Goal: Information Seeking & Learning: Learn about a topic

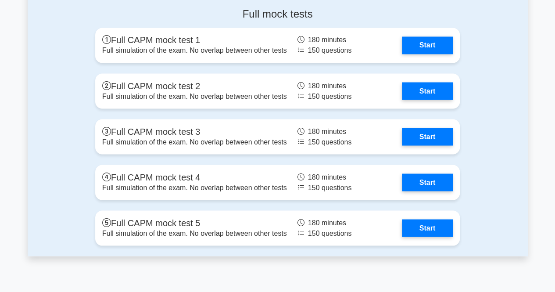
scroll to position [2451, 0]
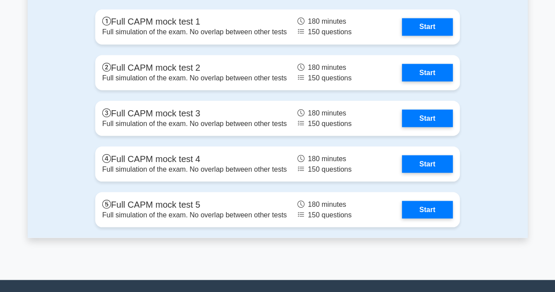
click at [518, 92] on div "Full mock tests Full CAPM mock test 1 Full simulation of the exam. No overlap b…" at bounding box center [278, 109] width 500 height 255
drag, startPoint x: 504, startPoint y: 60, endPoint x: 494, endPoint y: 43, distance: 20.5
click at [504, 60] on div "Full mock tests Full CAPM mock test 1 Full simulation of the exam. No overlap b…" at bounding box center [278, 109] width 500 height 255
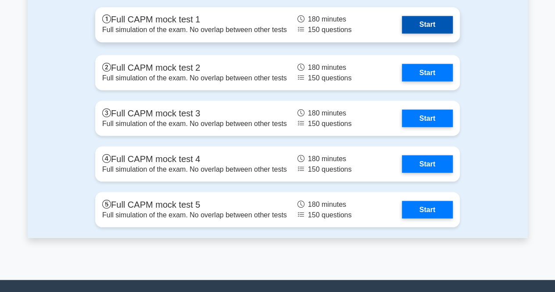
click at [440, 27] on link "Start" at bounding box center [427, 25] width 51 height 18
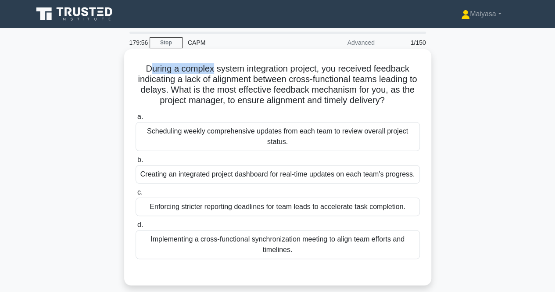
drag, startPoint x: 145, startPoint y: 68, endPoint x: 211, endPoint y: 65, distance: 65.9
click at [211, 65] on h5 "During a complex system integration project, you received feedback indicating a…" at bounding box center [278, 84] width 286 height 43
drag, startPoint x: 235, startPoint y: 66, endPoint x: 280, endPoint y: 62, distance: 45.0
click at [280, 62] on div "During a complex system integration project, you received feedback indicating a…" at bounding box center [278, 167] width 300 height 229
drag, startPoint x: 298, startPoint y: 61, endPoint x: 326, endPoint y: 62, distance: 27.7
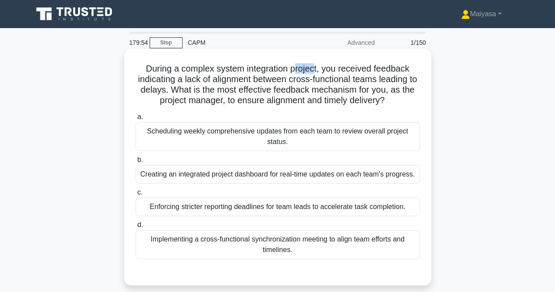
click at [326, 62] on div "During a complex system integration project, you received feedback indicating a…" at bounding box center [278, 167] width 300 height 229
drag, startPoint x: 285, startPoint y: 96, endPoint x: 395, endPoint y: 104, distance: 109.6
click at [395, 104] on h5 "During a complex system integration project, you received feedback indicating a…" at bounding box center [278, 84] width 286 height 43
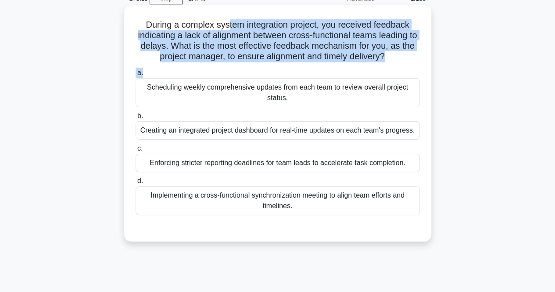
drag, startPoint x: 226, startPoint y: 68, endPoint x: 317, endPoint y: 67, distance: 91.8
click at [317, 67] on div "During a complex system integration project, you received feedback indicating a…" at bounding box center [278, 123] width 300 height 229
click at [367, 14] on div "During a complex system integration project, you received feedback indicating a…" at bounding box center [278, 123] width 300 height 229
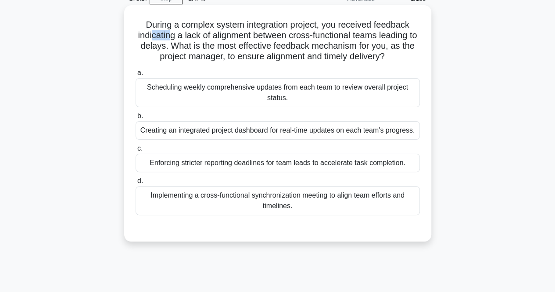
drag, startPoint x: 155, startPoint y: 39, endPoint x: 170, endPoint y: 36, distance: 15.2
click at [170, 36] on h5 "During a complex system integration project, you received feedback indicating a…" at bounding box center [278, 40] width 286 height 43
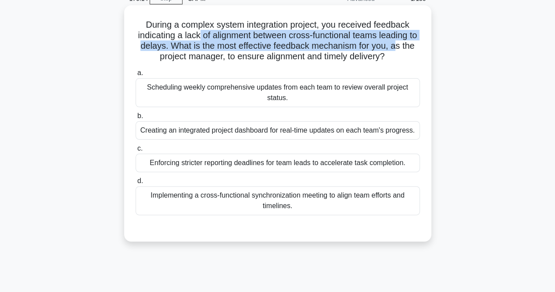
drag, startPoint x: 204, startPoint y: 32, endPoint x: 409, endPoint y: 43, distance: 204.9
click at [409, 43] on h5 "During a complex system integration project, you received feedback indicating a…" at bounding box center [278, 40] width 286 height 43
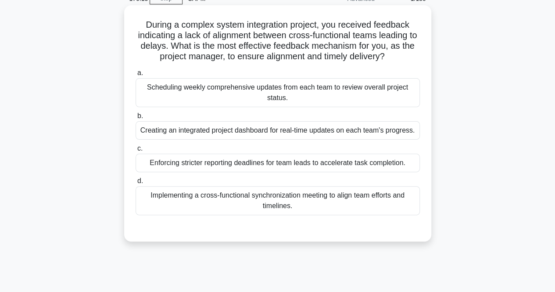
click at [179, 55] on h5 "During a complex system integration project, you received feedback indicating a…" at bounding box center [278, 40] width 286 height 43
click at [193, 95] on div "Scheduling weekly comprehensive updates from each team to review overall projec…" at bounding box center [278, 92] width 284 height 29
click at [136, 76] on input "a. Scheduling weekly comprehensive updates from each team to review overall pro…" at bounding box center [136, 73] width 0 height 6
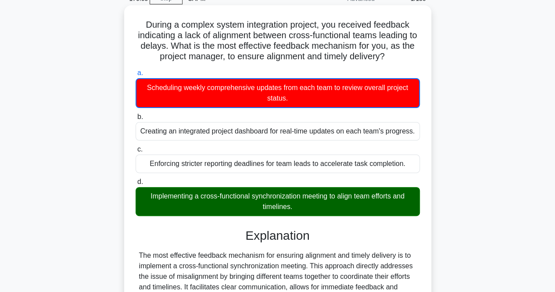
click at [282, 200] on div "Implementing a cross-functional synchronization meeting to align team efforts a…" at bounding box center [278, 201] width 284 height 29
click at [136, 185] on input "d. Implementing a cross-functional synchronization meeting to align team effort…" at bounding box center [136, 182] width 0 height 6
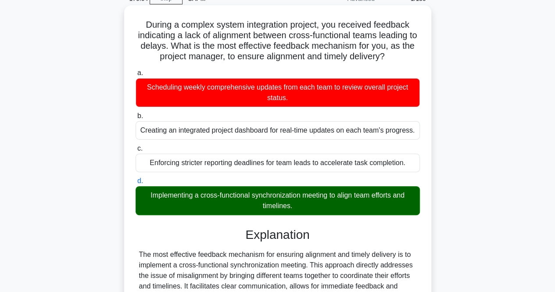
click at [282, 200] on div "Implementing a cross-functional synchronization meeting to align team efforts a…" at bounding box center [278, 200] width 284 height 29
click at [136, 184] on input "d. Implementing a cross-functional synchronization meeting to align team effort…" at bounding box center [136, 181] width 0 height 6
click at [282, 200] on div "Implementing a cross-functional synchronization meeting to align team efforts a…" at bounding box center [278, 200] width 284 height 29
click at [136, 184] on input "d. Implementing a cross-functional synchronization meeting to align team effort…" at bounding box center [136, 181] width 0 height 6
copy div "Implementing a cross-functional synchronization meeting to align team efforts a…"
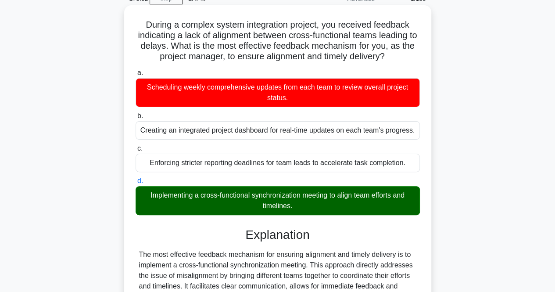
click at [234, 155] on div "Enforcing stricter reporting deadlines for team leads to accelerate task comple…" at bounding box center [278, 163] width 284 height 18
click at [136, 151] on input "c. Enforcing stricter reporting deadlines for team leads to accelerate task com…" at bounding box center [136, 149] width 0 height 6
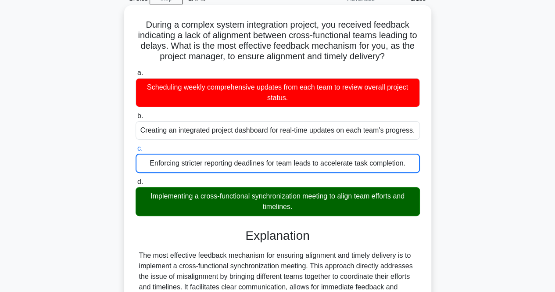
drag, startPoint x: 154, startPoint y: 29, endPoint x: 306, endPoint y: 210, distance: 237.1
click at [306, 210] on div "During a complex system integration project, you received feedback indicating a…" at bounding box center [278, 238] width 300 height 459
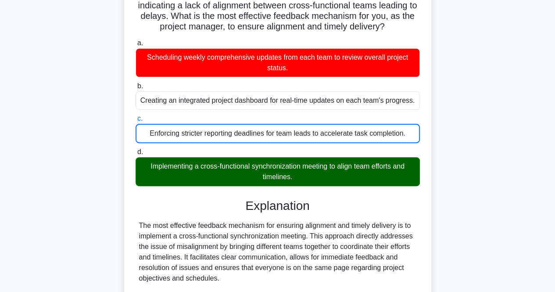
scroll to position [88, 0]
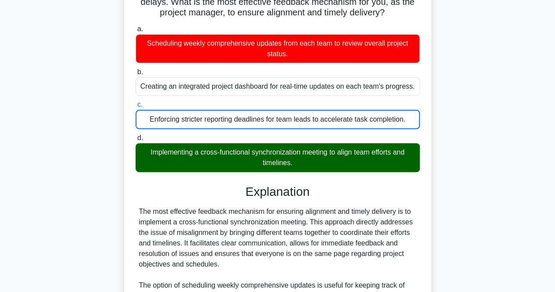
copy div "During a complex system integration project, you received feedback indicating a…"
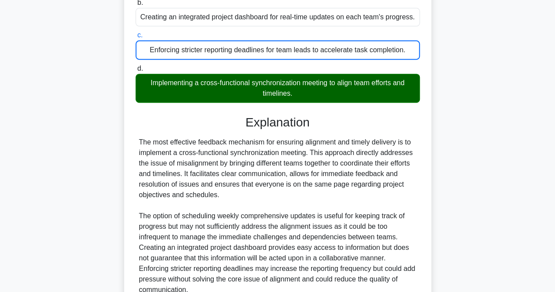
scroll to position [239, 0]
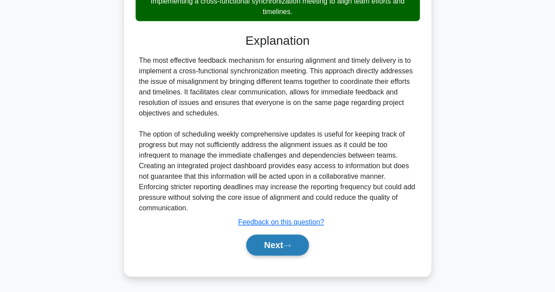
click at [286, 238] on button "Next" at bounding box center [277, 244] width 63 height 21
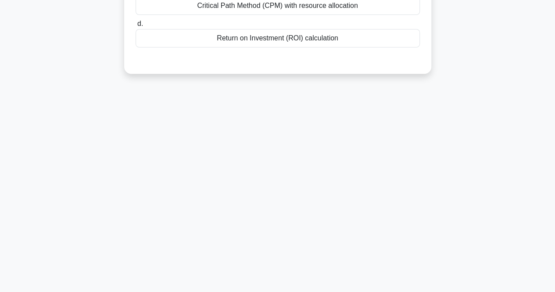
scroll to position [0, 0]
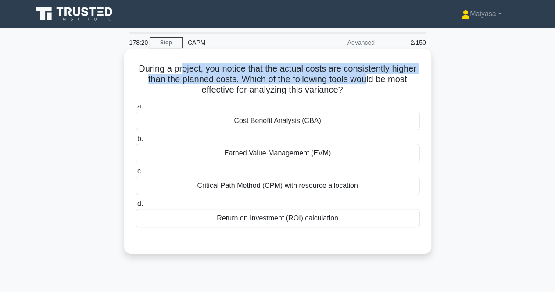
drag, startPoint x: 193, startPoint y: 70, endPoint x: 395, endPoint y: 75, distance: 202.0
click at [395, 75] on h5 "During a project, you notice that the actual costs are consistently higher than…" at bounding box center [278, 79] width 286 height 32
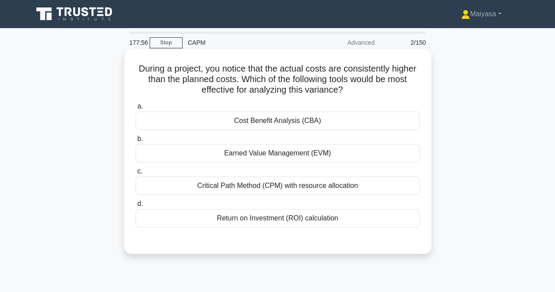
click at [317, 151] on div "Earned Value Management (EVM)" at bounding box center [278, 153] width 284 height 18
click at [136, 142] on input "b. Earned Value Management (EVM)" at bounding box center [136, 139] width 0 height 6
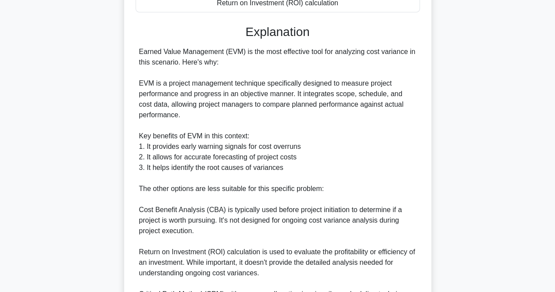
scroll to position [353, 0]
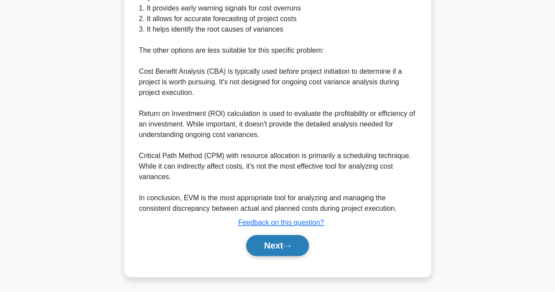
click at [299, 240] on button "Next" at bounding box center [277, 245] width 63 height 21
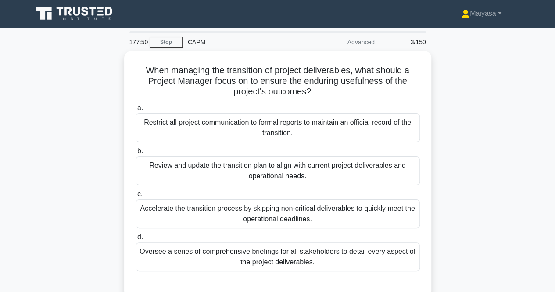
scroll to position [0, 0]
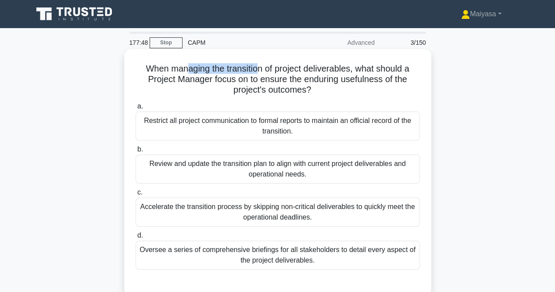
drag, startPoint x: 182, startPoint y: 68, endPoint x: 259, endPoint y: 71, distance: 76.9
click at [259, 71] on h5 "When managing the transition of project deliverables, what should a Project Man…" at bounding box center [278, 79] width 286 height 32
drag, startPoint x: 313, startPoint y: 69, endPoint x: 360, endPoint y: 67, distance: 47.0
click at [360, 67] on h5 "When managing the transition of project deliverables, what should a Project Man…" at bounding box center [278, 79] width 286 height 32
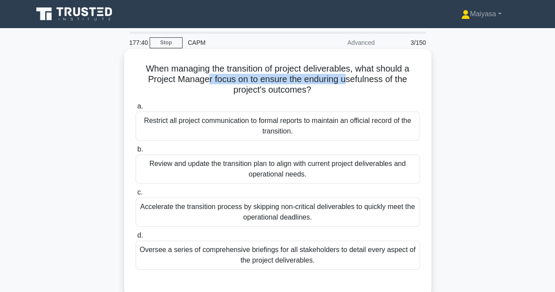
drag, startPoint x: 207, startPoint y: 79, endPoint x: 348, endPoint y: 78, distance: 140.5
click at [348, 78] on h5 "When managing the transition of project deliverables, what should a Project Man…" at bounding box center [278, 79] width 286 height 32
drag, startPoint x: 299, startPoint y: 80, endPoint x: 378, endPoint y: 83, distance: 78.2
click at [378, 83] on h5 "When managing the transition of project deliverables, what should a Project Man…" at bounding box center [278, 79] width 286 height 32
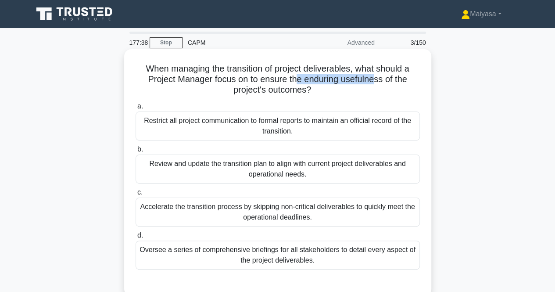
copy h5 "e enduring usefulne"
click at [366, 81] on h5 "When managing the transition of project deliverables, what should a Project Man…" at bounding box center [278, 79] width 286 height 32
drag, startPoint x: 279, startPoint y: 71, endPoint x: 360, endPoint y: 70, distance: 80.3
click at [360, 70] on h5 "When managing the transition of project deliverables, what should a Project Man…" at bounding box center [278, 79] width 286 height 32
drag, startPoint x: 371, startPoint y: 67, endPoint x: 424, endPoint y: 70, distance: 53.6
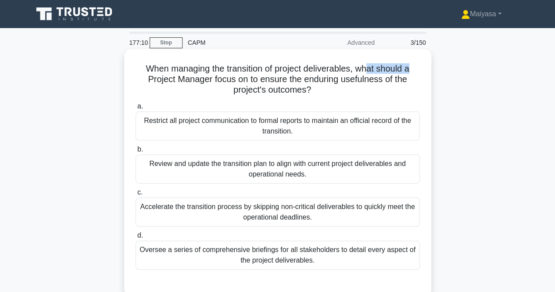
click at [424, 70] on div "When managing the transition of project deliverables, what should a Project Man…" at bounding box center [278, 173] width 300 height 240
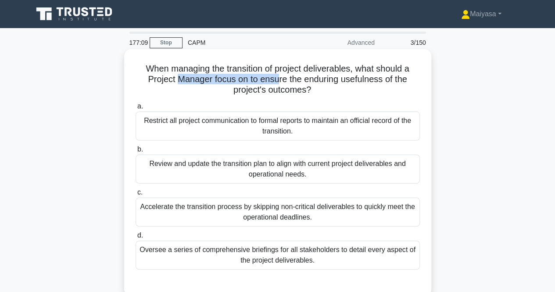
drag, startPoint x: 174, startPoint y: 81, endPoint x: 280, endPoint y: 83, distance: 106.3
click at [280, 83] on h5 "When managing the transition of project deliverables, what should a Project Man…" at bounding box center [278, 79] width 286 height 32
drag, startPoint x: 295, startPoint y: 76, endPoint x: 320, endPoint y: 80, distance: 25.3
click at [320, 80] on h5 "When managing the transition of project deliverables, what should a Project Man…" at bounding box center [278, 79] width 286 height 32
drag, startPoint x: 244, startPoint y: 90, endPoint x: 270, endPoint y: 94, distance: 26.7
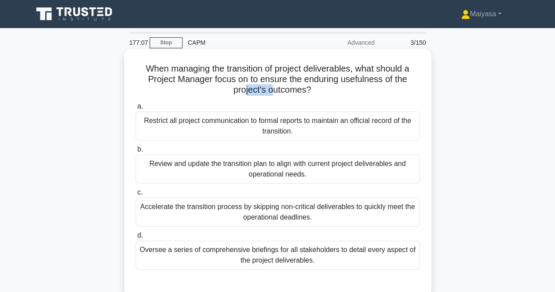
click at [270, 94] on h5 "When managing the transition of project deliverables, what should a Project Man…" at bounding box center [278, 79] width 286 height 32
click at [221, 169] on div "Review and update the transition plan to align with current project deliverable…" at bounding box center [278, 169] width 284 height 29
click at [136, 152] on input "b. Review and update the transition plan to align with current project delivera…" at bounding box center [136, 150] width 0 height 6
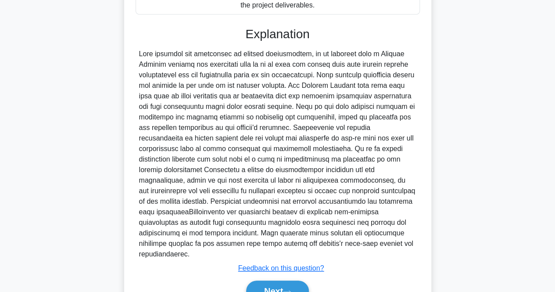
scroll to position [290, 0]
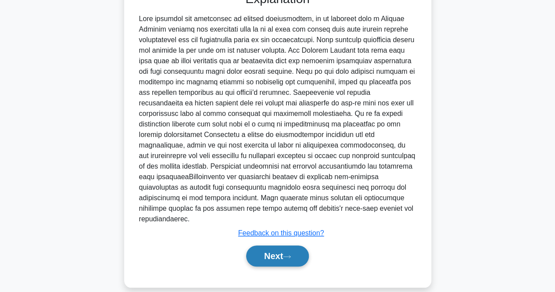
click at [273, 245] on button "Next" at bounding box center [277, 255] width 63 height 21
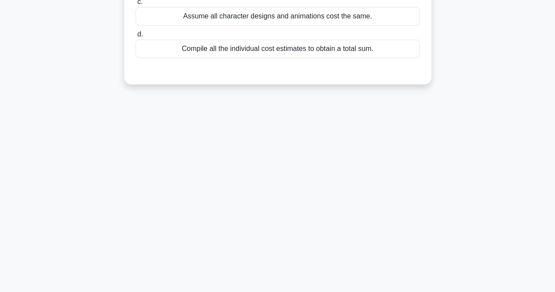
scroll to position [0, 0]
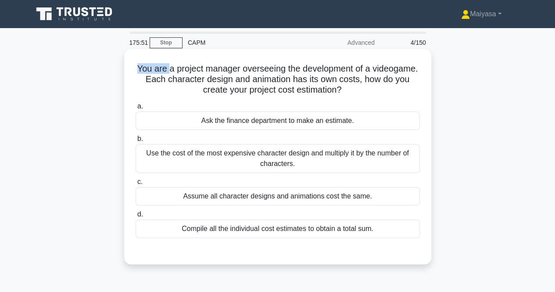
drag, startPoint x: 158, startPoint y: 67, endPoint x: 192, endPoint y: 66, distance: 34.3
click at [192, 66] on h5 "You are a project manager overseeing the development of a videogame. Each chara…" at bounding box center [278, 79] width 286 height 32
drag, startPoint x: 199, startPoint y: 65, endPoint x: 237, endPoint y: 62, distance: 37.8
click at [237, 62] on div "You are a project manager overseeing the development of a videogame. Each chara…" at bounding box center [278, 157] width 300 height 208
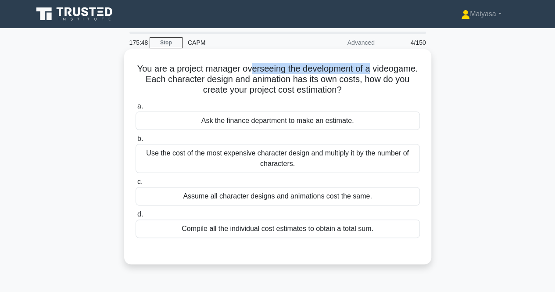
drag, startPoint x: 300, startPoint y: 66, endPoint x: 403, endPoint y: 68, distance: 103.2
click at [403, 68] on h5 "You are a project manager overseeing the development of a videogame. Each chara…" at bounding box center [278, 79] width 286 height 32
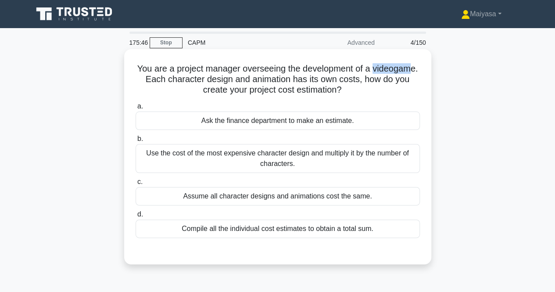
drag, startPoint x: 143, startPoint y: 81, endPoint x: 189, endPoint y: 80, distance: 46.1
click at [183, 82] on h5 "You are a project manager overseeing the development of a videogame. Each chara…" at bounding box center [278, 79] width 286 height 32
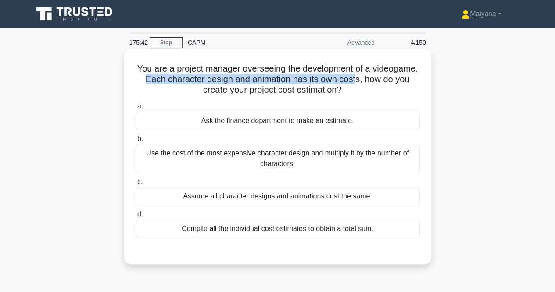
drag, startPoint x: 194, startPoint y: 80, endPoint x: 406, endPoint y: 83, distance: 212.1
click at [406, 83] on h5 "You are a project manager overseeing the development of a videogame. Each chara…" at bounding box center [278, 79] width 286 height 32
drag, startPoint x: 184, startPoint y: 88, endPoint x: 369, endPoint y: 91, distance: 185.3
click at [369, 91] on h5 "You are a project manager overseeing the development of a videogame. Each chara…" at bounding box center [278, 79] width 286 height 32
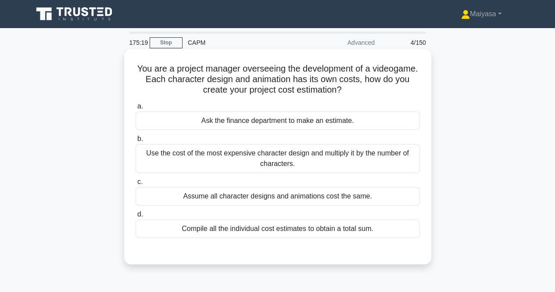
click at [262, 225] on div "Compile all the individual cost estimates to obtain a total sum." at bounding box center [278, 229] width 284 height 18
click at [136, 217] on input "d. Compile all the individual cost estimates to obtain a total sum." at bounding box center [136, 215] width 0 height 6
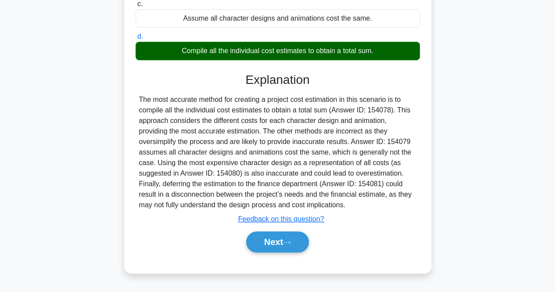
scroll to position [182, 0]
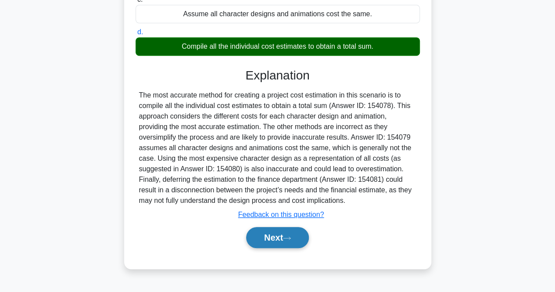
click at [290, 231] on button "Next" at bounding box center [277, 237] width 63 height 21
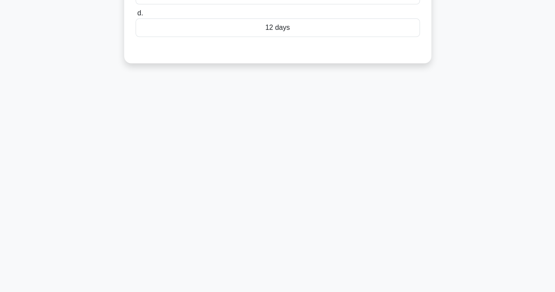
scroll to position [2, 0]
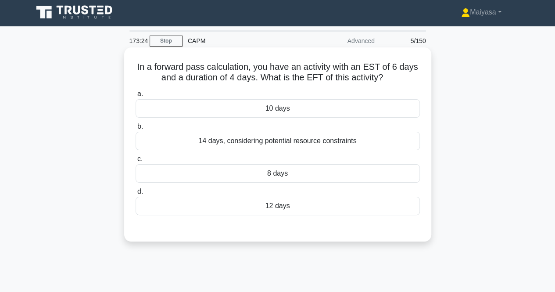
click at [316, 80] on h5 "In a forward pass calculation, you have an activity with an EST of 6 days and a…" at bounding box center [278, 72] width 286 height 22
click at [367, 67] on h5 "In a forward pass calculation, you have an activity with an EST of 6 days and a…" at bounding box center [278, 72] width 286 height 22
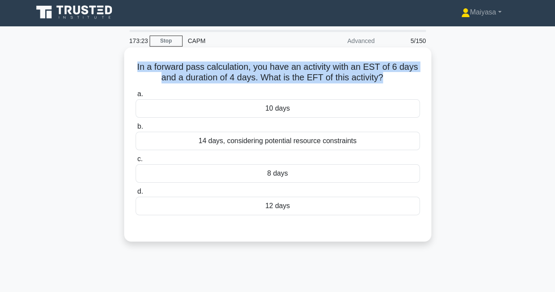
click at [367, 67] on h5 "In a forward pass calculation, you have an activity with an EST of 6 days and a…" at bounding box center [278, 72] width 286 height 22
copy div "In a forward pass calculation, you have an activity with an EST of 6 days and a…"
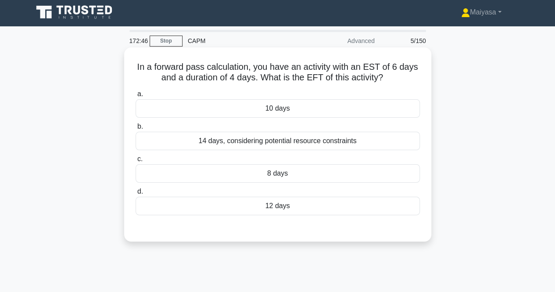
click at [321, 117] on div "10 days" at bounding box center [278, 108] width 284 height 18
click at [136, 97] on input "a. 10 days" at bounding box center [136, 94] width 0 height 6
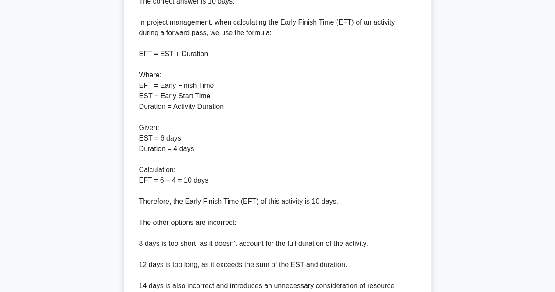
scroll to position [343, 0]
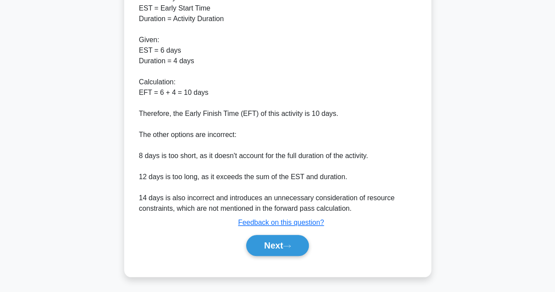
click at [290, 258] on div "Next" at bounding box center [278, 245] width 284 height 28
click at [286, 251] on button "Next" at bounding box center [277, 245] width 63 height 21
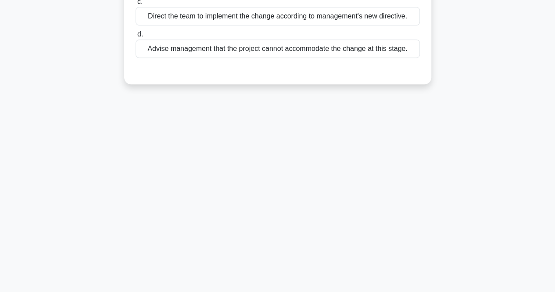
scroll to position [0, 0]
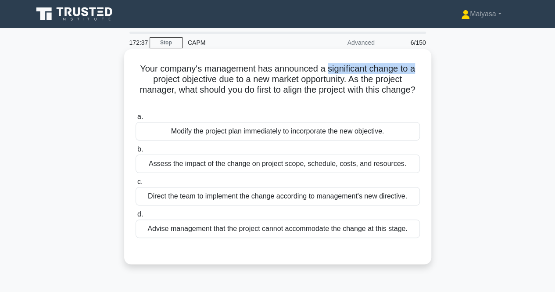
drag, startPoint x: 329, startPoint y: 65, endPoint x: 417, endPoint y: 66, distance: 88.2
click at [417, 66] on h5 "Your company's management has announced a significant change to a project objec…" at bounding box center [278, 84] width 286 height 43
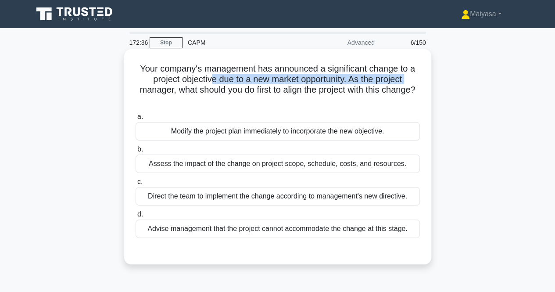
drag, startPoint x: 133, startPoint y: 87, endPoint x: 211, endPoint y: 75, distance: 78.7
click at [211, 75] on div "Your company's management has announced a significant change to a project objec…" at bounding box center [278, 157] width 300 height 208
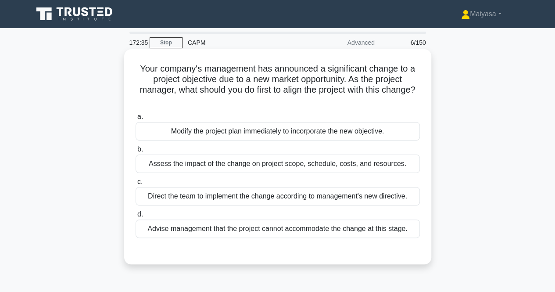
click at [244, 88] on h5 "Your company's management has announced a significant change to a project objec…" at bounding box center [278, 84] width 286 height 43
drag, startPoint x: 278, startPoint y: 79, endPoint x: 335, endPoint y: 79, distance: 57.1
click at [335, 79] on h5 "Your company's management has announced a significant change to a project objec…" at bounding box center [278, 84] width 286 height 43
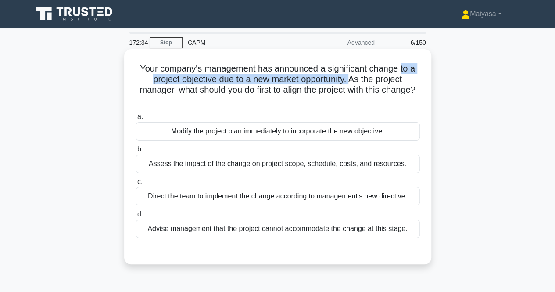
drag, startPoint x: 353, startPoint y: 82, endPoint x: 401, endPoint y: 73, distance: 49.0
click at [401, 73] on h5 "Your company's management has announced a significant change to a project objec…" at bounding box center [278, 84] width 286 height 43
drag, startPoint x: 144, startPoint y: 89, endPoint x: 185, endPoint y: 79, distance: 42.3
click at [185, 79] on h5 "Your company's management has announced a significant change to a project objec…" at bounding box center [278, 84] width 286 height 43
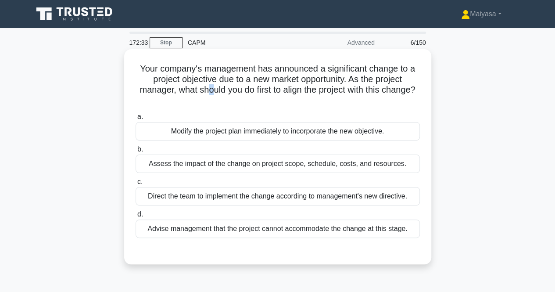
drag, startPoint x: 205, startPoint y: 88, endPoint x: 223, endPoint y: 86, distance: 18.2
click at [219, 86] on h5 "Your company's management has announced a significant change to a project objec…" at bounding box center [278, 84] width 286 height 43
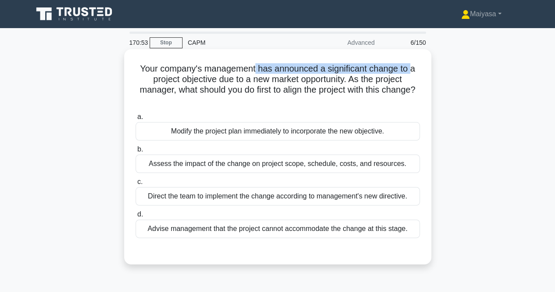
drag, startPoint x: 255, startPoint y: 69, endPoint x: 414, endPoint y: 66, distance: 158.9
click at [414, 66] on h5 "Your company's management has announced a significant change to a project objec…" at bounding box center [278, 84] width 286 height 43
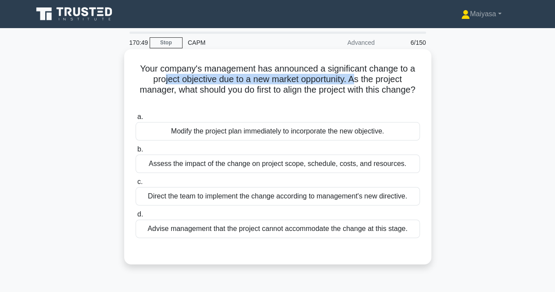
drag, startPoint x: 159, startPoint y: 83, endPoint x: 349, endPoint y: 81, distance: 189.2
click at [356, 79] on h5 "Your company's management has announced a significant change to a project objec…" at bounding box center [278, 84] width 286 height 43
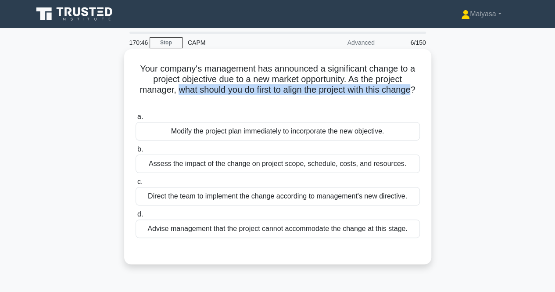
drag, startPoint x: 176, startPoint y: 94, endPoint x: 417, endPoint y: 91, distance: 241.5
click at [417, 91] on h5 "Your company's management has announced a significant change to a project objec…" at bounding box center [278, 84] width 286 height 43
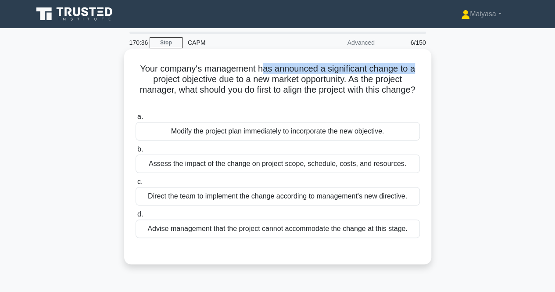
drag, startPoint x: 262, startPoint y: 68, endPoint x: 417, endPoint y: 65, distance: 154.6
click at [417, 65] on h5 "Your company's management has announced a significant change to a project objec…" at bounding box center [278, 84] width 286 height 43
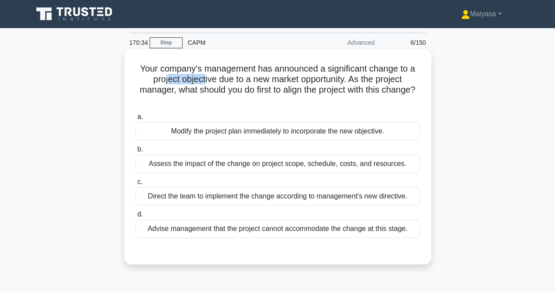
drag, startPoint x: 162, startPoint y: 80, endPoint x: 203, endPoint y: 82, distance: 40.8
click at [203, 82] on h5 "Your company's management has announced a significant change to a project objec…" at bounding box center [278, 84] width 286 height 43
drag, startPoint x: 214, startPoint y: 75, endPoint x: 299, endPoint y: 79, distance: 85.2
click at [299, 79] on h5 "Your company's management has announced a significant change to a project objec…" at bounding box center [278, 84] width 286 height 43
drag, startPoint x: 315, startPoint y: 79, endPoint x: 340, endPoint y: 80, distance: 24.6
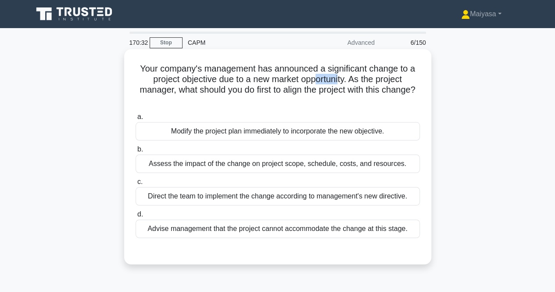
click at [340, 80] on h5 "Your company's management has announced a significant change to a project objec…" at bounding box center [278, 84] width 286 height 43
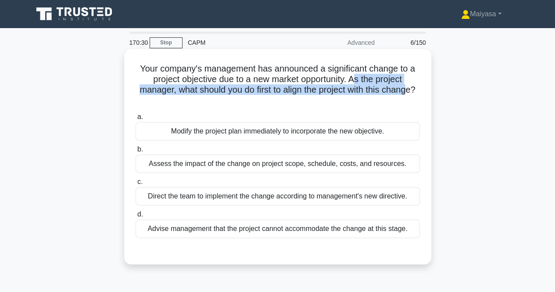
drag, startPoint x: 358, startPoint y: 78, endPoint x: 414, endPoint y: 86, distance: 56.3
click at [414, 86] on h5 "Your company's management has announced a significant change to a project objec…" at bounding box center [278, 84] width 286 height 43
click at [189, 94] on h5 "Your company's management has announced a significant change to a project objec…" at bounding box center [278, 84] width 286 height 43
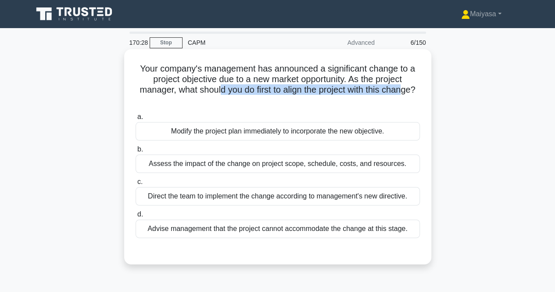
drag, startPoint x: 219, startPoint y: 90, endPoint x: 408, endPoint y: 94, distance: 189.2
click at [408, 94] on h5 "Your company's management has announced a significant change to a project objec…" at bounding box center [278, 84] width 286 height 43
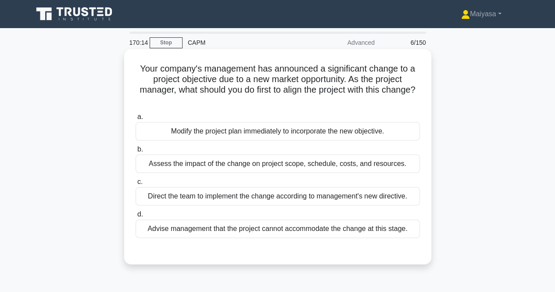
click at [276, 171] on div "Assess the impact of the change on project scope, schedule, costs, and resource…" at bounding box center [278, 164] width 284 height 18
click at [136, 152] on input "b. Assess the impact of the change on project scope, schedule, costs, and resou…" at bounding box center [136, 150] width 0 height 6
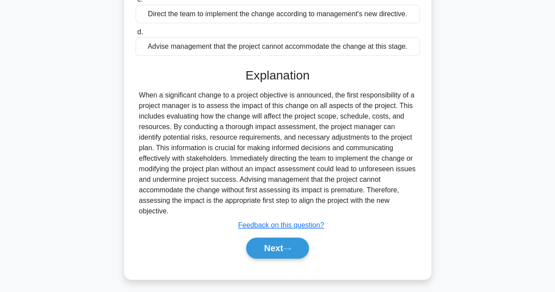
scroll to position [184, 0]
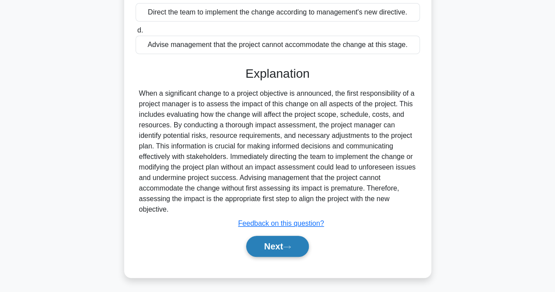
click at [288, 250] on button "Next" at bounding box center [277, 246] width 63 height 21
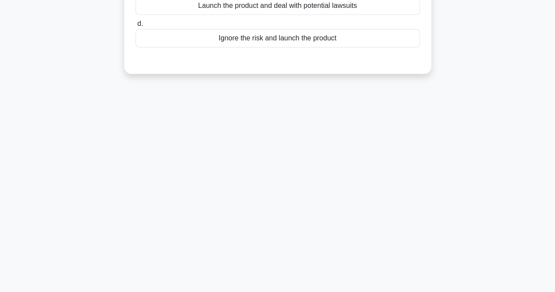
scroll to position [0, 0]
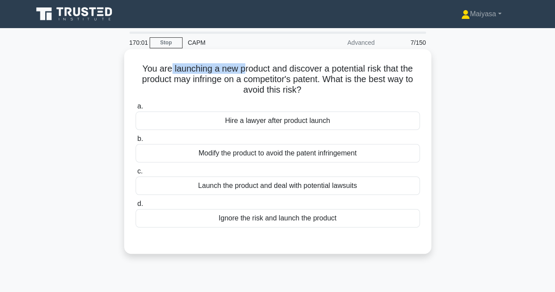
drag, startPoint x: 166, startPoint y: 72, endPoint x: 240, endPoint y: 64, distance: 75.0
click at [240, 64] on h5 "You are launching a new product and discover a potential risk that the product …" at bounding box center [278, 79] width 286 height 32
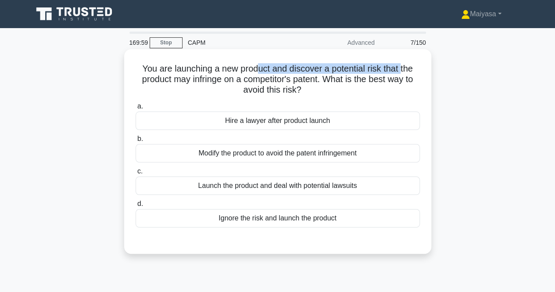
drag, startPoint x: 258, startPoint y: 66, endPoint x: 403, endPoint y: 69, distance: 145.3
click at [403, 69] on h5 "You are launching a new product and discover a potential risk that the product …" at bounding box center [278, 79] width 286 height 32
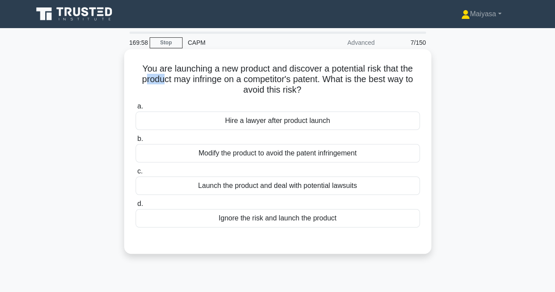
drag, startPoint x: 140, startPoint y: 79, endPoint x: 162, endPoint y: 77, distance: 21.1
click at [162, 77] on h5 "You are launching a new product and discover a potential risk that the product …" at bounding box center [278, 79] width 286 height 32
drag, startPoint x: 182, startPoint y: 78, endPoint x: 231, endPoint y: 79, distance: 49.2
click at [231, 79] on h5 "You are launching a new product and discover a potential risk that the product …" at bounding box center [278, 79] width 286 height 32
click at [212, 82] on h5 "You are launching a new product and discover a potential risk that the product …" at bounding box center [278, 79] width 286 height 32
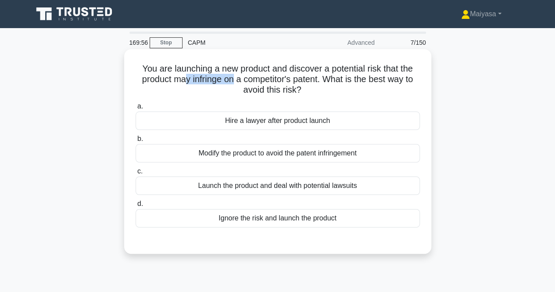
click at [212, 82] on h5 "You are launching a new product and discover a potential risk that the product …" at bounding box center [278, 79] width 286 height 32
click at [260, 81] on h5 "You are launching a new product and discover a potential risk that the product …" at bounding box center [278, 79] width 286 height 32
click at [308, 79] on h5 "You are launching a new product and discover a potential risk that the product …" at bounding box center [278, 79] width 286 height 32
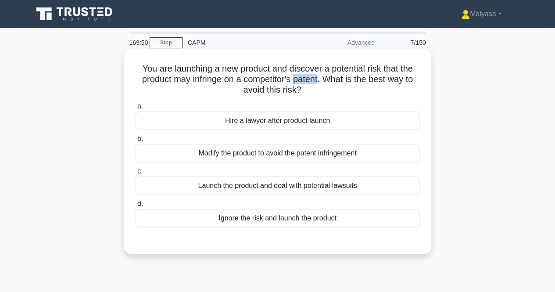
drag, startPoint x: 263, startPoint y: 89, endPoint x: 304, endPoint y: 90, distance: 41.3
click at [304, 90] on h5 "You are launching a new product and discover a potential risk that the product …" at bounding box center [278, 79] width 286 height 32
click at [290, 150] on div "Modify the product to avoid the patent infringement" at bounding box center [278, 153] width 284 height 18
click at [136, 142] on input "b. Modify the product to avoid the patent infringement" at bounding box center [136, 139] width 0 height 6
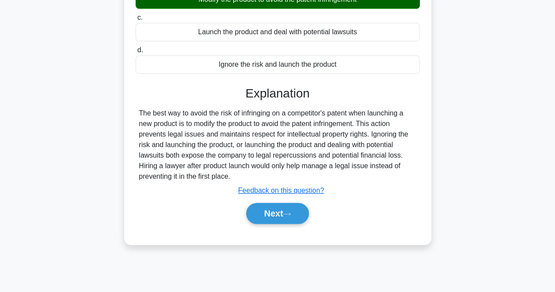
scroll to position [182, 0]
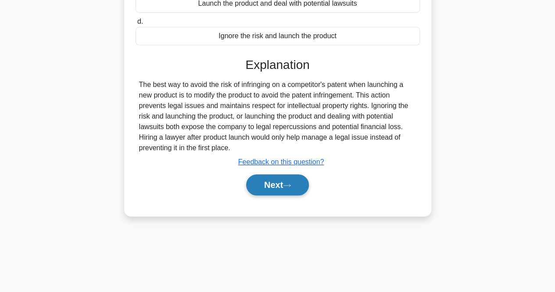
click at [275, 182] on button "Next" at bounding box center [277, 184] width 63 height 21
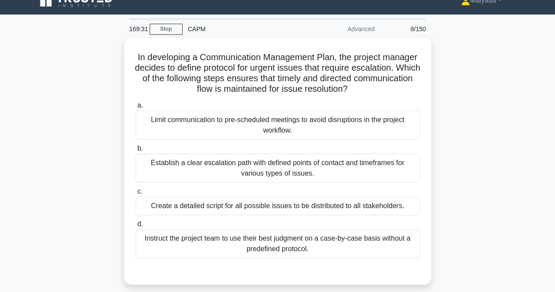
scroll to position [13, 0]
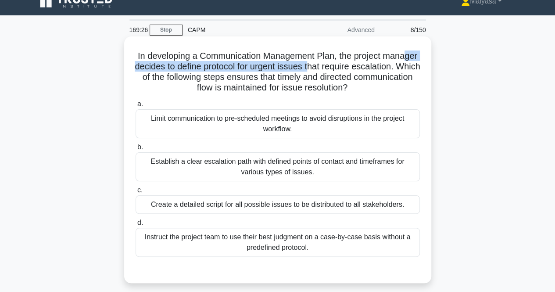
drag, startPoint x: 169, startPoint y: 68, endPoint x: 365, endPoint y: 65, distance: 195.8
click at [365, 65] on h5 "In developing a Communication Management Plan, the project manager decides to d…" at bounding box center [278, 71] width 286 height 43
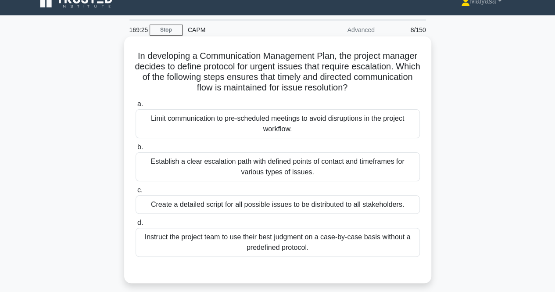
click at [162, 77] on h5 "In developing a Communication Management Plan, the project manager decides to d…" at bounding box center [278, 71] width 286 height 43
click at [163, 77] on h5 "In developing a Communication Management Plan, the project manager decides to d…" at bounding box center [278, 71] width 286 height 43
copy h5 "escalation"
click at [217, 78] on h5 "In developing a Communication Management Plan, the project manager decides to d…" at bounding box center [278, 71] width 286 height 43
drag, startPoint x: 221, startPoint y: 55, endPoint x: 353, endPoint y: 47, distance: 131.5
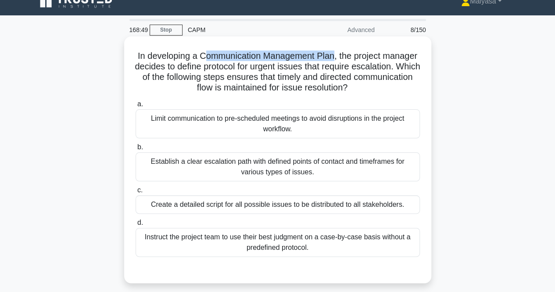
click at [353, 47] on div "In developing a Communication Management Plan, the project manager decides to d…" at bounding box center [278, 160] width 300 height 240
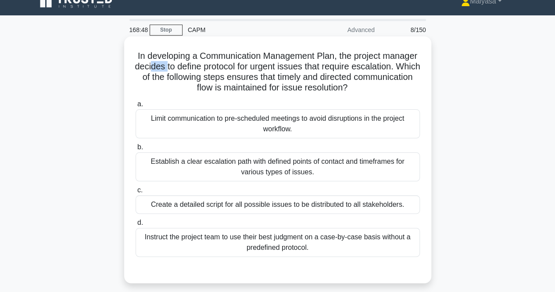
drag, startPoint x: 205, startPoint y: 67, endPoint x: 218, endPoint y: 66, distance: 13.6
click at [218, 66] on h5 "In developing a Communication Management Plan, the project manager decides to d…" at bounding box center [278, 71] width 286 height 43
drag, startPoint x: 245, startPoint y: 66, endPoint x: 285, endPoint y: 67, distance: 40.0
click at [285, 67] on h5 "In developing a Communication Management Plan, the project manager decides to d…" at bounding box center [278, 71] width 286 height 43
drag, startPoint x: 300, startPoint y: 68, endPoint x: 355, endPoint y: 68, distance: 54.4
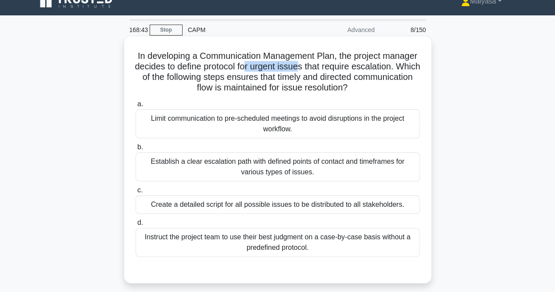
click at [355, 68] on h5 "In developing a Communication Management Plan, the project manager decides to d…" at bounding box center [278, 71] width 286 height 43
drag, startPoint x: 368, startPoint y: 66, endPoint x: 398, endPoint y: 66, distance: 30.3
click at [398, 66] on h5 "In developing a Communication Management Plan, the project manager decides to d…" at bounding box center [278, 71] width 286 height 43
click at [187, 77] on h5 "In developing a Communication Management Plan, the project manager decides to d…" at bounding box center [278, 71] width 286 height 43
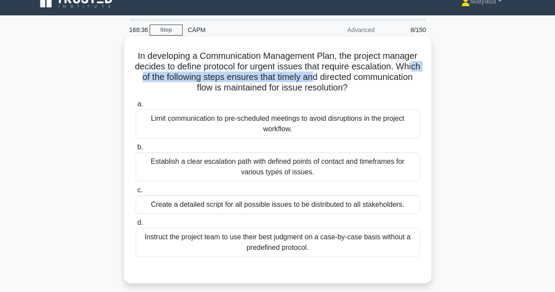
drag, startPoint x: 212, startPoint y: 77, endPoint x: 399, endPoint y: 82, distance: 187.5
click at [399, 82] on h5 "In developing a Communication Management Plan, the project manager decides to d…" at bounding box center [278, 71] width 286 height 43
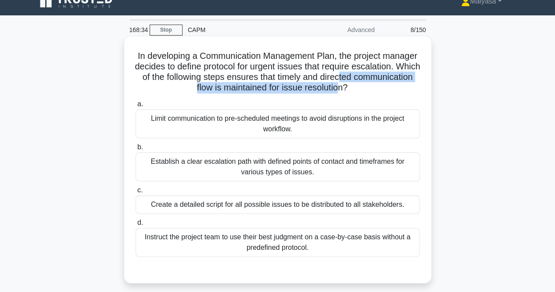
drag, startPoint x: 164, startPoint y: 90, endPoint x: 388, endPoint y: 95, distance: 224.0
click at [388, 95] on div "In developing a Communication Management Plan, the project manager decides to d…" at bounding box center [278, 160] width 300 height 240
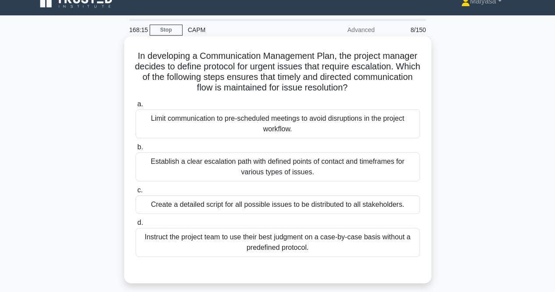
click at [277, 171] on div "Establish a clear escalation path with defined points of contact and timeframes…" at bounding box center [278, 166] width 284 height 29
click at [136, 150] on input "b. Establish a clear escalation path with defined points of contact and timefra…" at bounding box center [136, 147] width 0 height 6
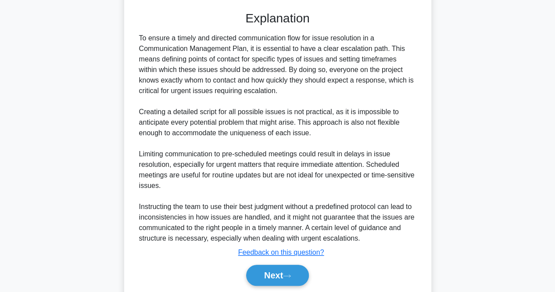
scroll to position [301, 0]
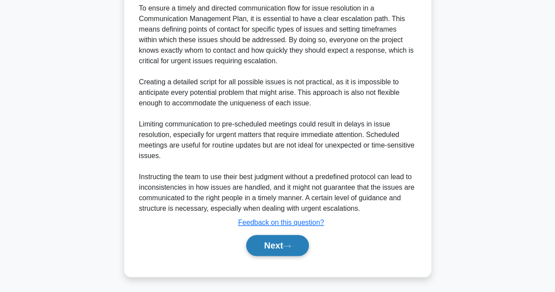
click at [270, 245] on button "Next" at bounding box center [277, 245] width 63 height 21
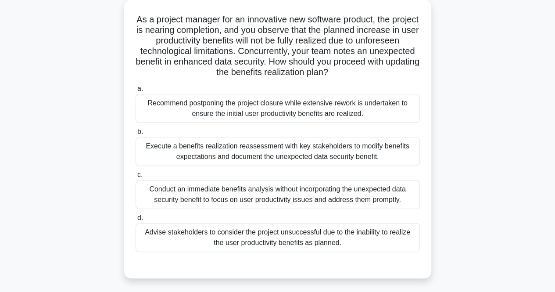
scroll to position [55, 0]
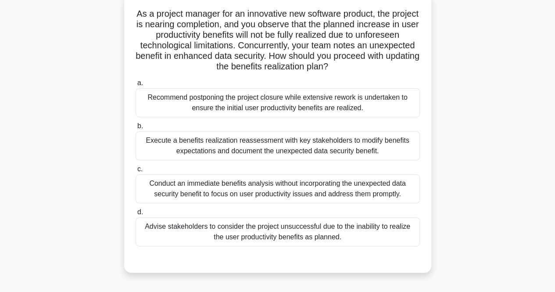
click at [269, 152] on div "Execute a benefits realization reassessment with key stakeholders to modify ben…" at bounding box center [278, 145] width 284 height 29
click at [136, 129] on input "b. Execute a benefits realization reassessment with key stakeholders to modify …" at bounding box center [136, 126] width 0 height 6
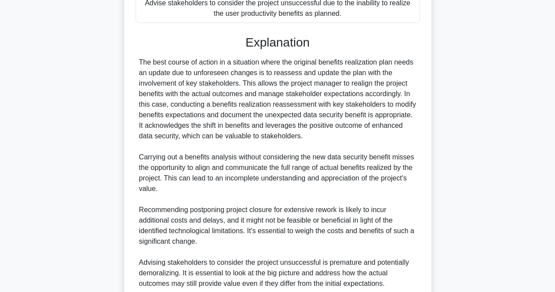
scroll to position [353, 0]
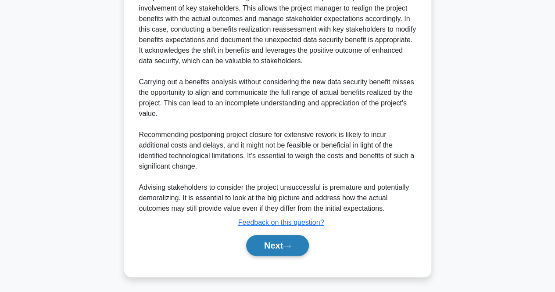
click at [306, 244] on button "Next" at bounding box center [277, 245] width 63 height 21
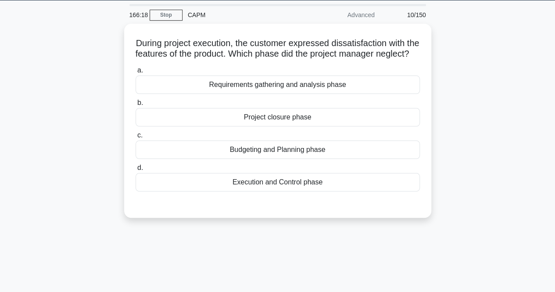
scroll to position [0, 0]
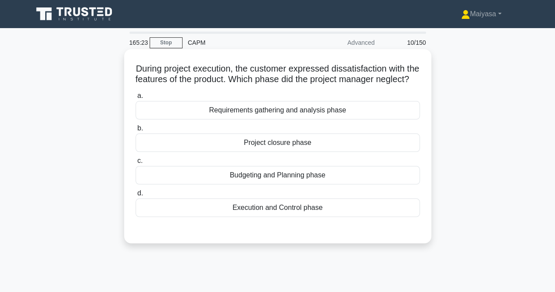
click at [301, 217] on div "Execution and Control phase" at bounding box center [278, 207] width 284 height 18
click at [136, 196] on input "d. Execution and Control phase" at bounding box center [136, 194] width 0 height 6
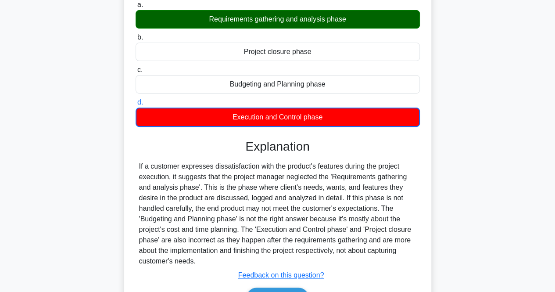
scroll to position [95, 0]
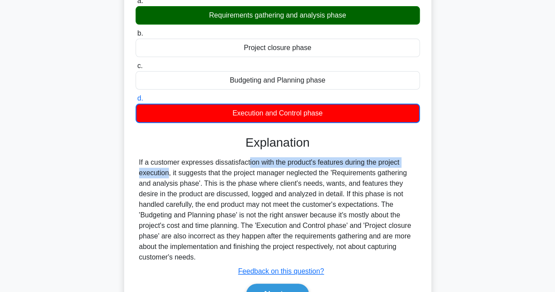
drag, startPoint x: 198, startPoint y: 173, endPoint x: 378, endPoint y: 176, distance: 179.6
click at [378, 176] on div "If a customer expresses dissatisfaction with the product's features during the …" at bounding box center [277, 209] width 277 height 105
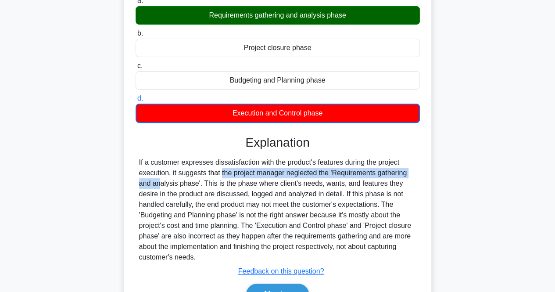
drag, startPoint x: 173, startPoint y: 180, endPoint x: 376, endPoint y: 181, distance: 202.8
click at [376, 181] on div "If a customer expresses dissatisfaction with the product's features during the …" at bounding box center [277, 209] width 277 height 105
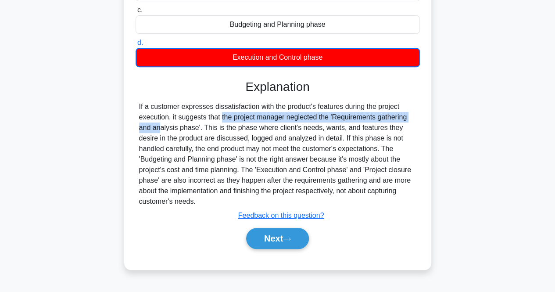
scroll to position [182, 0]
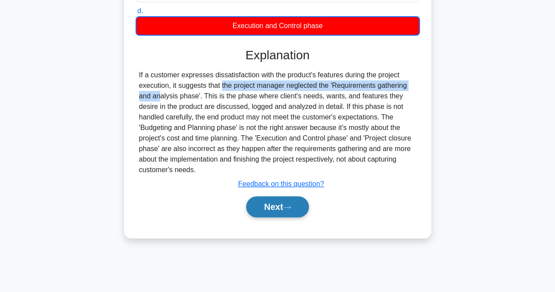
click at [278, 217] on button "Next" at bounding box center [277, 206] width 63 height 21
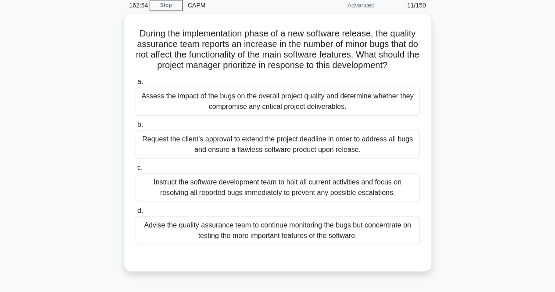
scroll to position [38, 0]
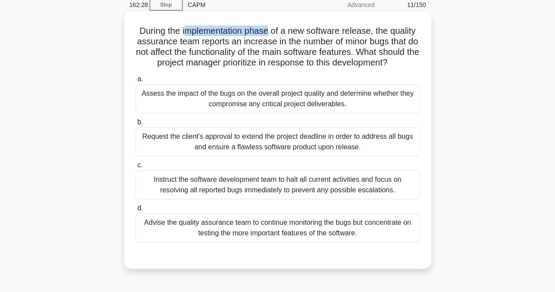
drag, startPoint x: 181, startPoint y: 29, endPoint x: 270, endPoint y: 30, distance: 88.2
click at [270, 30] on h5 "During the implementation phase of a new software release, the quality assuranc…" at bounding box center [278, 46] width 286 height 43
copy h5 "mplementation phase"
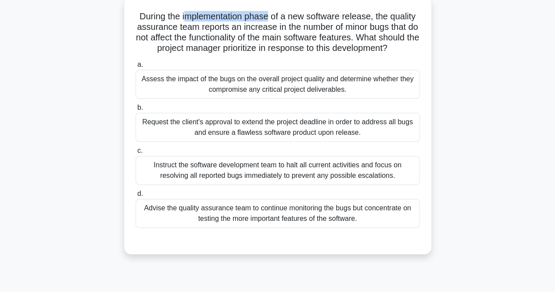
scroll to position [48, 0]
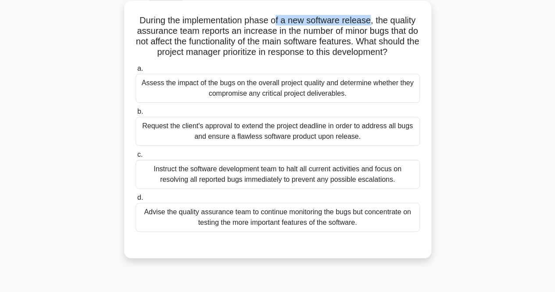
drag, startPoint x: 277, startPoint y: 22, endPoint x: 372, endPoint y: 25, distance: 95.8
click at [372, 25] on h5 "During the implementation phase of a new software release, the quality assuranc…" at bounding box center [278, 36] width 286 height 43
drag, startPoint x: 147, startPoint y: 32, endPoint x: 160, endPoint y: 34, distance: 13.8
click at [160, 34] on h5 "During the implementation phase of a new software release, the quality assuranc…" at bounding box center [278, 36] width 286 height 43
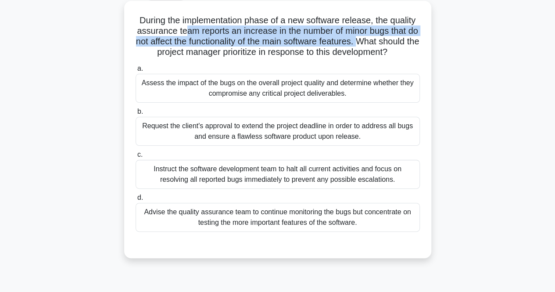
drag, startPoint x: 187, startPoint y: 34, endPoint x: 392, endPoint y: 37, distance: 205.5
click at [392, 37] on h5 "During the implementation phase of a new software release, the quality assuranc…" at bounding box center [278, 36] width 286 height 43
click at [170, 39] on h5 "During the implementation phase of a new software release, the quality assuranc…" at bounding box center [278, 36] width 286 height 43
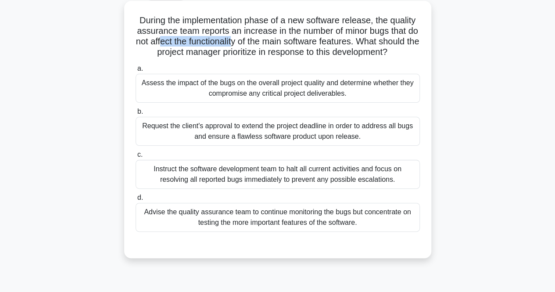
drag, startPoint x: 192, startPoint y: 41, endPoint x: 259, endPoint y: 41, distance: 67.2
click at [259, 41] on h5 "During the implementation phase of a new software release, the quality assuranc…" at bounding box center [278, 36] width 286 height 43
drag, startPoint x: 282, startPoint y: 44, endPoint x: 348, endPoint y: 47, distance: 65.5
click at [348, 47] on h5 "During the implementation phase of a new software release, the quality assuranc…" at bounding box center [278, 36] width 286 height 43
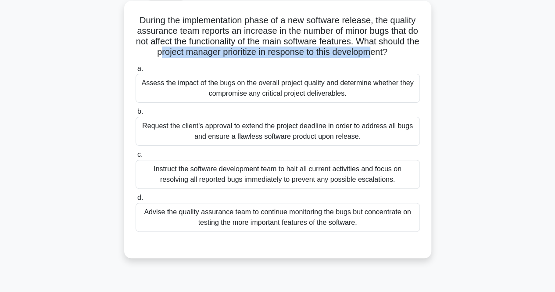
drag, startPoint x: 184, startPoint y: 54, endPoint x: 399, endPoint y: 55, distance: 215.1
click at [399, 55] on h5 "During the implementation phase of a new software release, the quality assuranc…" at bounding box center [278, 36] width 286 height 43
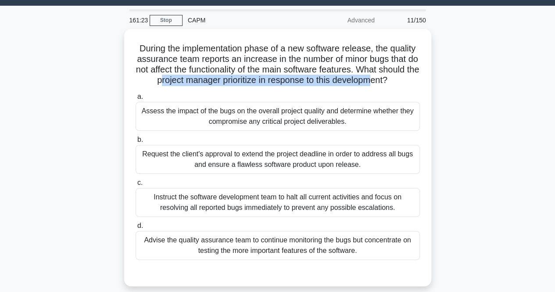
scroll to position [9, 0]
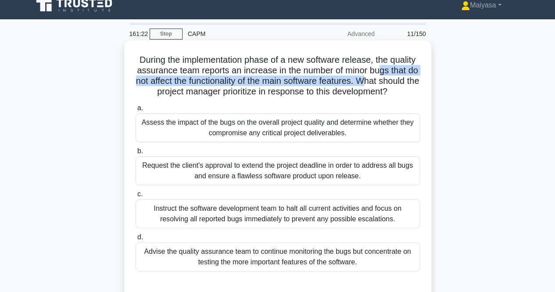
drag, startPoint x: 393, startPoint y: 77, endPoint x: 386, endPoint y: 75, distance: 7.4
click at [390, 75] on h5 "During the implementation phase of a new software release, the quality assuranc…" at bounding box center [278, 75] width 286 height 43
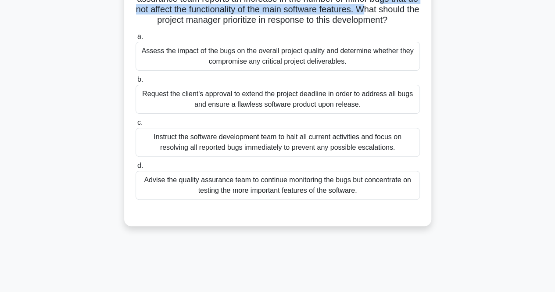
scroll to position [83, 0]
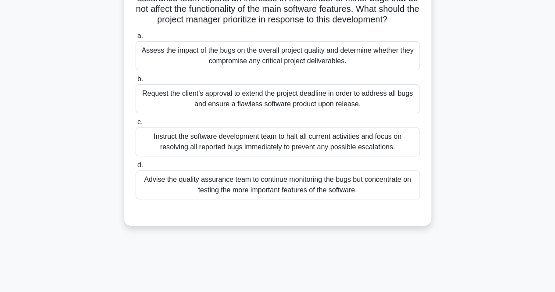
click at [475, 108] on div "During the implementation phase of a new software release, the quality assuranc…" at bounding box center [278, 102] width 500 height 268
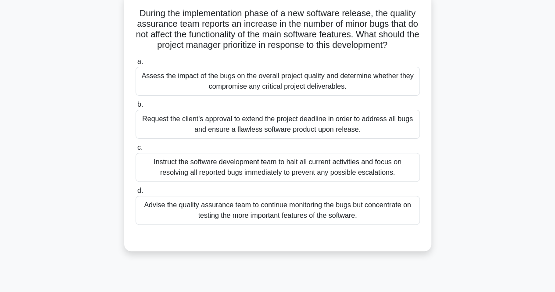
scroll to position [56, 0]
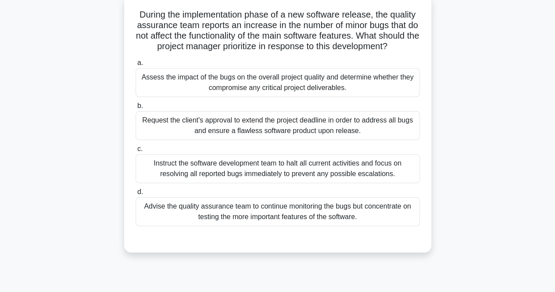
click at [475, 108] on div "During the implementation phase of a new software release, the quality assuranc…" at bounding box center [278, 129] width 500 height 268
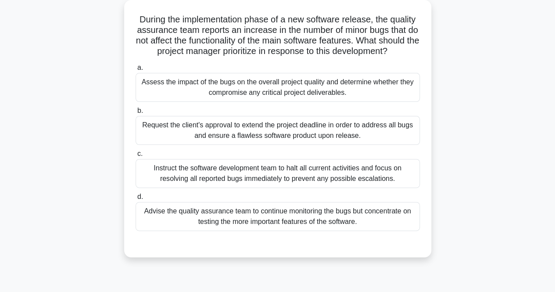
scroll to position [51, 0]
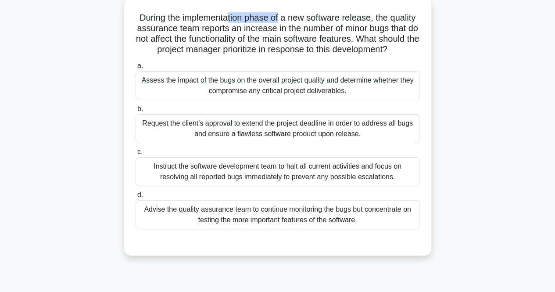
drag, startPoint x: 228, startPoint y: 17, endPoint x: 280, endPoint y: 17, distance: 51.8
click at [280, 17] on h5 "During the implementation phase of a new software release, the quality assuranc…" at bounding box center [278, 33] width 286 height 43
drag, startPoint x: 343, startPoint y: 25, endPoint x: 397, endPoint y: 27, distance: 54.0
click at [397, 27] on h5 "During the implementation phase of a new software release, the quality assuranc…" at bounding box center [278, 33] width 286 height 43
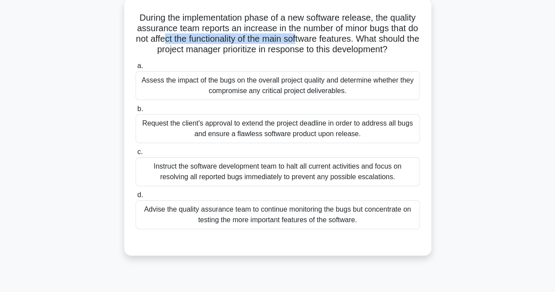
drag, startPoint x: 191, startPoint y: 37, endPoint x: 328, endPoint y: 42, distance: 137.5
click at [328, 42] on h5 "During the implementation phase of a new software release, the quality assuranc…" at bounding box center [278, 33] width 286 height 43
click at [290, 55] on h5 "During the implementation phase of a new software release, the quality assuranc…" at bounding box center [278, 33] width 286 height 43
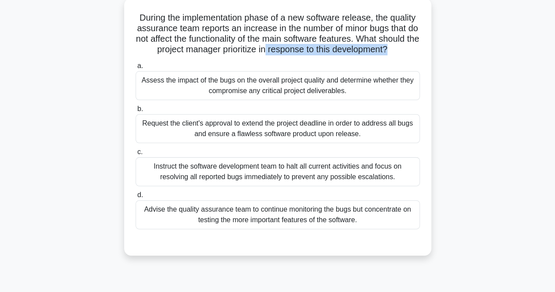
drag, startPoint x: 292, startPoint y: 47, endPoint x: 422, endPoint y: 53, distance: 129.6
click at [422, 53] on div "During the implementation phase of a new software release, the quality assuranc…" at bounding box center [278, 127] width 300 height 250
click at [307, 51] on h5 "During the implementation phase of a new software release, the quality assuranc…" at bounding box center [278, 33] width 286 height 43
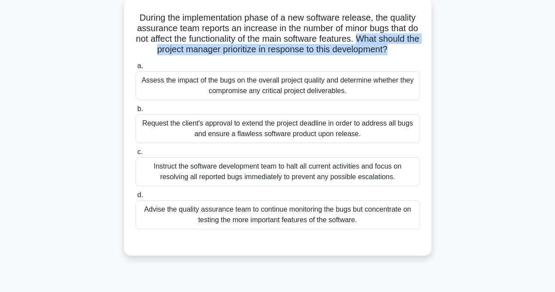
drag, startPoint x: 391, startPoint y: 38, endPoint x: 419, endPoint y: 50, distance: 29.9
click at [419, 50] on h5 "During the implementation phase of a new software release, the quality assuranc…" at bounding box center [278, 33] width 286 height 43
click at [216, 52] on h5 "During the implementation phase of a new software release, the quality assuranc…" at bounding box center [278, 33] width 286 height 43
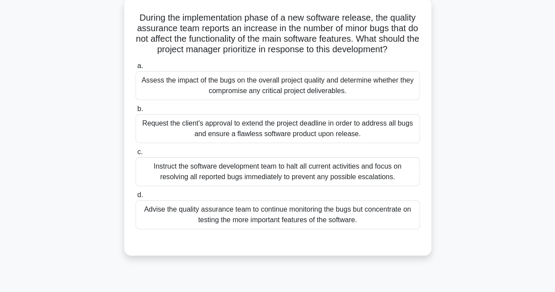
click at [248, 52] on h5 "During the implementation phase of a new software release, the quality assuranc…" at bounding box center [278, 33] width 286 height 43
click at [251, 51] on h5 "During the implementation phase of a new software release, the quality assuranc…" at bounding box center [278, 33] width 286 height 43
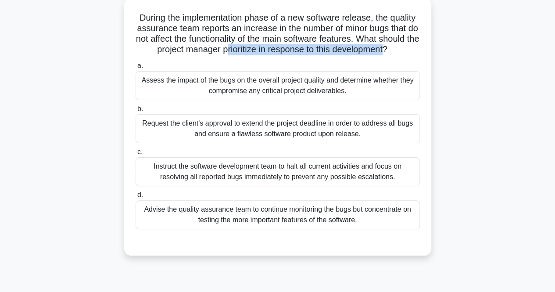
drag, startPoint x: 254, startPoint y: 50, endPoint x: 416, endPoint y: 48, distance: 162.5
click at [416, 48] on h5 "During the implementation phase of a new software release, the quality assuranc…" at bounding box center [278, 33] width 286 height 43
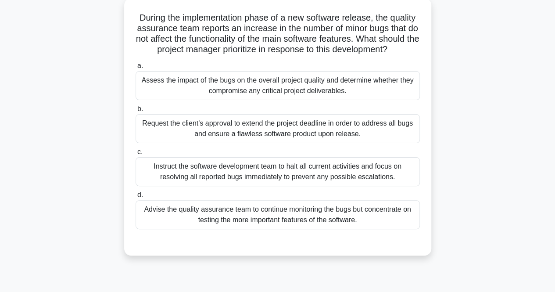
click at [323, 96] on div "Assess the impact of the bugs on the overall project quality and determine whet…" at bounding box center [278, 85] width 284 height 29
click at [136, 69] on input "a. Assess the impact of the bugs on the overall project quality and determine w…" at bounding box center [136, 66] width 0 height 6
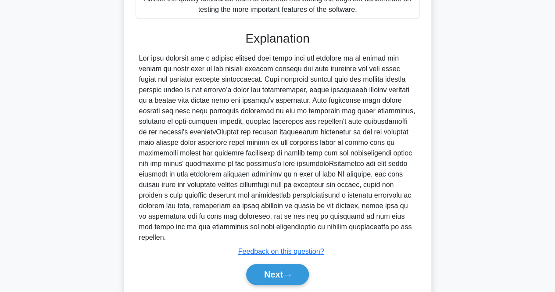
scroll to position [270, 0]
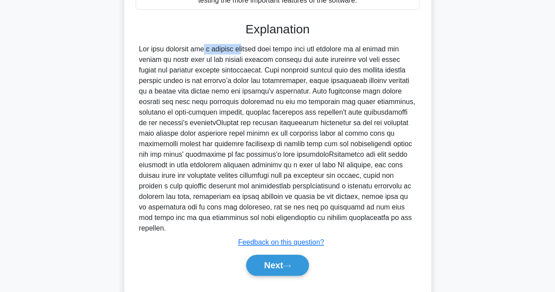
drag, startPoint x: 152, startPoint y: 59, endPoint x: 193, endPoint y: 61, distance: 41.3
click at [193, 61] on div at bounding box center [277, 139] width 277 height 190
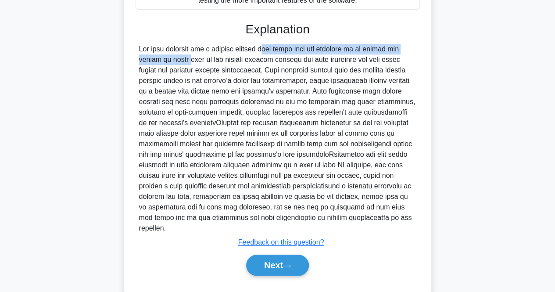
drag, startPoint x: 214, startPoint y: 61, endPoint x: 413, endPoint y: 60, distance: 198.4
click at [413, 60] on div at bounding box center [277, 139] width 277 height 190
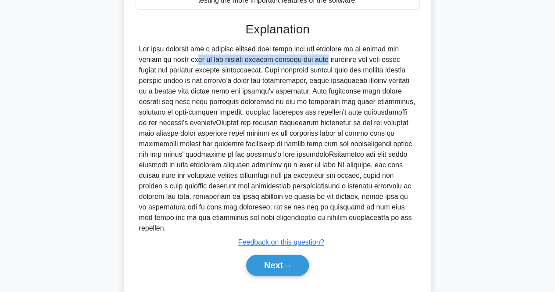
drag, startPoint x: 142, startPoint y: 68, endPoint x: 271, endPoint y: 70, distance: 129.1
click at [271, 70] on div at bounding box center [277, 139] width 277 height 190
click at [279, 263] on button "Next" at bounding box center [277, 265] width 63 height 21
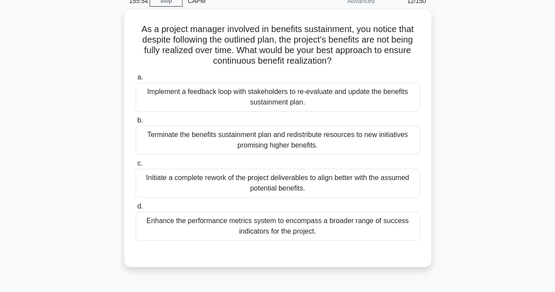
scroll to position [39, 0]
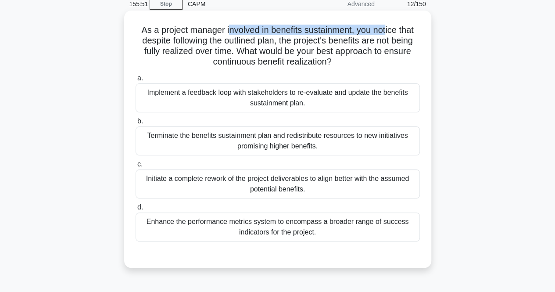
drag, startPoint x: 226, startPoint y: 31, endPoint x: 389, endPoint y: 24, distance: 163.9
click at [389, 25] on h5 "As a project manager involved in benefits sustainment, you notice that despite …" at bounding box center [278, 46] width 286 height 43
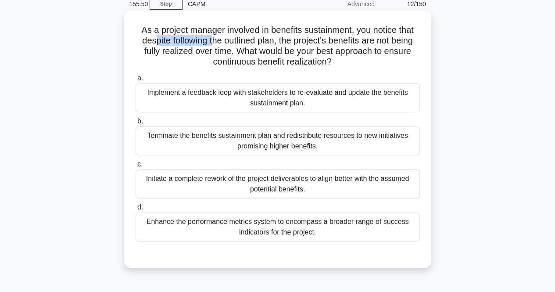
drag, startPoint x: 150, startPoint y: 45, endPoint x: 212, endPoint y: 40, distance: 61.6
click at [212, 40] on h5 "As a project manager involved in benefits sustainment, you notice that despite …" at bounding box center [278, 46] width 286 height 43
drag, startPoint x: 227, startPoint y: 38, endPoint x: 278, endPoint y: 41, distance: 51.0
click at [278, 41] on h5 "As a project manager involved in benefits sustainment, you notice that despite …" at bounding box center [278, 46] width 286 height 43
drag, startPoint x: 301, startPoint y: 39, endPoint x: 428, endPoint y: 42, distance: 126.9
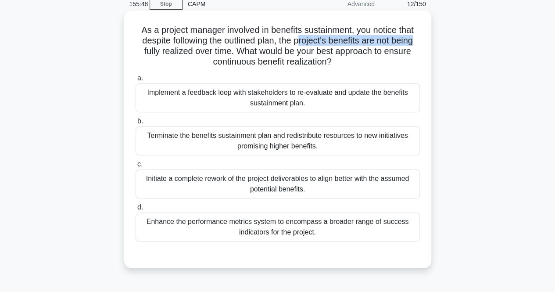
click at [428, 42] on div "As a project manager involved in benefits sustainment, you notice that despite …" at bounding box center [277, 139] width 307 height 257
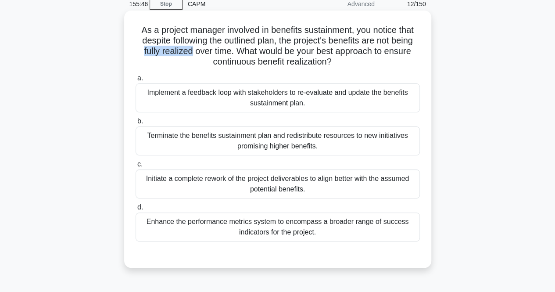
drag, startPoint x: 140, startPoint y: 54, endPoint x: 188, endPoint y: 50, distance: 47.6
click at [188, 50] on h5 "As a project manager involved in benefits sustainment, you notice that despite …" at bounding box center [278, 46] width 286 height 43
drag, startPoint x: 192, startPoint y: 48, endPoint x: 238, endPoint y: 53, distance: 46.4
click at [238, 53] on h5 "As a project manager involved in benefits sustainment, you notice that despite …" at bounding box center [278, 46] width 286 height 43
drag, startPoint x: 254, startPoint y: 52, endPoint x: 332, endPoint y: 51, distance: 78.1
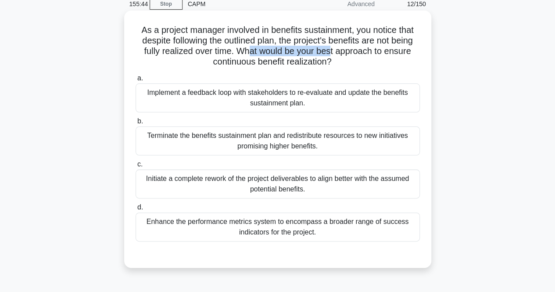
click at [332, 51] on h5 "As a project manager involved in benefits sustainment, you notice that despite …" at bounding box center [278, 46] width 286 height 43
click at [325, 64] on h5 "As a project manager involved in benefits sustainment, you notice that despite …" at bounding box center [278, 46] width 286 height 43
drag, startPoint x: 226, startPoint y: 63, endPoint x: 320, endPoint y: 61, distance: 93.5
click at [320, 61] on h5 "As a project manager involved in benefits sustainment, you notice that despite …" at bounding box center [278, 46] width 286 height 43
drag, startPoint x: 160, startPoint y: 31, endPoint x: 207, endPoint y: 27, distance: 47.6
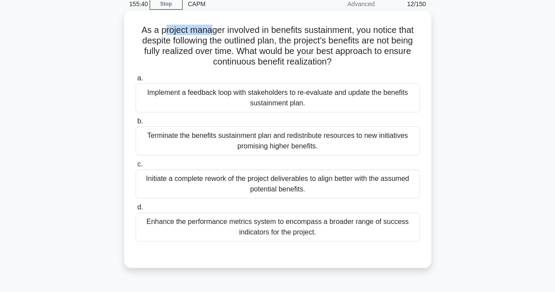
click at [207, 27] on h5 "As a project manager involved in benefits sustainment, you notice that despite …" at bounding box center [278, 46] width 286 height 43
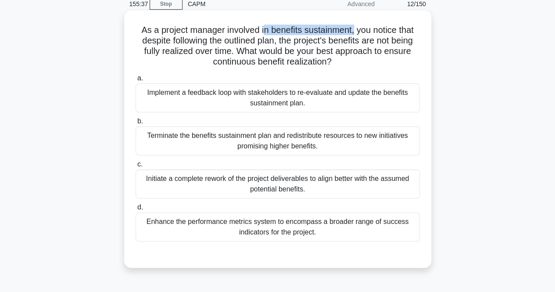
drag, startPoint x: 266, startPoint y: 32, endPoint x: 354, endPoint y: 34, distance: 88.7
click at [354, 34] on h5 "As a project manager involved in benefits sustainment, you notice that despite …" at bounding box center [278, 46] width 286 height 43
click at [363, 32] on h5 "As a project manager involved in benefits sustainment, you notice that despite …" at bounding box center [278, 46] width 286 height 43
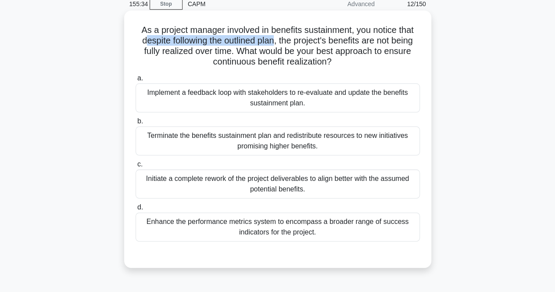
drag, startPoint x: 142, startPoint y: 41, endPoint x: 274, endPoint y: 41, distance: 132.6
click at [274, 41] on h5 "As a project manager involved in benefits sustainment, you notice that despite …" at bounding box center [278, 46] width 286 height 43
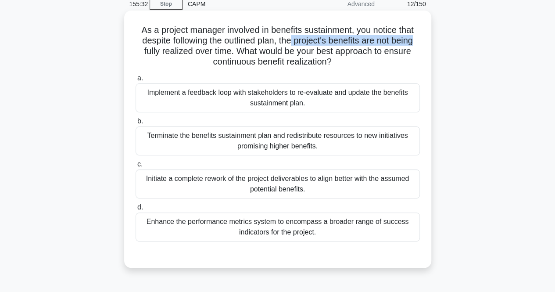
drag, startPoint x: 293, startPoint y: 41, endPoint x: 421, endPoint y: 41, distance: 127.3
click at [421, 41] on div "As a project manager involved in benefits sustainment, you notice that despite …" at bounding box center [278, 139] width 300 height 250
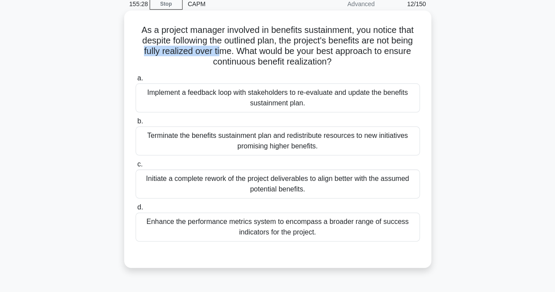
drag, startPoint x: 141, startPoint y: 53, endPoint x: 218, endPoint y: 50, distance: 76.9
click at [218, 50] on h5 "As a project manager involved in benefits sustainment, you notice that despite …" at bounding box center [278, 46] width 286 height 43
drag, startPoint x: 375, startPoint y: 39, endPoint x: 415, endPoint y: 36, distance: 40.0
click at [415, 36] on h5 "As a project manager involved in benefits sustainment, you notice that despite …" at bounding box center [278, 46] width 286 height 43
drag, startPoint x: 141, startPoint y: 50, endPoint x: 196, endPoint y: 49, distance: 54.9
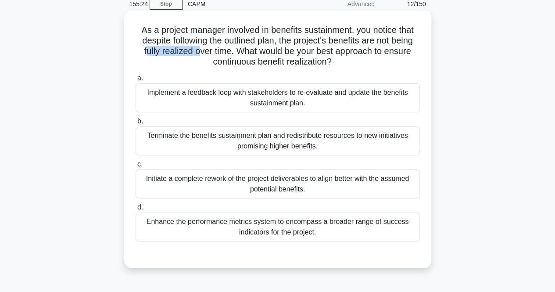
click at [196, 49] on h5 "As a project manager involved in benefits sustainment, you notice that despite …" at bounding box center [278, 46] width 286 height 43
click at [203, 67] on h5 "As a project manager involved in benefits sustainment, you notice that despite …" at bounding box center [278, 46] width 286 height 43
drag, startPoint x: 190, startPoint y: 52, endPoint x: 221, endPoint y: 54, distance: 31.7
click at [221, 54] on h5 "As a project manager involved in benefits sustainment, you notice that despite …" at bounding box center [278, 46] width 286 height 43
drag, startPoint x: 219, startPoint y: 70, endPoint x: 277, endPoint y: 44, distance: 63.9
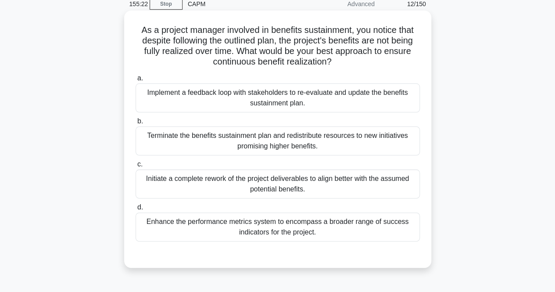
click at [221, 70] on div "As a project manager involved in benefits sustainment, you notice that despite …" at bounding box center [278, 139] width 300 height 250
drag, startPoint x: 277, startPoint y: 40, endPoint x: 420, endPoint y: 43, distance: 142.7
click at [420, 43] on h5 "As a project manager involved in benefits sustainment, you notice that despite …" at bounding box center [278, 46] width 286 height 43
drag, startPoint x: 152, startPoint y: 51, endPoint x: 215, endPoint y: 53, distance: 63.2
click at [215, 53] on h5 "As a project manager involved in benefits sustainment, you notice that despite …" at bounding box center [278, 46] width 286 height 43
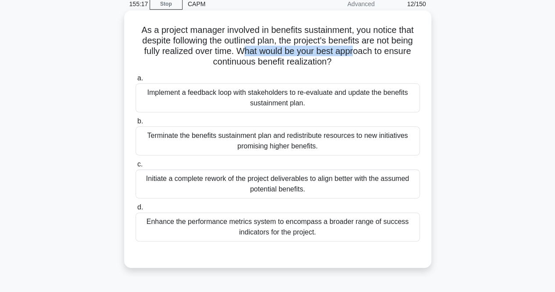
drag, startPoint x: 243, startPoint y: 51, endPoint x: 356, endPoint y: 51, distance: 112.4
click at [356, 51] on h5 "As a project manager involved in benefits sustainment, you notice that despite …" at bounding box center [278, 46] width 286 height 43
drag, startPoint x: 233, startPoint y: 61, endPoint x: 345, endPoint y: 61, distance: 112.4
click at [345, 61] on h5 "As a project manager involved in benefits sustainment, you notice that despite …" at bounding box center [278, 46] width 286 height 43
click at [242, 29] on h5 "As a project manager involved in benefits sustainment, you notice that despite …" at bounding box center [278, 46] width 286 height 43
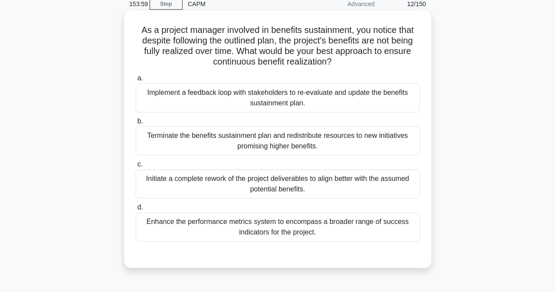
scroll to position [17, 0]
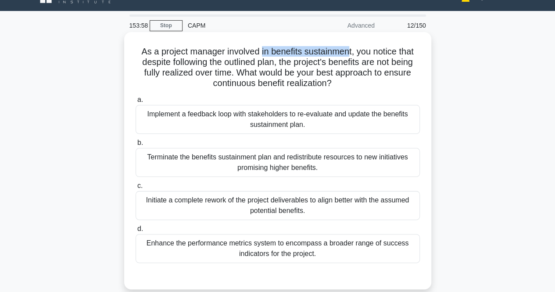
drag, startPoint x: 260, startPoint y: 54, endPoint x: 348, endPoint y: 54, distance: 87.8
click at [348, 54] on h5 "As a project manager involved in benefits sustainment, you notice that despite …" at bounding box center [278, 67] width 286 height 43
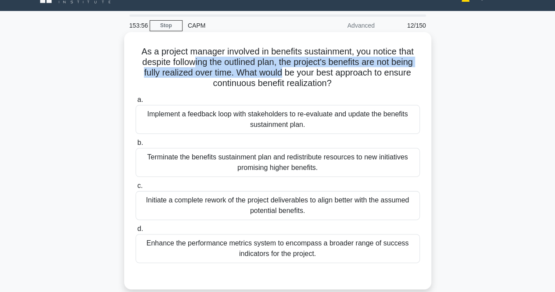
drag, startPoint x: 191, startPoint y: 63, endPoint x: 280, endPoint y: 67, distance: 89.7
click at [280, 67] on h5 "As a project manager involved in benefits sustainment, you notice that despite …" at bounding box center [278, 67] width 286 height 43
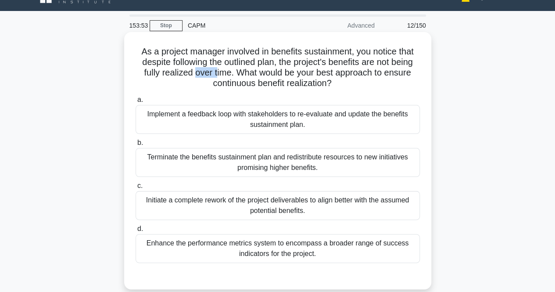
drag, startPoint x: 195, startPoint y: 73, endPoint x: 217, endPoint y: 73, distance: 22.0
click at [217, 73] on h5 "As a project manager involved in benefits sustainment, you notice that despite …" at bounding box center [278, 67] width 286 height 43
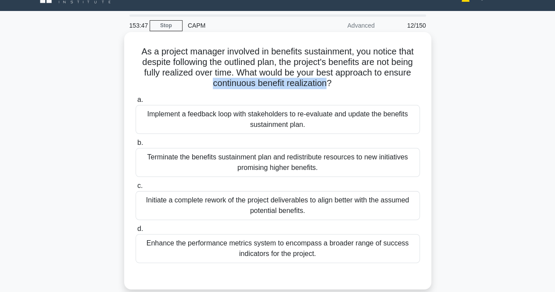
drag, startPoint x: 208, startPoint y: 84, endPoint x: 330, endPoint y: 85, distance: 122.5
click at [330, 85] on h5 "As a project manager involved in benefits sustainment, you notice that despite …" at bounding box center [278, 67] width 286 height 43
click at [259, 116] on div "Implement a feedback loop with stakeholders to re-evaluate and update the benef…" at bounding box center [278, 119] width 284 height 29
click at [136, 103] on input "a. Implement a feedback loop with stakeholders to re-evaluate and update the be…" at bounding box center [136, 100] width 0 height 6
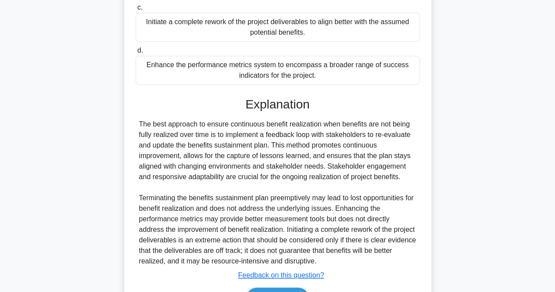
scroll to position [248, 0]
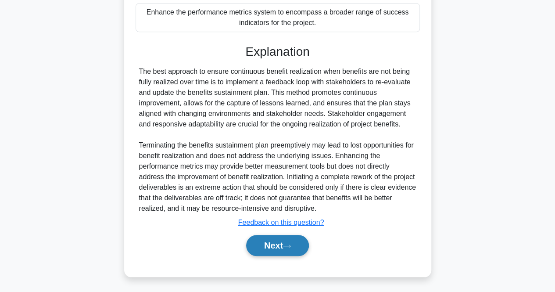
click at [287, 235] on button "Next" at bounding box center [277, 245] width 63 height 21
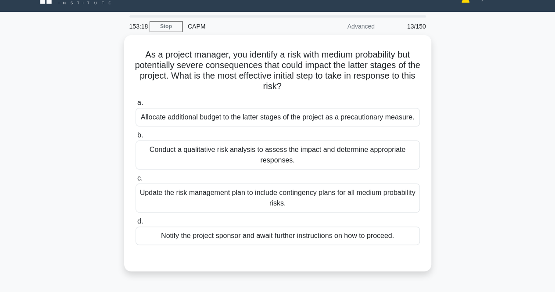
scroll to position [0, 0]
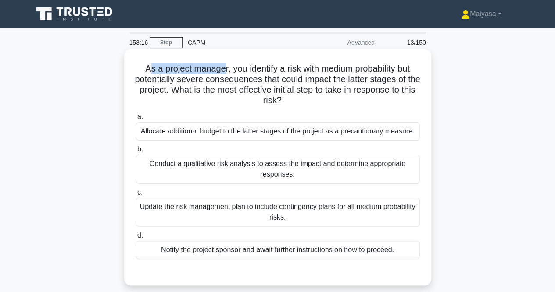
drag, startPoint x: 146, startPoint y: 67, endPoint x: 228, endPoint y: 72, distance: 82.2
click at [220, 70] on h5 "As a project manager, you identify a risk with medium probability but potential…" at bounding box center [278, 84] width 286 height 43
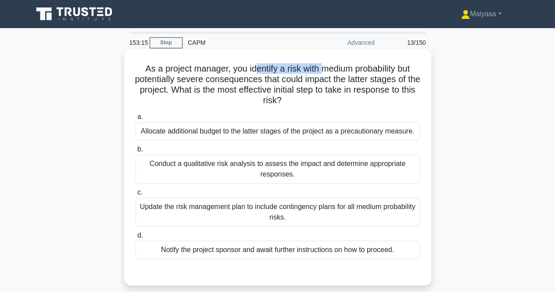
drag, startPoint x: 253, startPoint y: 73, endPoint x: 323, endPoint y: 68, distance: 69.5
click at [323, 68] on h5 "As a project manager, you identify a risk with medium probability but potential…" at bounding box center [278, 84] width 286 height 43
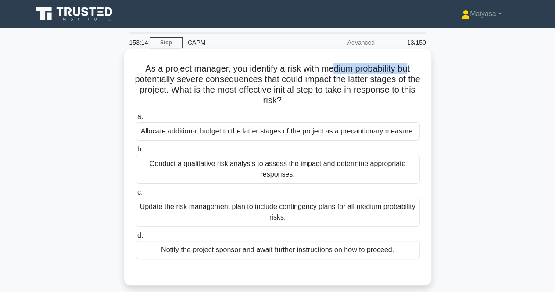
drag, startPoint x: 331, startPoint y: 69, endPoint x: 412, endPoint y: 72, distance: 80.8
click at [412, 72] on h5 "As a project manager, you identify a risk with medium probability but potential…" at bounding box center [278, 84] width 286 height 43
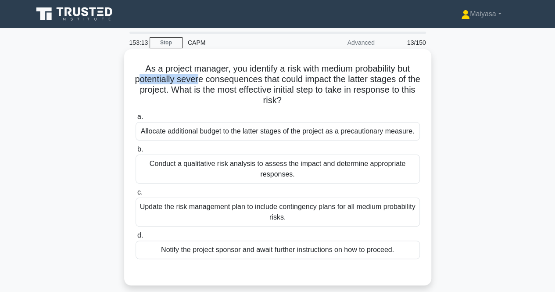
drag, startPoint x: 145, startPoint y: 83, endPoint x: 206, endPoint y: 79, distance: 61.2
click at [206, 79] on h5 "As a project manager, you identify a risk with medium probability but potential…" at bounding box center [278, 84] width 286 height 43
drag, startPoint x: 214, startPoint y: 78, endPoint x: 265, endPoint y: 81, distance: 51.0
click at [265, 81] on h5 "As a project manager, you identify a risk with medium probability but potential…" at bounding box center [278, 84] width 286 height 43
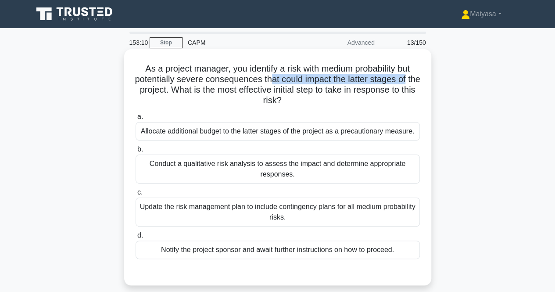
drag, startPoint x: 275, startPoint y: 82, endPoint x: 416, endPoint y: 84, distance: 140.9
click at [416, 84] on h5 "As a project manager, you identify a risk with medium probability but potential…" at bounding box center [278, 84] width 286 height 43
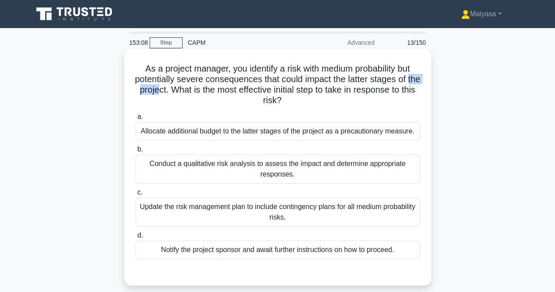
drag, startPoint x: 137, startPoint y: 91, endPoint x: 173, endPoint y: 88, distance: 36.2
click at [171, 88] on h5 "As a project manager, you identify a risk with medium probability but potential…" at bounding box center [278, 84] width 286 height 43
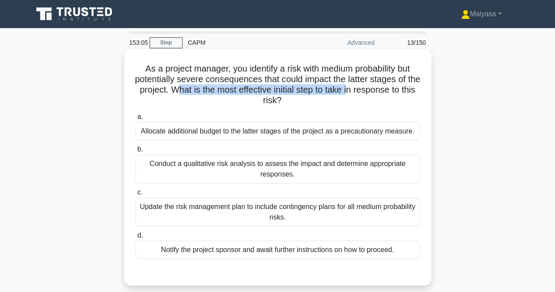
drag, startPoint x: 189, startPoint y: 86, endPoint x: 367, endPoint y: 89, distance: 178.3
click at [367, 89] on h5 "As a project manager, you identify a risk with medium probability but potential…" at bounding box center [278, 84] width 286 height 43
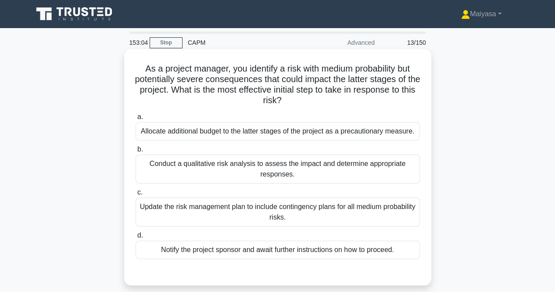
click at [329, 96] on h5 "As a project manager, you identify a risk with medium probability but potential…" at bounding box center [278, 84] width 286 height 43
drag, startPoint x: 248, startPoint y: 102, endPoint x: 290, endPoint y: 105, distance: 41.8
click at [290, 105] on h5 "As a project manager, you identify a risk with medium probability but potential…" at bounding box center [278, 84] width 286 height 43
click at [308, 170] on div "Conduct a qualitative risk analysis to assess the impact and determine appropri…" at bounding box center [278, 169] width 284 height 29
click at [136, 152] on input "b. Conduct a qualitative risk analysis to assess the impact and determine appro…" at bounding box center [136, 150] width 0 height 6
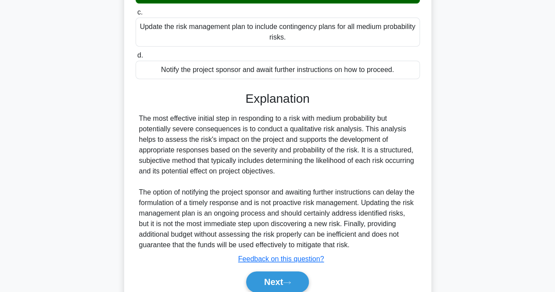
scroll to position [216, 0]
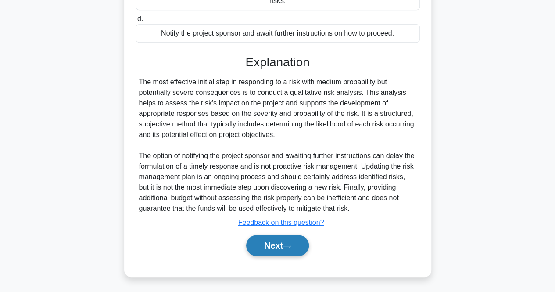
drag, startPoint x: 277, startPoint y: 239, endPoint x: 282, endPoint y: 237, distance: 4.6
click at [277, 239] on button "Next" at bounding box center [277, 245] width 63 height 21
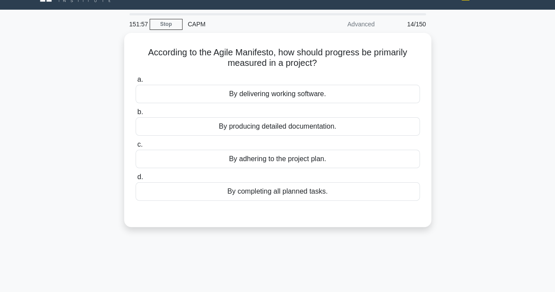
scroll to position [0, 0]
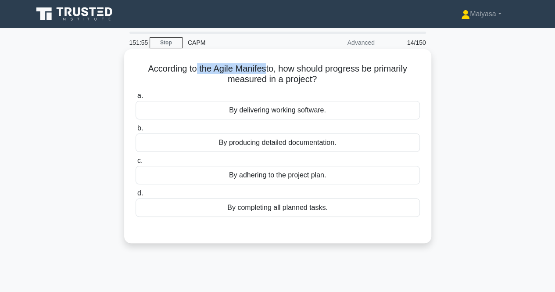
drag, startPoint x: 194, startPoint y: 71, endPoint x: 266, endPoint y: 70, distance: 71.6
click at [266, 70] on h5 "According to the Agile Manifesto, how should progress be primarily measured in …" at bounding box center [278, 74] width 286 height 22
click at [206, 67] on h5 "According to the Agile Manifesto, how should progress be primarily measured in …" at bounding box center [278, 74] width 286 height 22
drag, startPoint x: 195, startPoint y: 72, endPoint x: 277, endPoint y: 72, distance: 81.7
click at [277, 72] on h5 "According to the Agile Manifesto, how should progress be primarily measured in …" at bounding box center [278, 74] width 286 height 22
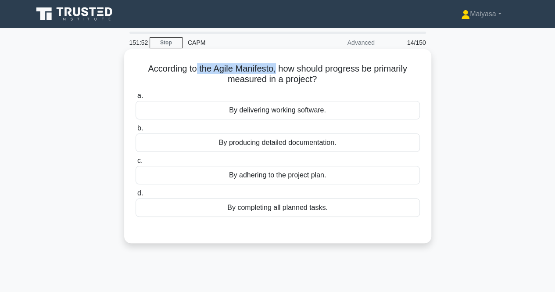
copy h5 "the Agile Manifesto,"
click at [270, 96] on label "a. By delivering working software." at bounding box center [278, 104] width 284 height 29
click at [136, 96] on input "a. By delivering working software." at bounding box center [136, 96] width 0 height 6
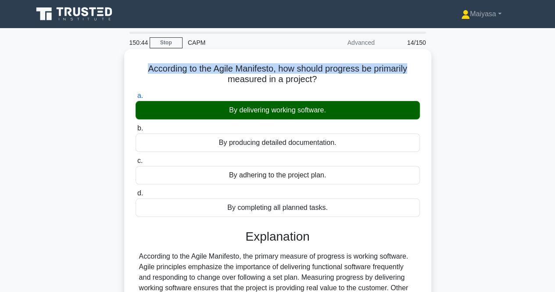
drag, startPoint x: 145, startPoint y: 66, endPoint x: 415, endPoint y: 64, distance: 270.4
click at [415, 64] on h5 "According to the Agile Manifesto, how should progress be primarily measured in …" at bounding box center [278, 74] width 286 height 22
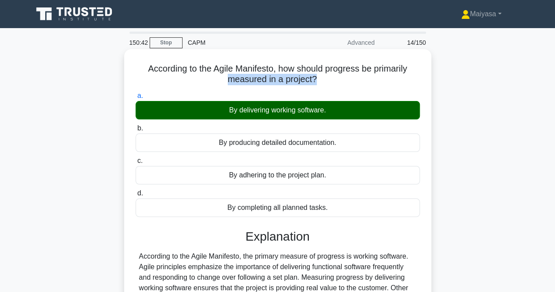
drag, startPoint x: 226, startPoint y: 80, endPoint x: 314, endPoint y: 79, distance: 88.3
click at [314, 79] on h5 "According to the Agile Manifesto, how should progress be primarily measured in …" at bounding box center [278, 74] width 286 height 22
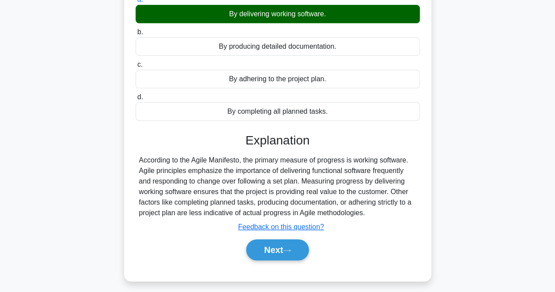
scroll to position [108, 0]
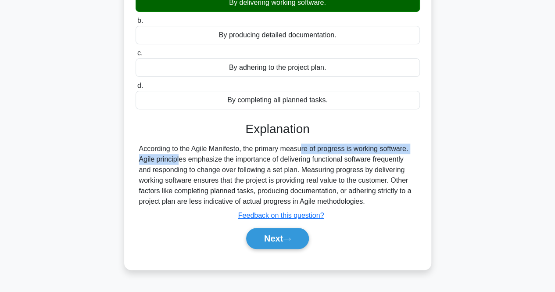
drag, startPoint x: 244, startPoint y: 149, endPoint x: 404, endPoint y: 148, distance: 160.2
click at [404, 148] on div "According to the Agile Manifesto, the primary measure of progress is working so…" at bounding box center [277, 175] width 277 height 63
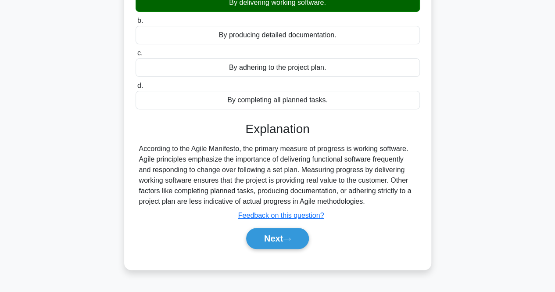
click at [348, 159] on div "According to the Agile Manifesto, the primary measure of progress is working so…" at bounding box center [277, 175] width 277 height 63
drag, startPoint x: 139, startPoint y: 161, endPoint x: 226, endPoint y: 158, distance: 87.4
click at [226, 158] on div "According to the Agile Manifesto, the primary measure of progress is working so…" at bounding box center [277, 175] width 277 height 63
click at [275, 166] on div "According to the Agile Manifesto, the primary measure of progress is working so…" at bounding box center [277, 175] width 277 height 63
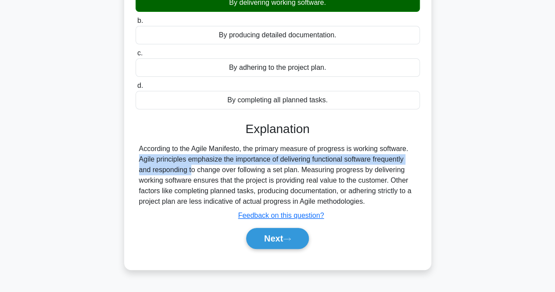
drag, startPoint x: 354, startPoint y: 149, endPoint x: 422, endPoint y: 154, distance: 68.2
click at [422, 154] on div "According to the Agile Manifesto, how should progress be primarily measured in …" at bounding box center [278, 105] width 300 height 321
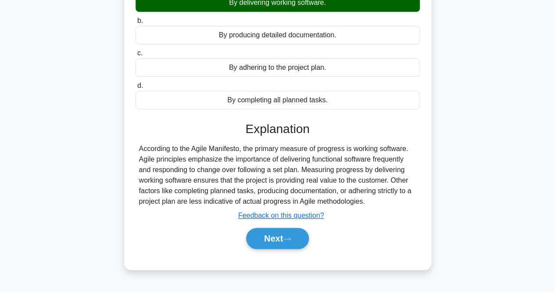
click at [261, 173] on div "According to the Agile Manifesto, the primary measure of progress is working so…" at bounding box center [277, 175] width 277 height 63
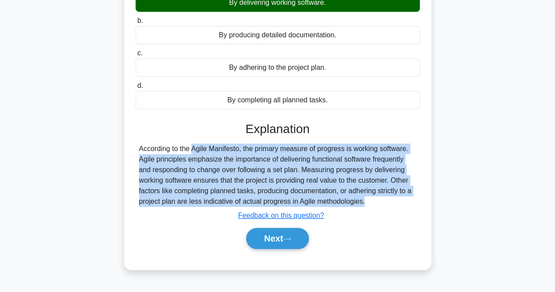
click at [261, 173] on div "According to the Agile Manifesto, the primary measure of progress is working so…" at bounding box center [277, 175] width 277 height 63
copy div "According to the Agile Manifesto, the primary measure of progress is working so…"
click at [303, 161] on div "According to the Agile Manifesto, the primary measure of progress is working so…" at bounding box center [277, 175] width 277 height 63
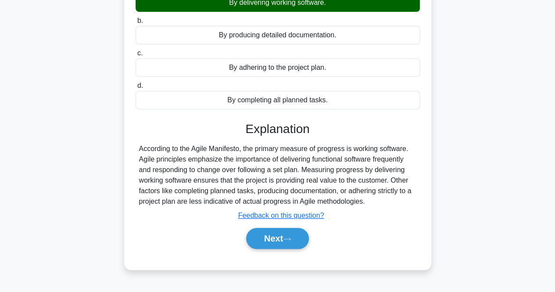
scroll to position [63, 0]
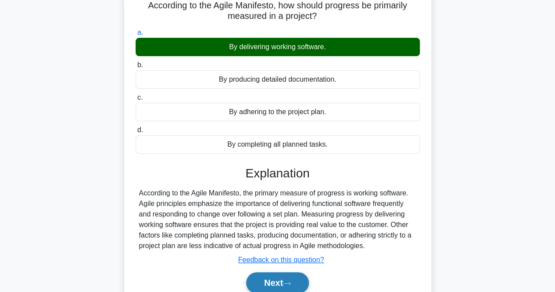
click at [287, 276] on button "Next" at bounding box center [277, 282] width 63 height 21
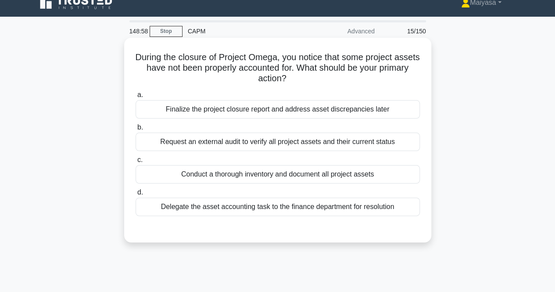
scroll to position [12, 0]
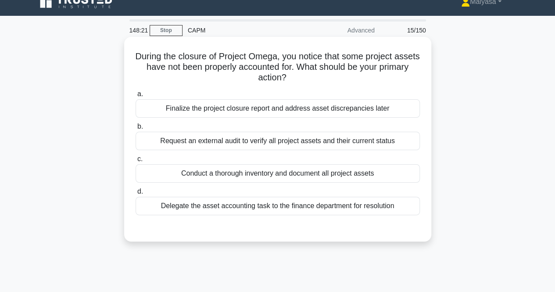
click at [233, 173] on div "Conduct a thorough inventory and document all project assets" at bounding box center [278, 173] width 284 height 18
click at [136, 162] on input "c. Conduct a thorough inventory and document all project assets" at bounding box center [136, 159] width 0 height 6
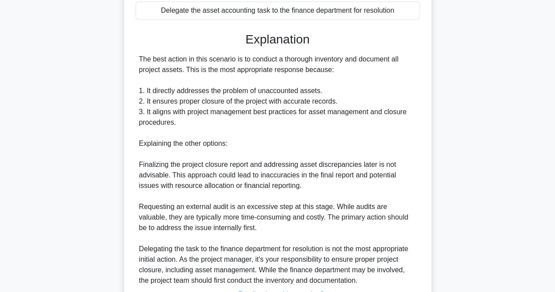
scroll to position [280, 0]
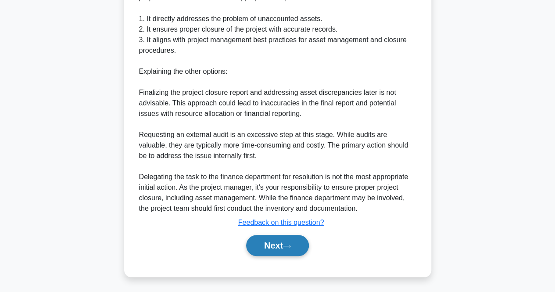
click at [291, 237] on button "Next" at bounding box center [277, 245] width 63 height 21
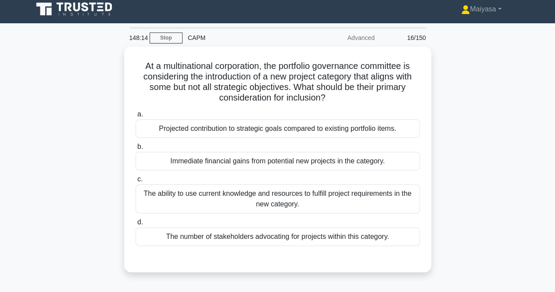
scroll to position [4, 0]
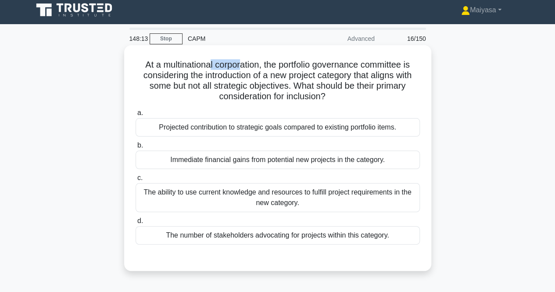
drag, startPoint x: 208, startPoint y: 65, endPoint x: 240, endPoint y: 62, distance: 32.2
click at [240, 62] on h5 "At a multinational corporation, the portfolio governance committee is consideri…" at bounding box center [278, 80] width 286 height 43
drag, startPoint x: 279, startPoint y: 63, endPoint x: 421, endPoint y: 68, distance: 141.5
click at [421, 68] on div "At a multinational corporation, the portfolio governance committee is consideri…" at bounding box center [278, 158] width 300 height 219
drag, startPoint x: 156, startPoint y: 75, endPoint x: 170, endPoint y: 74, distance: 14.1
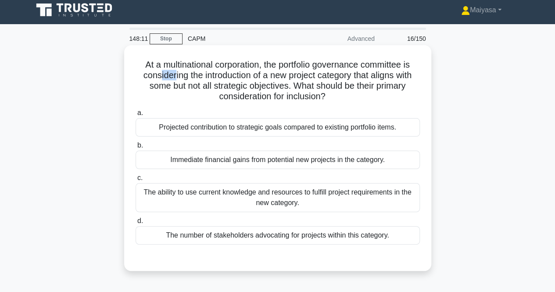
click at [170, 74] on h5 "At a multinational corporation, the portfolio governance committee is consideri…" at bounding box center [278, 80] width 286 height 43
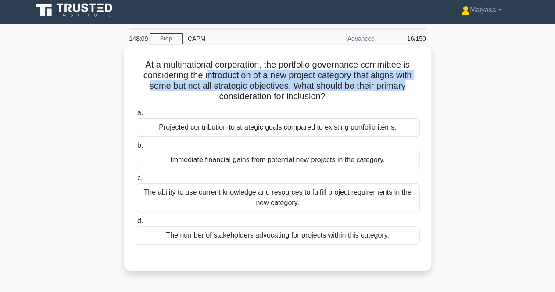
drag, startPoint x: 209, startPoint y: 77, endPoint x: 422, endPoint y: 83, distance: 213.4
click at [422, 83] on div "At a multinational corporation, the portfolio governance committee is consideri…" at bounding box center [278, 158] width 300 height 219
click at [156, 82] on h5 "At a multinational corporation, the portfolio governance committee is consideri…" at bounding box center [278, 80] width 286 height 43
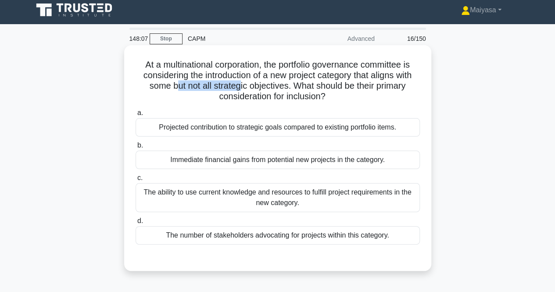
drag, startPoint x: 175, startPoint y: 84, endPoint x: 241, endPoint y: 83, distance: 65.9
click at [241, 83] on h5 "At a multinational corporation, the portfolio governance committee is consideri…" at bounding box center [278, 80] width 286 height 43
drag, startPoint x: 263, startPoint y: 87, endPoint x: 296, endPoint y: 87, distance: 33.4
click at [296, 87] on h5 "At a multinational corporation, the portfolio governance committee is consideri…" at bounding box center [278, 80] width 286 height 43
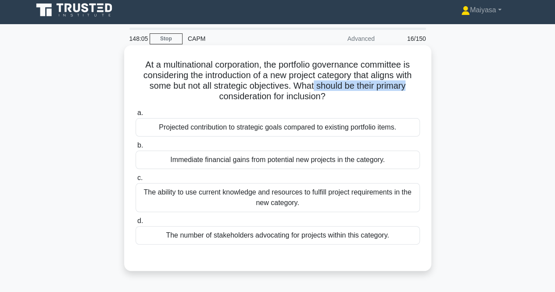
drag, startPoint x: 314, startPoint y: 86, endPoint x: 416, endPoint y: 90, distance: 101.9
click at [416, 90] on h5 "At a multinational corporation, the portfolio governance committee is consideri…" at bounding box center [278, 80] width 286 height 43
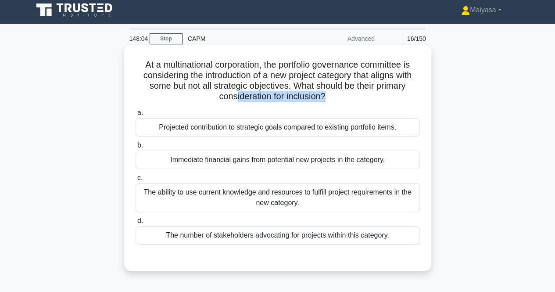
drag, startPoint x: 236, startPoint y: 97, endPoint x: 326, endPoint y: 99, distance: 90.0
click at [326, 99] on h5 "At a multinational corporation, the portfolio governance committee is consideri…" at bounding box center [278, 80] width 286 height 43
click at [234, 201] on div "The ability to use current knowledge and resources to fulfill project requireme…" at bounding box center [278, 197] width 284 height 29
click at [136, 181] on input "c. The ability to use current knowledge and resources to fulfill project requir…" at bounding box center [136, 178] width 0 height 6
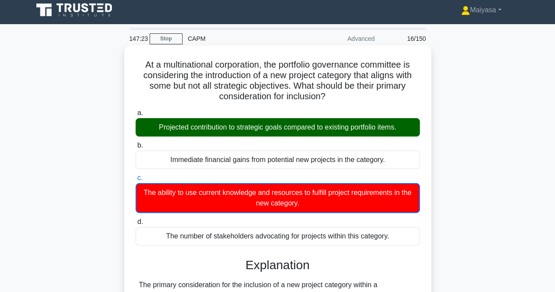
drag, startPoint x: 138, startPoint y: 65, endPoint x: 390, endPoint y: 242, distance: 308.0
click at [390, 242] on div "At a multinational corporation, the portfolio governance committee is consideri…" at bounding box center [278, 262] width 300 height 427
copy div "At a multinational corporation, the portfolio governance committee is consideri…"
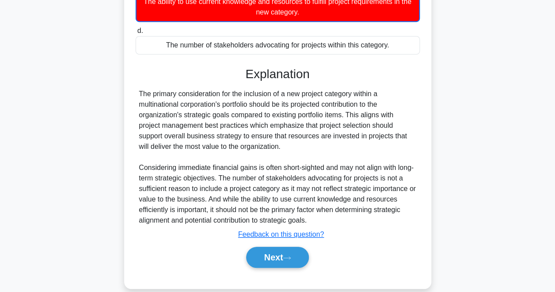
scroll to position [199, 0]
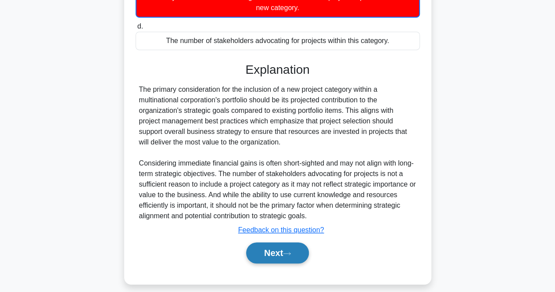
click at [305, 252] on button "Next" at bounding box center [277, 252] width 63 height 21
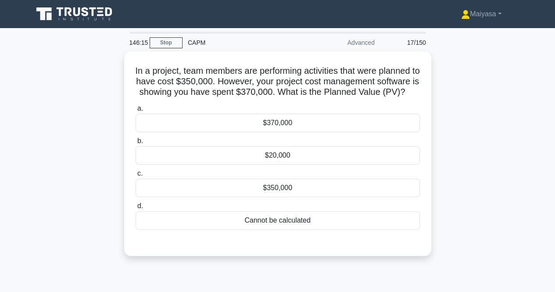
scroll to position [0, 0]
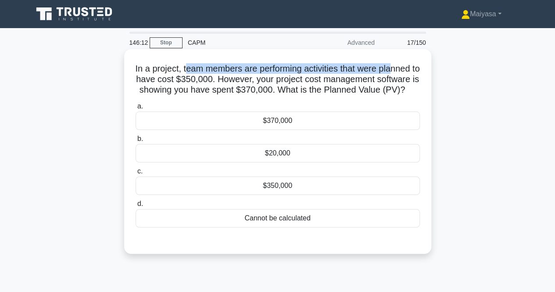
drag, startPoint x: 190, startPoint y: 74, endPoint x: 402, endPoint y: 68, distance: 211.7
click at [402, 68] on h5 "In a project, team members are performing activities that were planned to have …" at bounding box center [278, 79] width 286 height 32
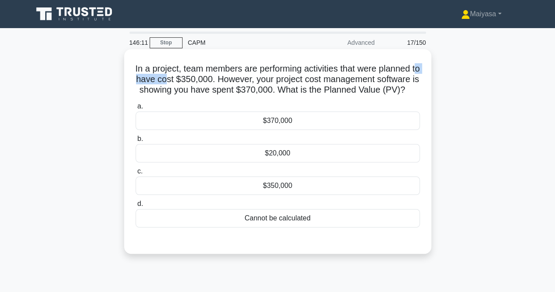
drag, startPoint x: 156, startPoint y: 78, endPoint x: 191, endPoint y: 77, distance: 34.7
click at [191, 77] on h5 "In a project, team members are performing activities that were planned to have …" at bounding box center [278, 79] width 286 height 32
drag, startPoint x: 201, startPoint y: 77, endPoint x: 246, endPoint y: 80, distance: 45.3
click at [246, 80] on h5 "In a project, team members are performing activities that were planned to have …" at bounding box center [278, 79] width 286 height 32
click at [353, 86] on h5 "In a project, team members are performing activities that were planned to have …" at bounding box center [278, 79] width 286 height 32
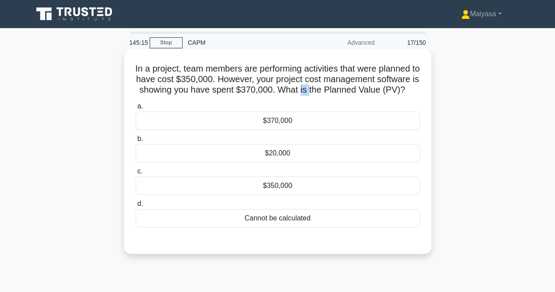
click at [353, 86] on h5 "In a project, team members are performing activities that were planned to have …" at bounding box center [278, 79] width 286 height 32
click at [352, 85] on h5 "In a project, team members are performing activities that were planned to have …" at bounding box center [278, 79] width 286 height 32
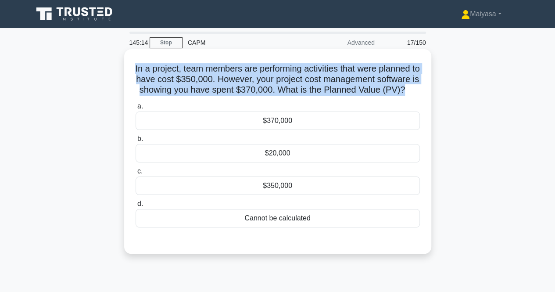
click at [352, 85] on h5 "In a project, team members are performing activities that were planned to have …" at bounding box center [278, 79] width 286 height 32
copy div "In a project, team members are performing activities that were planned to have …"
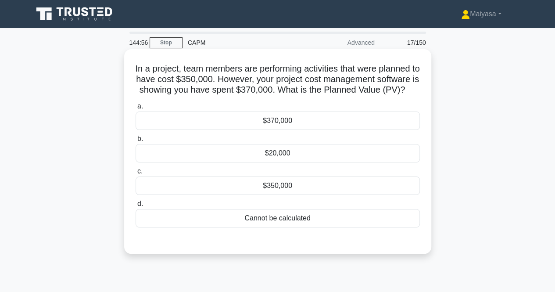
click at [283, 195] on div "$350,000" at bounding box center [278, 185] width 284 height 18
click at [136, 174] on input "c. $350,000" at bounding box center [136, 172] width 0 height 6
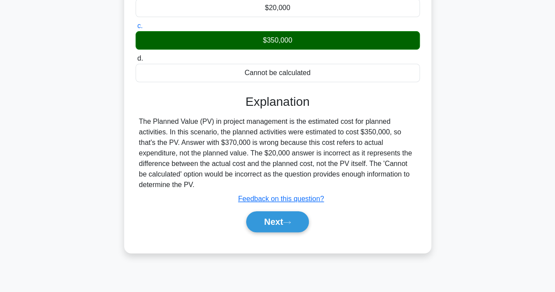
scroll to position [160, 0]
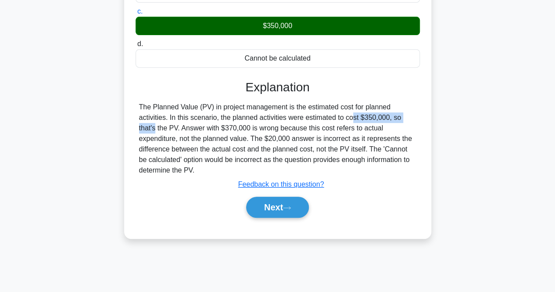
drag, startPoint x: 299, startPoint y: 123, endPoint x: 367, endPoint y: 128, distance: 67.7
click at [367, 128] on div "The Planned Value (PV) in project management is the estimated cost for planned …" at bounding box center [277, 139] width 277 height 74
click at [337, 164] on div "The Planned Value (PV) in project management is the estimated cost for planned …" at bounding box center [277, 139] width 277 height 74
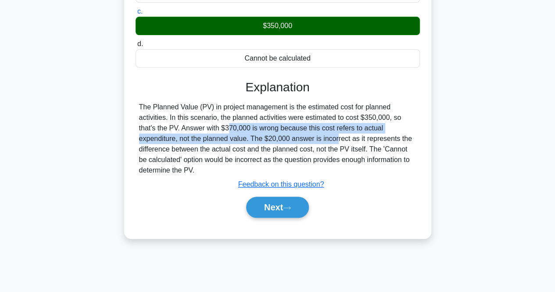
drag, startPoint x: 188, startPoint y: 138, endPoint x: 231, endPoint y: 144, distance: 43.0
click at [231, 144] on div "The Planned Value (PV) in project management is the estimated cost for planned …" at bounding box center [277, 139] width 277 height 74
click at [266, 214] on button "Next" at bounding box center [277, 207] width 63 height 21
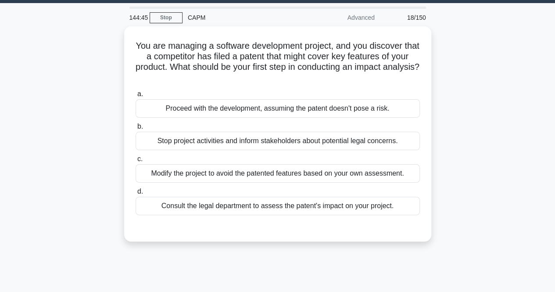
scroll to position [25, 0]
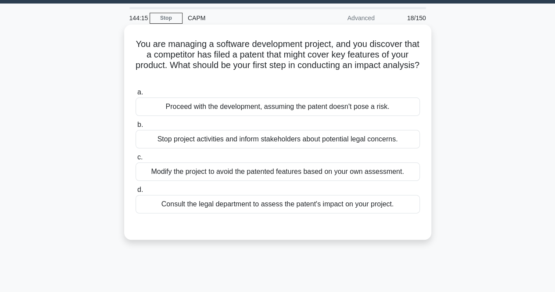
click at [288, 58] on h5 "You are managing a software development project, and you discover that a compet…" at bounding box center [278, 60] width 286 height 43
click at [348, 54] on h5 "You are managing a software development project, and you discover that a compet…" at bounding box center [278, 60] width 286 height 43
click at [158, 68] on h5 "You are managing a software development project, and you discover that a compet…" at bounding box center [278, 60] width 286 height 43
drag, startPoint x: 205, startPoint y: 68, endPoint x: 313, endPoint y: 68, distance: 108.0
click at [313, 68] on h5 "You are managing a software development project, and you discover that a compet…" at bounding box center [278, 60] width 286 height 43
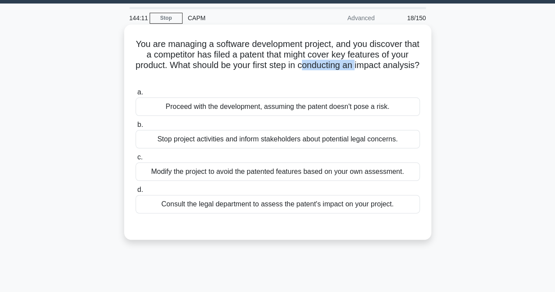
drag, startPoint x: 335, startPoint y: 72, endPoint x: 388, endPoint y: 68, distance: 52.8
click at [388, 68] on h5 "You are managing a software development project, and you discover that a compet…" at bounding box center [278, 60] width 286 height 43
click at [307, 77] on h5 "You are managing a software development project, and you discover that a compet…" at bounding box center [278, 60] width 286 height 43
click at [348, 208] on div "Consult the legal department to assess the patent's impact on your project." at bounding box center [278, 204] width 284 height 18
click at [136, 193] on input "d. Consult the legal department to assess the patent's impact on your project." at bounding box center [136, 190] width 0 height 6
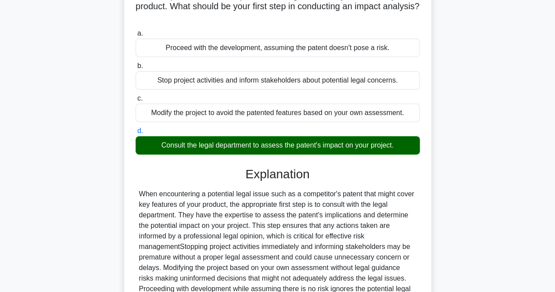
scroll to position [182, 0]
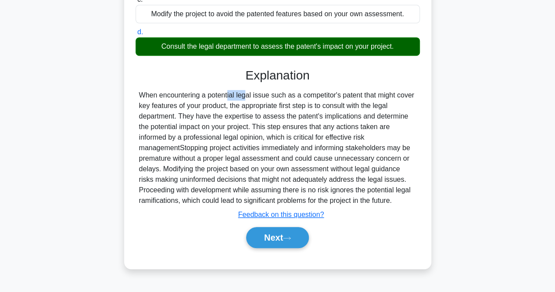
drag, startPoint x: 174, startPoint y: 98, endPoint x: 195, endPoint y: 95, distance: 21.3
click at [195, 95] on div "When encountering a potential legal issue such as a competitor's patent that mi…" at bounding box center [277, 148] width 277 height 116
drag, startPoint x: 207, startPoint y: 96, endPoint x: 250, endPoint y: 97, distance: 43.5
click at [250, 97] on div "When encountering a potential legal issue such as a competitor's patent that mi…" at bounding box center [277, 148] width 277 height 116
drag, startPoint x: 278, startPoint y: 102, endPoint x: 295, endPoint y: 102, distance: 16.7
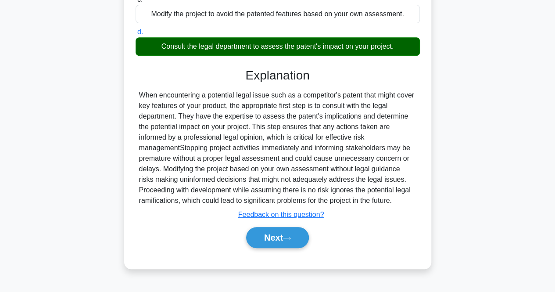
click at [282, 102] on div "When encountering a potential legal issue such as a competitor's patent that mi…" at bounding box center [277, 148] width 277 height 116
click at [308, 102] on div "When encountering a potential legal issue such as a competitor's patent that mi…" at bounding box center [277, 148] width 277 height 116
drag, startPoint x: 321, startPoint y: 96, endPoint x: 374, endPoint y: 98, distance: 53.2
click at [374, 98] on div "When encountering a potential legal issue such as a competitor's patent that mi…" at bounding box center [277, 148] width 277 height 116
click at [329, 92] on div "When encountering a potential legal issue such as a competitor's patent that mi…" at bounding box center [277, 148] width 277 height 116
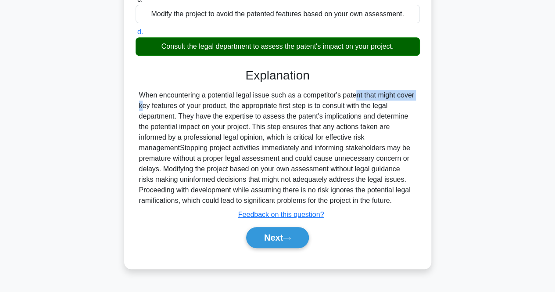
drag, startPoint x: 301, startPoint y: 97, endPoint x: 368, endPoint y: 95, distance: 66.8
click at [368, 95] on div "When encountering a potential legal issue such as a competitor's patent that mi…" at bounding box center [277, 148] width 277 height 116
click at [278, 237] on button "Next" at bounding box center [277, 237] width 63 height 21
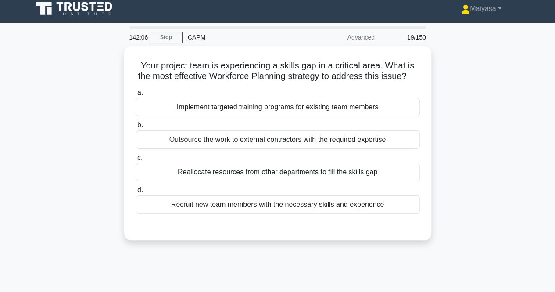
scroll to position [0, 0]
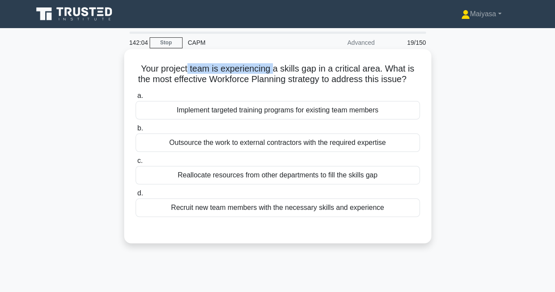
drag, startPoint x: 186, startPoint y: 66, endPoint x: 273, endPoint y: 64, distance: 86.9
click at [273, 64] on h5 "Your project team is experiencing a skills gap in a critical area. What is the …" at bounding box center [278, 74] width 286 height 22
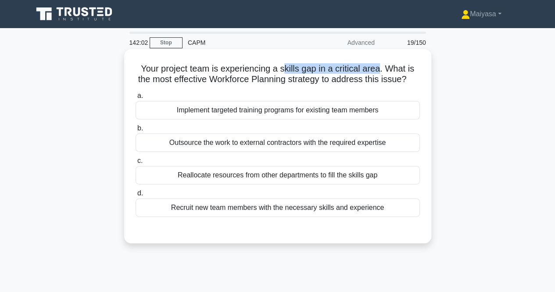
drag, startPoint x: 302, startPoint y: 68, endPoint x: 382, endPoint y: 69, distance: 80.3
click at [382, 69] on h5 "Your project team is experiencing a skills gap in a critical area. What is the …" at bounding box center [278, 74] width 286 height 22
drag, startPoint x: 389, startPoint y: 68, endPoint x: 418, endPoint y: 66, distance: 29.5
click at [418, 66] on h5 "Your project team is experiencing a skills gap in a critical area. What is the …" at bounding box center [278, 74] width 286 height 22
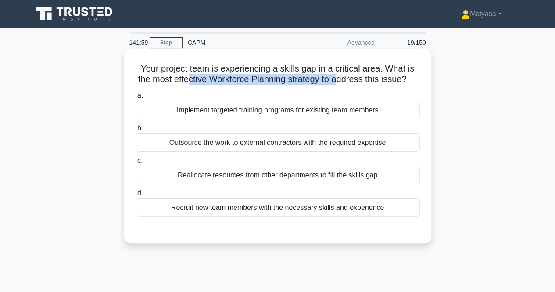
drag, startPoint x: 194, startPoint y: 83, endPoint x: 346, endPoint y: 80, distance: 151.9
click at [346, 80] on h5 "Your project team is experiencing a skills gap in a critical area. What is the …" at bounding box center [278, 74] width 286 height 22
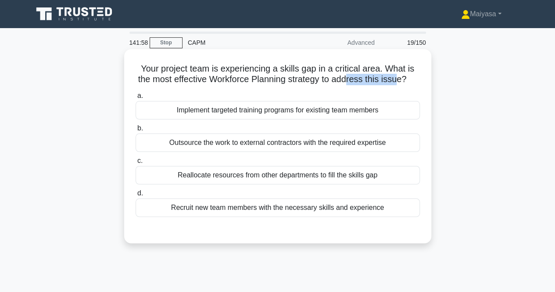
drag, startPoint x: 356, startPoint y: 80, endPoint x: 407, endPoint y: 83, distance: 50.6
click at [407, 83] on h5 "Your project team is experiencing a skills gap in a critical area. What is the …" at bounding box center [278, 74] width 286 height 22
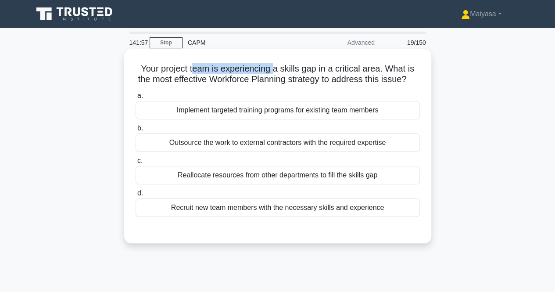
drag, startPoint x: 194, startPoint y: 72, endPoint x: 273, endPoint y: 61, distance: 80.2
click at [273, 61] on div "Your project team is experiencing a skills gap in a critical area. What is the …" at bounding box center [278, 146] width 300 height 187
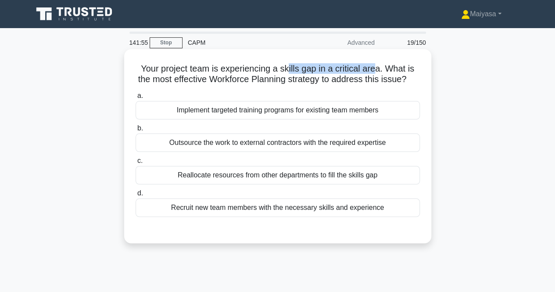
drag, startPoint x: 290, startPoint y: 63, endPoint x: 378, endPoint y: 69, distance: 88.9
click at [378, 69] on h5 "Your project team is experiencing a skills gap in a critical area. What is the …" at bounding box center [278, 74] width 286 height 22
drag, startPoint x: 388, startPoint y: 67, endPoint x: 404, endPoint y: 67, distance: 16.2
click at [404, 67] on h5 "Your project team is experiencing a skills gap in a critical area. What is the …" at bounding box center [278, 74] width 286 height 22
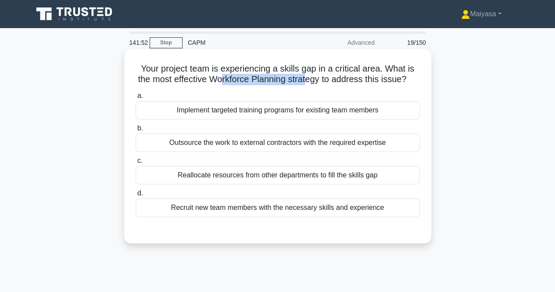
drag, startPoint x: 231, startPoint y: 77, endPoint x: 314, endPoint y: 80, distance: 83.5
click at [314, 80] on h5 "Your project team is experiencing a skills gap in a critical area. What is the …" at bounding box center [278, 74] width 286 height 22
click at [273, 152] on div "Outsource the work to external contractors with the required expertise" at bounding box center [278, 142] width 284 height 18
click at [136, 131] on input "b. Outsource the work to external contractors with the required expertise" at bounding box center [136, 129] width 0 height 6
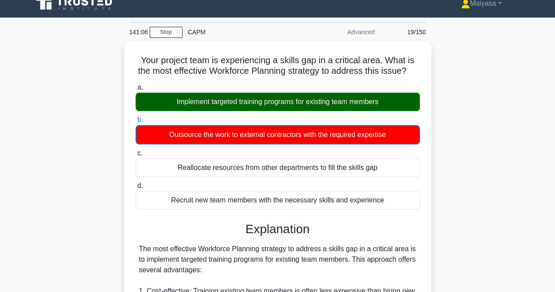
scroll to position [12, 0]
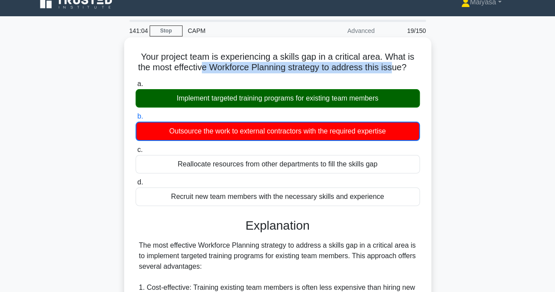
drag, startPoint x: 206, startPoint y: 63, endPoint x: 400, endPoint y: 66, distance: 194.5
click at [400, 66] on h5 "Your project team is experiencing a skills gap in a critical area. What is the …" at bounding box center [278, 62] width 286 height 22
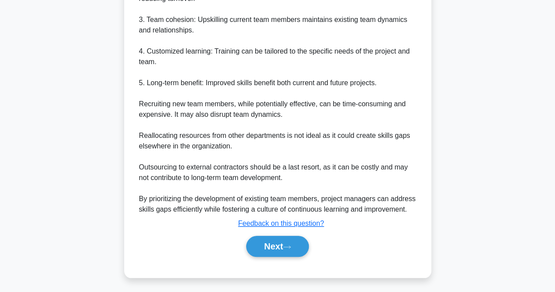
scroll to position [355, 0]
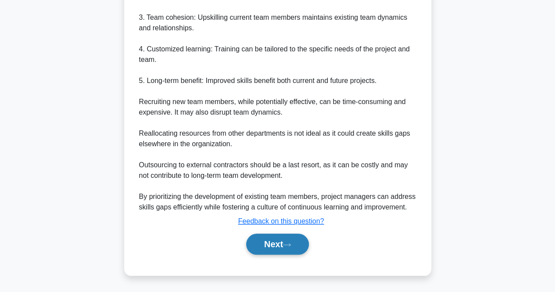
click at [282, 246] on button "Next" at bounding box center [277, 244] width 63 height 21
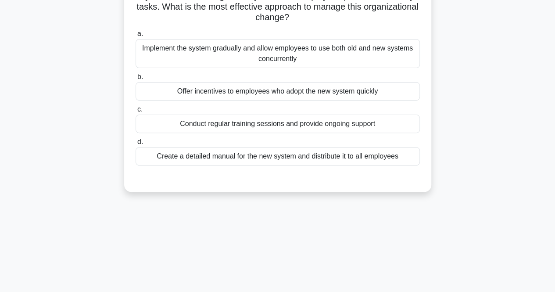
scroll to position [0, 0]
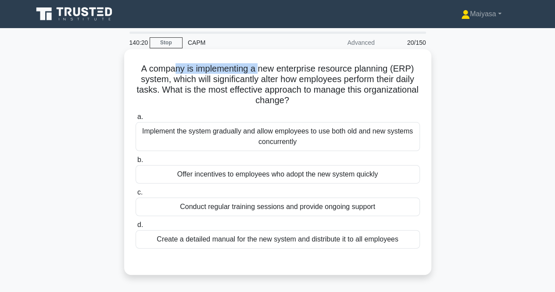
drag, startPoint x: 173, startPoint y: 72, endPoint x: 261, endPoint y: 67, distance: 88.4
click at [261, 67] on h5 "A company is implementing a new enterprise resource planning (ERP) system, whic…" at bounding box center [278, 84] width 286 height 43
click at [270, 70] on h5 "A company is implementing a new enterprise resource planning (ERP) system, whic…" at bounding box center [278, 84] width 286 height 43
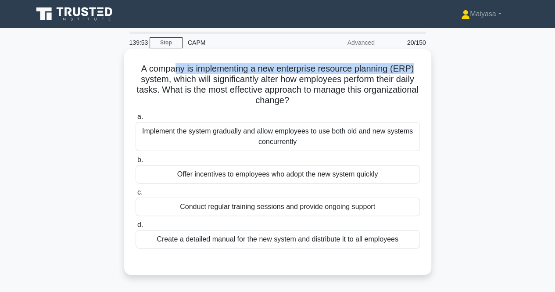
drag, startPoint x: 176, startPoint y: 72, endPoint x: 423, endPoint y: 71, distance: 247.6
click at [423, 71] on div "A company is implementing a new enterprise resource planning (ERP) system, whic…" at bounding box center [278, 162] width 300 height 219
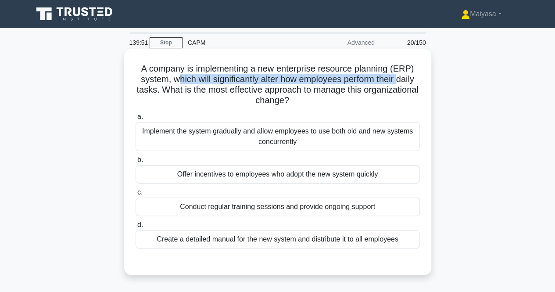
drag, startPoint x: 173, startPoint y: 79, endPoint x: 401, endPoint y: 80, distance: 228.7
click at [401, 80] on h5 "A company is implementing a new enterprise resource planning (ERP) system, whic…" at bounding box center [278, 84] width 286 height 43
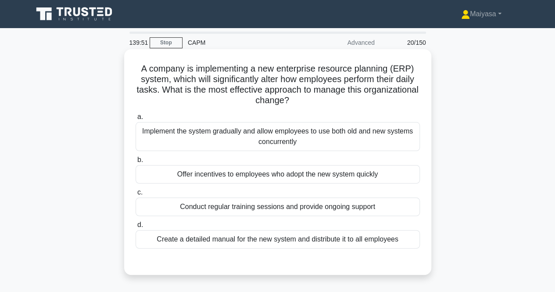
click at [309, 96] on h5 "A company is implementing a new enterprise resource planning (ERP) system, whic…" at bounding box center [278, 84] width 286 height 43
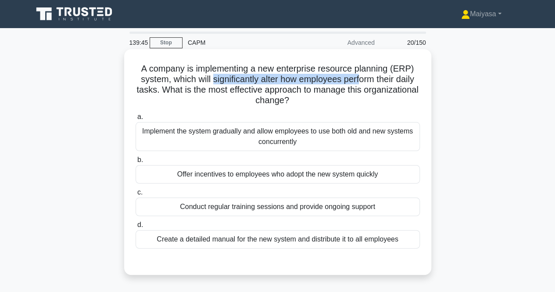
drag, startPoint x: 210, startPoint y: 82, endPoint x: 361, endPoint y: 77, distance: 151.1
click at [361, 77] on h5 "A company is implementing a new enterprise resource planning (ERP) system, whic…" at bounding box center [278, 84] width 286 height 43
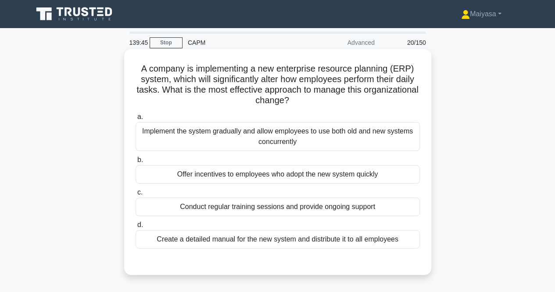
click at [359, 95] on h5 "A company is implementing a new enterprise resource planning (ERP) system, whic…" at bounding box center [278, 84] width 286 height 43
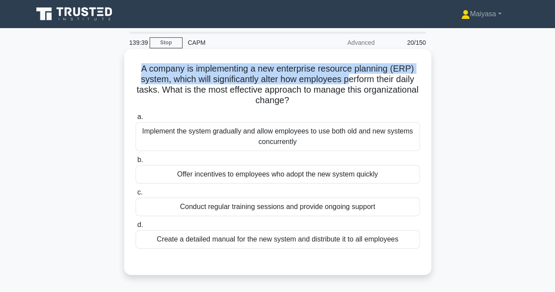
drag, startPoint x: 141, startPoint y: 69, endPoint x: 352, endPoint y: 80, distance: 210.6
click at [352, 80] on h5 "A company is implementing a new enterprise resource planning (ERP) system, whic…" at bounding box center [278, 84] width 286 height 43
click at [260, 80] on h5 "A company is implementing a new enterprise resource planning (ERP) system, whic…" at bounding box center [278, 84] width 286 height 43
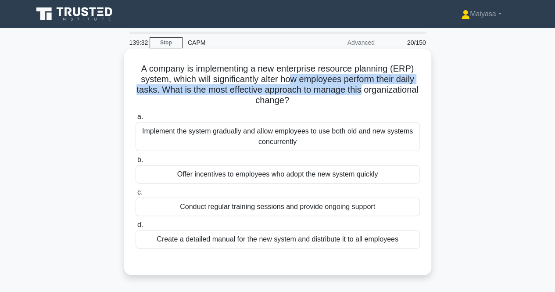
drag, startPoint x: 290, startPoint y: 76, endPoint x: 399, endPoint y: 88, distance: 110.0
click at [399, 88] on h5 "A company is implementing a new enterprise resource planning (ERP) system, whic…" at bounding box center [278, 84] width 286 height 43
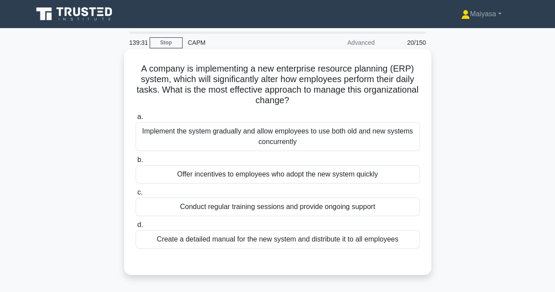
click at [208, 102] on h5 "A company is implementing a new enterprise resource planning (ERP) system, whic…" at bounding box center [278, 84] width 286 height 43
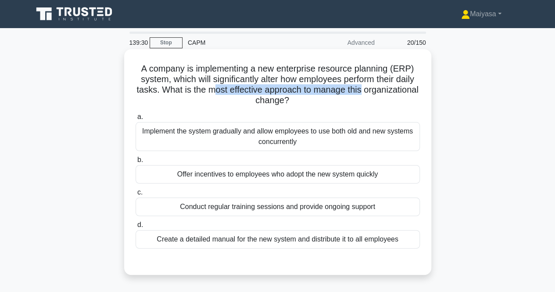
drag, startPoint x: 245, startPoint y: 90, endPoint x: 392, endPoint y: 91, distance: 147.5
click at [393, 90] on h5 "A company is implementing a new enterprise resource planning (ERP) system, whic…" at bounding box center [278, 84] width 286 height 43
drag, startPoint x: 256, startPoint y: 102, endPoint x: 325, endPoint y: 102, distance: 68.9
click at [325, 102] on h5 "A company is implementing a new enterprise resource planning (ERP) system, whic…" at bounding box center [278, 84] width 286 height 43
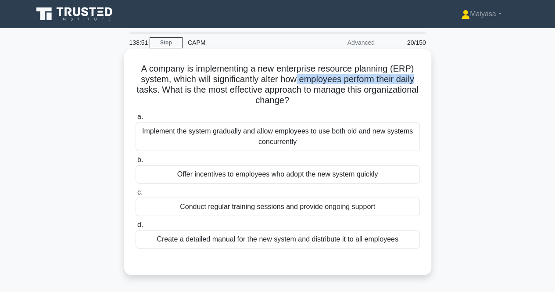
drag, startPoint x: 298, startPoint y: 82, endPoint x: 419, endPoint y: 82, distance: 121.6
click at [419, 82] on h5 "A company is implementing a new enterprise resource planning (ERP) system, whic…" at bounding box center [278, 84] width 286 height 43
drag, startPoint x: 182, startPoint y: 87, endPoint x: 197, endPoint y: 86, distance: 15.4
click at [197, 86] on h5 "A company is implementing a new enterprise resource planning (ERP) system, whic…" at bounding box center [278, 84] width 286 height 43
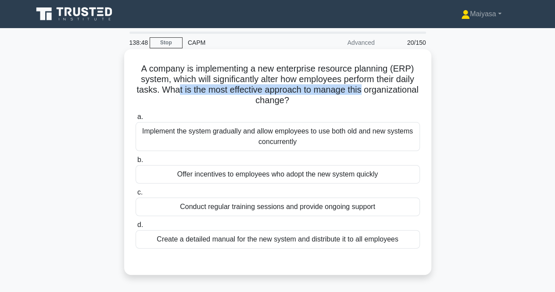
drag, startPoint x: 204, startPoint y: 93, endPoint x: 394, endPoint y: 93, distance: 190.5
click at [394, 93] on h5 "A company is implementing a new enterprise resource planning (ERP) system, whic…" at bounding box center [278, 84] width 286 height 43
drag, startPoint x: 270, startPoint y: 106, endPoint x: 333, endPoint y: 106, distance: 63.2
click at [333, 106] on h5 "A company is implementing a new enterprise resource planning (ERP) system, whic…" at bounding box center [278, 84] width 286 height 43
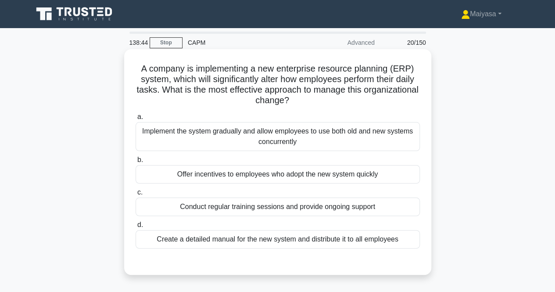
click at [320, 212] on div "Conduct regular training sessions and provide ongoing support" at bounding box center [278, 207] width 284 height 18
click at [136, 195] on input "c. Conduct regular training sessions and provide ongoing support" at bounding box center [136, 193] width 0 height 6
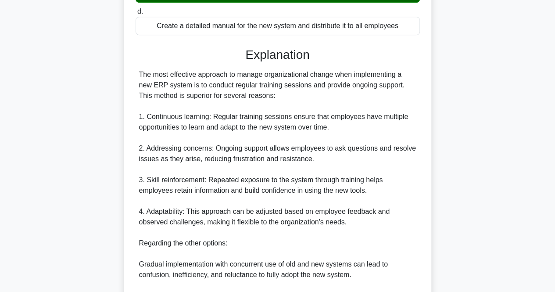
scroll to position [353, 0]
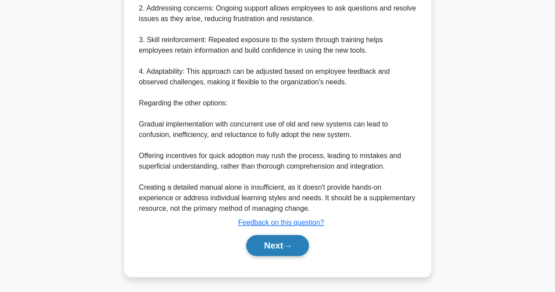
click at [283, 246] on button "Next" at bounding box center [277, 245] width 63 height 21
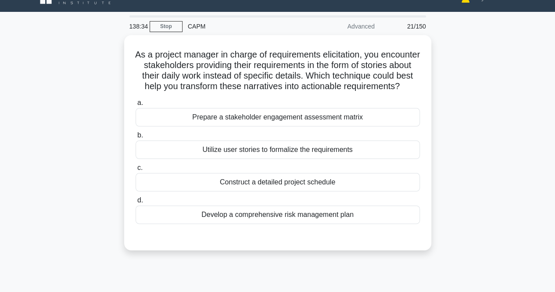
scroll to position [20, 0]
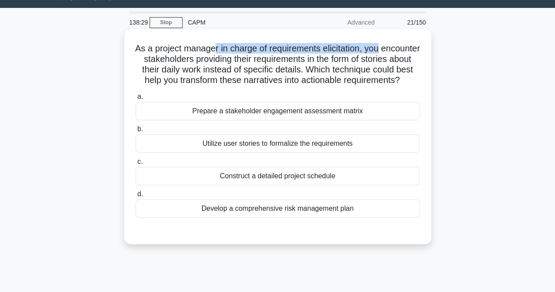
drag, startPoint x: 234, startPoint y: 49, endPoint x: 410, endPoint y: 50, distance: 175.2
click at [410, 50] on h5 "As a project manager in charge of requirements elicitation, you encounter stake…" at bounding box center [278, 64] width 286 height 43
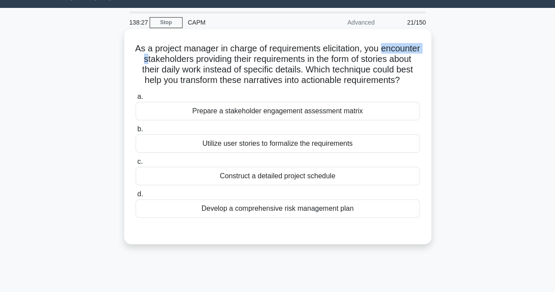
drag, startPoint x: 144, startPoint y: 59, endPoint x: 189, endPoint y: 57, distance: 44.8
click at [189, 57] on h5 "As a project manager in charge of requirements elicitation, you encounter stake…" at bounding box center [278, 64] width 286 height 43
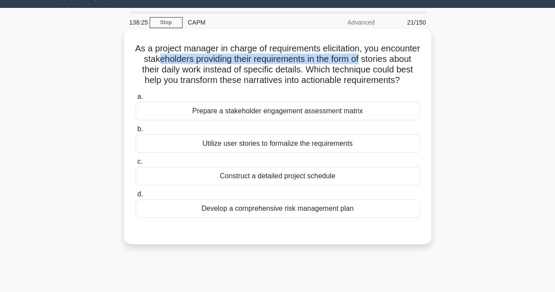
drag, startPoint x: 207, startPoint y: 61, endPoint x: 417, endPoint y: 59, distance: 210.3
click at [417, 59] on h5 "As a project manager in charge of requirements elicitation, you encounter stake…" at bounding box center [278, 64] width 286 height 43
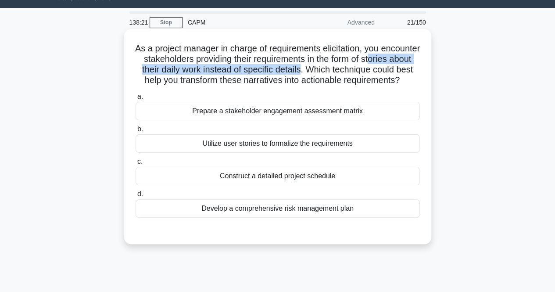
drag, startPoint x: 161, startPoint y: 72, endPoint x: 371, endPoint y: 72, distance: 209.8
click at [371, 72] on h5 "As a project manager in charge of requirements elicitation, you encounter stake…" at bounding box center [278, 64] width 286 height 43
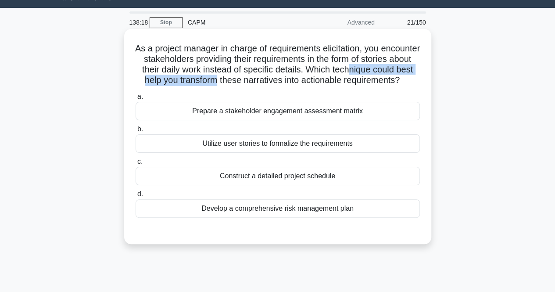
drag, startPoint x: 171, startPoint y: 85, endPoint x: 317, endPoint y: 82, distance: 145.8
click at [317, 82] on h5 "As a project manager in charge of requirements elicitation, you encounter stake…" at bounding box center [278, 64] width 286 height 43
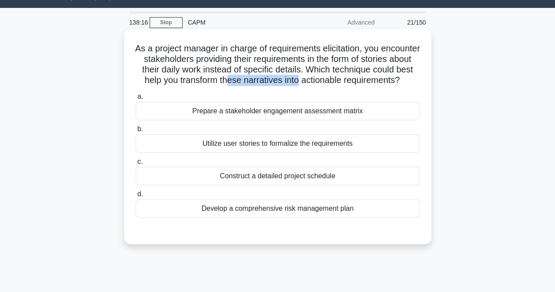
drag, startPoint x: 327, startPoint y: 77, endPoint x: 405, endPoint y: 81, distance: 77.4
click at [405, 81] on h5 "As a project manager in charge of requirements elicitation, you encounter stake…" at bounding box center [278, 64] width 286 height 43
drag, startPoint x: 218, startPoint y: 92, endPoint x: 327, endPoint y: 92, distance: 109.8
click at [327, 86] on h5 "As a project manager in charge of requirements elicitation, you encounter stake…" at bounding box center [278, 64] width 286 height 43
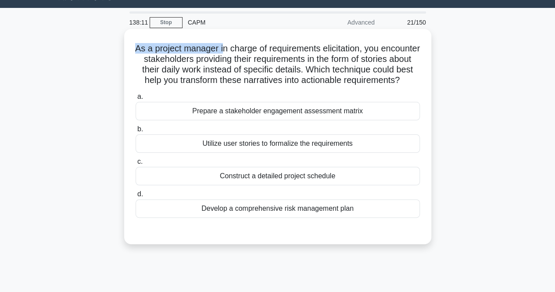
drag, startPoint x: 147, startPoint y: 49, endPoint x: 241, endPoint y: 50, distance: 94.4
click at [241, 50] on h5 "As a project manager in charge of requirements elicitation, you encounter stake…" at bounding box center [278, 64] width 286 height 43
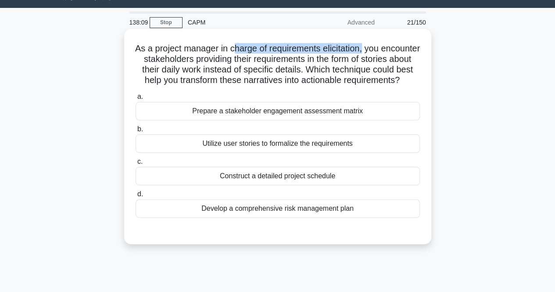
drag, startPoint x: 254, startPoint y: 50, endPoint x: 385, endPoint y: 48, distance: 130.8
click at [385, 48] on h5 "As a project manager in charge of requirements elicitation, you encounter stake…" at bounding box center [278, 64] width 286 height 43
click at [362, 48] on h5 "As a project manager in charge of requirements elicitation, you encounter stake…" at bounding box center [278, 64] width 286 height 43
click at [157, 65] on h5 "As a project manager in charge of requirements elicitation, you encounter stake…" at bounding box center [278, 64] width 286 height 43
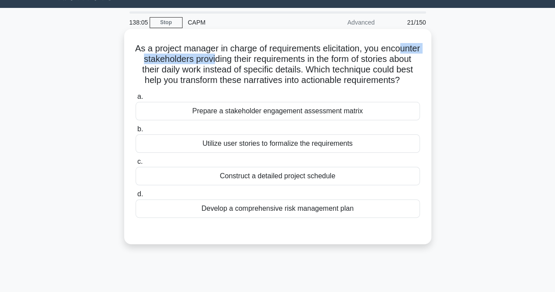
drag, startPoint x: 174, startPoint y: 54, endPoint x: 259, endPoint y: 54, distance: 84.7
click at [259, 54] on h5 "As a project manager in charge of requirements elicitation, you encounter stake…" at bounding box center [278, 64] width 286 height 43
click at [334, 61] on h5 "As a project manager in charge of requirements elicitation, you encounter stake…" at bounding box center [278, 64] width 286 height 43
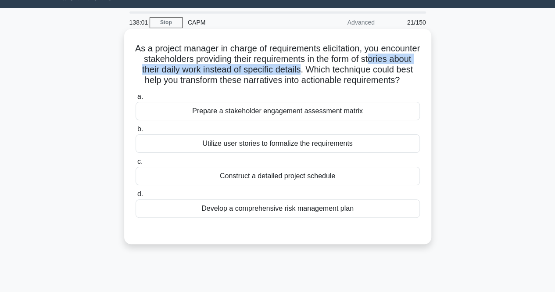
drag, startPoint x: 161, startPoint y: 72, endPoint x: 371, endPoint y: 71, distance: 209.8
click at [371, 71] on h5 "As a project manager in charge of requirements elicitation, you encounter stake…" at bounding box center [278, 64] width 286 height 43
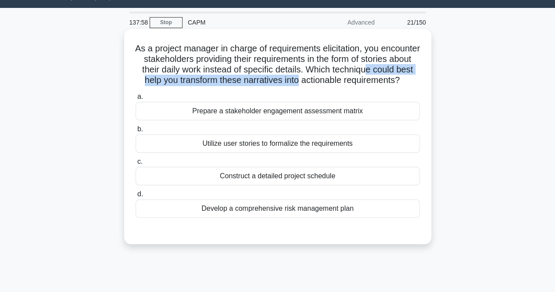
drag, startPoint x: 189, startPoint y: 82, endPoint x: 400, endPoint y: 83, distance: 211.6
click at [400, 83] on h5 "As a project manager in charge of requirements elicitation, you encounter stake…" at bounding box center [278, 64] width 286 height 43
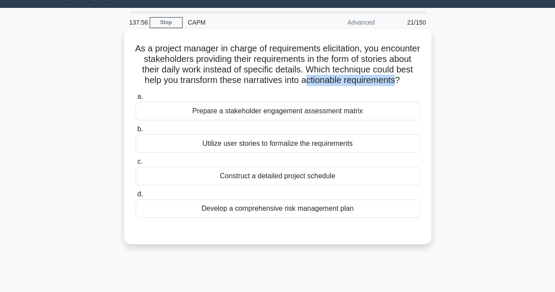
drag, startPoint x: 224, startPoint y: 93, endPoint x: 319, endPoint y: 91, distance: 95.3
click at [319, 86] on h5 "As a project manager in charge of requirements elicitation, you encounter stake…" at bounding box center [278, 64] width 286 height 43
click at [266, 50] on h5 "As a project manager in charge of requirements elicitation, you encounter stake…" at bounding box center [278, 64] width 286 height 43
drag, startPoint x: 301, startPoint y: 46, endPoint x: 309, endPoint y: 45, distance: 7.5
click at [304, 46] on h5 "As a project manager in charge of requirements elicitation, you encounter stake…" at bounding box center [278, 64] width 286 height 43
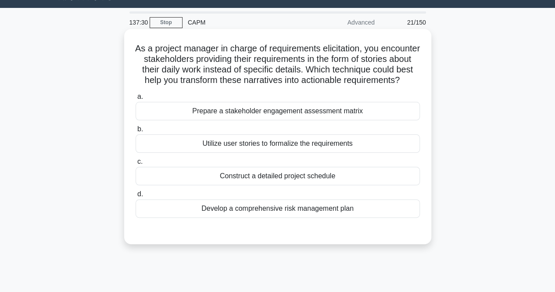
click at [362, 47] on h5 "As a project manager in charge of requirements elicitation, you encounter stake…" at bounding box center [278, 64] width 286 height 43
drag, startPoint x: 160, startPoint y: 62, endPoint x: 194, endPoint y: 59, distance: 34.4
click at [194, 59] on h5 "As a project manager in charge of requirements elicitation, you encounter stake…" at bounding box center [278, 64] width 286 height 43
drag, startPoint x: 217, startPoint y: 59, endPoint x: 392, endPoint y: 65, distance: 175.2
click at [407, 61] on h5 "As a project manager in charge of requirements elicitation, you encounter stake…" at bounding box center [278, 64] width 286 height 43
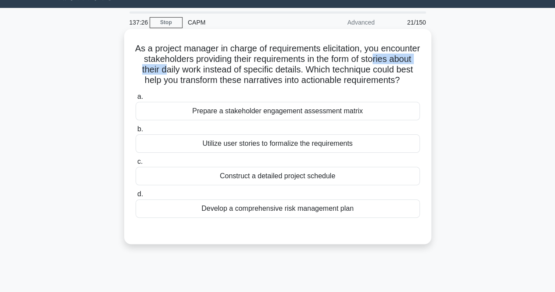
drag, startPoint x: 165, startPoint y: 70, endPoint x: 233, endPoint y: 69, distance: 68.1
click at [233, 69] on h5 "As a project manager in charge of requirements elicitation, you encounter stake…" at bounding box center [278, 64] width 286 height 43
click at [291, 153] on div "Utilize user stories to formalize the requirements" at bounding box center [278, 143] width 284 height 18
click at [136, 132] on input "b. Utilize user stories to formalize the requirements" at bounding box center [136, 129] width 0 height 6
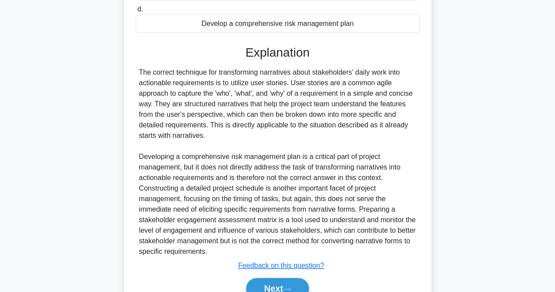
scroll to position [208, 0]
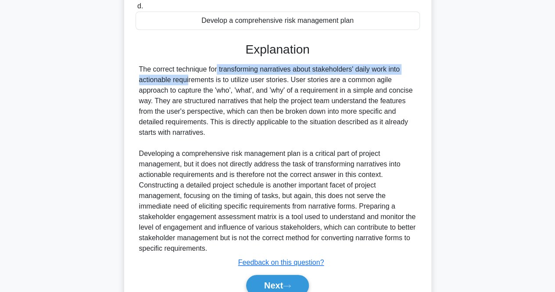
drag, startPoint x: 163, startPoint y: 79, endPoint x: 406, endPoint y: 84, distance: 242.4
click at [406, 84] on div "The correct technique for transforming narratives about stakeholders' daily wor…" at bounding box center [277, 159] width 277 height 190
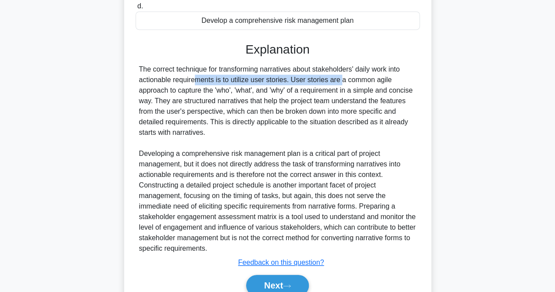
drag, startPoint x: 160, startPoint y: 89, endPoint x: 291, endPoint y: 92, distance: 130.4
click at [291, 92] on div "The correct technique for transforming narratives about stakeholders' daily wor…" at bounding box center [277, 159] width 277 height 190
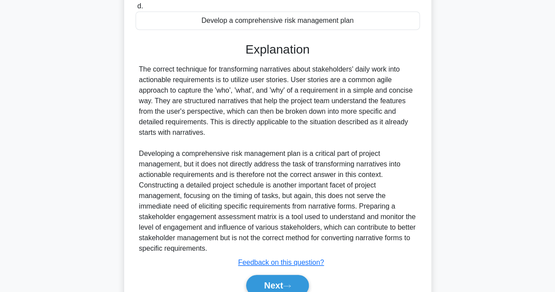
click at [223, 101] on div "The correct technique for transforming narratives about stakeholders' daily wor…" at bounding box center [277, 159] width 277 height 190
drag, startPoint x: 232, startPoint y: 91, endPoint x: 269, endPoint y: 89, distance: 37.4
click at [289, 90] on div "The correct technique for transforming narratives about stakeholders' daily wor…" at bounding box center [277, 159] width 277 height 190
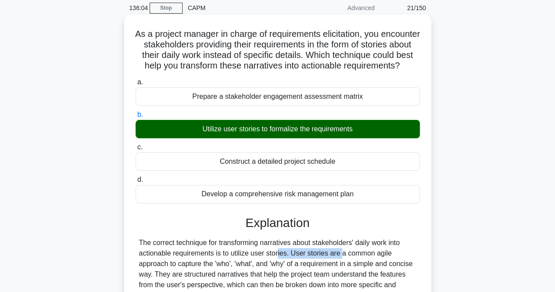
scroll to position [35, 0]
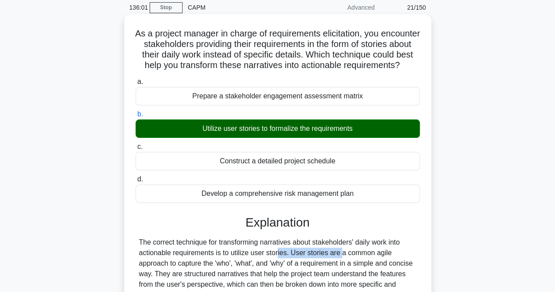
drag, startPoint x: 189, startPoint y: 137, endPoint x: 362, endPoint y: 144, distance: 173.1
click at [362, 138] on div "Utilize user stories to formalize the requirements" at bounding box center [278, 128] width 284 height 18
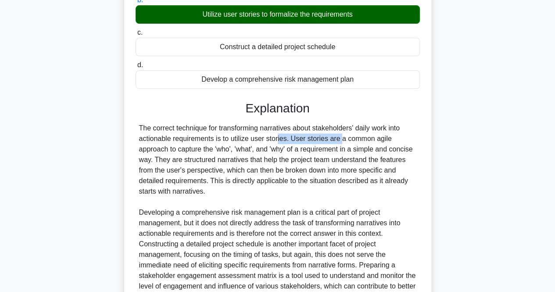
scroll to position [152, 0]
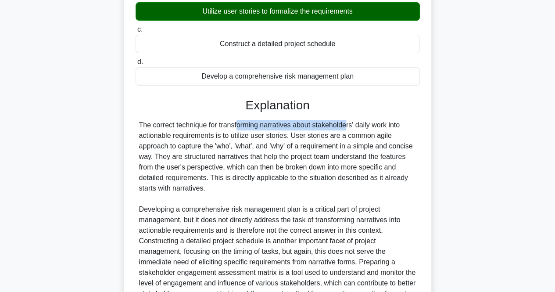
drag, startPoint x: 185, startPoint y: 133, endPoint x: 290, endPoint y: 137, distance: 104.6
click at [290, 137] on div "The correct technique for transforming narratives about stakeholders' daily wor…" at bounding box center [277, 215] width 277 height 190
click at [338, 135] on div "The correct technique for transforming narratives about stakeholders' daily wor…" at bounding box center [277, 215] width 277 height 190
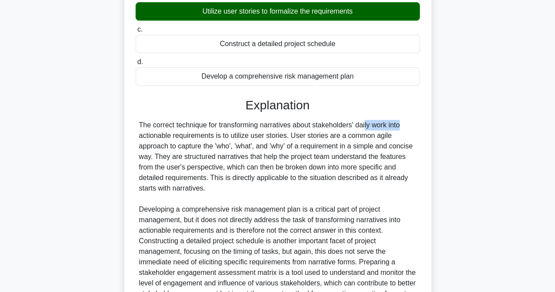
click at [338, 135] on div "The correct technique for transforming narratives about stakeholders' daily wor…" at bounding box center [277, 215] width 277 height 190
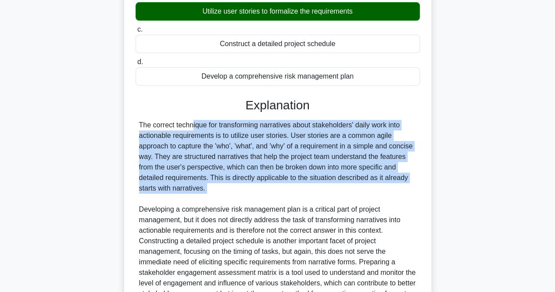
click at [338, 135] on div "The correct technique for transforming narratives about stakeholders' daily wor…" at bounding box center [277, 215] width 277 height 190
click at [201, 149] on div "The correct technique for transforming narratives about stakeholders' daily wor…" at bounding box center [277, 215] width 277 height 190
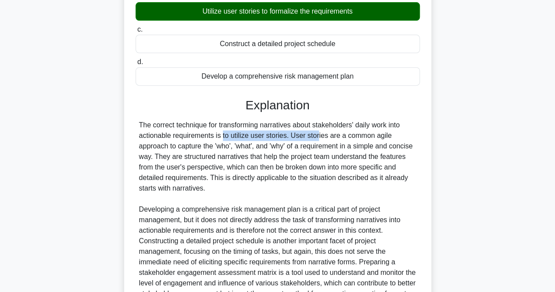
drag, startPoint x: 170, startPoint y: 149, endPoint x: 269, endPoint y: 146, distance: 98.4
click at [269, 146] on div "The correct technique for transforming narratives about stakeholders' daily wor…" at bounding box center [277, 215] width 277 height 190
click at [324, 175] on div "The correct technique for transforming narratives about stakeholders' daily wor…" at bounding box center [277, 215] width 277 height 190
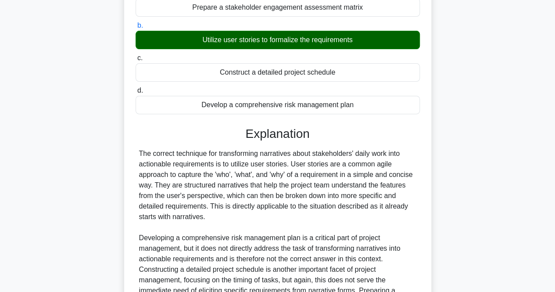
scroll to position [238, 0]
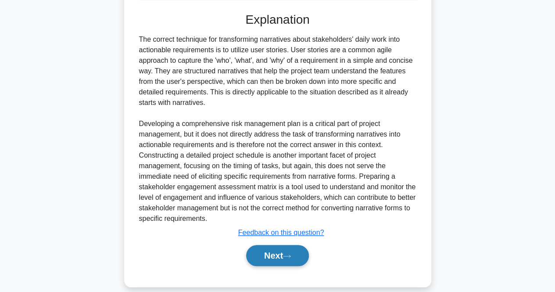
click at [272, 266] on button "Next" at bounding box center [277, 255] width 63 height 21
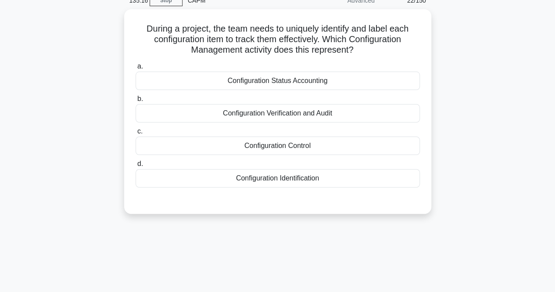
scroll to position [27, 0]
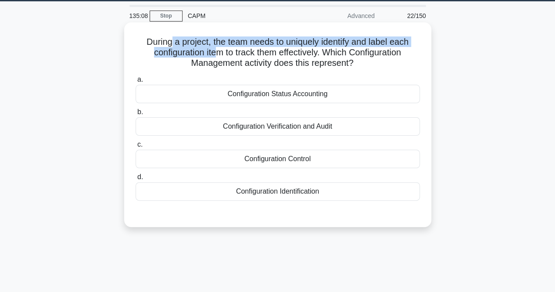
drag, startPoint x: 169, startPoint y: 46, endPoint x: 215, endPoint y: 49, distance: 45.8
click at [215, 49] on h5 "During a project, the team needs to uniquely identify and label each configurat…" at bounding box center [278, 52] width 286 height 32
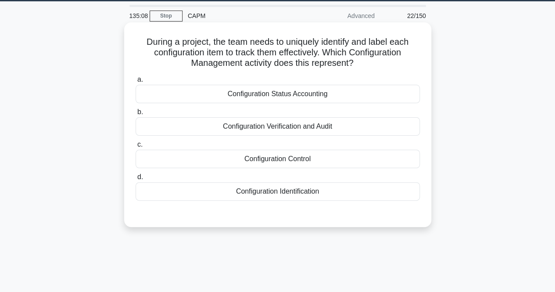
click at [243, 69] on div "During a project, the team needs to uniquely identify and label each configurat…" at bounding box center [278, 125] width 300 height 198
drag, startPoint x: 241, startPoint y: 41, endPoint x: 317, endPoint y: 43, distance: 75.1
click at [317, 43] on h5 "During a project, the team needs to uniquely identify and label each configurat…" at bounding box center [278, 52] width 286 height 32
click at [313, 56] on h5 "During a project, the team needs to uniquely identify and label each configurat…" at bounding box center [278, 52] width 286 height 32
drag, startPoint x: 286, startPoint y: 44, endPoint x: 326, endPoint y: 43, distance: 40.0
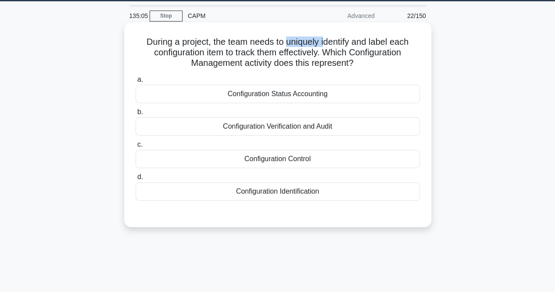
click at [325, 43] on h5 "During a project, the team needs to uniquely identify and label each configurat…" at bounding box center [278, 52] width 286 height 32
drag, startPoint x: 327, startPoint y: 43, endPoint x: 415, endPoint y: 42, distance: 87.8
click at [415, 42] on h5 "During a project, the team needs to uniquely identify and label each configurat…" at bounding box center [278, 52] width 286 height 32
drag, startPoint x: 166, startPoint y: 48, endPoint x: 205, endPoint y: 52, distance: 39.7
click at [205, 52] on h5 "During a project, the team needs to uniquely identify and label each configurat…" at bounding box center [278, 52] width 286 height 32
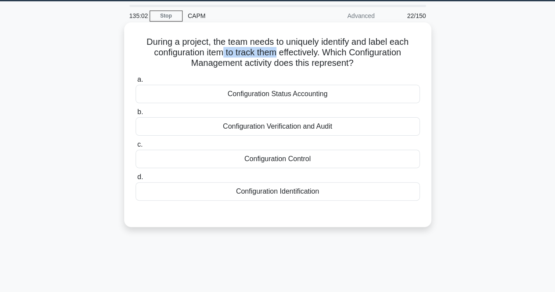
drag, startPoint x: 227, startPoint y: 50, endPoint x: 278, endPoint y: 51, distance: 51.8
click at [278, 51] on h5 "During a project, the team needs to uniquely identify and label each configurat…" at bounding box center [278, 52] width 286 height 32
drag, startPoint x: 287, startPoint y: 56, endPoint x: 324, endPoint y: 55, distance: 36.4
click at [324, 55] on h5 "During a project, the team needs to uniquely identify and label each configurat…" at bounding box center [278, 52] width 286 height 32
drag, startPoint x: 347, startPoint y: 56, endPoint x: 416, endPoint y: 54, distance: 69.4
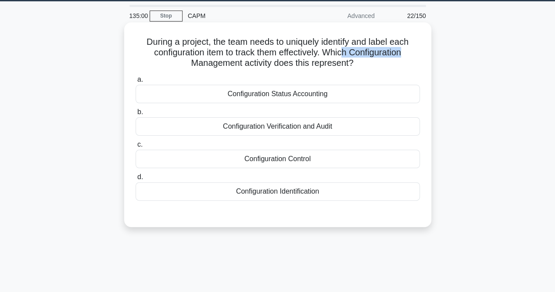
click at [416, 54] on h5 "During a project, the team needs to uniquely identify and label each configurat…" at bounding box center [278, 52] width 286 height 32
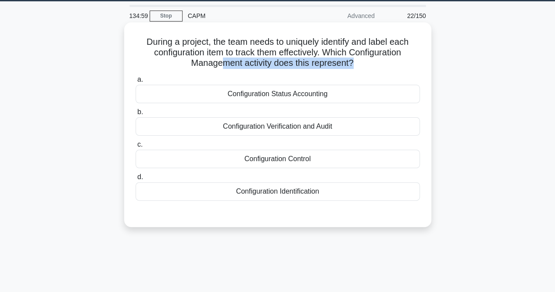
drag, startPoint x: 223, startPoint y: 62, endPoint x: 354, endPoint y: 66, distance: 131.3
click at [354, 66] on h5 "During a project, the team needs to uniquely identify and label each configurat…" at bounding box center [278, 52] width 286 height 32
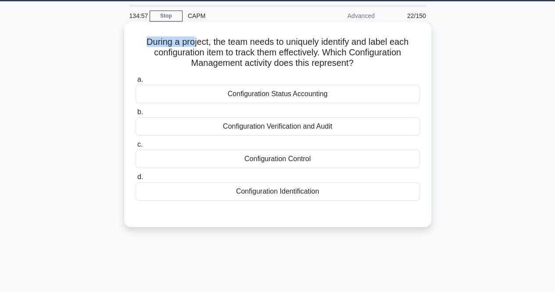
drag, startPoint x: 142, startPoint y: 38, endPoint x: 191, endPoint y: 43, distance: 49.4
click at [191, 43] on h5 "During a project, the team needs to uniquely identify and label each configurat…" at bounding box center [278, 52] width 286 height 32
drag, startPoint x: 223, startPoint y: 42, endPoint x: 275, endPoint y: 41, distance: 51.8
click at [275, 41] on h5 "During a project, the team needs to uniquely identify and label each configurat…" at bounding box center [278, 52] width 286 height 32
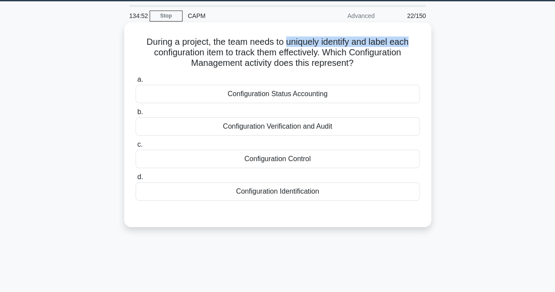
drag, startPoint x: 288, startPoint y: 43, endPoint x: 417, endPoint y: 43, distance: 129.1
click at [417, 43] on h5 "During a project, the team needs to uniquely identify and label each configurat…" at bounding box center [278, 52] width 286 height 32
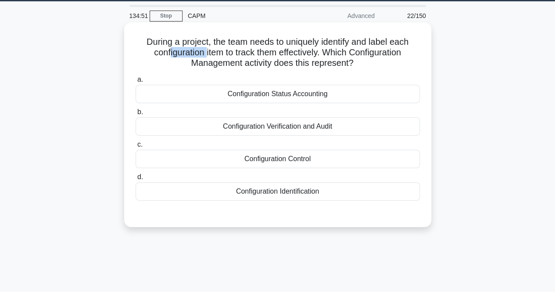
drag, startPoint x: 164, startPoint y: 54, endPoint x: 204, endPoint y: 53, distance: 39.5
click at [204, 53] on h5 "During a project, the team needs to uniquely identify and label each configurat…" at bounding box center [278, 52] width 286 height 32
drag, startPoint x: 248, startPoint y: 52, endPoint x: 328, endPoint y: 53, distance: 80.8
click at [328, 53] on h5 "During a project, the team needs to uniquely identify and label each configurat…" at bounding box center [278, 52] width 286 height 32
drag, startPoint x: 348, startPoint y: 52, endPoint x: 362, endPoint y: 54, distance: 14.2
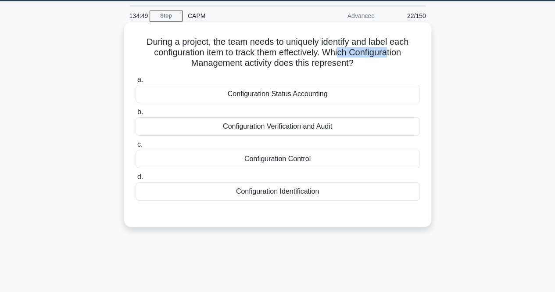
click at [390, 49] on h5 "During a project, the team needs to uniquely identify and label each configurat…" at bounding box center [278, 52] width 286 height 32
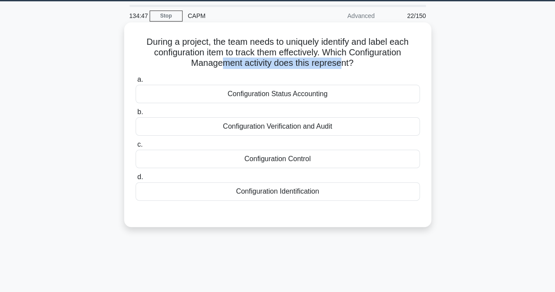
drag, startPoint x: 247, startPoint y: 61, endPoint x: 344, endPoint y: 58, distance: 96.6
click at [344, 58] on h5 "During a project, the team needs to uniquely identify and label each configurat…" at bounding box center [278, 52] width 286 height 32
click at [241, 54] on h5 "During a project, the team needs to uniquely identify and label each configurat…" at bounding box center [278, 52] width 286 height 32
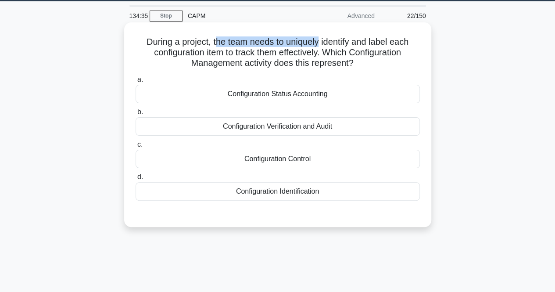
drag, startPoint x: 213, startPoint y: 41, endPoint x: 319, endPoint y: 43, distance: 105.8
click at [319, 43] on h5 "During a project, the team needs to uniquely identify and label each configurat…" at bounding box center [278, 52] width 286 height 32
click at [284, 53] on h5 "During a project, the team needs to uniquely identify and label each configurat…" at bounding box center [278, 52] width 286 height 32
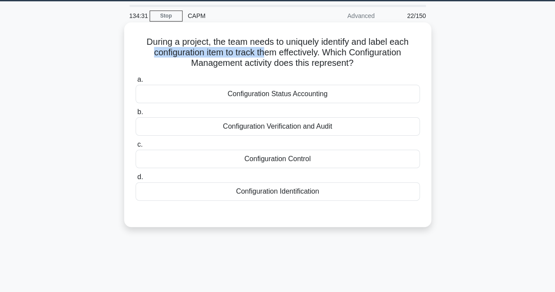
drag, startPoint x: 148, startPoint y: 54, endPoint x: 263, endPoint y: 53, distance: 115.0
click at [263, 53] on h5 "During a project, the team needs to uniquely identify and label each configurat…" at bounding box center [278, 52] width 286 height 32
click at [271, 58] on h5 "During a project, the team needs to uniquely identify and label each configurat…" at bounding box center [278, 52] width 286 height 32
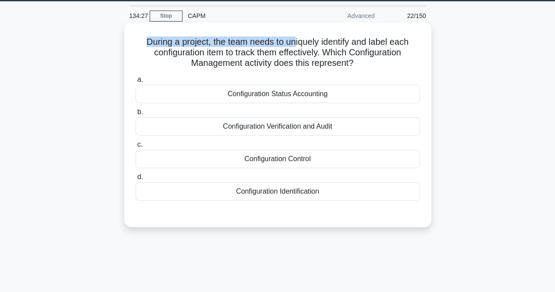
drag, startPoint x: 143, startPoint y: 37, endPoint x: 294, endPoint y: 40, distance: 150.6
click at [294, 40] on h5 "During a project, the team needs to uniquely identify and label each configurat…" at bounding box center [278, 52] width 286 height 32
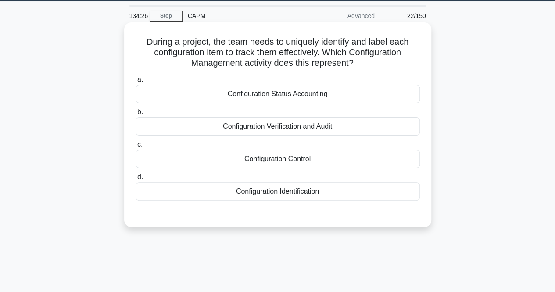
click at [199, 61] on h5 "During a project, the team needs to uniquely identify and label each configurat…" at bounding box center [278, 52] width 286 height 32
drag, startPoint x: 148, startPoint y: 56, endPoint x: 275, endPoint y: 53, distance: 127.8
click at [275, 53] on h5 "During a project, the team needs to uniquely identify and label each configurat…" at bounding box center [278, 52] width 286 height 32
drag, startPoint x: 289, startPoint y: 52, endPoint x: 312, endPoint y: 48, distance: 23.2
click at [312, 48] on h5 "During a project, the team needs to uniquely identify and label each configurat…" at bounding box center [278, 52] width 286 height 32
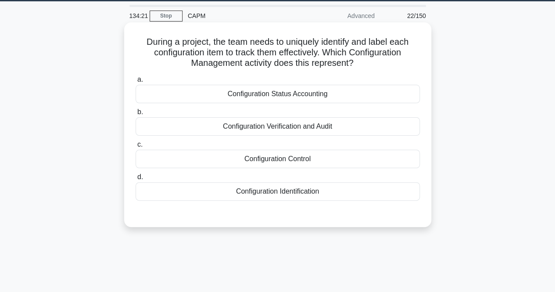
click at [205, 48] on h5 "During a project, the team needs to uniquely identify and label each configurat…" at bounding box center [278, 52] width 286 height 32
click at [199, 53] on h5 "During a project, the team needs to uniquely identify and label each configurat…" at bounding box center [278, 52] width 286 height 32
click at [303, 158] on div "Configuration Control" at bounding box center [278, 159] width 284 height 18
click at [136, 148] on input "c. Configuration Control" at bounding box center [136, 145] width 0 height 6
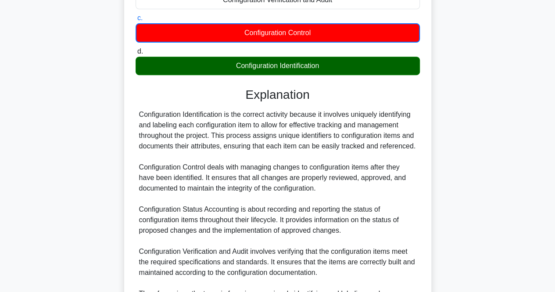
scroll to position [168, 0]
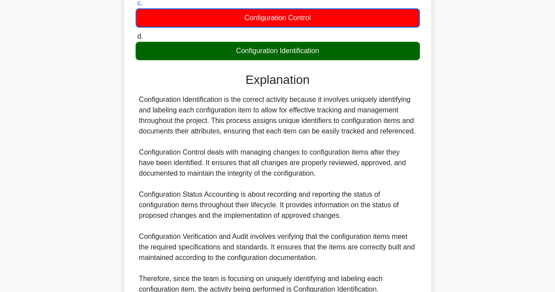
click at [160, 95] on div "Configuration Identification is the correct activity because it involves unique…" at bounding box center [277, 194] width 277 height 200
click at [198, 97] on div "Configuration Identification is the correct activity because it involves unique…" at bounding box center [277, 194] width 277 height 200
click at [268, 102] on div "Configuration Identification is the correct activity because it involves unique…" at bounding box center [277, 194] width 277 height 200
click at [292, 100] on div "Configuration Identification is the correct activity because it involves unique…" at bounding box center [277, 194] width 277 height 200
click at [295, 101] on div "Configuration Identification is the correct activity because it involves unique…" at bounding box center [277, 194] width 277 height 200
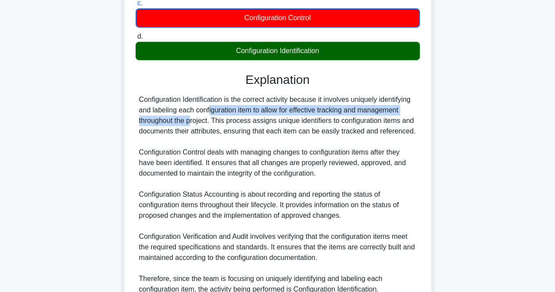
drag, startPoint x: 155, startPoint y: 109, endPoint x: 410, endPoint y: 115, distance: 254.7
click at [410, 115] on div "Configuration Identification is the correct activity because it involves unique…" at bounding box center [277, 194] width 277 height 200
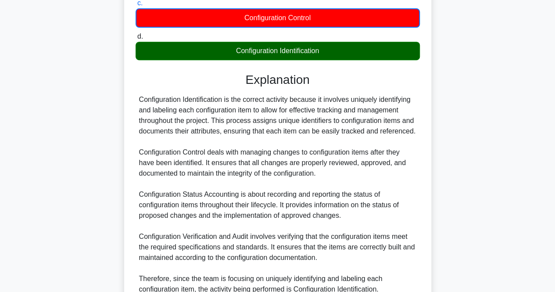
click at [169, 119] on div "Configuration Identification is the correct activity because it involves unique…" at bounding box center [277, 194] width 277 height 200
drag, startPoint x: 131, startPoint y: 101, endPoint x: 225, endPoint y: 100, distance: 94.0
click at [225, 100] on div "During a project, the team needs to uniquely identify and label each configurat…" at bounding box center [278, 119] width 300 height 469
click at [194, 110] on div "Configuration Identification is the correct activity because it involves unique…" at bounding box center [277, 194] width 277 height 200
drag, startPoint x: 213, startPoint y: 97, endPoint x: 207, endPoint y: 98, distance: 6.2
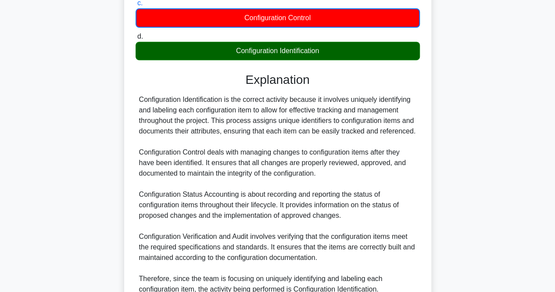
click at [213, 97] on div "Configuration Identification is the correct activity because it involves unique…" at bounding box center [277, 194] width 277 height 200
drag, startPoint x: 181, startPoint y: 102, endPoint x: 292, endPoint y: 97, distance: 111.2
click at [292, 97] on div "Configuration Identification is the correct activity because it involves unique…" at bounding box center [277, 194] width 277 height 200
click at [276, 115] on div "Configuration Identification is the correct activity because it involves unique…" at bounding box center [277, 194] width 277 height 200
drag, startPoint x: 144, startPoint y: 112, endPoint x: 229, endPoint y: 109, distance: 85.2
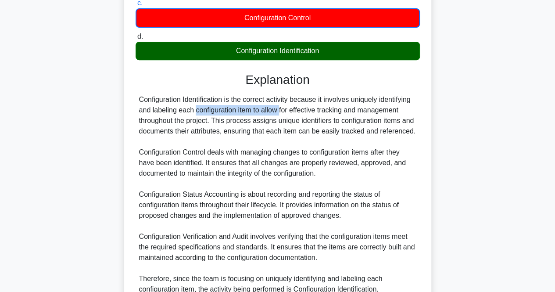
click at [229, 109] on div "Configuration Identification is the correct activity because it involves unique…" at bounding box center [277, 194] width 277 height 200
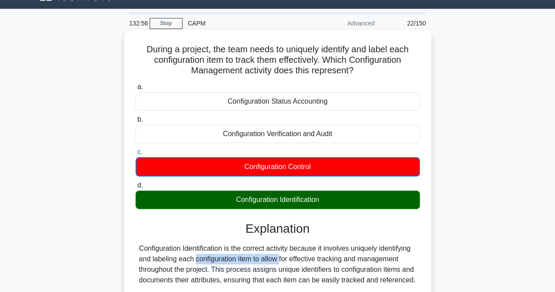
scroll to position [16, 0]
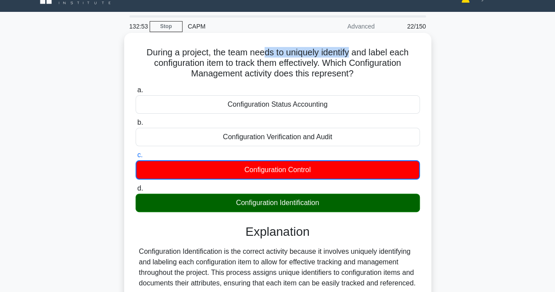
drag, startPoint x: 266, startPoint y: 51, endPoint x: 351, endPoint y: 43, distance: 85.1
click at [351, 43] on div "During a project, the team needs to uniquely identify and label each configurat…" at bounding box center [278, 270] width 300 height 469
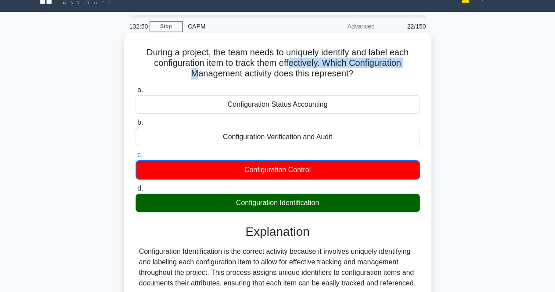
drag, startPoint x: 194, startPoint y: 70, endPoint x: 290, endPoint y: 62, distance: 96.0
click at [290, 62] on h5 "During a project, the team needs to uniquely identify and label each configurat…" at bounding box center [278, 63] width 286 height 32
click at [249, 61] on h5 "During a project, the team needs to uniquely identify and label each configurat…" at bounding box center [278, 63] width 286 height 32
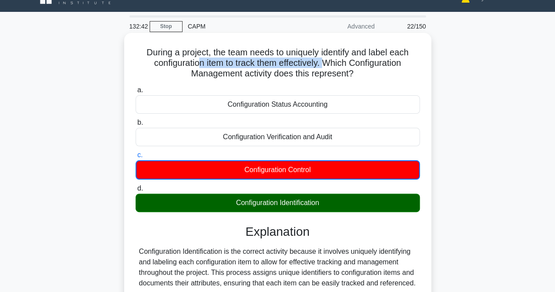
drag, startPoint x: 197, startPoint y: 64, endPoint x: 328, endPoint y: 60, distance: 131.3
click at [328, 60] on h5 "During a project, the team needs to uniquely identify and label each configurat…" at bounding box center [278, 63] width 286 height 32
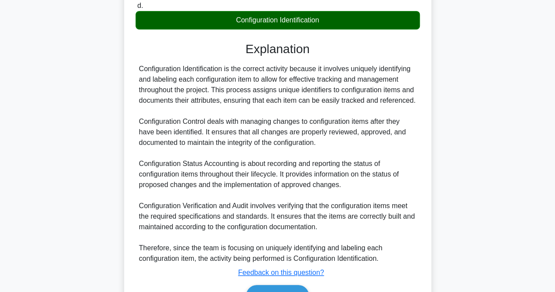
scroll to position [249, 0]
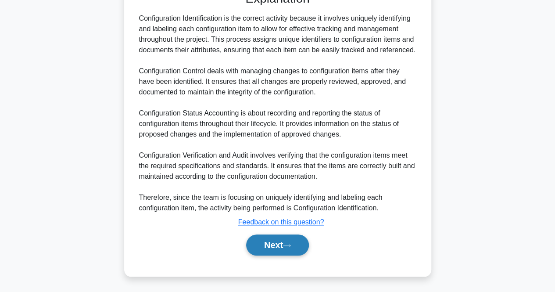
click at [262, 237] on button "Next" at bounding box center [277, 244] width 63 height 21
click at [283, 239] on button "Next" at bounding box center [277, 244] width 63 height 21
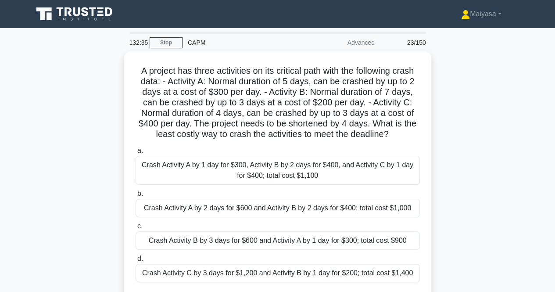
scroll to position [1, 0]
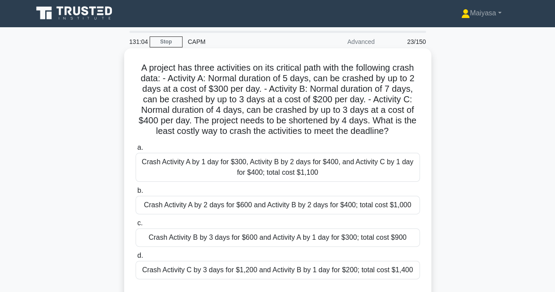
click at [289, 128] on h5 "A project has three activities on its critical path with the following crash da…" at bounding box center [278, 99] width 286 height 75
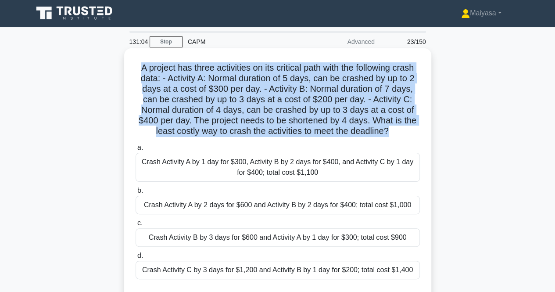
click at [289, 128] on h5 "A project has three activities on its critical path with the following crash da…" at bounding box center [278, 99] width 286 height 75
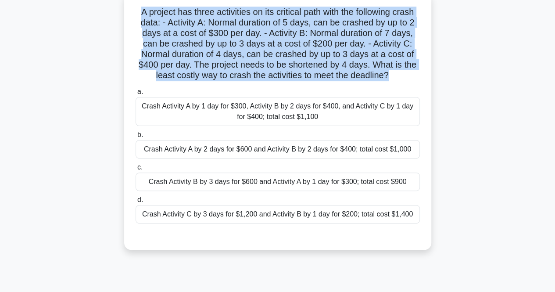
scroll to position [58, 0]
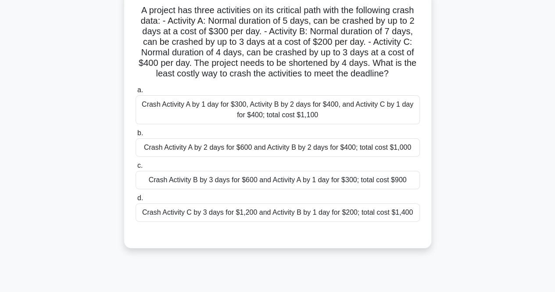
click at [371, 180] on div "Crash Activity B by 3 days for $600 and Activity A by 1 day for $300; total cos…" at bounding box center [278, 180] width 284 height 18
click at [136, 169] on input "c. Crash Activity B by 3 days for $600 and Activity A by 1 day for $300; total …" at bounding box center [136, 166] width 0 height 6
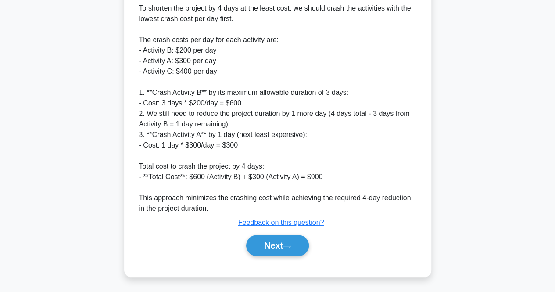
scroll to position [310, 0]
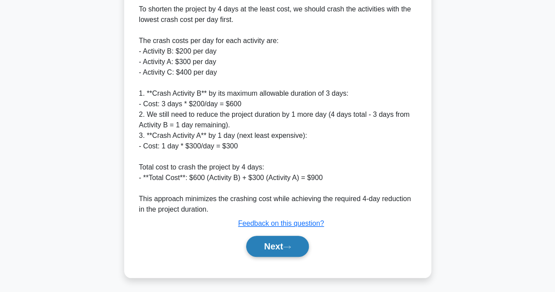
click at [265, 248] on button "Next" at bounding box center [277, 246] width 63 height 21
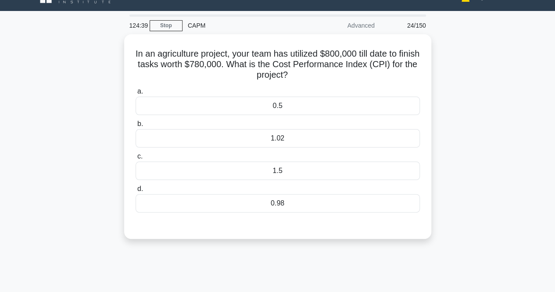
scroll to position [12, 0]
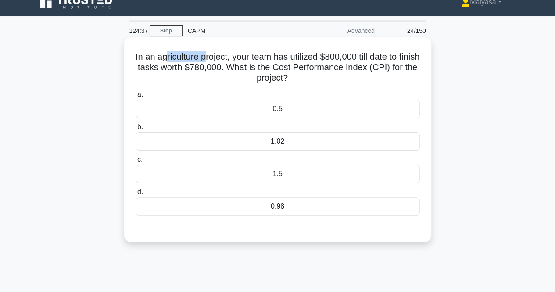
drag, startPoint x: 173, startPoint y: 50, endPoint x: 213, endPoint y: 50, distance: 40.4
click at [213, 50] on div "In an agriculture project, your team has utilized $800,000 till date to finish …" at bounding box center [278, 140] width 300 height 198
drag, startPoint x: 263, startPoint y: 54, endPoint x: 328, endPoint y: 55, distance: 65.0
click at [328, 55] on h5 "In an agriculture project, your team has utilized $800,000 till date to finish …" at bounding box center [278, 67] width 286 height 32
click at [350, 52] on h5 "In an agriculture project, your team has utilized $800,000 till date to finish …" at bounding box center [278, 67] width 286 height 32
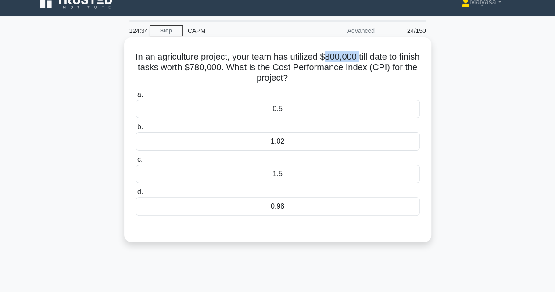
click at [350, 52] on h5 "In an agriculture project, your team has utilized $800,000 till date to finish …" at bounding box center [278, 67] width 286 height 32
drag, startPoint x: 187, startPoint y: 65, endPoint x: 238, endPoint y: 68, distance: 50.5
click at [238, 68] on h5 "In an agriculture project, your team has utilized $800,000 till date to finish …" at bounding box center [278, 67] width 286 height 32
click at [288, 140] on div "1.02" at bounding box center [278, 141] width 284 height 18
click at [136, 130] on input "b. 1.02" at bounding box center [136, 127] width 0 height 6
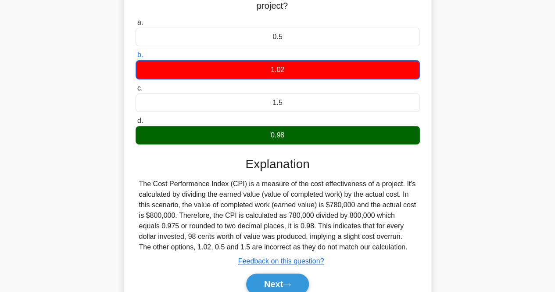
scroll to position [0, 0]
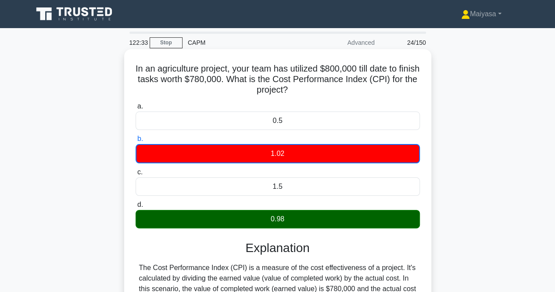
click at [200, 78] on h5 "In an agriculture project, your team has utilized $800,000 till date to finish …" at bounding box center [278, 79] width 286 height 32
click at [191, 76] on h5 "In an agriculture project, your team has utilized $800,000 till date to finish …" at bounding box center [278, 79] width 286 height 32
click at [214, 79] on h5 "In an agriculture project, your team has utilized $800,000 till date to finish …" at bounding box center [278, 79] width 286 height 32
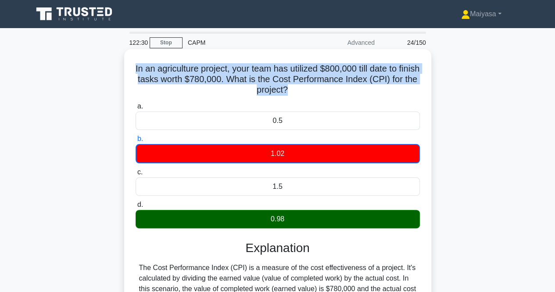
click at [214, 79] on h5 "In an agriculture project, your team has utilized $800,000 till date to finish …" at bounding box center [278, 79] width 286 height 32
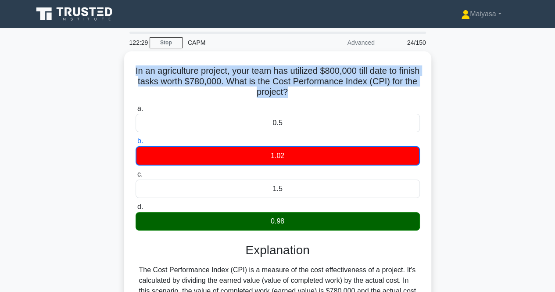
scroll to position [182, 0]
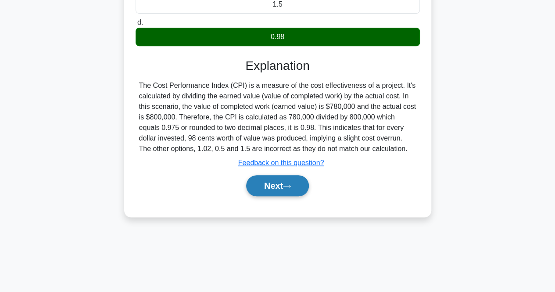
click at [285, 191] on button "Next" at bounding box center [277, 185] width 63 height 21
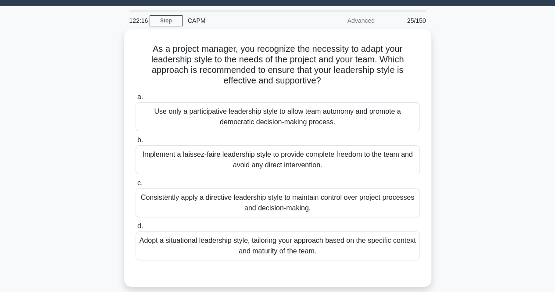
scroll to position [22, 0]
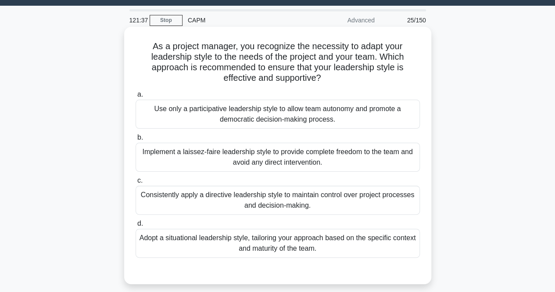
click at [202, 165] on div "Implement a laissez-faire leadership style to provide complete freedom to the t…" at bounding box center [278, 157] width 284 height 29
click at [136, 140] on input "b. Implement a laissez-faire leadership style to provide complete freedom to th…" at bounding box center [136, 138] width 0 height 6
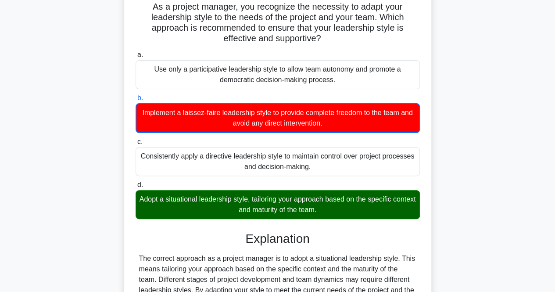
scroll to position [61, 0]
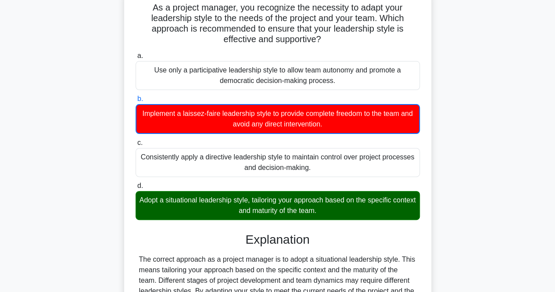
click at [251, 12] on h5 "As a project manager, you recognize the necessity to adapt your leadership styl…" at bounding box center [278, 23] width 286 height 43
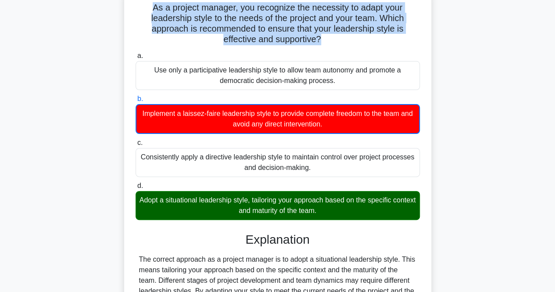
click at [251, 12] on h5 "As a project manager, you recognize the necessity to adapt your leadership styl…" at bounding box center [278, 23] width 286 height 43
click at [241, 25] on h5 "As a project manager, you recognize the necessity to adapt your leadership styl…" at bounding box center [278, 23] width 286 height 43
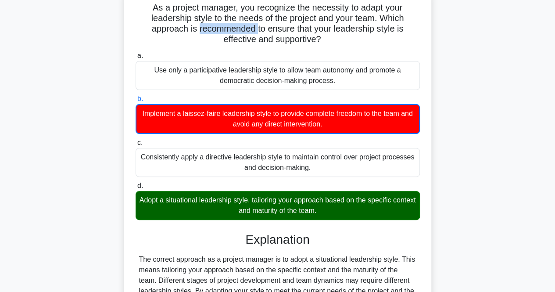
click at [241, 25] on h5 "As a project manager, you recognize the necessity to adapt your leadership styl…" at bounding box center [278, 23] width 286 height 43
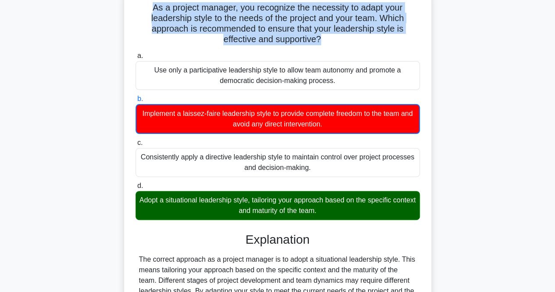
click at [241, 25] on h5 "As a project manager, you recognize the necessity to adapt your leadership styl…" at bounding box center [278, 23] width 286 height 43
click at [270, 38] on h5 "As a project manager, you recognize the necessity to adapt your leadership styl…" at bounding box center [278, 23] width 286 height 43
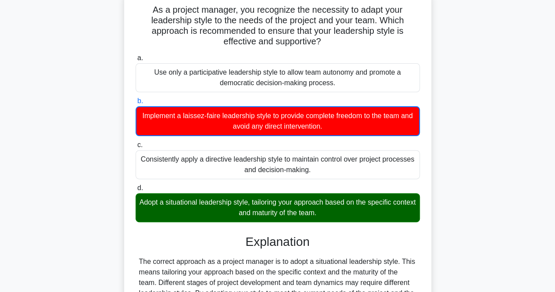
scroll to position [239, 0]
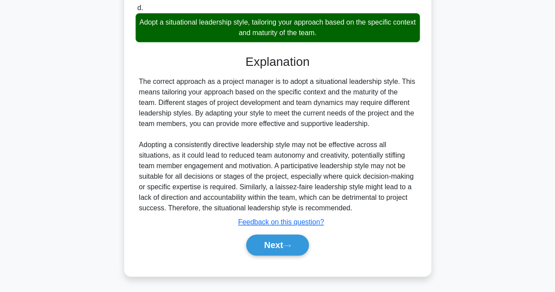
click at [282, 255] on div "Next" at bounding box center [278, 245] width 284 height 28
click at [290, 243] on icon at bounding box center [287, 245] width 8 height 5
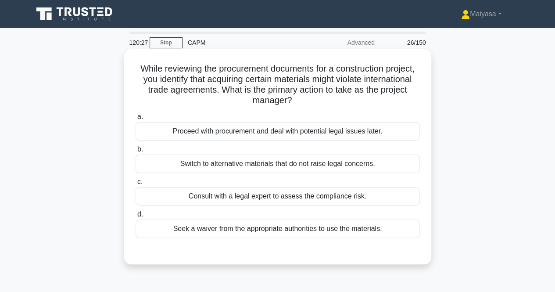
scroll to position [1, 0]
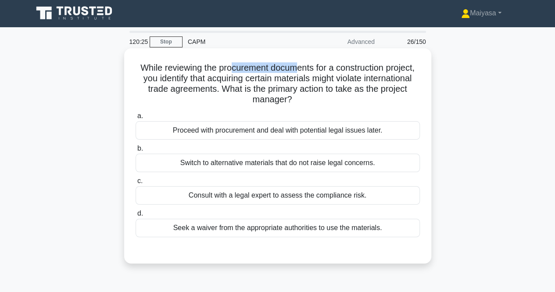
drag, startPoint x: 228, startPoint y: 69, endPoint x: 299, endPoint y: 72, distance: 70.7
click at [299, 72] on h5 "While reviewing the procurement documents for a construction project, you ident…" at bounding box center [278, 83] width 286 height 43
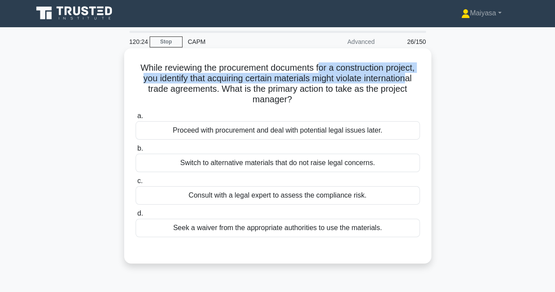
drag, startPoint x: 325, startPoint y: 70, endPoint x: 414, endPoint y: 74, distance: 89.2
click at [414, 74] on h5 "While reviewing the procurement documents for a construction project, you ident…" at bounding box center [278, 83] width 286 height 43
click at [165, 82] on h5 "While reviewing the procurement documents for a construction project, you ident…" at bounding box center [278, 83] width 286 height 43
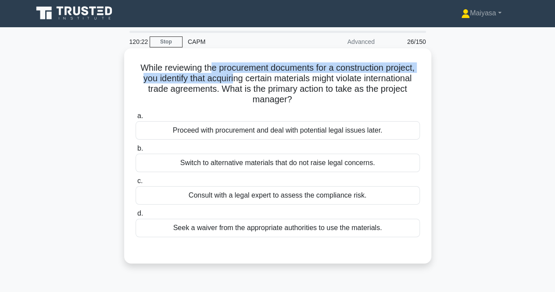
drag, startPoint x: 208, startPoint y: 73, endPoint x: 233, endPoint y: 75, distance: 24.6
click at [233, 75] on h5 "While reviewing the procurement documents for a construction project, you ident…" at bounding box center [278, 83] width 286 height 43
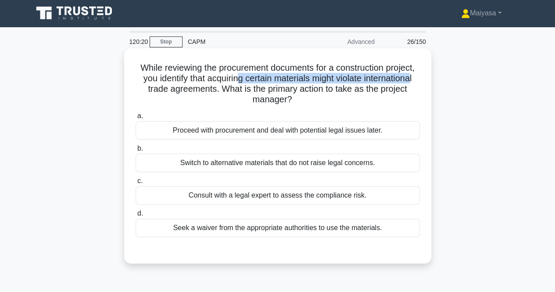
drag, startPoint x: 237, startPoint y: 78, endPoint x: 415, endPoint y: 78, distance: 177.4
click at [415, 78] on h5 "While reviewing the procurement documents for a construction project, you ident…" at bounding box center [278, 83] width 286 height 43
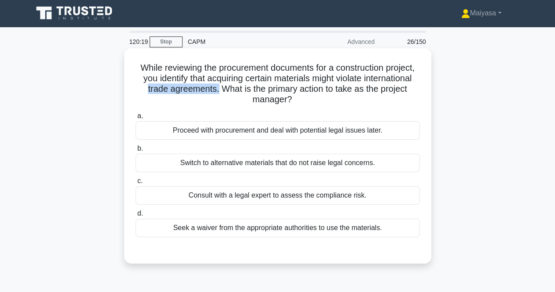
drag, startPoint x: 140, startPoint y: 91, endPoint x: 217, endPoint y: 90, distance: 77.3
click at [217, 90] on h5 "While reviewing the procurement documents for a construction project, you ident…" at bounding box center [278, 83] width 286 height 43
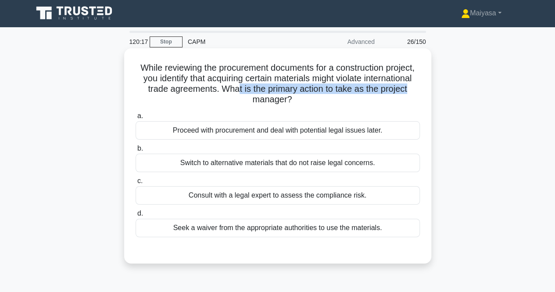
drag, startPoint x: 238, startPoint y: 85, endPoint x: 410, endPoint y: 91, distance: 171.8
click at [410, 91] on h5 "While reviewing the procurement documents for a construction project, you ident…" at bounding box center [278, 83] width 286 height 43
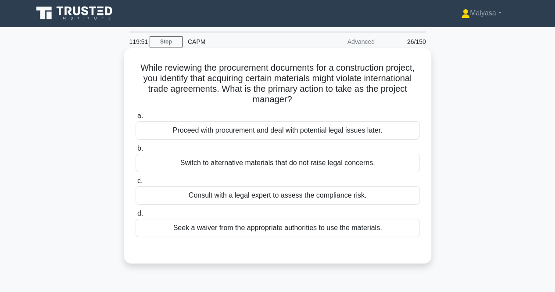
click at [308, 194] on div "Consult with a legal expert to assess the compliance risk." at bounding box center [278, 195] width 284 height 18
click at [136, 184] on input "c. Consult with a legal expert to assess the compliance risk." at bounding box center [136, 181] width 0 height 6
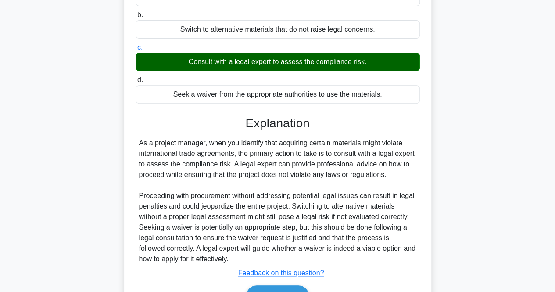
scroll to position [138, 0]
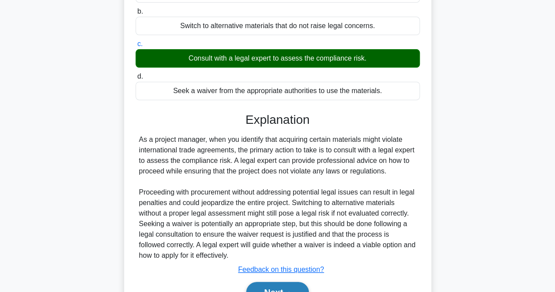
click at [296, 284] on button "Next" at bounding box center [277, 292] width 63 height 21
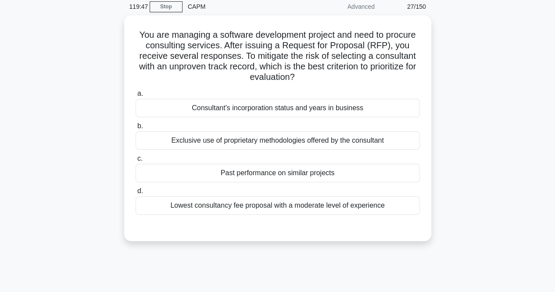
scroll to position [10, 0]
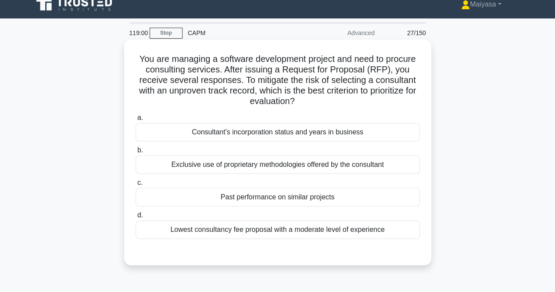
click at [378, 159] on div "Exclusive use of proprietary methodologies offered by the consultant" at bounding box center [278, 164] width 284 height 18
click at [136, 153] on input "b. Exclusive use of proprietary methodologies offered by the consultant" at bounding box center [136, 151] width 0 height 6
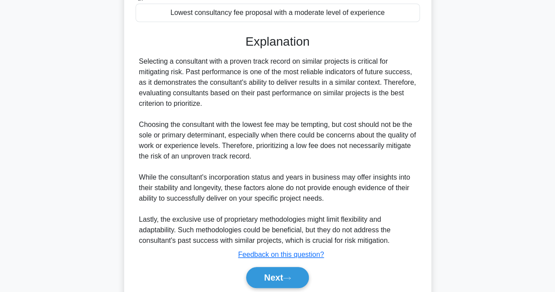
scroll to position [260, 0]
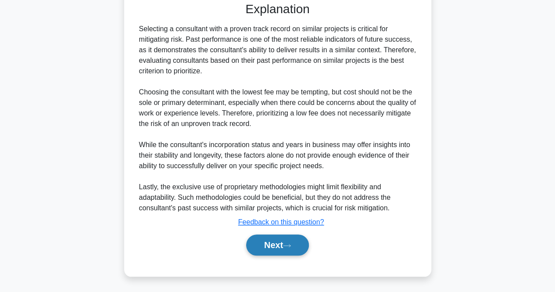
click at [291, 248] on button "Next" at bounding box center [277, 244] width 63 height 21
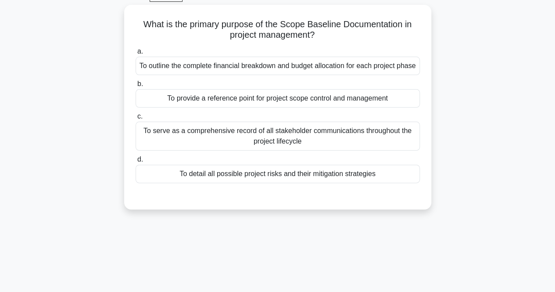
scroll to position [37, 0]
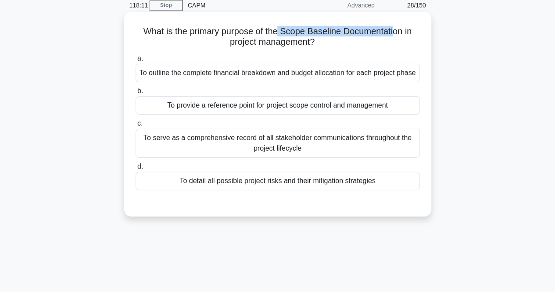
drag, startPoint x: 278, startPoint y: 29, endPoint x: 397, endPoint y: 25, distance: 119.5
click at [397, 25] on div "What is the primary purpose of the Scope Baseline Documentation in project mana…" at bounding box center [278, 114] width 300 height 198
click at [346, 27] on h5 "What is the primary purpose of the Scope Baseline Documentation in project mana…" at bounding box center [278, 37] width 286 height 22
drag, startPoint x: 232, startPoint y: 42, endPoint x: 317, endPoint y: 41, distance: 84.7
click at [317, 41] on h5 "What is the primary purpose of the Scope Baseline Documentation in project mana…" at bounding box center [278, 37] width 286 height 22
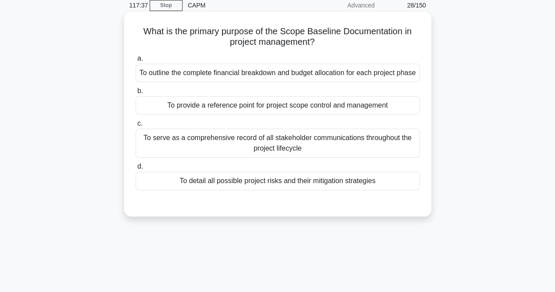
drag, startPoint x: 148, startPoint y: 72, endPoint x: 223, endPoint y: 72, distance: 74.2
click at [223, 72] on div "To outline the complete financial breakdown and budget allocation for each proj…" at bounding box center [278, 73] width 284 height 18
click at [211, 35] on h5 "What is the primary purpose of the Scope Baseline Documentation in project mana…" at bounding box center [278, 37] width 286 height 22
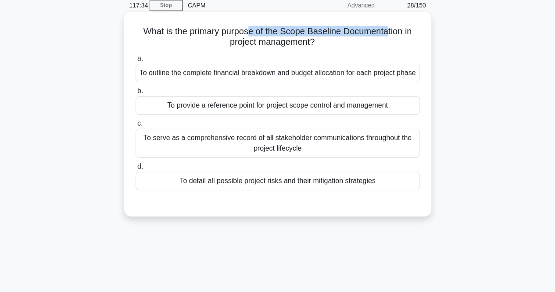
drag, startPoint x: 251, startPoint y: 25, endPoint x: 389, endPoint y: 35, distance: 138.2
click at [389, 35] on h5 "What is the primary purpose of the Scope Baseline Documentation in project mana…" at bounding box center [278, 37] width 286 height 22
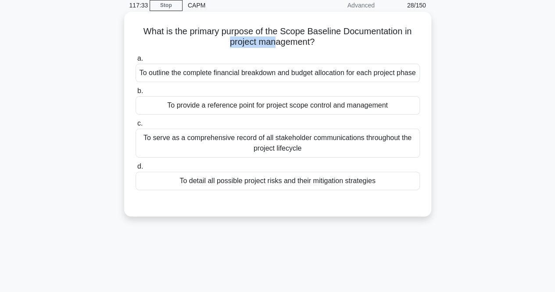
drag, startPoint x: 256, startPoint y: 44, endPoint x: 274, endPoint y: 44, distance: 18.0
click at [274, 44] on h5 "What is the primary purpose of the Scope Baseline Documentation in project mana…" at bounding box center [278, 37] width 286 height 22
click at [287, 78] on div "To outline the complete financial breakdown and budget allocation for each proj…" at bounding box center [278, 73] width 284 height 18
click at [136, 61] on input "a. To outline the complete financial breakdown and budget allocation for each p…" at bounding box center [136, 59] width 0 height 6
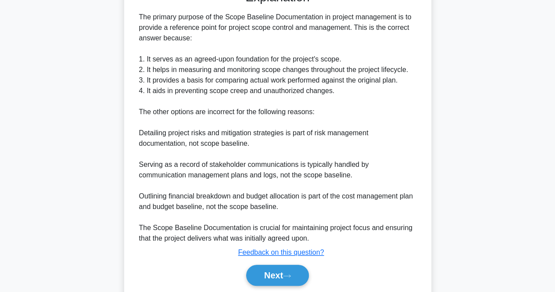
scroll to position [262, 0]
click at [278, 276] on button "Next" at bounding box center [277, 274] width 63 height 21
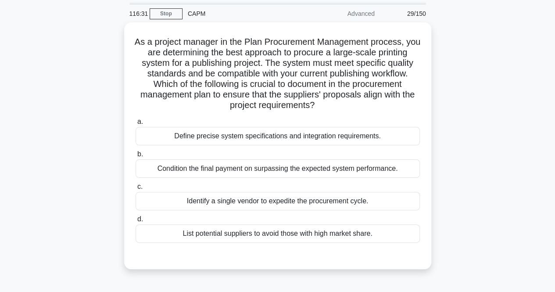
scroll to position [29, 0]
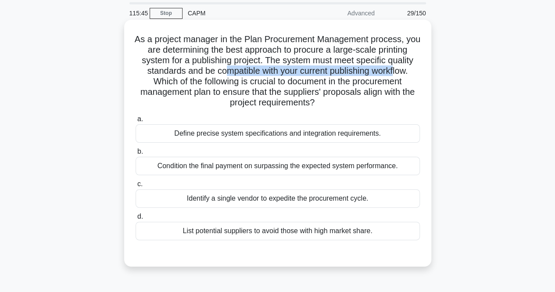
drag, startPoint x: 221, startPoint y: 72, endPoint x: 396, endPoint y: 73, distance: 175.2
click at [396, 73] on h5 "As a project manager in the Plan Procurement Management process, you are determ…" at bounding box center [278, 71] width 286 height 75
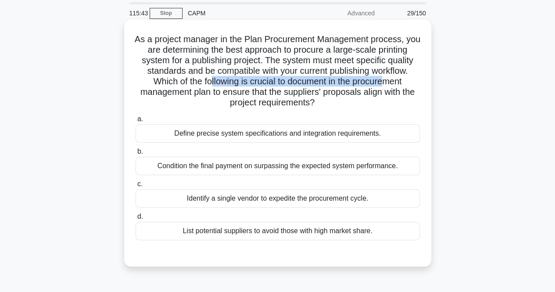
drag, startPoint x: 207, startPoint y: 85, endPoint x: 387, endPoint y: 85, distance: 180.0
click at [387, 85] on h5 "As a project manager in the Plan Procurement Management process, you are determ…" at bounding box center [278, 71] width 286 height 75
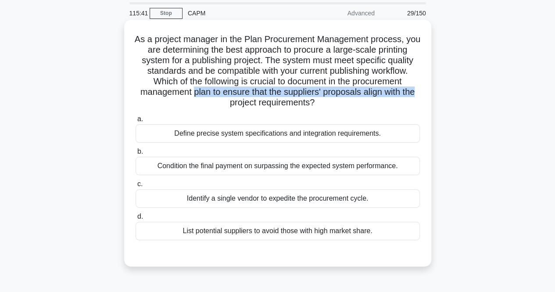
drag, startPoint x: 192, startPoint y: 89, endPoint x: 424, endPoint y: 94, distance: 232.3
click at [424, 94] on div "As a project manager in the Plan Procurement Management process, you are determ…" at bounding box center [278, 143] width 300 height 240
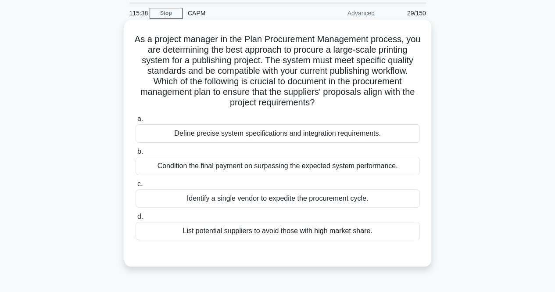
click at [244, 139] on div "Define precise system specifications and integration requirements." at bounding box center [278, 133] width 284 height 18
click at [136, 122] on input "a. Define precise system specifications and integration requirements." at bounding box center [136, 119] width 0 height 6
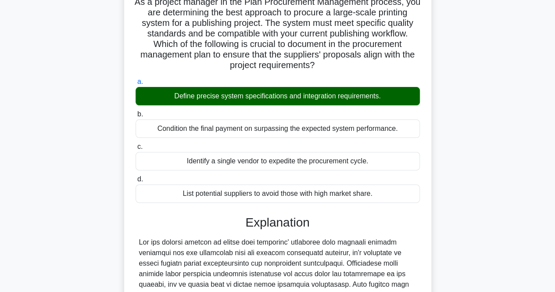
scroll to position [269, 0]
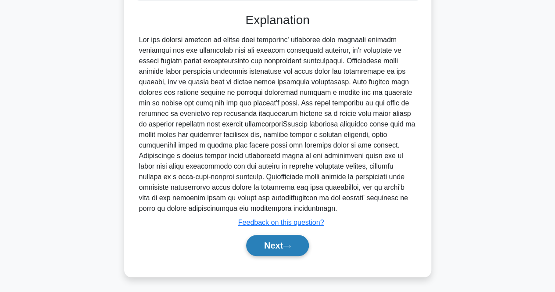
click at [290, 238] on button "Next" at bounding box center [277, 245] width 63 height 21
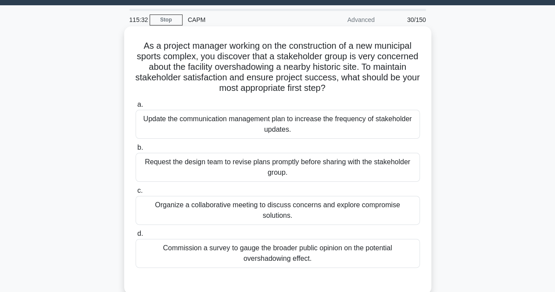
scroll to position [22, 0]
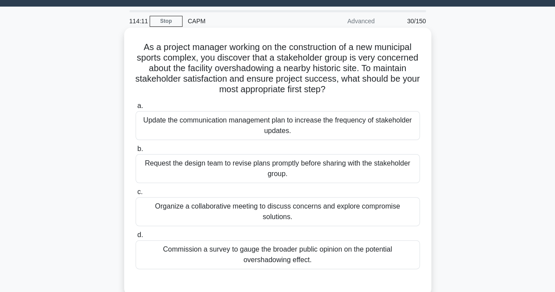
click at [218, 210] on div "Organize a collaborative meeting to discuss concerns and explore compromise sol…" at bounding box center [278, 211] width 284 height 29
click at [136, 195] on input "c. Organize a collaborative meeting to discuss concerns and explore compromise …" at bounding box center [136, 192] width 0 height 6
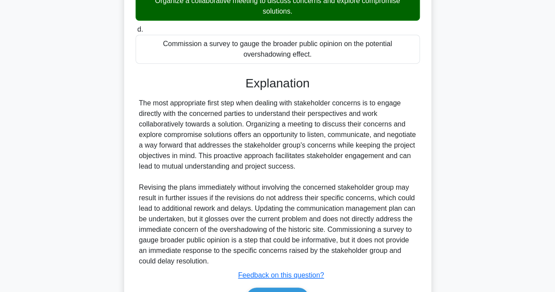
scroll to position [280, 0]
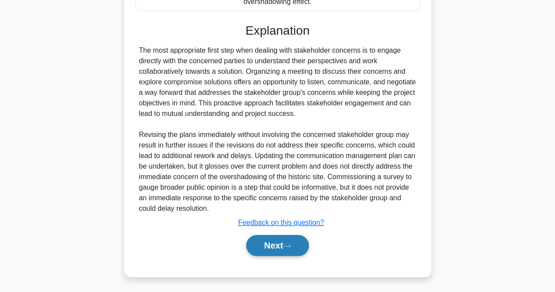
click at [281, 251] on button "Next" at bounding box center [277, 245] width 63 height 21
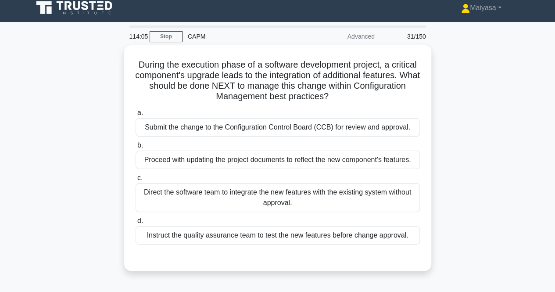
scroll to position [0, 0]
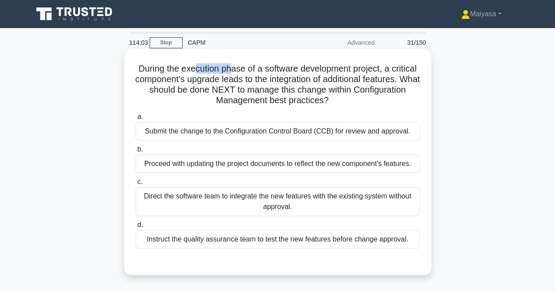
drag, startPoint x: 208, startPoint y: 66, endPoint x: 245, endPoint y: 65, distance: 37.3
click at [245, 65] on h5 "During the execution phase of a software development project, a critical compon…" at bounding box center [278, 84] width 286 height 43
click at [245, 76] on h5 "During the execution phase of a software development project, a critical compon…" at bounding box center [278, 84] width 286 height 43
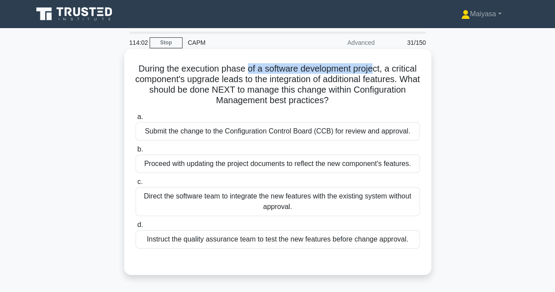
drag, startPoint x: 261, startPoint y: 66, endPoint x: 389, endPoint y: 67, distance: 128.6
click at [389, 67] on h5 "During the execution phase of a software development project, a critical compon…" at bounding box center [278, 84] width 286 height 43
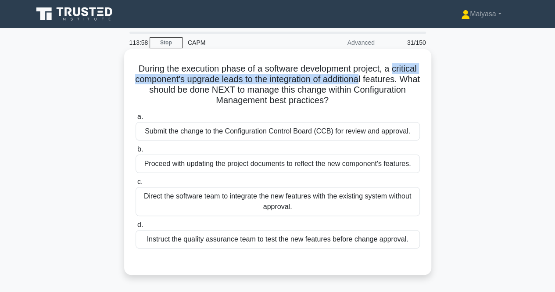
drag, startPoint x: 140, startPoint y: 77, endPoint x: 403, endPoint y: 80, distance: 263.9
click at [406, 80] on h5 "During the execution phase of a software development project, a critical compon…" at bounding box center [278, 84] width 286 height 43
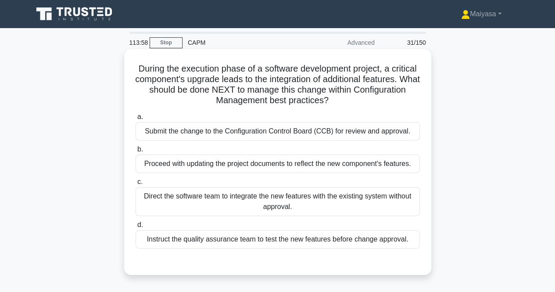
click at [144, 89] on h5 "During the execution phase of a software development project, a critical compon…" at bounding box center [278, 84] width 286 height 43
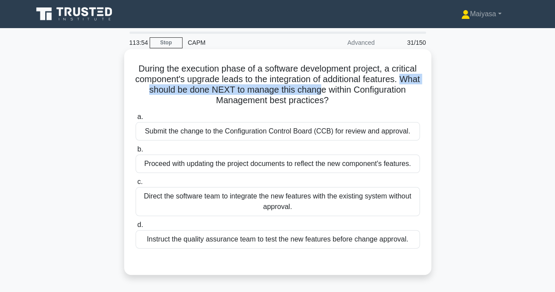
drag, startPoint x: 192, startPoint y: 90, endPoint x: 378, endPoint y: 93, distance: 185.7
click at [378, 93] on h5 "During the execution phase of a software development project, a critical compon…" at bounding box center [278, 84] width 286 height 43
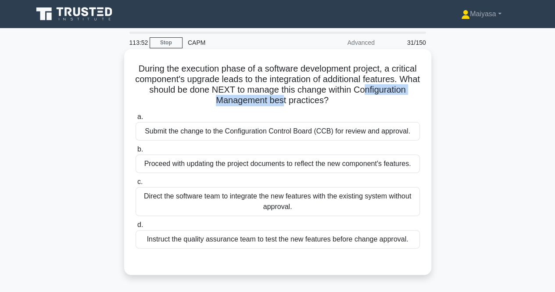
drag, startPoint x: 194, startPoint y: 102, endPoint x: 312, endPoint y: 103, distance: 117.2
click at [312, 103] on h5 "During the execution phase of a software development project, a critical compon…" at bounding box center [278, 84] width 286 height 43
click at [310, 131] on div "Submit the change to the Configuration Control Board (CCB) for review and appro…" at bounding box center [278, 131] width 284 height 18
click at [136, 120] on input "a. Submit the change to the Configuration Control Board (CCB) for review and ap…" at bounding box center [136, 117] width 0 height 6
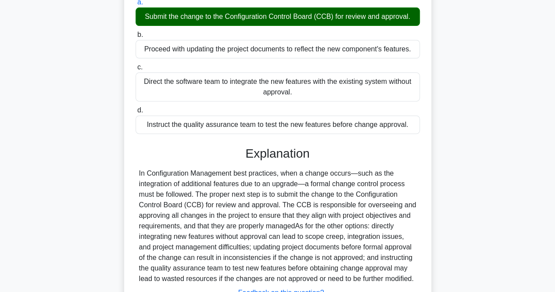
scroll to position [185, 0]
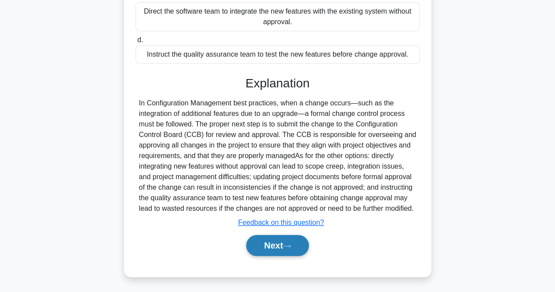
click at [277, 243] on button "Next" at bounding box center [277, 245] width 63 height 21
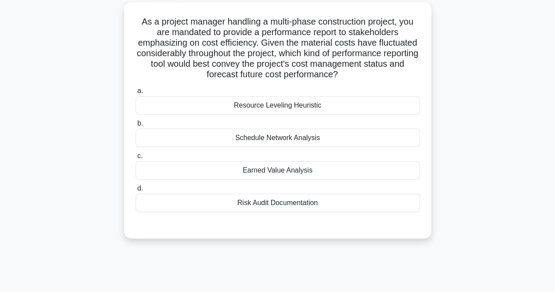
scroll to position [54, 0]
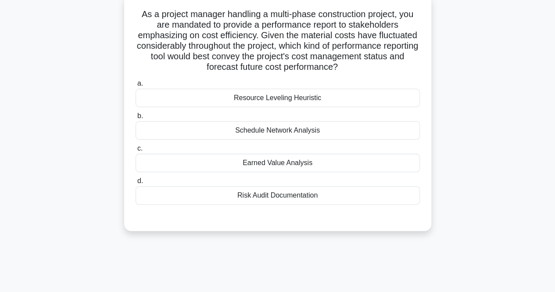
click at [295, 165] on div "Earned Value Analysis" at bounding box center [278, 163] width 284 height 18
click at [136, 151] on input "c. Earned Value Analysis" at bounding box center [136, 149] width 0 height 6
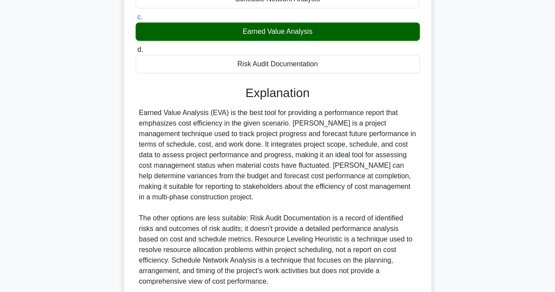
scroll to position [241, 0]
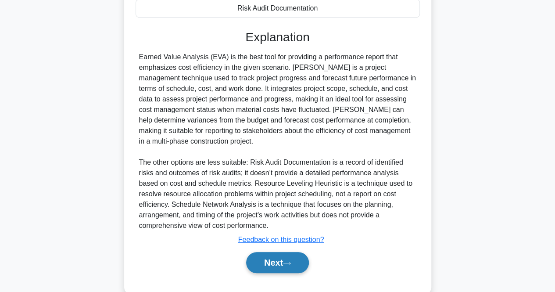
click at [291, 263] on icon at bounding box center [287, 263] width 8 height 5
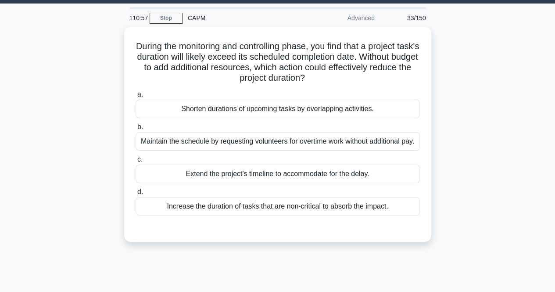
scroll to position [10, 0]
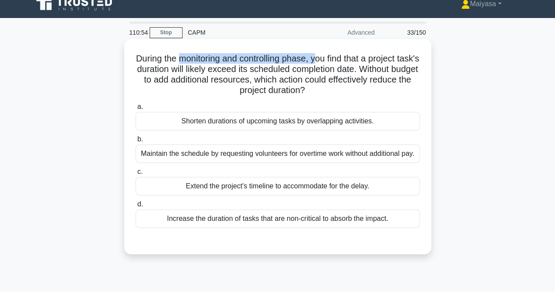
drag, startPoint x: 188, startPoint y: 57, endPoint x: 332, endPoint y: 49, distance: 144.2
click at [332, 49] on div "During the monitoring and controlling phase, you find that a project task's dur…" at bounding box center [278, 147] width 300 height 208
drag, startPoint x: 350, startPoint y: 54, endPoint x: 414, endPoint y: 53, distance: 63.2
click at [414, 53] on h5 "During the monitoring and controlling phase, you find that a project task's dur…" at bounding box center [278, 74] width 286 height 43
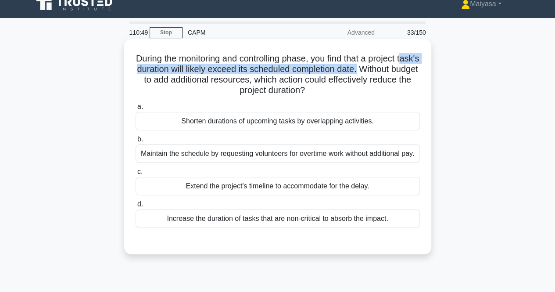
drag, startPoint x: 156, startPoint y: 72, endPoint x: 407, endPoint y: 70, distance: 250.2
click at [407, 70] on h5 "During the monitoring and controlling phase, you find that a project task's dur…" at bounding box center [278, 74] width 286 height 43
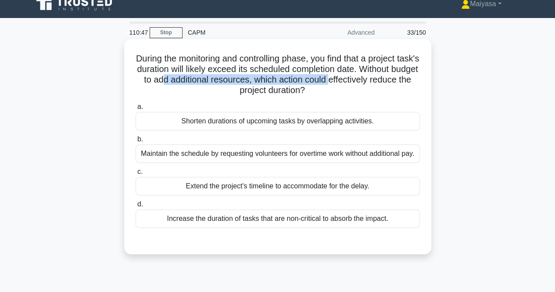
drag, startPoint x: 167, startPoint y: 83, endPoint x: 236, endPoint y: 81, distance: 69.4
click at [236, 81] on h5 "During the monitoring and controlling phase, you find that a project task's dur…" at bounding box center [278, 74] width 286 height 43
click at [277, 78] on h5 "During the monitoring and controlling phase, you find that a project task's dur…" at bounding box center [278, 74] width 286 height 43
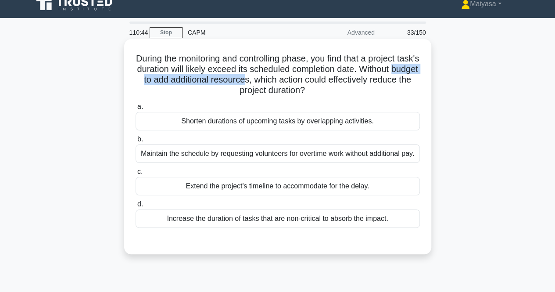
drag, startPoint x: 186, startPoint y: 82, endPoint x: 321, endPoint y: 80, distance: 135.2
click at [321, 80] on h5 "During the monitoring and controlling phase, you find that a project task's dur…" at bounding box center [278, 74] width 286 height 43
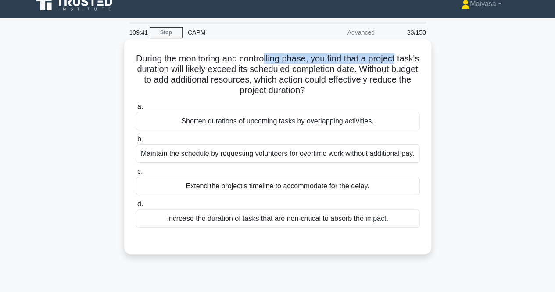
drag, startPoint x: 275, startPoint y: 55, endPoint x: 413, endPoint y: 49, distance: 138.0
click at [413, 49] on div "During the monitoring and controlling phase, you find that a project task's dur…" at bounding box center [278, 147] width 300 height 208
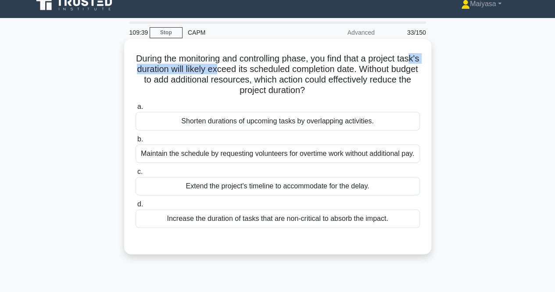
drag, startPoint x: 163, startPoint y: 73, endPoint x: 266, endPoint y: 68, distance: 102.9
click at [264, 69] on h5 "During the monitoring and controlling phase, you find that a project task's dur…" at bounding box center [278, 74] width 286 height 43
click at [273, 66] on h5 "During the monitoring and controlling phase, you find that a project task's dur…" at bounding box center [278, 74] width 286 height 43
click at [277, 84] on h5 "During the monitoring and controlling phase, you find that a project task's dur…" at bounding box center [278, 74] width 286 height 43
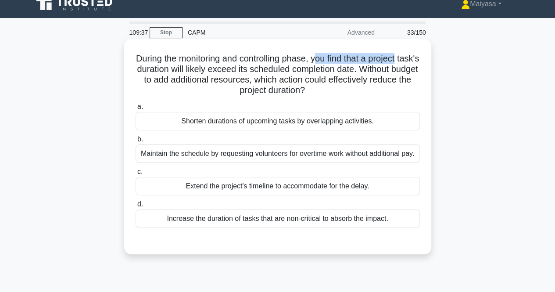
drag, startPoint x: 327, startPoint y: 60, endPoint x: 420, endPoint y: 55, distance: 92.3
click at [420, 55] on h5 "During the monitoring and controlling phase, you find that a project task's dur…" at bounding box center [278, 74] width 286 height 43
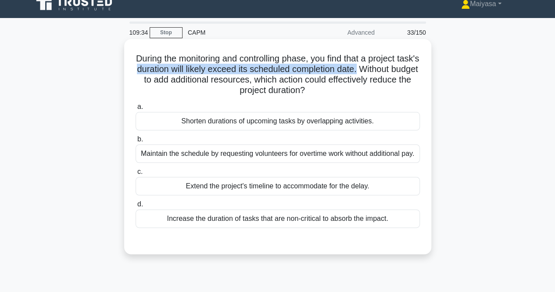
drag, startPoint x: 175, startPoint y: 72, endPoint x: 408, endPoint y: 67, distance: 232.7
click at [408, 67] on h5 "During the monitoring and controlling phase, you find that a project task's dur…" at bounding box center [278, 74] width 286 height 43
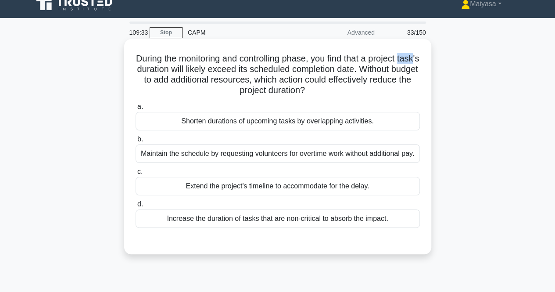
drag, startPoint x: 138, startPoint y: 73, endPoint x: 212, endPoint y: 74, distance: 73.8
click at [190, 74] on h5 "During the monitoring and controlling phase, you find that a project task's dur…" at bounding box center [278, 74] width 286 height 43
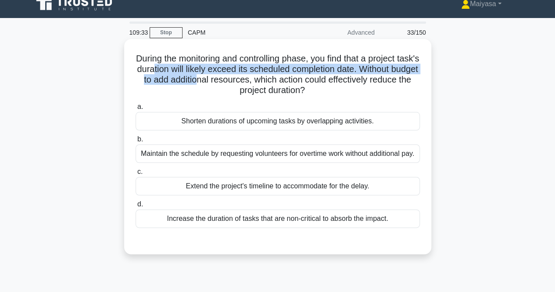
drag, startPoint x: 212, startPoint y: 74, endPoint x: 274, endPoint y: 76, distance: 62.8
click at [274, 76] on h5 "During the monitoring and controlling phase, you find that a project task's dur…" at bounding box center [278, 74] width 286 height 43
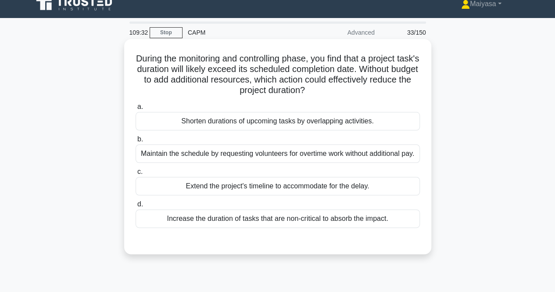
click at [278, 84] on h5 "During the monitoring and controlling phase, you find that a project task's dur…" at bounding box center [278, 74] width 286 height 43
click at [330, 115] on div "Shorten durations of upcoming tasks by overlapping activities." at bounding box center [278, 121] width 284 height 18
click at [136, 110] on input "a. Shorten durations of upcoming tasks by overlapping activities." at bounding box center [136, 107] width 0 height 6
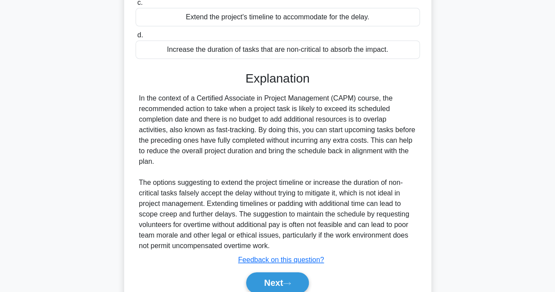
scroll to position [187, 0]
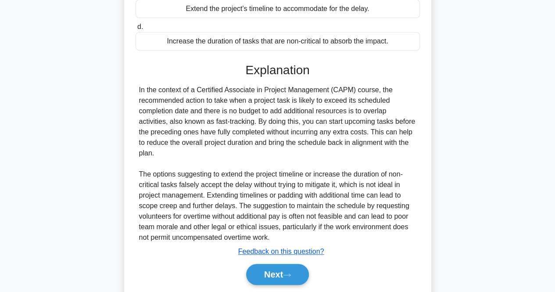
drag, startPoint x: 302, startPoint y: 282, endPoint x: 320, endPoint y: 263, distance: 27.0
click at [303, 282] on button "Next" at bounding box center [277, 274] width 63 height 21
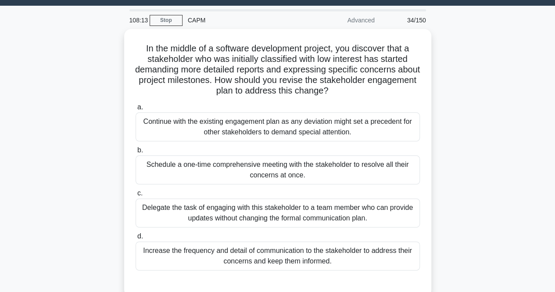
scroll to position [22, 0]
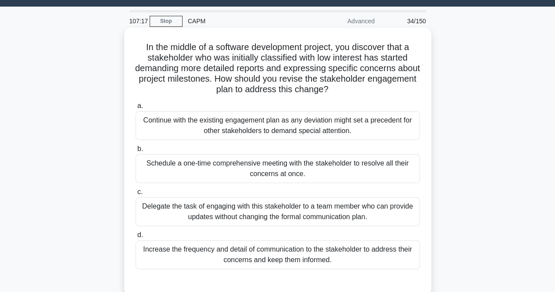
click at [307, 260] on div "Increase the frequency and detail of communication to the stakeholder to addres…" at bounding box center [278, 254] width 284 height 29
click at [136, 238] on input "d. Increase the frequency and detail of communication to the stakeholder to add…" at bounding box center [136, 235] width 0 height 6
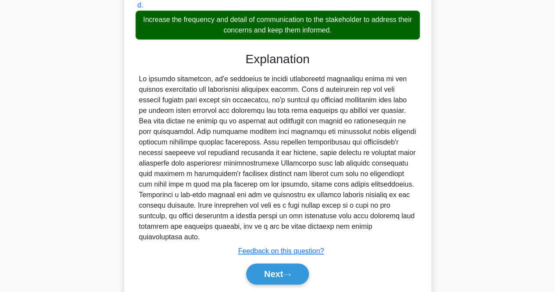
scroll to position [280, 0]
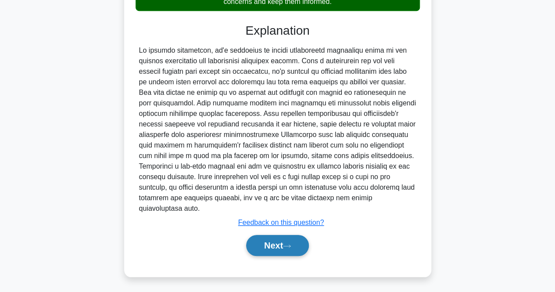
click at [289, 244] on icon at bounding box center [287, 246] width 8 height 5
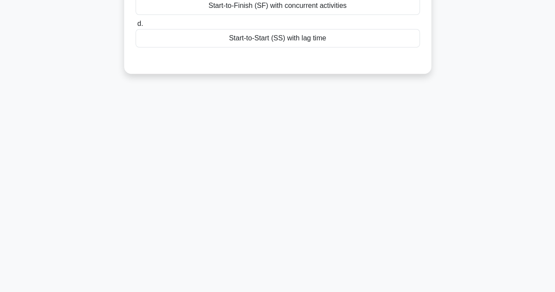
scroll to position [0, 0]
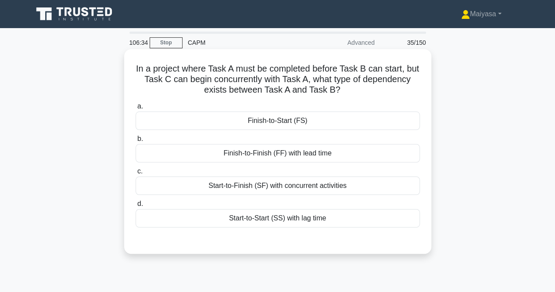
click at [352, 181] on div "Start-to-Finish (SF) with concurrent activities" at bounding box center [278, 185] width 284 height 18
click at [136, 174] on input "c. Start-to-Finish (SF) with concurrent activities" at bounding box center [136, 172] width 0 height 6
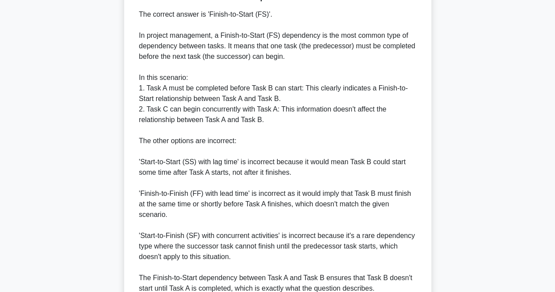
scroll to position [334, 0]
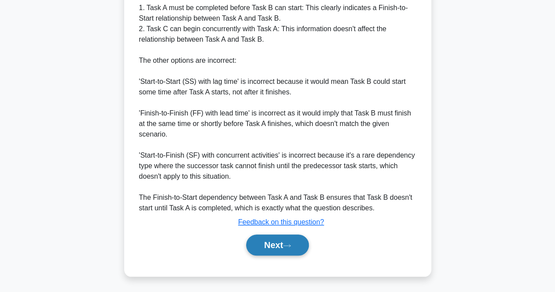
click at [281, 254] on button "Next" at bounding box center [277, 244] width 63 height 21
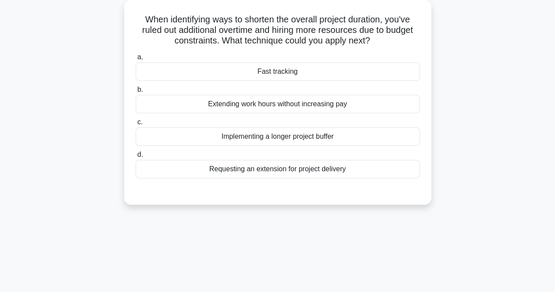
scroll to position [0, 0]
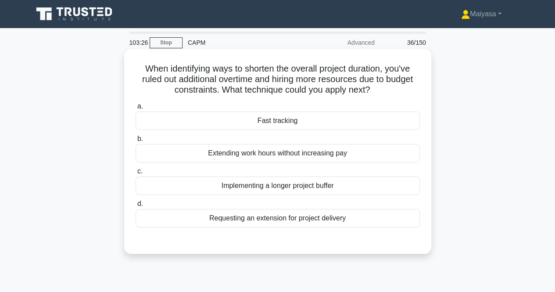
click at [294, 72] on h5 "When identifying ways to shorten the overall project duration, you've ruled out…" at bounding box center [278, 79] width 286 height 32
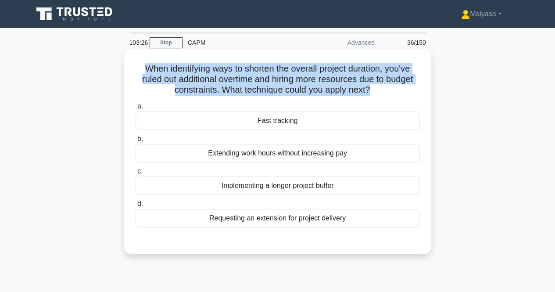
click at [294, 72] on h5 "When identifying ways to shorten the overall project duration, you've ruled out…" at bounding box center [278, 79] width 286 height 32
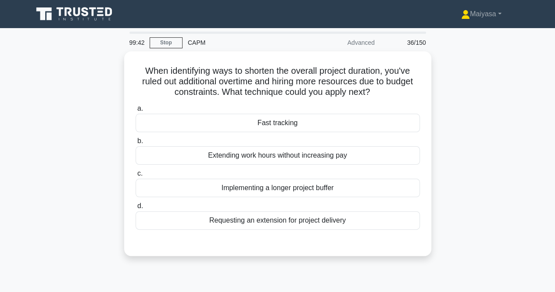
click at [491, 109] on div "When identifying ways to shorten the overall project duration, you've ruled out…" at bounding box center [278, 158] width 500 height 215
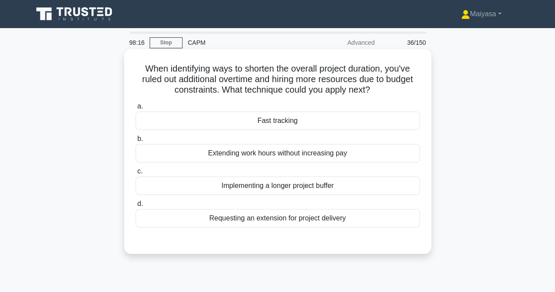
click at [322, 186] on div "Implementing a longer project buffer" at bounding box center [278, 185] width 284 height 18
click at [136, 174] on input "c. Implementing a longer project buffer" at bounding box center [136, 172] width 0 height 6
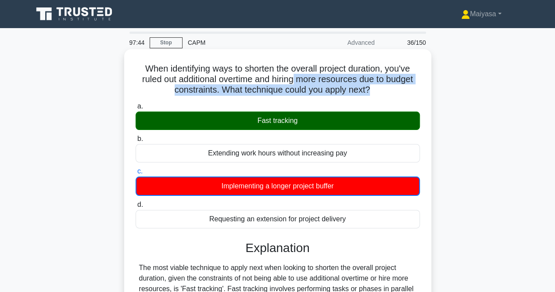
drag, startPoint x: 292, startPoint y: 84, endPoint x: 370, endPoint y: 94, distance: 78.3
click at [370, 94] on h5 "When identifying ways to shorten the overall project duration, you've ruled out…" at bounding box center [278, 79] width 286 height 32
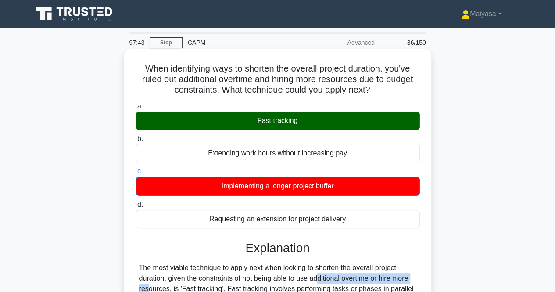
drag, startPoint x: 266, startPoint y: 273, endPoint x: 370, endPoint y: 279, distance: 104.7
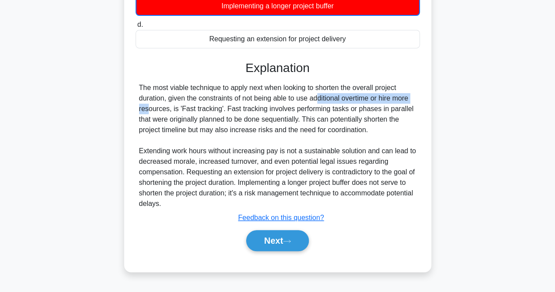
scroll to position [182, 0]
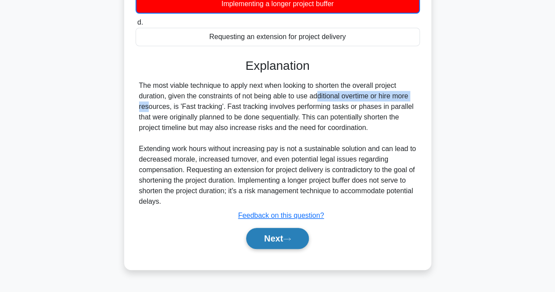
click at [278, 240] on button "Next" at bounding box center [277, 238] width 63 height 21
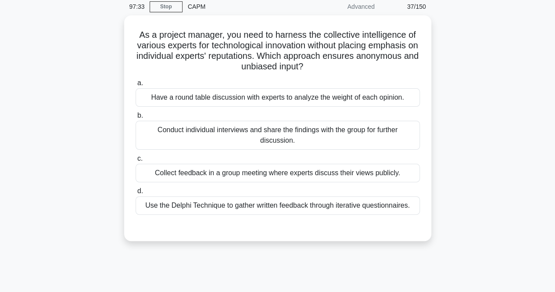
scroll to position [36, 0]
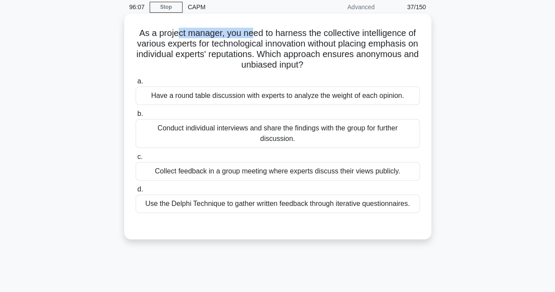
drag, startPoint x: 173, startPoint y: 32, endPoint x: 252, endPoint y: 29, distance: 78.2
click at [252, 29] on h5 "As a project manager, you need to harness the collective intelligence of variou…" at bounding box center [278, 49] width 286 height 43
drag, startPoint x: 264, startPoint y: 30, endPoint x: 291, endPoint y: 34, distance: 26.6
click at [291, 34] on h5 "As a project manager, you need to harness the collective intelligence of variou…" at bounding box center [278, 49] width 286 height 43
click at [296, 34] on h5 "As a project manager, you need to harness the collective intelligence of variou…" at bounding box center [278, 49] width 286 height 43
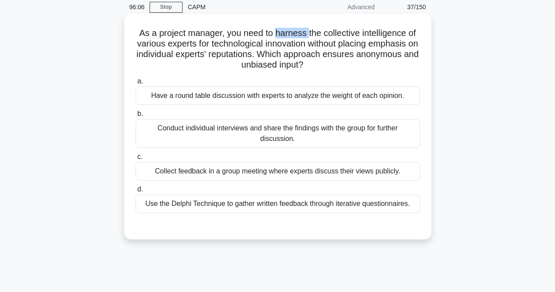
click at [296, 34] on h5 "As a project manager, you need to harness the collective intelligence of variou…" at bounding box center [278, 49] width 286 height 43
click at [346, 35] on h5 "As a project manager, you need to harness the collective intelligence of variou…" at bounding box center [278, 49] width 286 height 43
click at [160, 41] on h5 "As a project manager, you need to harness the collective intelligence of variou…" at bounding box center [278, 49] width 286 height 43
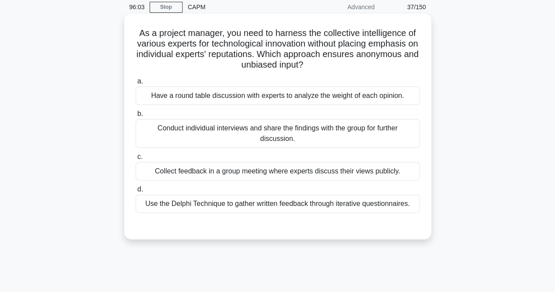
click at [241, 43] on h5 "As a project manager, you need to harness the collective intelligence of variou…" at bounding box center [278, 49] width 286 height 43
click at [293, 47] on h5 "As a project manager, you need to harness the collective intelligence of variou…" at bounding box center [278, 49] width 286 height 43
click at [324, 40] on h5 "As a project manager, you need to harness the collective intelligence of variou…" at bounding box center [278, 49] width 286 height 43
click at [377, 49] on h5 "As a project manager, you need to harness the collective intelligence of variou…" at bounding box center [278, 49] width 286 height 43
click at [396, 42] on h5 "As a project manager, you need to harness the collective intelligence of variou…" at bounding box center [278, 49] width 286 height 43
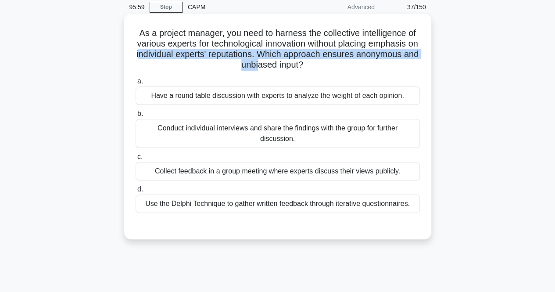
drag, startPoint x: 151, startPoint y: 53, endPoint x: 268, endPoint y: 60, distance: 117.0
click at [268, 60] on h5 "As a project manager, you need to harness the collective intelligence of variou…" at bounding box center [278, 49] width 286 height 43
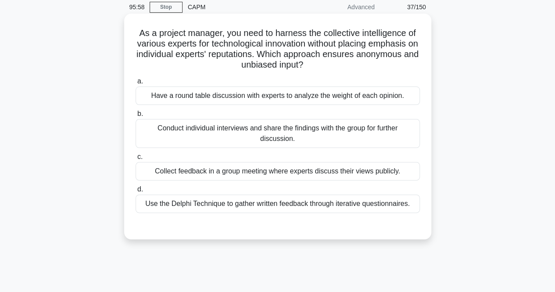
click at [309, 67] on icon at bounding box center [306, 66] width 5 height 10
click at [353, 55] on h5 "As a project manager, you need to harness the collective intelligence of variou…" at bounding box center [278, 49] width 286 height 43
drag, startPoint x: 232, startPoint y: 64, endPoint x: 302, endPoint y: 71, distance: 70.6
click at [302, 71] on h5 "As a project manager, you need to harness the collective intelligence of variou…" at bounding box center [278, 49] width 286 height 43
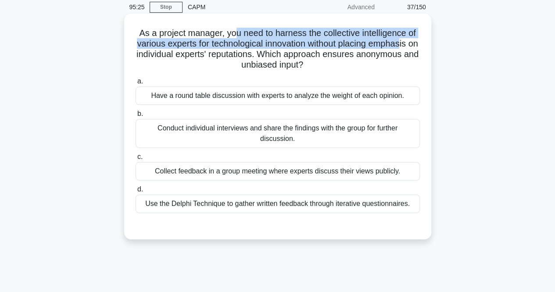
drag, startPoint x: 241, startPoint y: 32, endPoint x: 410, endPoint y: 40, distance: 170.1
click at [410, 40] on h5 "As a project manager, you need to harness the collective intelligence of variou…" at bounding box center [278, 49] width 286 height 43
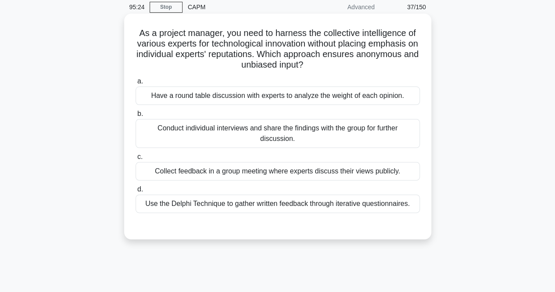
click at [227, 54] on h5 "As a project manager, you need to harness the collective intelligence of variou…" at bounding box center [278, 49] width 286 height 43
click at [242, 175] on div "Collect feedback in a group meeting where experts discuss their views publicly." at bounding box center [278, 171] width 284 height 18
click at [136, 160] on input "c. Collect feedback in a group meeting where experts discuss their views public…" at bounding box center [136, 157] width 0 height 6
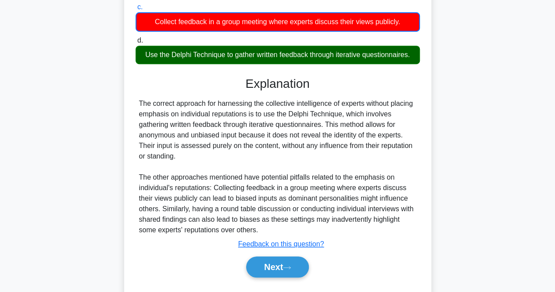
scroll to position [188, 0]
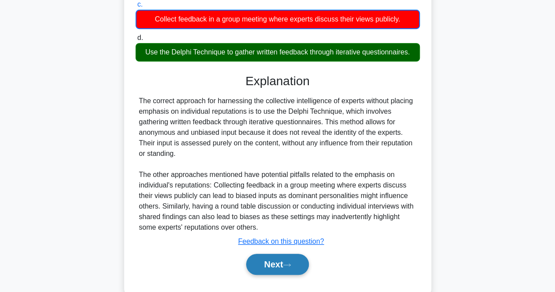
click at [293, 254] on button "Next" at bounding box center [277, 264] width 63 height 21
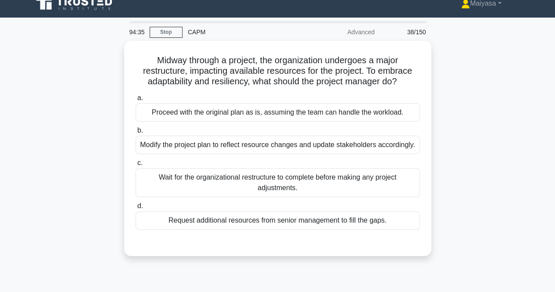
scroll to position [0, 0]
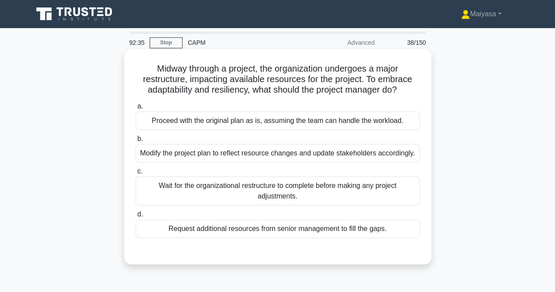
click at [288, 119] on div "Proceed with the original plan as is, assuming the team can handle the workload." at bounding box center [278, 121] width 284 height 18
click at [136, 109] on input "a. Proceed with the original plan as is, assuming the team can handle the workl…" at bounding box center [136, 107] width 0 height 6
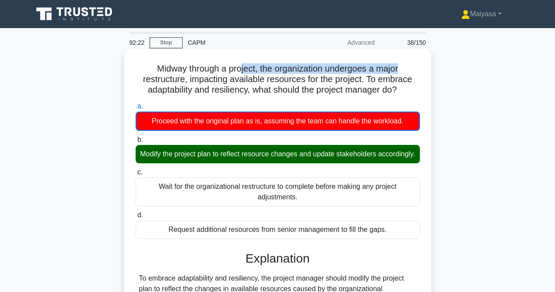
drag, startPoint x: 242, startPoint y: 59, endPoint x: 406, endPoint y: 57, distance: 163.3
click at [406, 57] on div "Midway through a project, the organization undergoes a major restructure, impac…" at bounding box center [278, 235] width 300 height 364
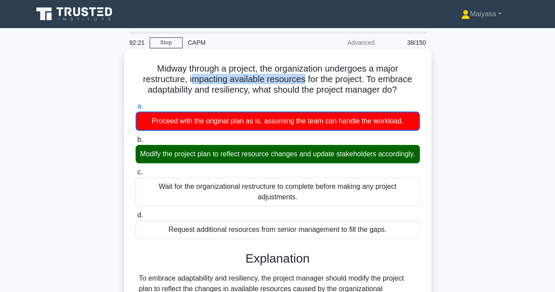
drag, startPoint x: 189, startPoint y: 78, endPoint x: 305, endPoint y: 80, distance: 115.9
click at [305, 80] on h5 "Midway through a project, the organization undergoes a major restructure, impac…" at bounding box center [278, 79] width 286 height 32
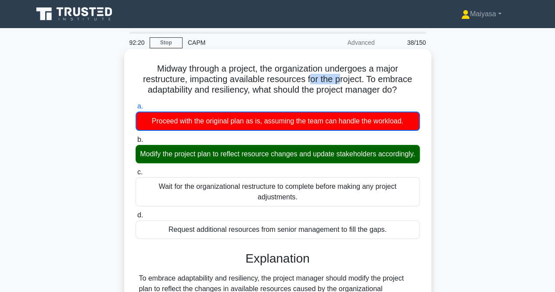
drag, startPoint x: 310, startPoint y: 79, endPoint x: 342, endPoint y: 77, distance: 31.2
click at [342, 77] on h5 "Midway through a project, the organization undergoes a major restructure, impac…" at bounding box center [278, 79] width 286 height 32
drag, startPoint x: 159, startPoint y: 88, endPoint x: 244, endPoint y: 93, distance: 84.8
click at [244, 93] on h5 "Midway through a project, the organization undergoes a major restructure, impac…" at bounding box center [278, 79] width 286 height 32
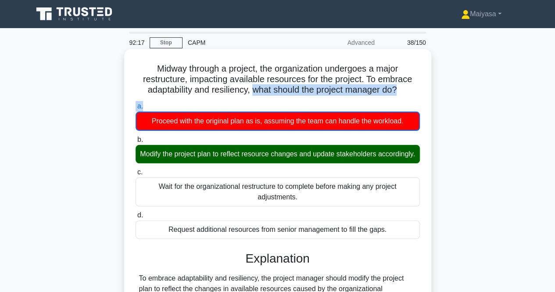
drag, startPoint x: 253, startPoint y: 91, endPoint x: 381, endPoint y: 99, distance: 128.0
click at [381, 99] on div "Midway through a project, the organization undergoes a major restructure, impac…" at bounding box center [278, 235] width 300 height 364
drag, startPoint x: 146, startPoint y: 152, endPoint x: 289, endPoint y: 156, distance: 143.2
click at [289, 156] on div "b. Modify the project plan to reflect resource changes and update stakeholders …" at bounding box center [277, 148] width 295 height 29
drag, startPoint x: 307, startPoint y: 156, endPoint x: 394, endPoint y: 159, distance: 87.0
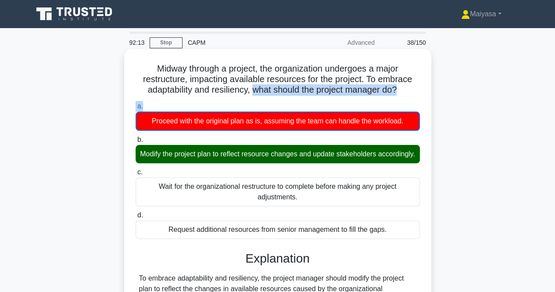
click at [402, 158] on div "Modify the project plan to reflect resource changes and update stakeholders acc…" at bounding box center [278, 154] width 284 height 18
drag, startPoint x: 247, startPoint y: 162, endPoint x: 332, endPoint y: 163, distance: 85.6
click at [332, 163] on div "Modify the project plan to reflect resource changes and update stakeholders acc…" at bounding box center [278, 154] width 284 height 18
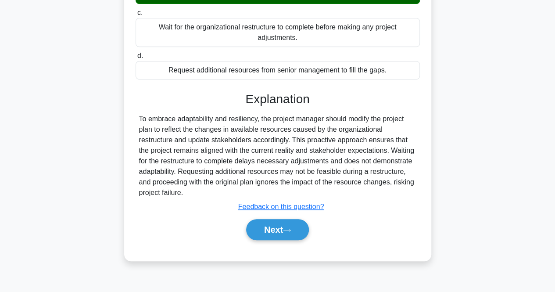
scroll to position [182, 0]
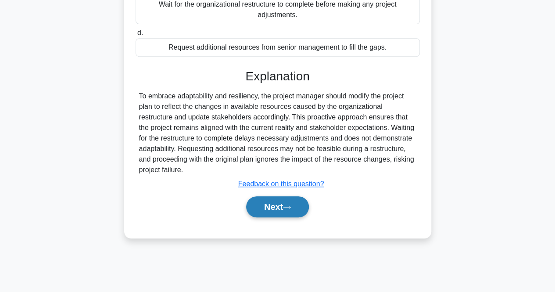
click at [285, 217] on button "Next" at bounding box center [277, 206] width 63 height 21
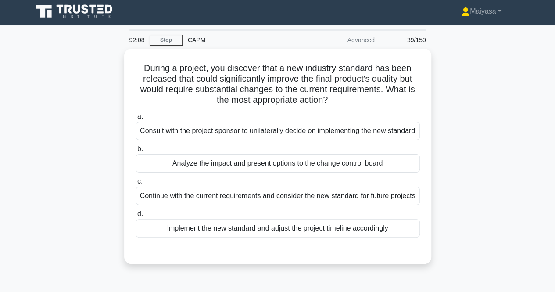
scroll to position [2, 0]
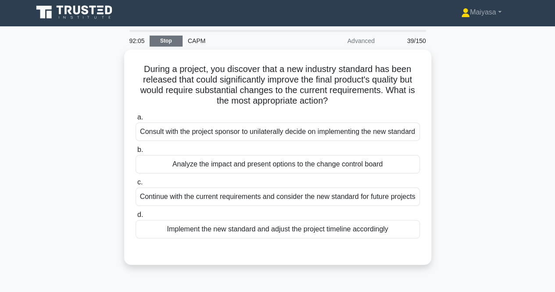
click at [156, 39] on link "Stop" at bounding box center [166, 41] width 33 height 11
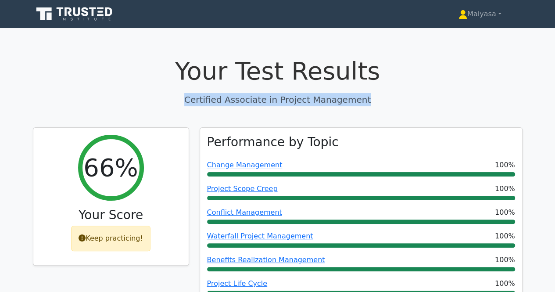
drag, startPoint x: 554, startPoint y: 29, endPoint x: 547, endPoint y: 79, distance: 50.6
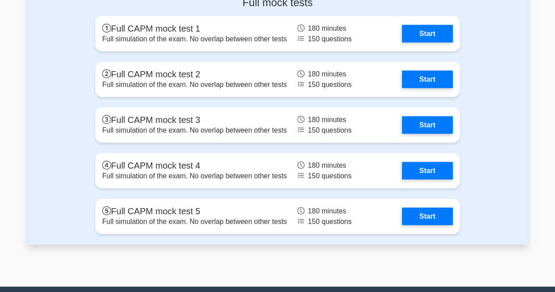
scroll to position [2683, 0]
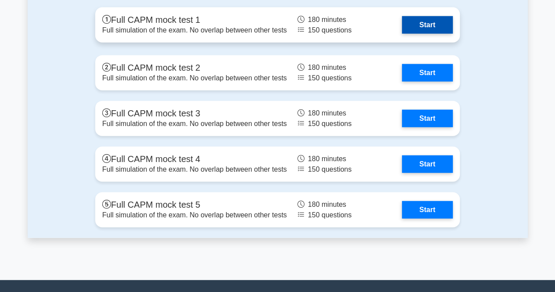
click at [422, 27] on link "Start" at bounding box center [427, 25] width 51 height 18
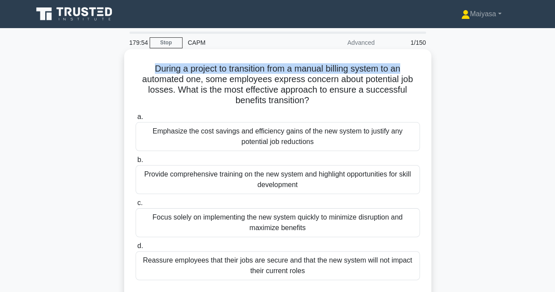
drag, startPoint x: 148, startPoint y: 71, endPoint x: 413, endPoint y: 65, distance: 265.2
click at [413, 65] on h5 "During a project to transition from a manual billing system to an automated one…" at bounding box center [278, 84] width 286 height 43
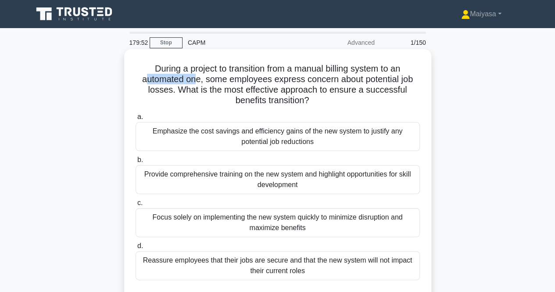
drag, startPoint x: 142, startPoint y: 79, endPoint x: 194, endPoint y: 79, distance: 51.8
click at [194, 79] on h5 "During a project to transition from a manual billing system to an automated one…" at bounding box center [278, 84] width 286 height 43
drag, startPoint x: 265, startPoint y: 78, endPoint x: 291, endPoint y: 79, distance: 25.5
click at [288, 79] on h5 "During a project to transition from a manual billing system to an automated one…" at bounding box center [278, 84] width 286 height 43
drag, startPoint x: 233, startPoint y: 91, endPoint x: 300, endPoint y: 88, distance: 67.2
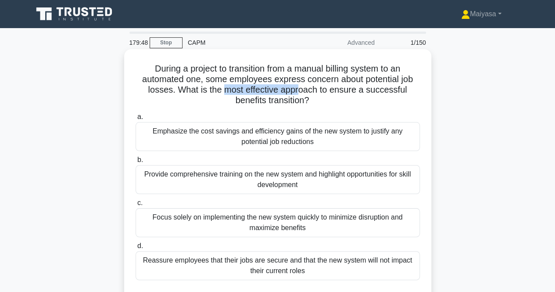
click at [300, 88] on h5 "During a project to transition from a manual billing system to an automated one…" at bounding box center [278, 84] width 286 height 43
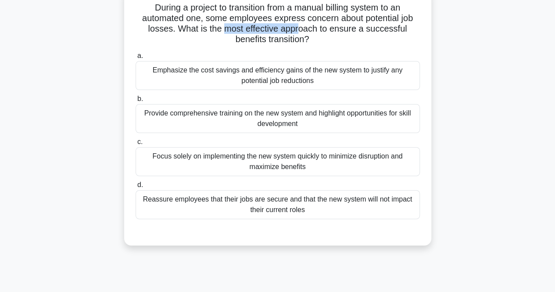
scroll to position [73, 0]
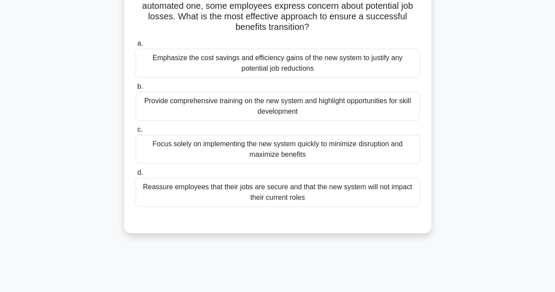
click at [241, 108] on div "Provide comprehensive training on the new system and highlight opportunities fo…" at bounding box center [278, 106] width 284 height 29
click at [136, 90] on input "b. Provide comprehensive training on the new system and highlight opportunities…" at bounding box center [136, 87] width 0 height 6
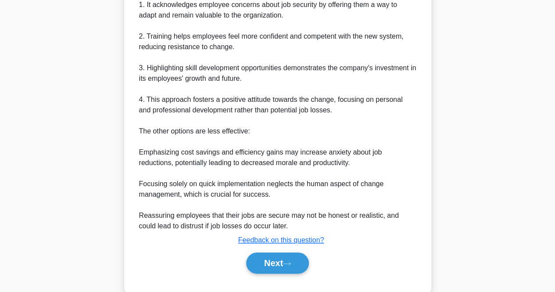
scroll to position [374, 0]
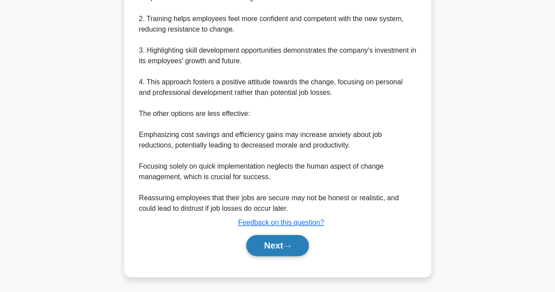
click at [288, 249] on button "Next" at bounding box center [277, 245] width 63 height 21
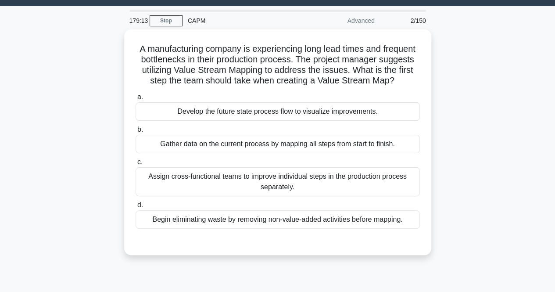
scroll to position [15, 0]
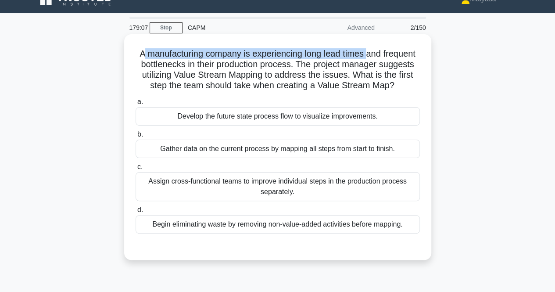
drag, startPoint x: 140, startPoint y: 51, endPoint x: 368, endPoint y: 54, distance: 228.3
click at [368, 54] on h5 "A manufacturing company is experiencing long lead times and frequent bottleneck…" at bounding box center [278, 69] width 286 height 43
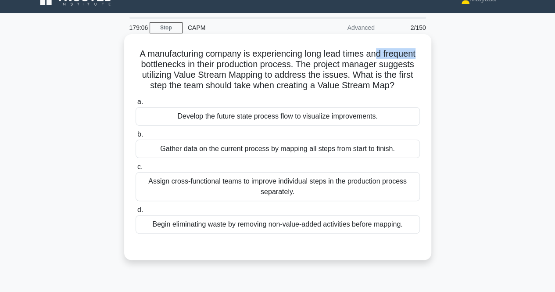
drag, startPoint x: 380, startPoint y: 54, endPoint x: 423, endPoint y: 51, distance: 43.1
click at [423, 51] on div "A manufacturing company is experiencing long lead times and frequent bottleneck…" at bounding box center [278, 147] width 300 height 219
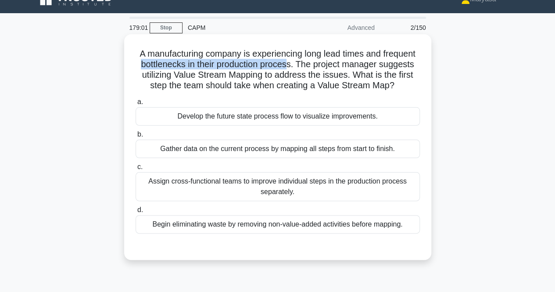
drag, startPoint x: 134, startPoint y: 64, endPoint x: 291, endPoint y: 65, distance: 156.3
click at [291, 65] on h5 "A manufacturing company is experiencing long lead times and frequent bottleneck…" at bounding box center [278, 69] width 286 height 43
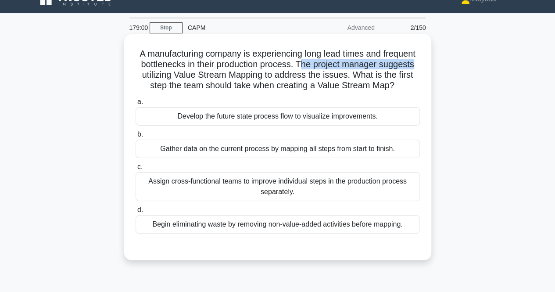
drag, startPoint x: 303, startPoint y: 64, endPoint x: 416, endPoint y: 64, distance: 112.8
click at [416, 64] on h5 "A manufacturing company is experiencing long lead times and frequent bottleneck…" at bounding box center [278, 69] width 286 height 43
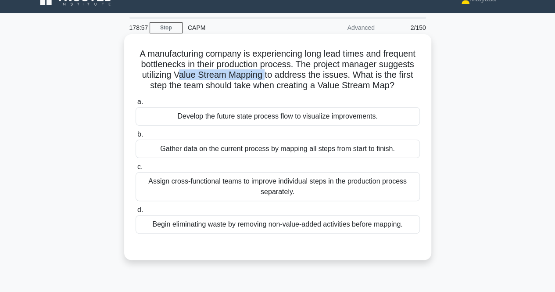
drag, startPoint x: 176, startPoint y: 75, endPoint x: 265, endPoint y: 74, distance: 89.1
click at [265, 74] on h5 "A manufacturing company is experiencing long lead times and frequent bottleneck…" at bounding box center [278, 69] width 286 height 43
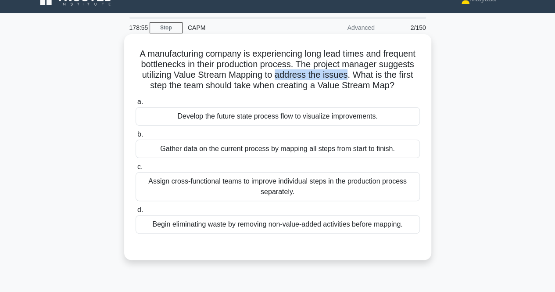
drag, startPoint x: 279, startPoint y: 74, endPoint x: 347, endPoint y: 75, distance: 68.0
click at [347, 75] on h5 "A manufacturing company is experiencing long lead times and frequent bottleneck…" at bounding box center [278, 69] width 286 height 43
drag, startPoint x: 156, startPoint y: 89, endPoint x: 396, endPoint y: 91, distance: 239.7
click at [396, 91] on h5 "A manufacturing company is experiencing long lead times and frequent bottleneck…" at bounding box center [278, 69] width 286 height 43
click at [397, 85] on icon ".spinner_0XTQ{transform-origin:center;animation:spinner_y6GP .75s linear infini…" at bounding box center [400, 86] width 11 height 11
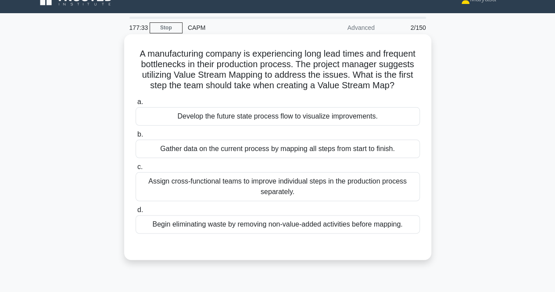
click at [189, 76] on h5 "A manufacturing company is experiencing long lead times and frequent bottleneck…" at bounding box center [278, 69] width 286 height 43
click at [188, 76] on h5 "A manufacturing company is experiencing long lead times and frequent bottleneck…" at bounding box center [278, 69] width 286 height 43
click at [177, 78] on h5 "A manufacturing company is experiencing long lead times and frequent bottleneck…" at bounding box center [278, 69] width 286 height 43
drag, startPoint x: 176, startPoint y: 76, endPoint x: 308, endPoint y: 71, distance: 132.7
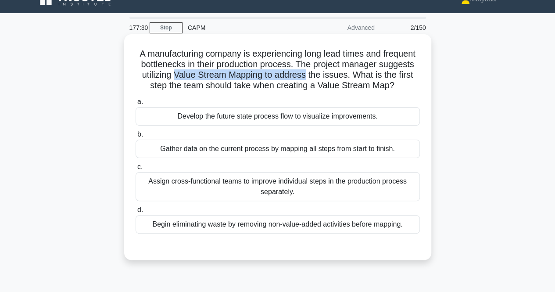
click at [308, 71] on h5 "A manufacturing company is experiencing long lead times and frequent bottleneck…" at bounding box center [278, 69] width 286 height 43
click at [309, 71] on h5 "A manufacturing company is experiencing long lead times and frequent bottleneck…" at bounding box center [278, 69] width 286 height 43
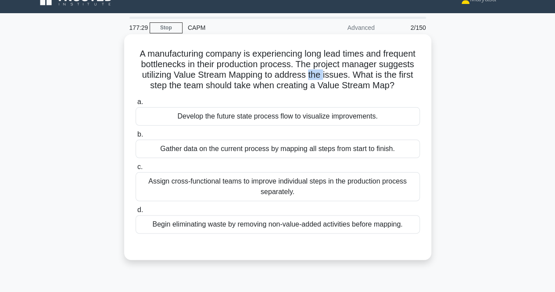
click at [309, 71] on h5 "A manufacturing company is experiencing long lead times and frequent bottleneck…" at bounding box center [278, 69] width 286 height 43
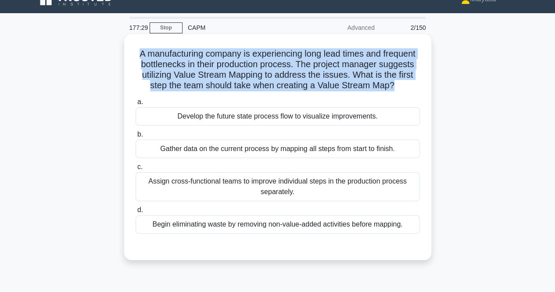
click at [309, 71] on h5 "A manufacturing company is experiencing long lead times and frequent bottleneck…" at bounding box center [278, 69] width 286 height 43
click at [307, 70] on h5 "A manufacturing company is experiencing long lead times and frequent bottleneck…" at bounding box center [278, 69] width 286 height 43
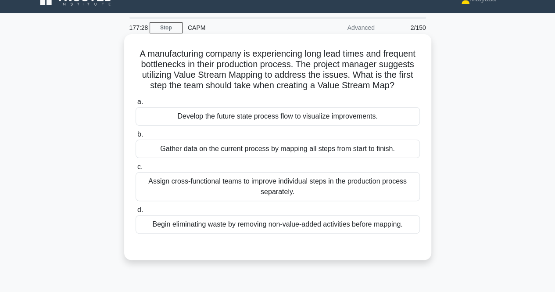
click at [307, 69] on h5 "A manufacturing company is experiencing long lead times and frequent bottleneck…" at bounding box center [278, 69] width 286 height 43
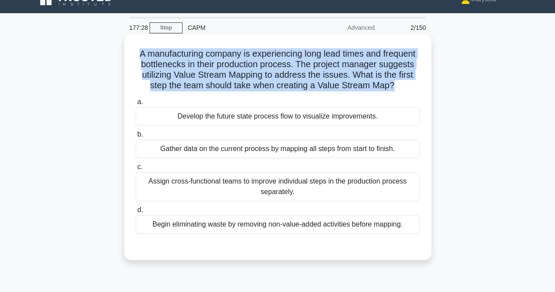
click at [307, 69] on h5 "A manufacturing company is experiencing long lead times and frequent bottleneck…" at bounding box center [278, 69] width 286 height 43
copy div "A manufacturing company is experiencing long lead times and frequent bottleneck…"
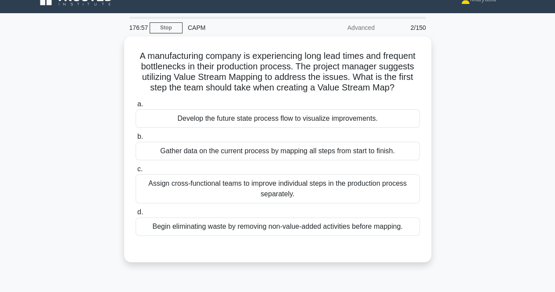
click at [475, 155] on div "A manufacturing company is experiencing long lead times and frequent bottleneck…" at bounding box center [278, 154] width 500 height 236
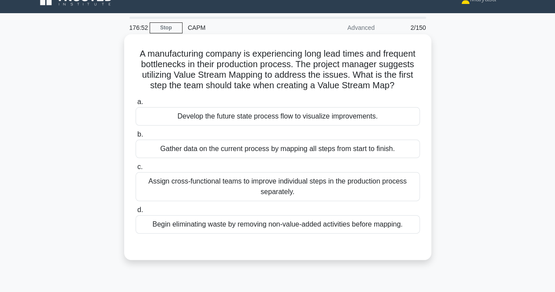
click at [276, 117] on div "Develop the future state process flow to visualize improvements." at bounding box center [278, 116] width 284 height 18
click at [136, 105] on input "a. Develop the future state process flow to visualize improvements." at bounding box center [136, 102] width 0 height 6
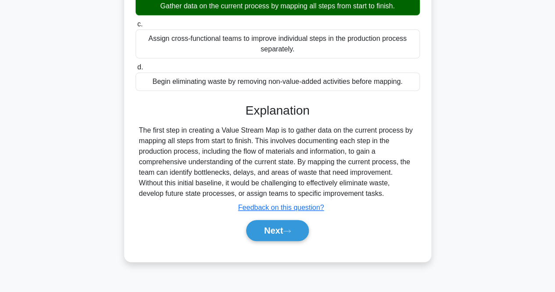
scroll to position [162, 0]
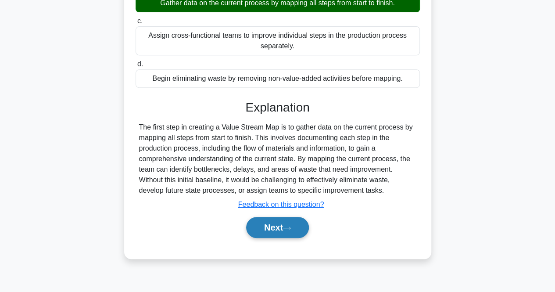
click at [277, 217] on button "Next" at bounding box center [277, 227] width 63 height 21
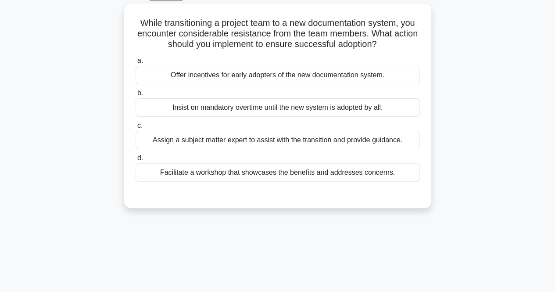
scroll to position [2, 0]
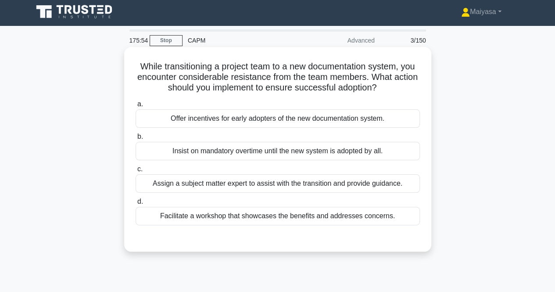
click at [376, 212] on div "Facilitate a workshop that showcases the benefits and addresses concerns." at bounding box center [278, 216] width 284 height 18
click at [136, 205] on input "d. Facilitate a workshop that showcases the benefits and addresses concerns." at bounding box center [136, 202] width 0 height 6
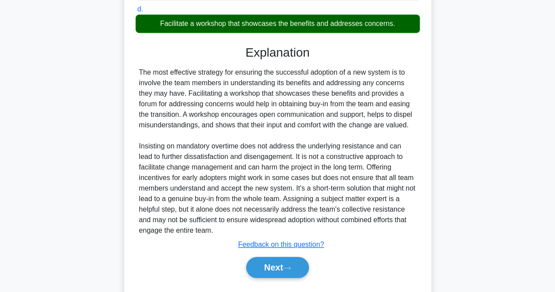
scroll to position [216, 0]
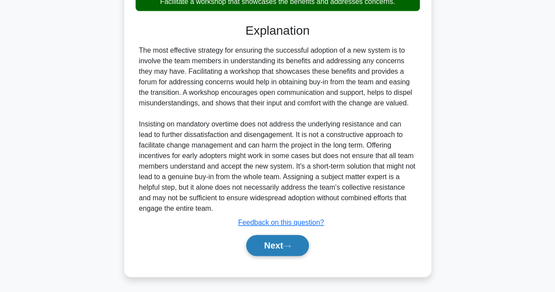
click at [284, 238] on button "Next" at bounding box center [277, 245] width 63 height 21
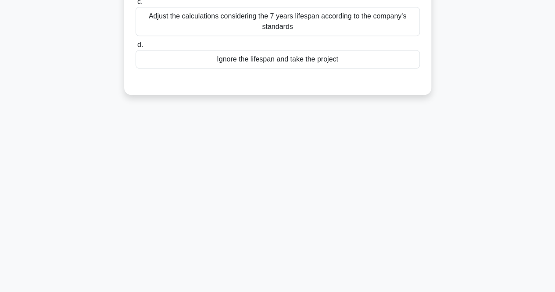
scroll to position [45, 0]
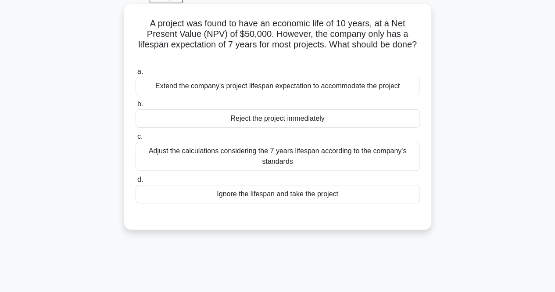
click at [338, 155] on div "Adjust the calculations considering the 7 years lifespan according to the compa…" at bounding box center [278, 156] width 284 height 29
click at [136, 140] on input "c. Adjust the calculations considering the 7 years lifespan according to the co…" at bounding box center [136, 137] width 0 height 6
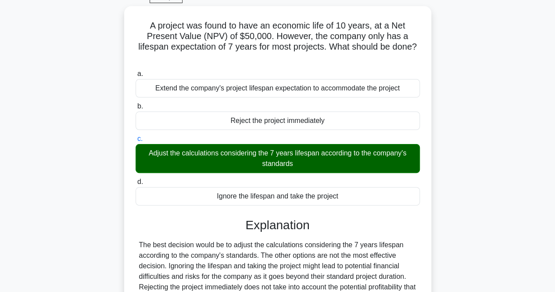
scroll to position [182, 0]
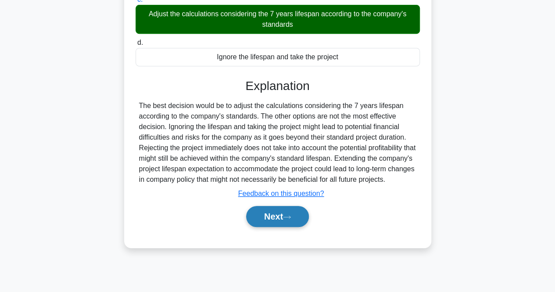
click at [296, 216] on button "Next" at bounding box center [277, 216] width 63 height 21
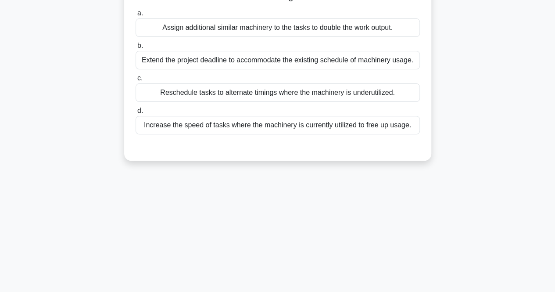
scroll to position [0, 0]
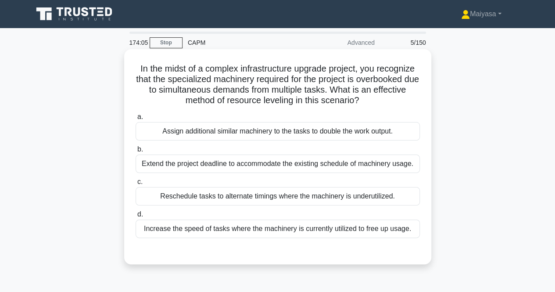
click at [396, 196] on div "Reschedule tasks to alternate timings where the machinery is underutilized." at bounding box center [278, 196] width 284 height 18
click at [136, 185] on input "c. Reschedule tasks to alternate timings where the machinery is underutilized." at bounding box center [136, 182] width 0 height 6
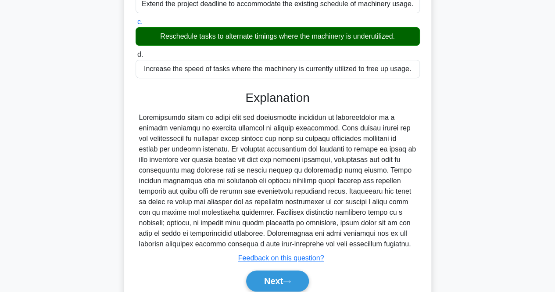
scroll to position [184, 0]
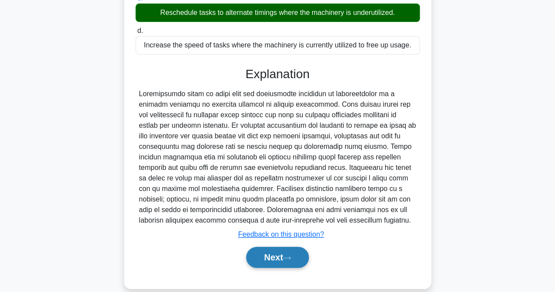
click at [301, 250] on button "Next" at bounding box center [277, 257] width 63 height 21
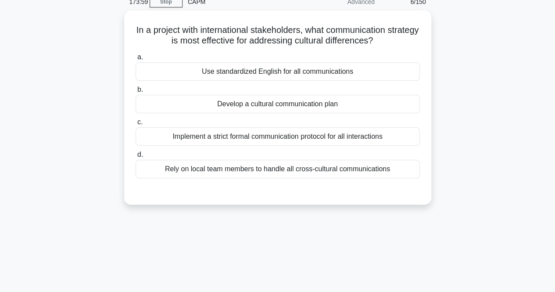
scroll to position [0, 0]
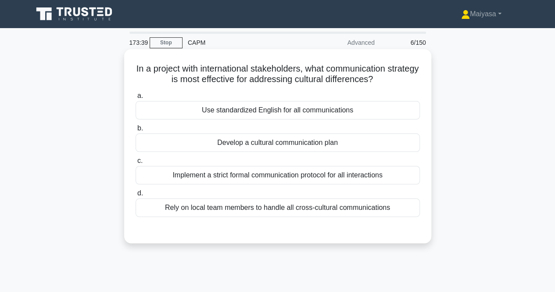
click at [341, 149] on div "Develop a cultural communication plan" at bounding box center [278, 142] width 284 height 18
click at [136, 131] on input "b. Develop a cultural communication plan" at bounding box center [136, 129] width 0 height 6
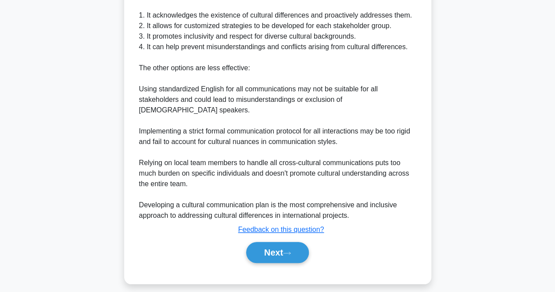
scroll to position [290, 0]
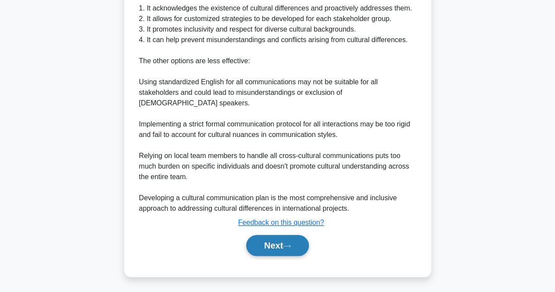
drag, startPoint x: 281, startPoint y: 245, endPoint x: 294, endPoint y: 221, distance: 27.1
click at [281, 245] on button "Next" at bounding box center [277, 245] width 63 height 21
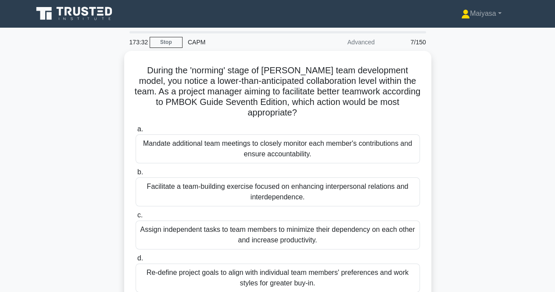
scroll to position [0, 0]
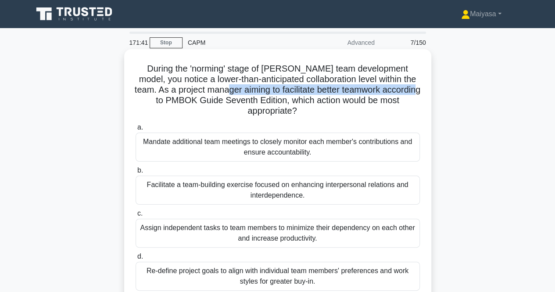
drag, startPoint x: 220, startPoint y: 89, endPoint x: 412, endPoint y: 92, distance: 192.3
click at [412, 92] on h5 "During the 'norming' stage of [PERSON_NAME] team development model, you notice …" at bounding box center [278, 90] width 286 height 54
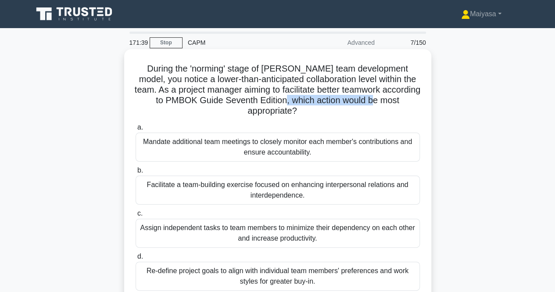
drag, startPoint x: 297, startPoint y: 101, endPoint x: 391, endPoint y: 97, distance: 94.5
click at [391, 97] on h5 "During the 'norming' stage of [PERSON_NAME] team development model, you notice …" at bounding box center [278, 90] width 286 height 54
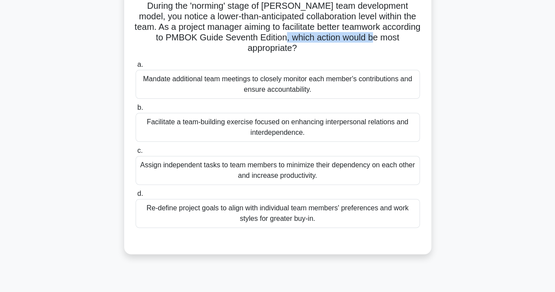
scroll to position [79, 0]
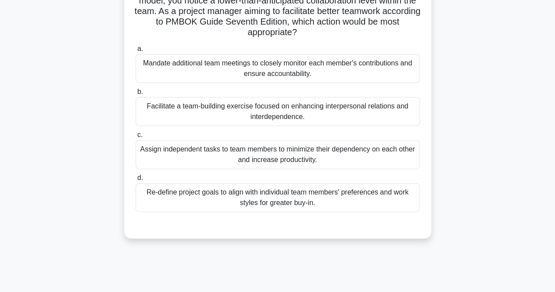
click at [334, 56] on div "Mandate additional team meetings to closely monitor each member's contributions…" at bounding box center [278, 68] width 284 height 29
click at [136, 52] on input "a. Mandate additional team meetings to closely monitor each member's contributi…" at bounding box center [136, 49] width 0 height 6
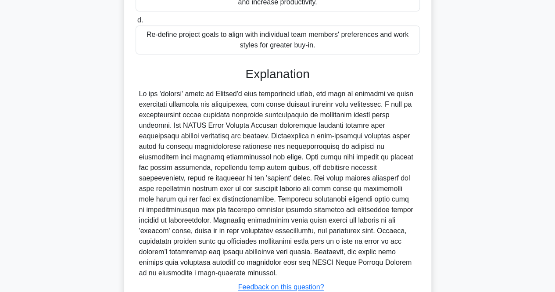
scroll to position [302, 0]
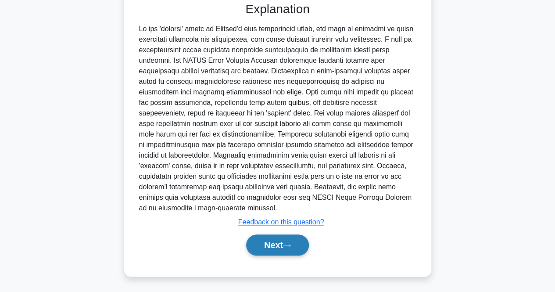
click at [276, 241] on button "Next" at bounding box center [277, 244] width 63 height 21
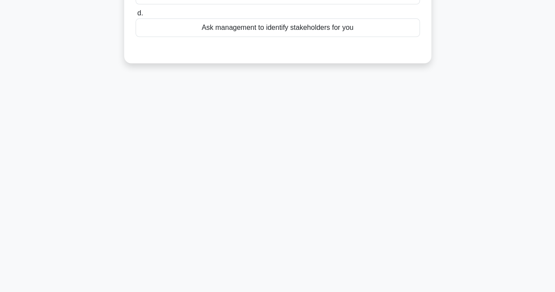
scroll to position [0, 0]
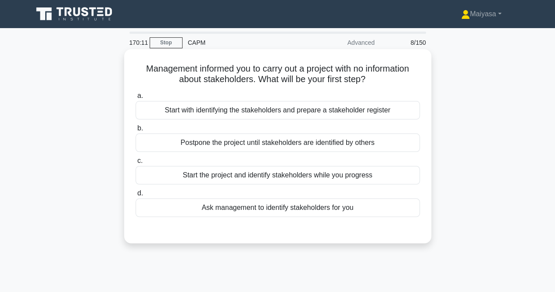
click at [251, 112] on div "Start with identifying the stakeholders and prepare a stakeholder register" at bounding box center [278, 110] width 284 height 18
click at [136, 99] on input "a. Start with identifying the stakeholders and prepare a stakeholder register" at bounding box center [136, 96] width 0 height 6
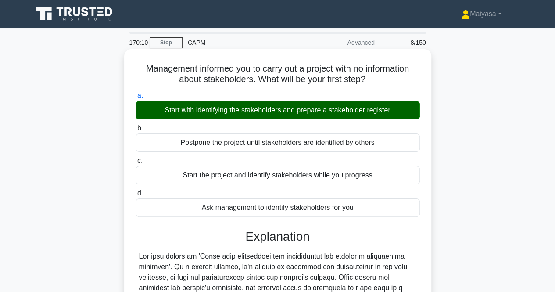
scroll to position [182, 0]
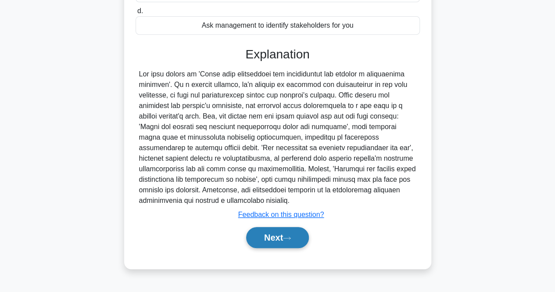
click at [291, 236] on icon at bounding box center [287, 238] width 8 height 5
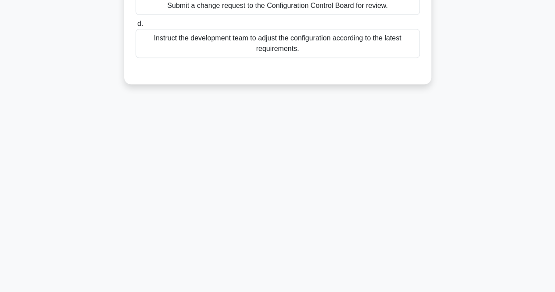
scroll to position [0, 0]
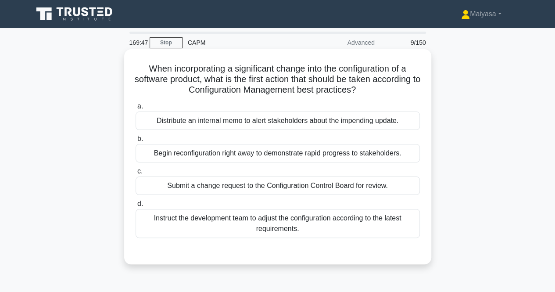
click at [342, 188] on div "Submit a change request to the Configuration Control Board for review." at bounding box center [278, 185] width 284 height 18
click at [136, 174] on input "c. Submit a change request to the Configuration Control Board for review." at bounding box center [136, 172] width 0 height 6
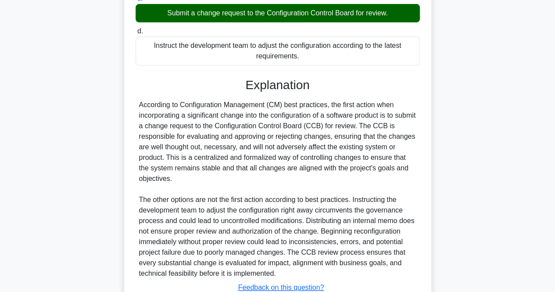
scroll to position [237, 0]
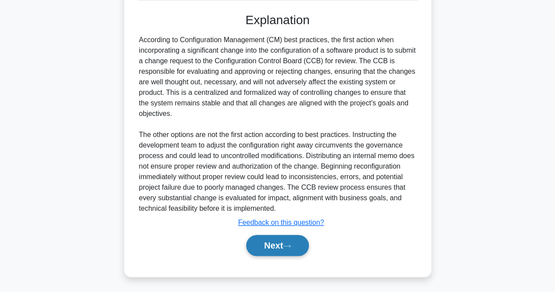
click at [279, 239] on button "Next" at bounding box center [277, 245] width 63 height 21
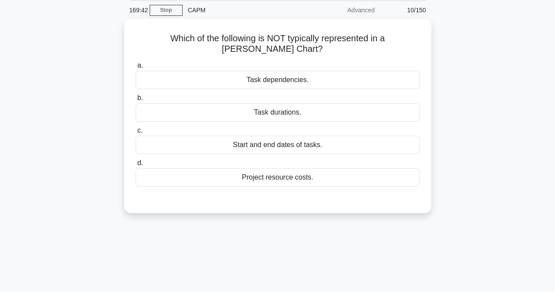
scroll to position [32, 0]
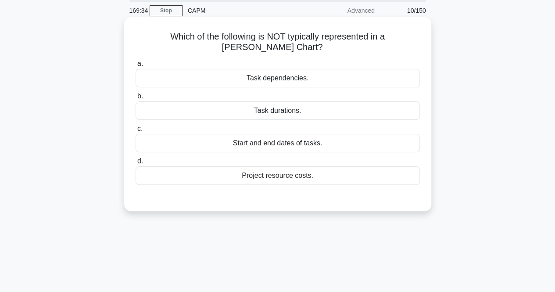
click at [321, 174] on div "Project resource costs." at bounding box center [278, 175] width 284 height 18
click at [136, 164] on input "d. Project resource costs." at bounding box center [136, 161] width 0 height 6
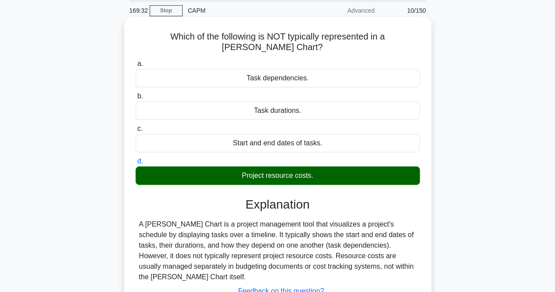
scroll to position [182, 0]
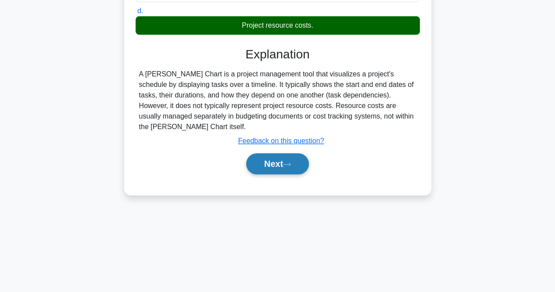
click at [278, 173] on button "Next" at bounding box center [277, 163] width 63 height 21
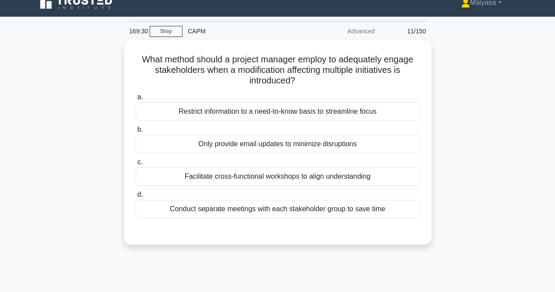
scroll to position [10, 0]
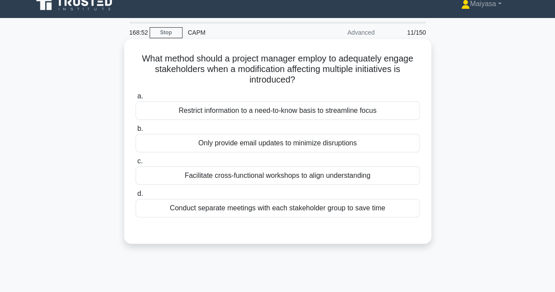
click at [277, 179] on div "Facilitate cross-functional workshops to align understanding" at bounding box center [278, 175] width 284 height 18
click at [136, 164] on input "c. Facilitate cross-functional workshops to align understanding" at bounding box center [136, 161] width 0 height 6
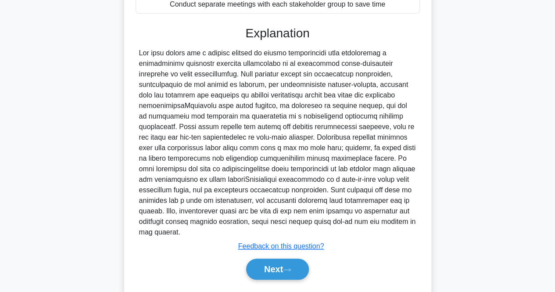
scroll to position [227, 0]
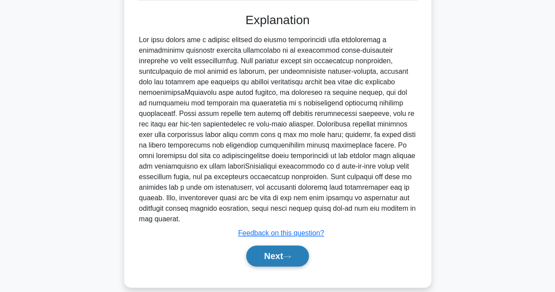
click at [297, 245] on button "Next" at bounding box center [277, 255] width 63 height 21
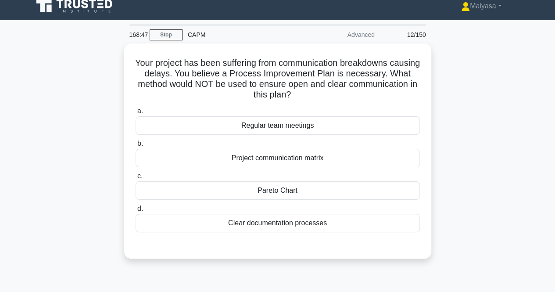
scroll to position [0, 0]
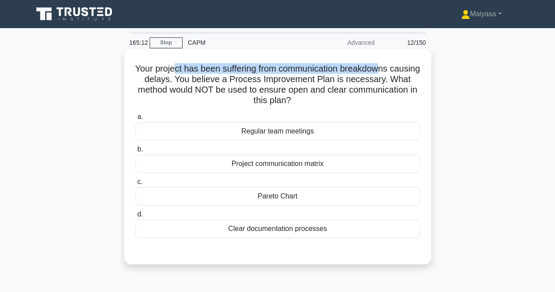
drag, startPoint x: 189, startPoint y: 68, endPoint x: 401, endPoint y: 70, distance: 212.5
click at [401, 70] on h5 "Your project has been suffering from communication breakdowns causing delays. Y…" at bounding box center [278, 84] width 286 height 43
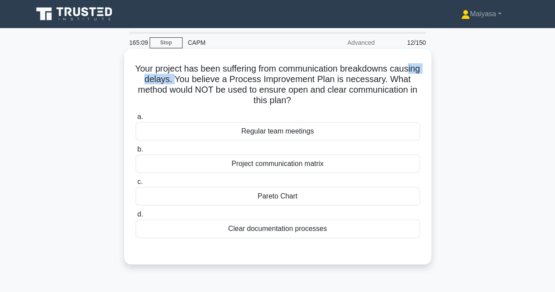
drag, startPoint x: 159, startPoint y: 77, endPoint x: 203, endPoint y: 79, distance: 43.9
click at [203, 79] on h5 "Your project has been suffering from communication breakdowns causing delays. Y…" at bounding box center [278, 84] width 286 height 43
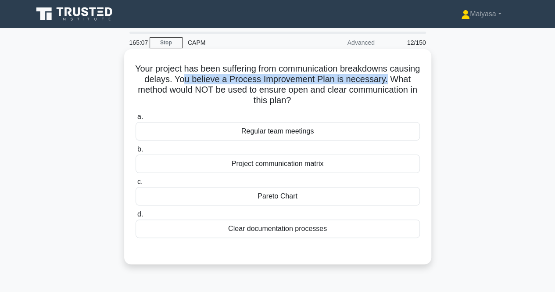
drag, startPoint x: 220, startPoint y: 79, endPoint x: 414, endPoint y: 83, distance: 194.1
click at [414, 83] on h5 "Your project has been suffering from communication breakdowns causing delays. Y…" at bounding box center [278, 84] width 286 height 43
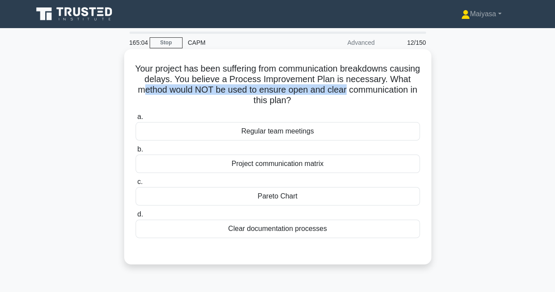
drag, startPoint x: 190, startPoint y: 88, endPoint x: 401, endPoint y: 93, distance: 211.7
click at [401, 93] on h5 "Your project has been suffering from communication breakdowns causing delays. Y…" at bounding box center [278, 84] width 286 height 43
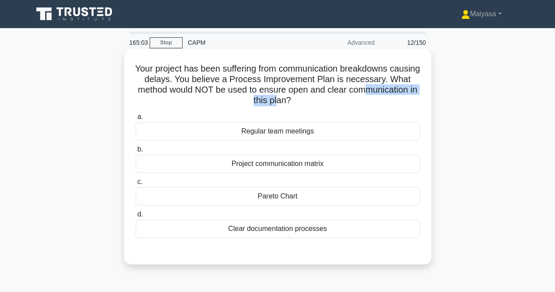
drag, startPoint x: 238, startPoint y: 102, endPoint x: 315, endPoint y: 106, distance: 77.3
click at [315, 106] on h5 "Your project has been suffering from communication breakdowns causing delays. Y…" at bounding box center [278, 84] width 286 height 43
click at [285, 191] on div "Pareto Chart" at bounding box center [278, 196] width 284 height 18
click at [136, 185] on input "c. Pareto Chart" at bounding box center [136, 182] width 0 height 6
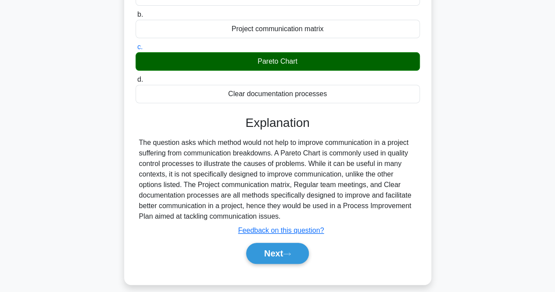
scroll to position [182, 0]
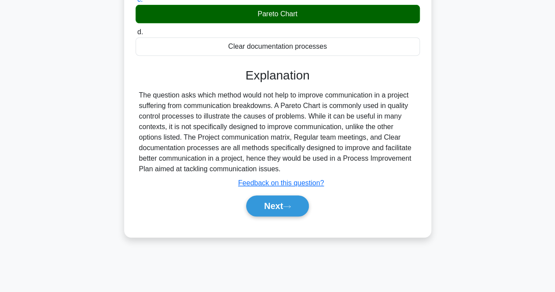
click at [295, 192] on div "Next" at bounding box center [278, 206] width 284 height 28
click at [291, 209] on button "Next" at bounding box center [277, 205] width 63 height 21
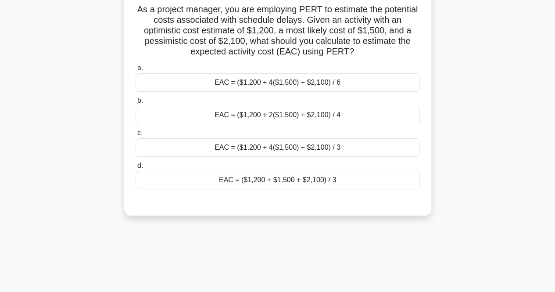
scroll to position [61, 0]
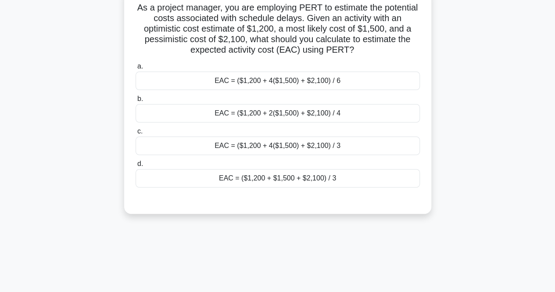
click at [335, 82] on div "EAC = ($1,200 + 4($1,500) + $2,100) / 6" at bounding box center [278, 81] width 284 height 18
click at [136, 69] on input "a. EAC = ($1,200 + 4($1,500) + $2,100) / 6" at bounding box center [136, 67] width 0 height 6
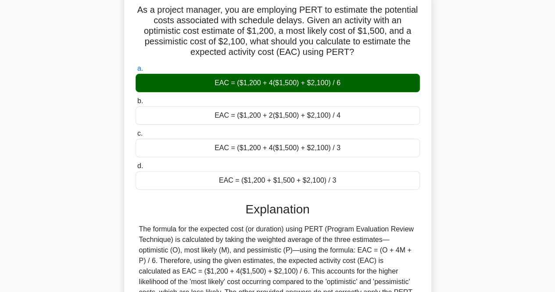
scroll to position [182, 0]
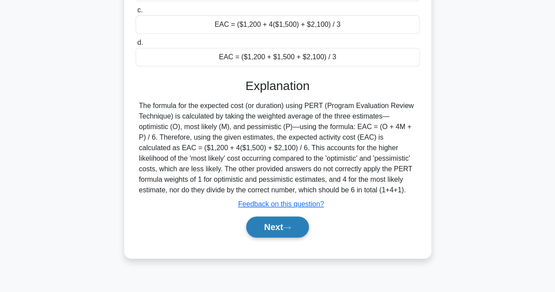
click at [278, 216] on button "Next" at bounding box center [277, 226] width 63 height 21
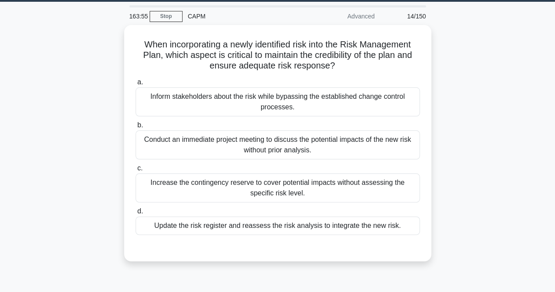
scroll to position [28, 0]
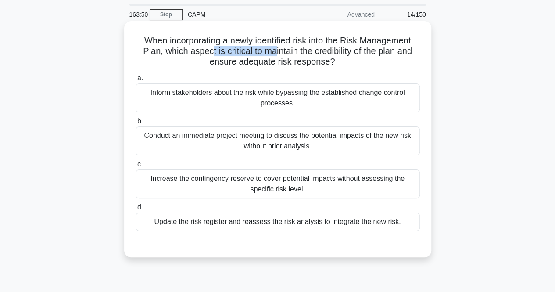
drag, startPoint x: 227, startPoint y: 51, endPoint x: 274, endPoint y: 51, distance: 47.4
click at [274, 51] on h5 "When incorporating a newly identified risk into the Risk Management Plan, which…" at bounding box center [278, 51] width 286 height 32
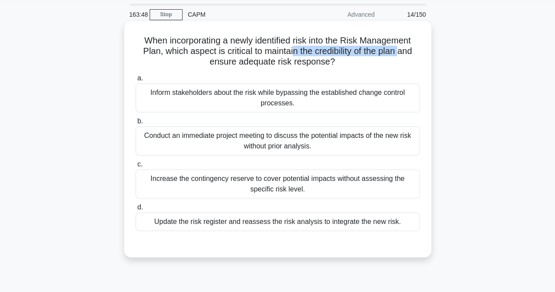
drag, startPoint x: 292, startPoint y: 53, endPoint x: 401, endPoint y: 54, distance: 108.9
click at [401, 54] on h5 "When incorporating a newly identified risk into the Risk Management Plan, which…" at bounding box center [278, 51] width 286 height 32
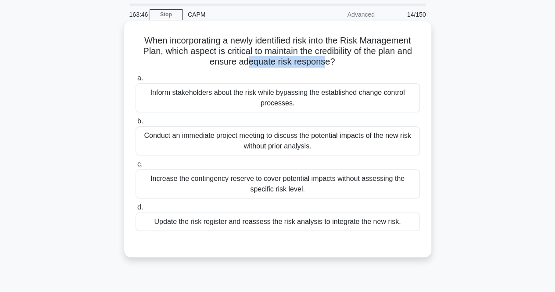
drag, startPoint x: 254, startPoint y: 65, endPoint x: 326, endPoint y: 69, distance: 72.1
click at [326, 69] on div "When incorporating a newly identified risk into the Risk Management Plan, which…" at bounding box center [278, 139] width 300 height 229
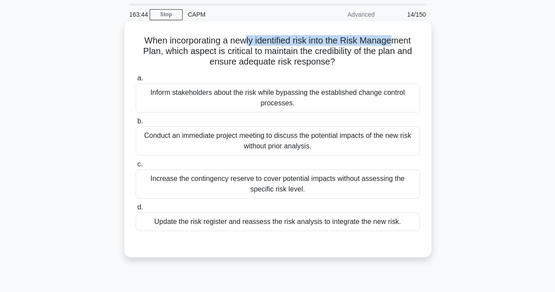
drag, startPoint x: 242, startPoint y: 42, endPoint x: 396, endPoint y: 39, distance: 153.7
click at [396, 39] on h5 "When incorporating a newly identified risk into the Risk Management Plan, which…" at bounding box center [278, 51] width 286 height 32
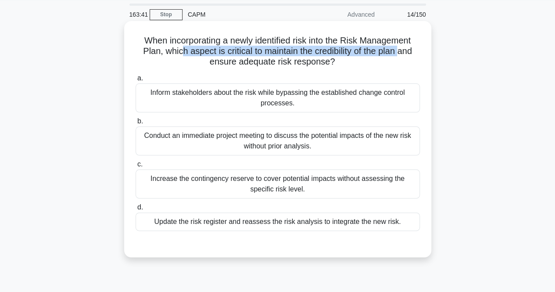
drag, startPoint x: 207, startPoint y: 50, endPoint x: 403, endPoint y: 53, distance: 195.8
click at [403, 53] on h5 "When incorporating a newly identified risk into the Risk Management Plan, which…" at bounding box center [278, 51] width 286 height 32
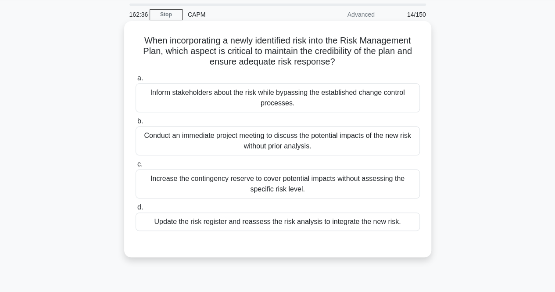
click at [288, 219] on div "Update the risk register and reassess the risk analysis to integrate the new ri…" at bounding box center [278, 221] width 284 height 18
click at [136, 210] on input "d. Update the risk register and reassess the risk analysis to integrate the new…" at bounding box center [136, 208] width 0 height 6
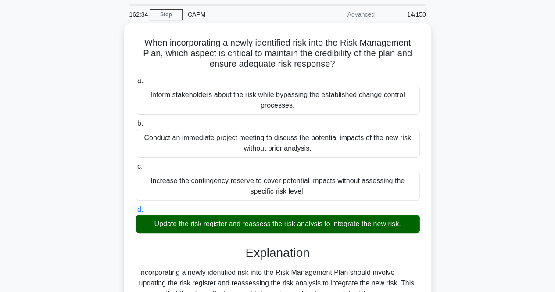
drag, startPoint x: 537, startPoint y: 109, endPoint x: 553, endPoint y: 199, distance: 91.4
click at [550, 257] on main "162:34 Stop CAPM Advanced 14/150 When incorporating a newly identified risk int…" at bounding box center [277, 267] width 555 height 534
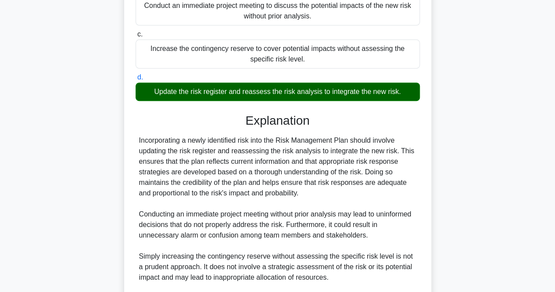
scroll to position [269, 0]
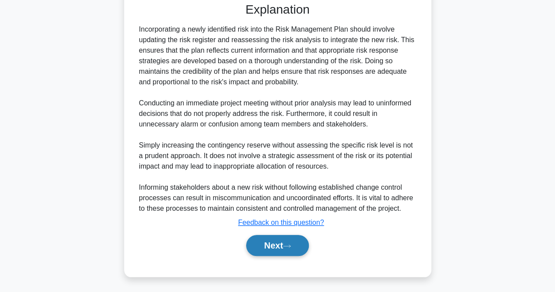
click at [272, 241] on button "Next" at bounding box center [277, 245] width 63 height 21
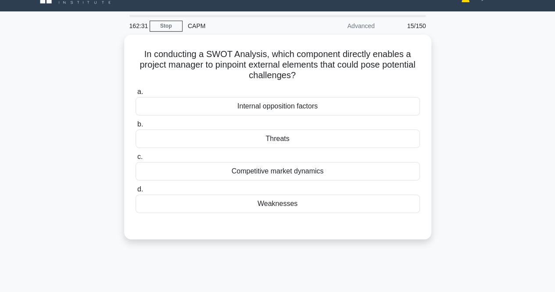
scroll to position [0, 0]
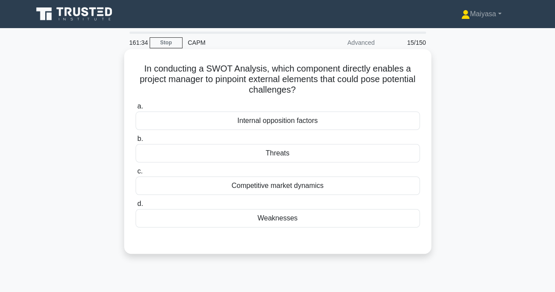
click at [262, 72] on h5 "In conducting a SWOT Analysis, which component directly enables a project manag…" at bounding box center [278, 79] width 286 height 32
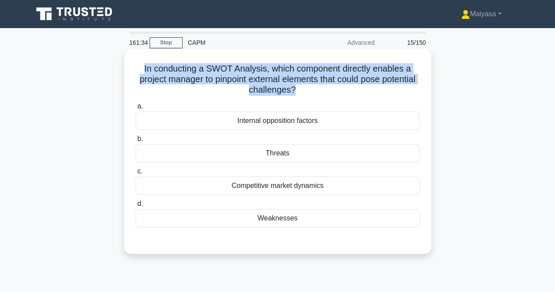
click at [262, 72] on h5 "In conducting a SWOT Analysis, which component directly enables a project manag…" at bounding box center [278, 79] width 286 height 32
copy div "In conducting a SWOT Analysis, which component directly enables a project manag…"
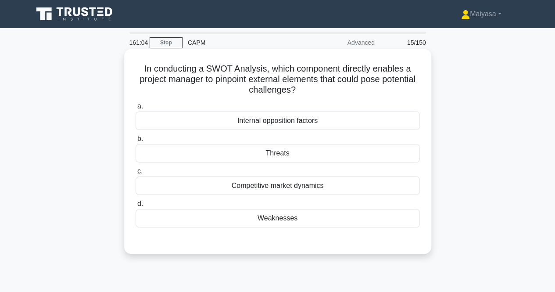
click at [332, 161] on div "Threats" at bounding box center [278, 153] width 284 height 18
click at [136, 142] on input "b. Threats" at bounding box center [136, 139] width 0 height 6
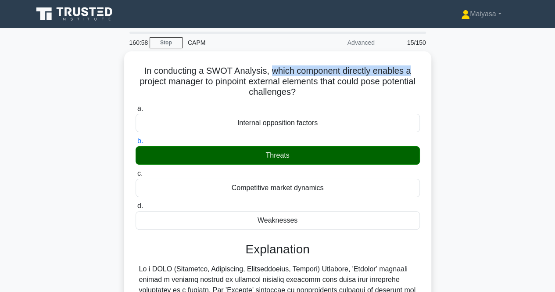
drag, startPoint x: 270, startPoint y: 67, endPoint x: 432, endPoint y: 73, distance: 163.0
click at [432, 73] on div "In conducting a SWOT Analysis, which component directly enables a project manag…" at bounding box center [278, 267] width 500 height 433
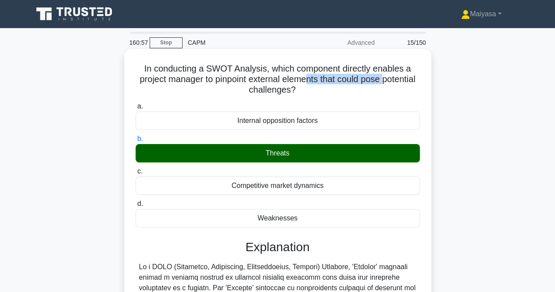
drag, startPoint x: 160, startPoint y: 86, endPoint x: 309, endPoint y: 86, distance: 148.8
click at [326, 80] on h5 "In conducting a SWOT Analysis, which component directly enables a project manag…" at bounding box center [278, 79] width 286 height 32
click at [291, 92] on h5 "In conducting a SWOT Analysis, which component directly enables a project manag…" at bounding box center [278, 79] width 286 height 32
drag, startPoint x: 267, startPoint y: 80, endPoint x: 341, endPoint y: 80, distance: 73.8
click at [341, 80] on h5 "In conducting a SWOT Analysis, which component directly enables a project manag…" at bounding box center [278, 79] width 286 height 32
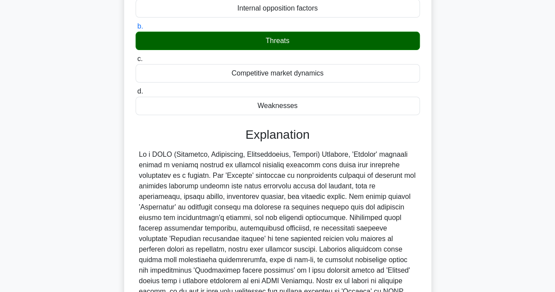
scroll to position [195, 0]
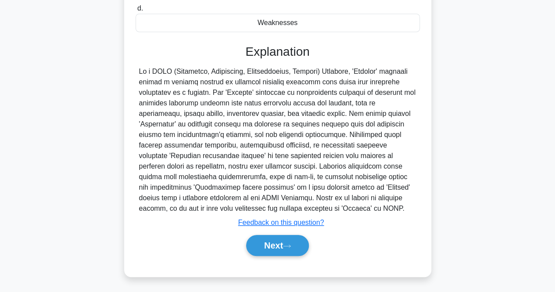
click at [302, 231] on div "Next" at bounding box center [278, 245] width 284 height 28
click at [277, 247] on button "Next" at bounding box center [277, 245] width 63 height 21
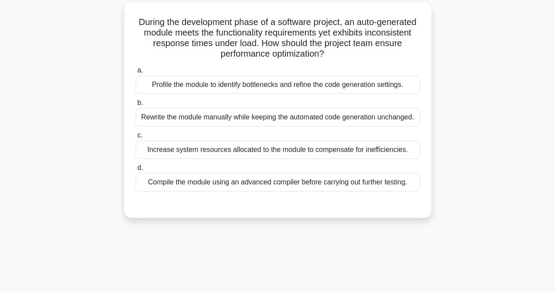
scroll to position [0, 0]
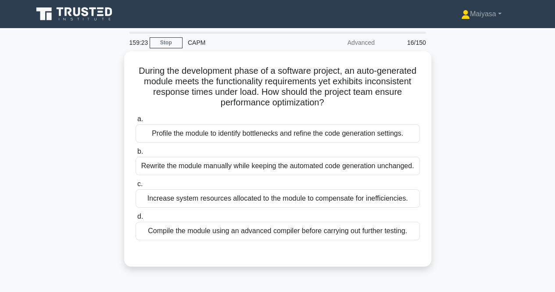
click at [490, 197] on div "During the development phase of a software project, an auto-generated module me…" at bounding box center [278, 164] width 500 height 226
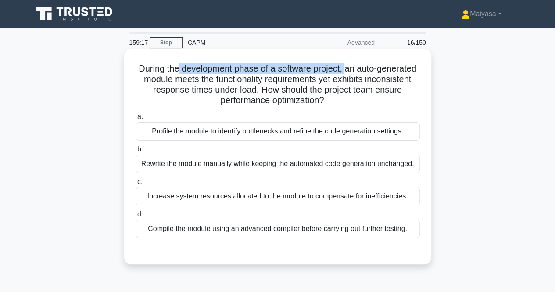
drag, startPoint x: 197, startPoint y: 70, endPoint x: 369, endPoint y: 65, distance: 172.1
click at [369, 65] on h5 "During the development phase of a software project, an auto-generated module me…" at bounding box center [278, 84] width 286 height 43
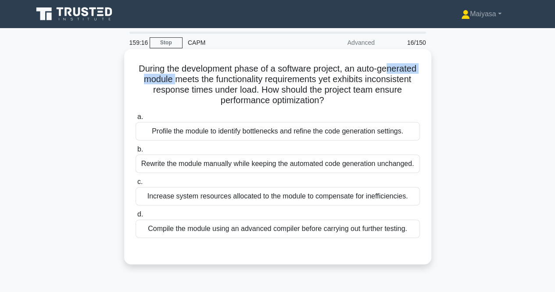
drag, startPoint x: 151, startPoint y: 80, endPoint x: 220, endPoint y: 79, distance: 69.8
click at [220, 79] on h5 "During the development phase of a software project, an auto-generated module me…" at bounding box center [278, 84] width 286 height 43
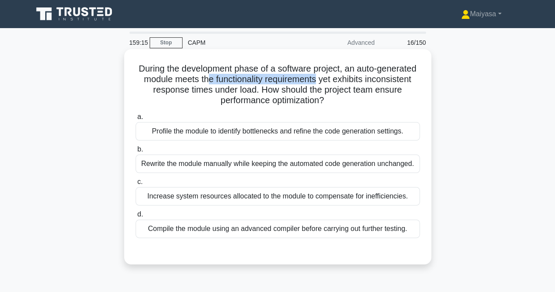
drag, startPoint x: 251, startPoint y: 79, endPoint x: 363, endPoint y: 79, distance: 112.8
click at [363, 79] on h5 "During the development phase of a software project, an auto-generated module me…" at bounding box center [278, 84] width 286 height 43
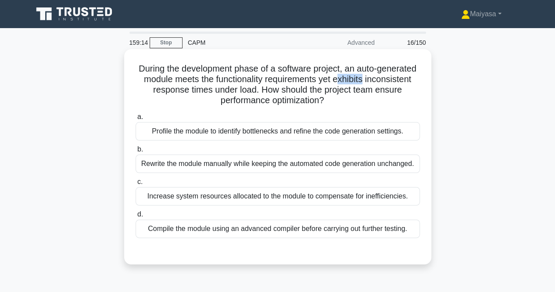
drag, startPoint x: 394, startPoint y: 80, endPoint x: 407, endPoint y: 80, distance: 13.2
click at [423, 79] on div "During the development phase of a software project, an auto-generated module me…" at bounding box center [278, 157] width 300 height 208
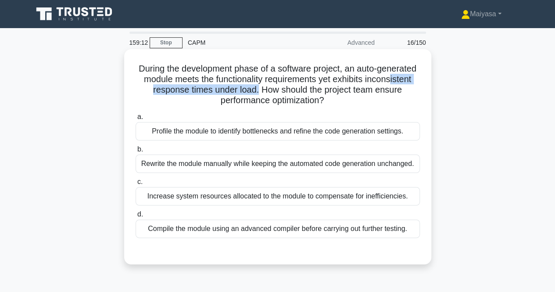
drag, startPoint x: 164, startPoint y: 91, endPoint x: 298, endPoint y: 87, distance: 133.9
click at [298, 87] on h5 "During the development phase of a software project, an auto-generated module me…" at bounding box center [278, 84] width 286 height 43
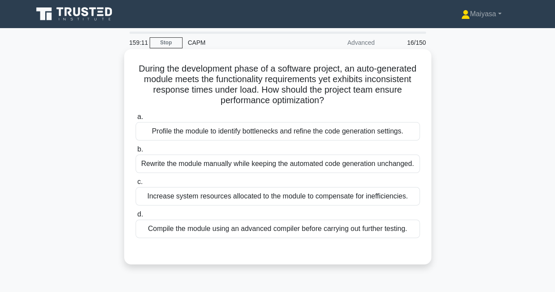
click at [313, 105] on h5 "During the development phase of a software project, an auto-generated module me…" at bounding box center [278, 84] width 286 height 43
drag, startPoint x: 342, startPoint y: 90, endPoint x: 425, endPoint y: 95, distance: 83.2
click at [425, 95] on div "During the development phase of a software project, an auto-generated module me…" at bounding box center [278, 157] width 300 height 208
click at [255, 133] on div "Profile the module to identify bottlenecks and refine the code generation setti…" at bounding box center [278, 131] width 284 height 18
click at [136, 120] on input "a. Profile the module to identify bottlenecks and refine the code generation se…" at bounding box center [136, 117] width 0 height 6
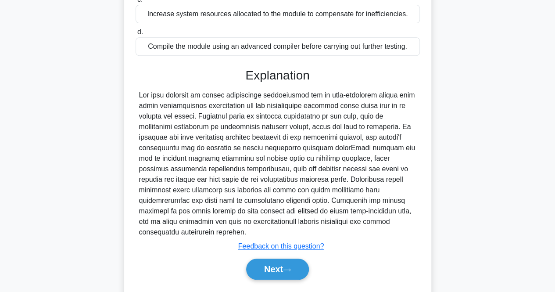
scroll to position [192, 0]
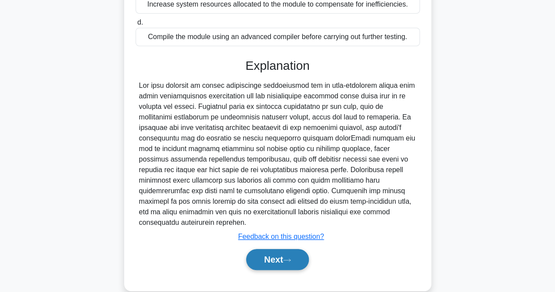
click at [284, 252] on button "Next" at bounding box center [277, 259] width 63 height 21
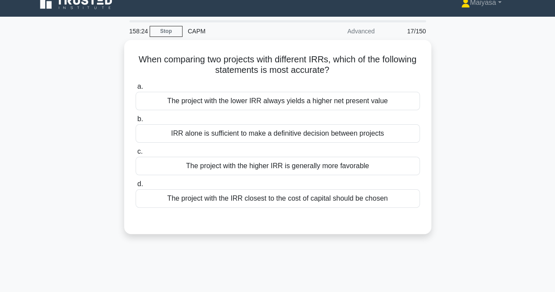
scroll to position [0, 0]
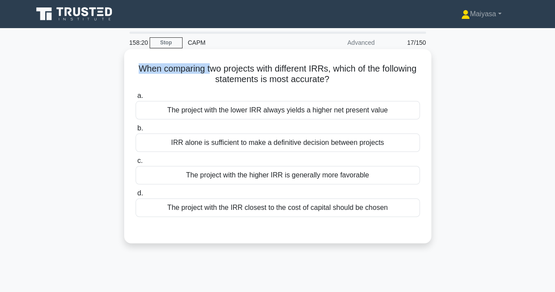
drag, startPoint x: 154, startPoint y: 67, endPoint x: 230, endPoint y: 66, distance: 75.5
click at [230, 66] on h5 "When comparing two projects with different IRRs, which of the following stateme…" at bounding box center [278, 74] width 286 height 22
click at [280, 78] on h5 "When comparing two projects with different IRRs, which of the following stateme…" at bounding box center [278, 74] width 286 height 22
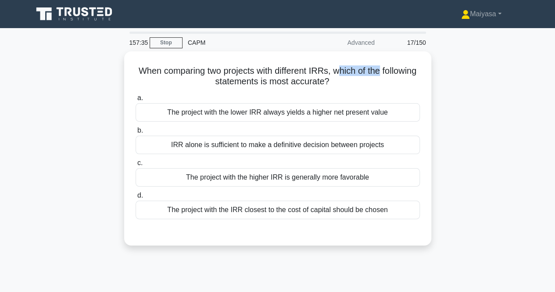
drag, startPoint x: 363, startPoint y: 69, endPoint x: 436, endPoint y: 63, distance: 74.0
click at [436, 63] on div "When comparing two projects with different IRRs, which of the following stateme…" at bounding box center [278, 153] width 500 height 205
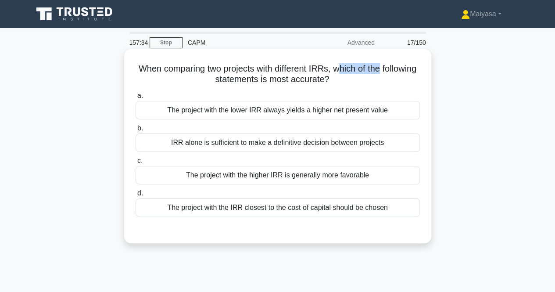
drag, startPoint x: 271, startPoint y: 80, endPoint x: 371, endPoint y: 79, distance: 100.5
click at [371, 79] on h5 "When comparing two projects with different IRRs, which of the following stateme…" at bounding box center [278, 74] width 286 height 22
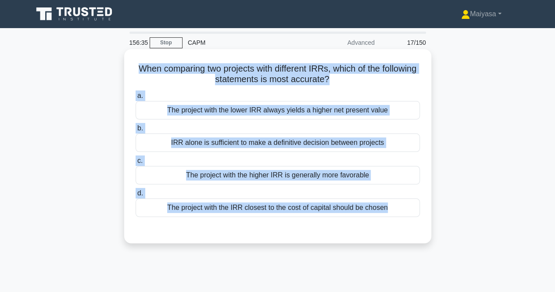
drag, startPoint x: 154, startPoint y: 65, endPoint x: 392, endPoint y: 221, distance: 284.8
click at [392, 222] on div "When comparing two projects with different IRRs, which of the following stateme…" at bounding box center [278, 146] width 300 height 187
copy div "When comparing two projects with different IRRs, which of the following stateme…"
click at [271, 173] on div "The project with the higher IRR is generally more favorable" at bounding box center [278, 175] width 284 height 18
click at [136, 164] on input "c. The project with the higher IRR is generally more favorable" at bounding box center [136, 161] width 0 height 6
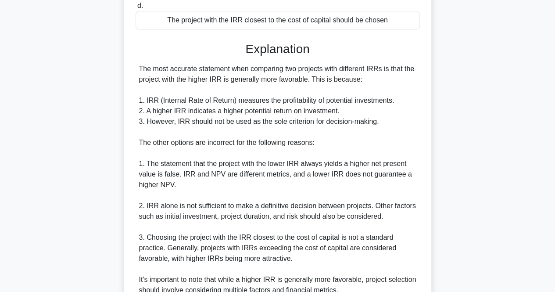
scroll to position [199, 0]
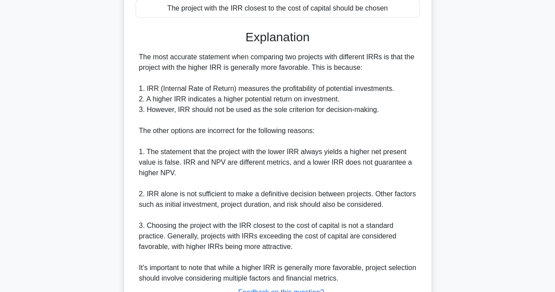
click at [240, 156] on div "The most accurate statement when comparing two projects with different IRRs is …" at bounding box center [277, 168] width 277 height 232
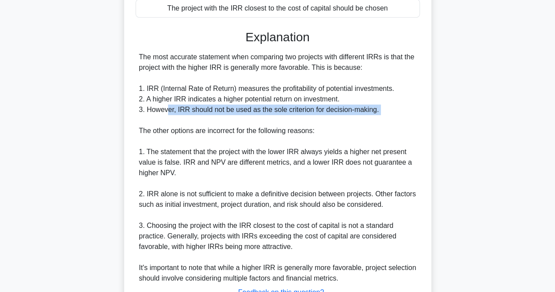
drag, startPoint x: 169, startPoint y: 109, endPoint x: 387, endPoint y: 115, distance: 218.7
click at [387, 115] on div "The most accurate statement when comparing two projects with different IRRs is …" at bounding box center [277, 168] width 277 height 232
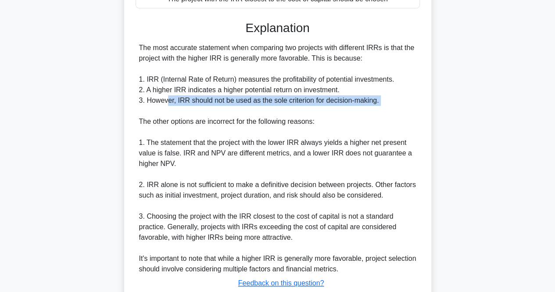
scroll to position [269, 0]
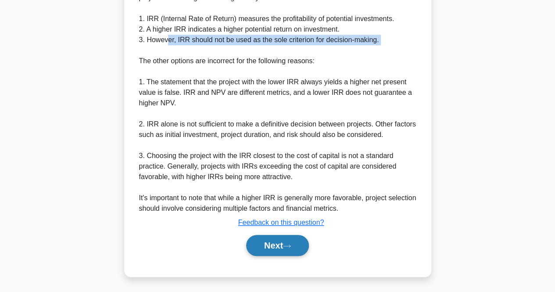
click at [263, 251] on button "Next" at bounding box center [277, 245] width 63 height 21
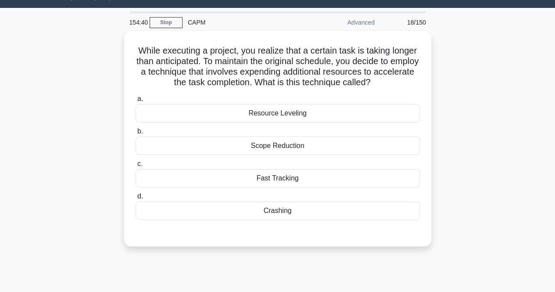
scroll to position [0, 0]
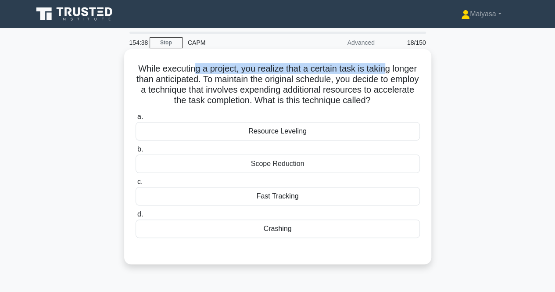
drag, startPoint x: 208, startPoint y: 69, endPoint x: 404, endPoint y: 71, distance: 196.2
click at [404, 71] on h5 "While executing a project, you realize that a certain task is taking longer tha…" at bounding box center [278, 84] width 286 height 43
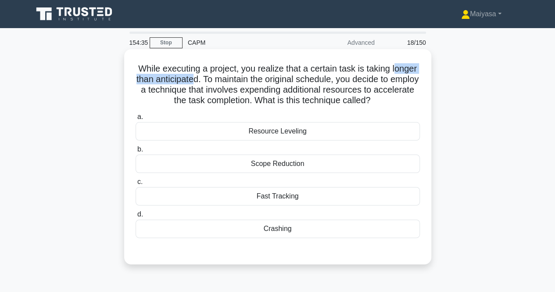
drag, startPoint x: 141, startPoint y: 80, endPoint x: 226, endPoint y: 79, distance: 84.3
click at [226, 79] on h5 "While executing a project, you realize that a certain task is taking longer tha…" at bounding box center [278, 84] width 286 height 43
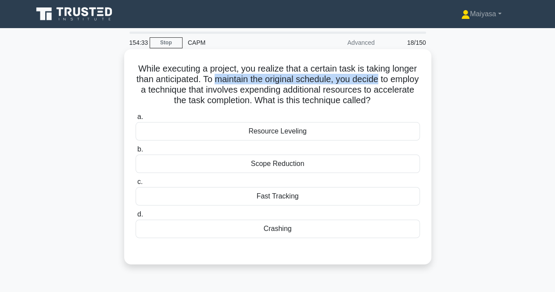
drag, startPoint x: 248, startPoint y: 81, endPoint x: 415, endPoint y: 81, distance: 167.3
click at [415, 81] on h5 "While executing a project, you realize that a certain task is taking longer tha…" at bounding box center [278, 84] width 286 height 43
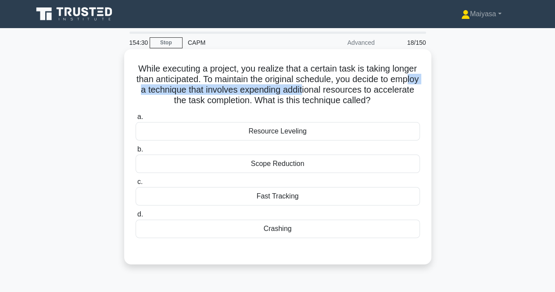
drag, startPoint x: 167, startPoint y: 88, endPoint x: 348, endPoint y: 94, distance: 181.0
click at [348, 94] on h5 "While executing a project, you realize that a certain task is taking longer tha…" at bounding box center [278, 84] width 286 height 43
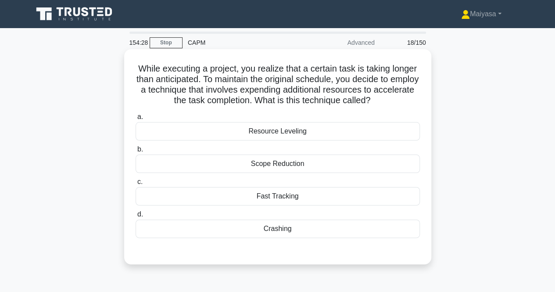
click at [331, 227] on div "Crashing" at bounding box center [278, 229] width 284 height 18
click at [136, 217] on input "d. Crashing" at bounding box center [136, 215] width 0 height 6
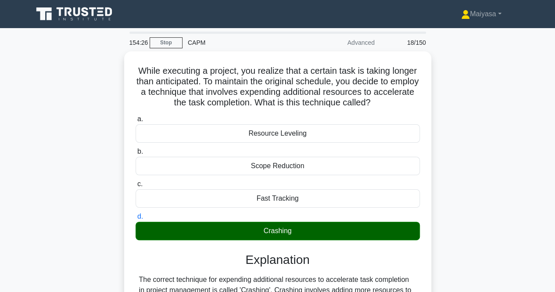
scroll to position [216, 0]
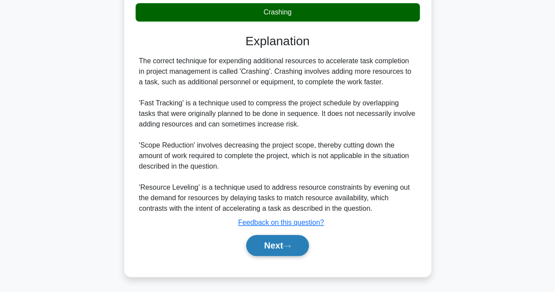
click at [263, 241] on button "Next" at bounding box center [277, 245] width 63 height 21
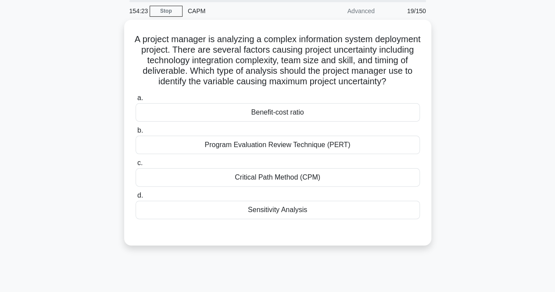
scroll to position [0, 0]
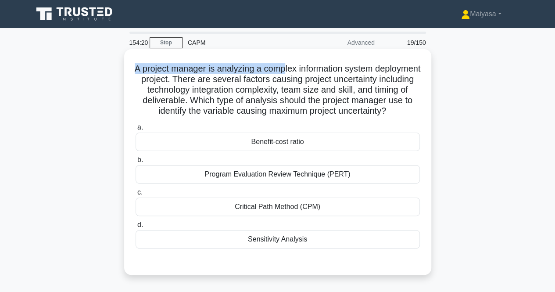
drag, startPoint x: 153, startPoint y: 70, endPoint x: 308, endPoint y: 64, distance: 155.1
click at [308, 64] on h5 "A project manager is analyzing a complex information system deployment project.…" at bounding box center [278, 90] width 286 height 54
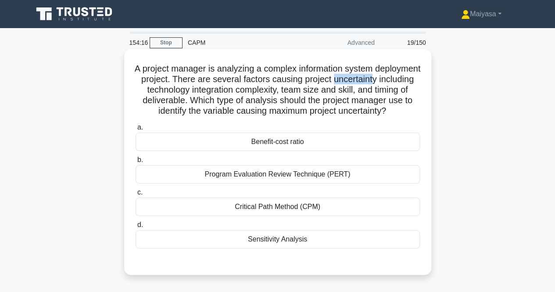
drag, startPoint x: 138, startPoint y: 91, endPoint x: 179, endPoint y: 88, distance: 40.5
click at [179, 88] on h5 "A project manager is analyzing a complex information system deployment project.…" at bounding box center [278, 90] width 286 height 54
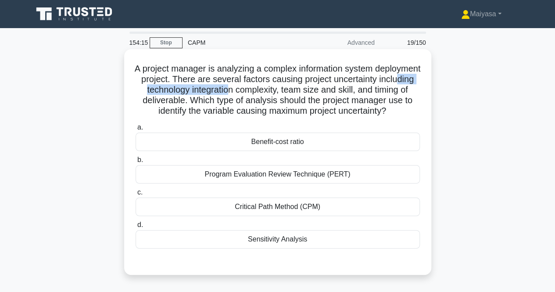
drag, startPoint x: 205, startPoint y: 90, endPoint x: 310, endPoint y: 93, distance: 105.0
click at [310, 93] on h5 "A project manager is analyzing a complex information system deployment project.…" at bounding box center [278, 90] width 286 height 54
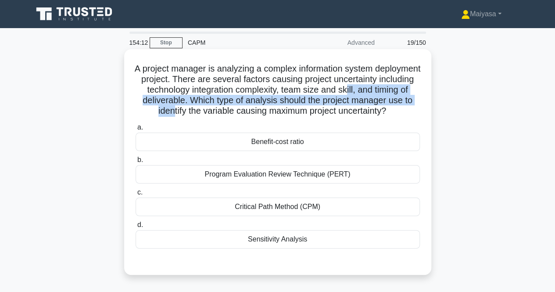
drag, startPoint x: 156, startPoint y: 99, endPoint x: 248, endPoint y: 109, distance: 92.7
click at [248, 109] on h5 "A project manager is analyzing a complex information system deployment project.…" at bounding box center [278, 90] width 286 height 54
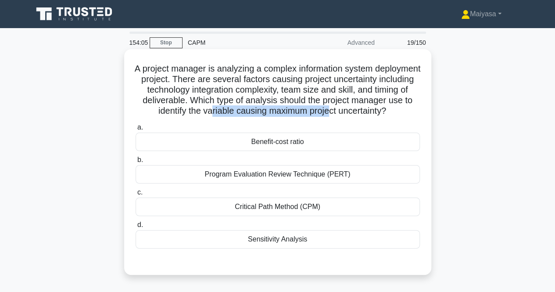
drag, startPoint x: 288, startPoint y: 110, endPoint x: 412, endPoint y: 108, distance: 124.2
click at [412, 108] on h5 "A project manager is analyzing a complex information system deployment project.…" at bounding box center [278, 90] width 286 height 54
drag, startPoint x: 241, startPoint y: 118, endPoint x: 316, endPoint y: 122, distance: 75.7
click at [316, 117] on h5 "A project manager is analyzing a complex information system deployment project.…" at bounding box center [278, 90] width 286 height 54
click at [220, 117] on h5 "A project manager is analyzing a complex information system deployment project.…" at bounding box center [278, 90] width 286 height 54
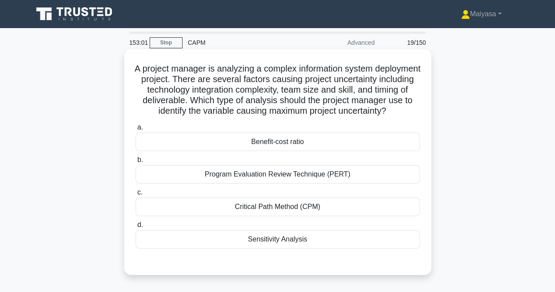
drag, startPoint x: 152, startPoint y: 63, endPoint x: 313, endPoint y: 222, distance: 226.6
click at [334, 253] on div "A project manager is analyzing a complex information system deployment project.…" at bounding box center [278, 162] width 300 height 219
copy div "A project manager is analyzing a complex information system deployment project.…"
click at [281, 184] on div "Program Evaluation Review Technique (PERT)" at bounding box center [278, 174] width 284 height 18
click at [136, 163] on input "b. Program Evaluation Review Technique (PERT)" at bounding box center [136, 160] width 0 height 6
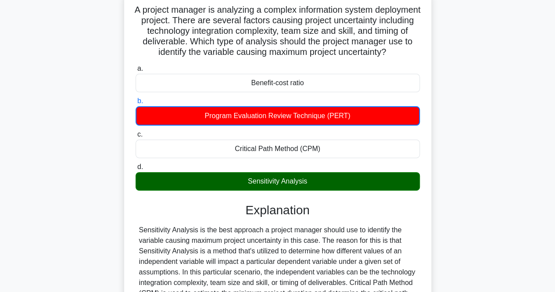
scroll to position [207, 0]
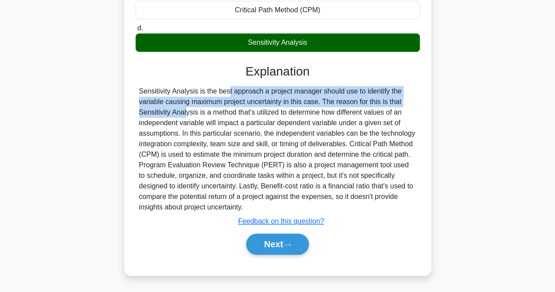
drag, startPoint x: 182, startPoint y: 91, endPoint x: 401, endPoint y: 101, distance: 219.7
click at [401, 101] on div at bounding box center [277, 149] width 277 height 126
click at [276, 96] on div at bounding box center [277, 149] width 277 height 126
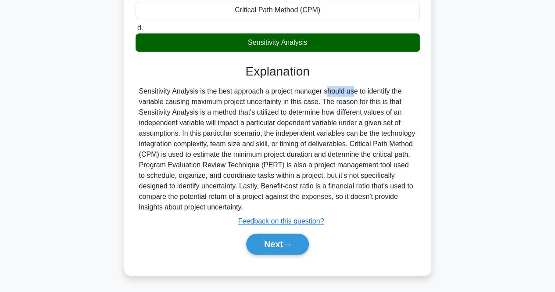
click at [276, 96] on div at bounding box center [277, 149] width 277 height 126
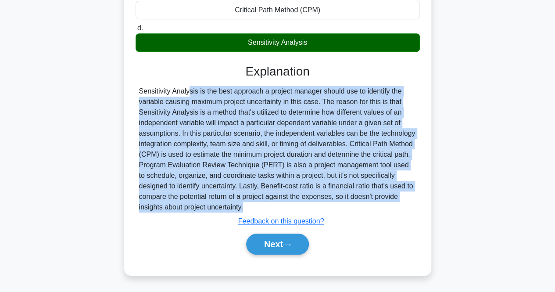
click at [276, 96] on div at bounding box center [277, 149] width 277 height 126
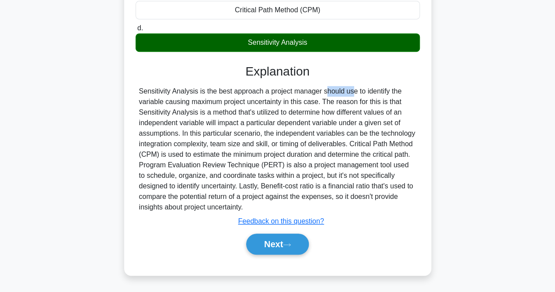
click at [276, 96] on div at bounding box center [277, 149] width 277 height 126
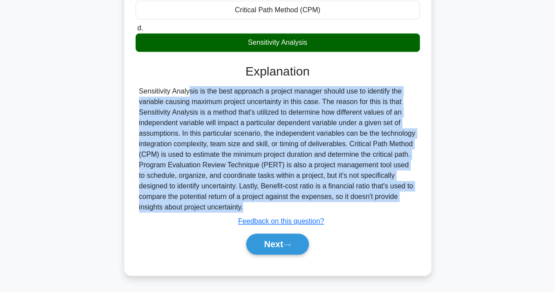
click at [276, 96] on div at bounding box center [277, 149] width 277 height 126
click at [293, 242] on button "Next" at bounding box center [277, 244] width 63 height 21
click at [284, 237] on button "Next" at bounding box center [277, 244] width 63 height 21
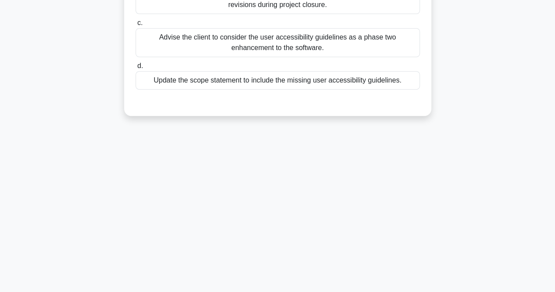
scroll to position [0, 0]
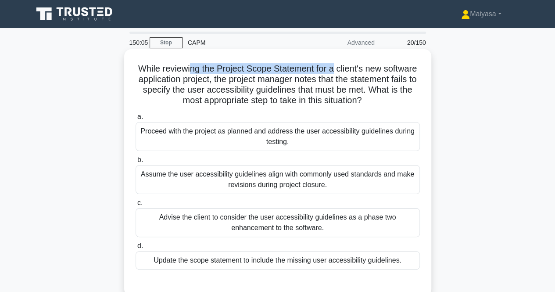
drag, startPoint x: 191, startPoint y: 67, endPoint x: 334, endPoint y: 68, distance: 143.1
click at [334, 68] on h5 "While reviewing the Project Scope Statement for a client's new software applica…" at bounding box center [278, 84] width 286 height 43
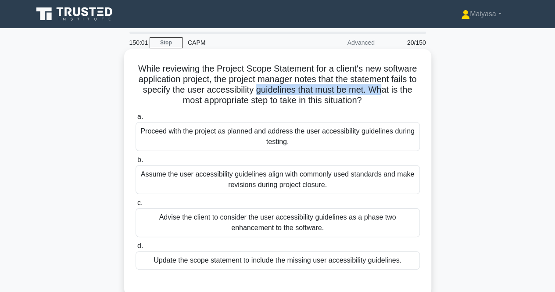
drag, startPoint x: 266, startPoint y: 86, endPoint x: 398, endPoint y: 87, distance: 131.7
click at [398, 87] on h5 "While reviewing the Project Scope Statement for a client's new software applica…" at bounding box center [278, 84] width 286 height 43
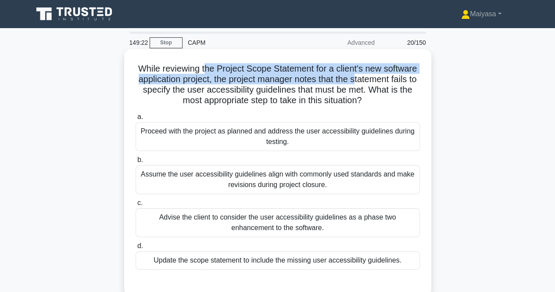
drag, startPoint x: 205, startPoint y: 68, endPoint x: 362, endPoint y: 79, distance: 157.2
click at [362, 79] on h5 "While reviewing the Project Scope Statement for a client's new software applica…" at bounding box center [278, 84] width 286 height 43
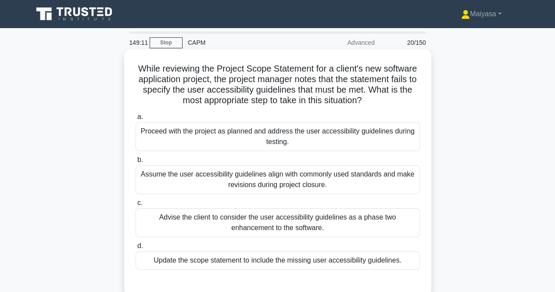
click at [262, 258] on div "Update the scope statement to include the missing user accessibility guidelines." at bounding box center [278, 260] width 284 height 18
click at [136, 249] on input "d. Update the scope statement to include the missing user accessibility guideli…" at bounding box center [136, 246] width 0 height 6
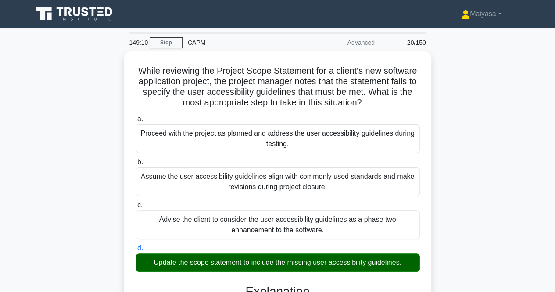
scroll to position [259, 0]
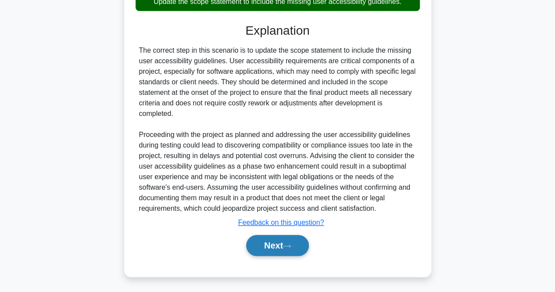
click at [295, 238] on button "Next" at bounding box center [277, 245] width 63 height 21
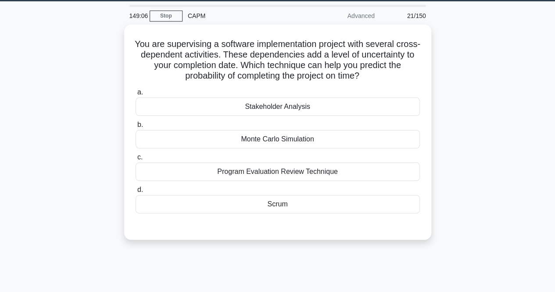
scroll to position [7, 0]
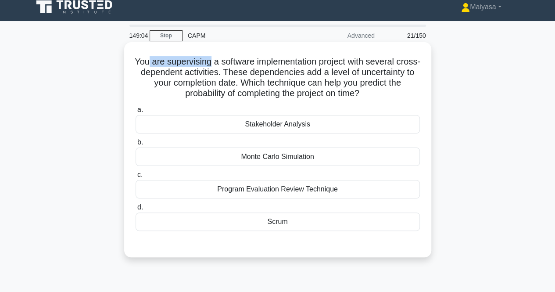
drag, startPoint x: 157, startPoint y: 61, endPoint x: 229, endPoint y: 62, distance: 72.0
click at [223, 64] on h5 "You are supervising a software implementation project with several cross-depend…" at bounding box center [278, 77] width 286 height 43
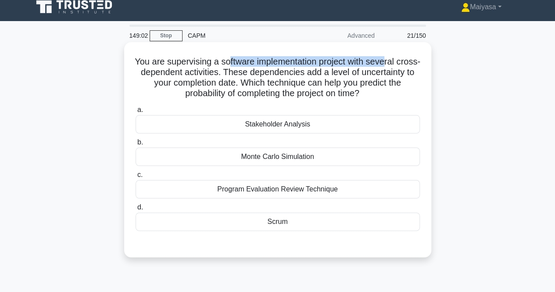
drag, startPoint x: 250, startPoint y: 61, endPoint x: 402, endPoint y: 64, distance: 151.9
click at [402, 64] on h5 "You are supervising a software implementation project with several cross-depend…" at bounding box center [278, 77] width 286 height 43
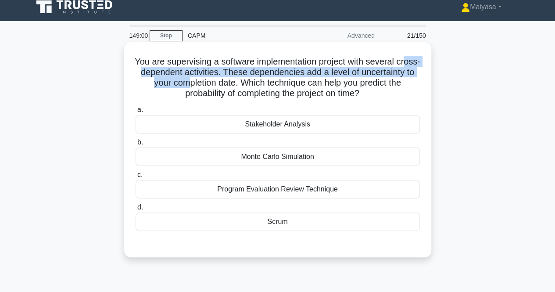
drag, startPoint x: 162, startPoint y: 74, endPoint x: 235, endPoint y: 80, distance: 73.6
click at [235, 80] on h5 "You are supervising a software implementation project with several cross-depend…" at bounding box center [278, 77] width 286 height 43
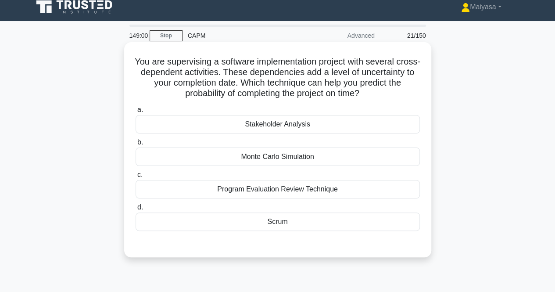
click at [287, 84] on h5 "You are supervising a software implementation project with several cross-depend…" at bounding box center [278, 77] width 286 height 43
drag, startPoint x: 298, startPoint y: 71, endPoint x: 361, endPoint y: 70, distance: 63.2
click at [344, 71] on h5 "You are supervising a software implementation project with several cross-depend…" at bounding box center [278, 77] width 286 height 43
drag, startPoint x: 363, startPoint y: 70, endPoint x: 400, endPoint y: 71, distance: 36.9
click at [400, 71] on h5 "You are supervising a software implementation project with several cross-depend…" at bounding box center [278, 77] width 286 height 43
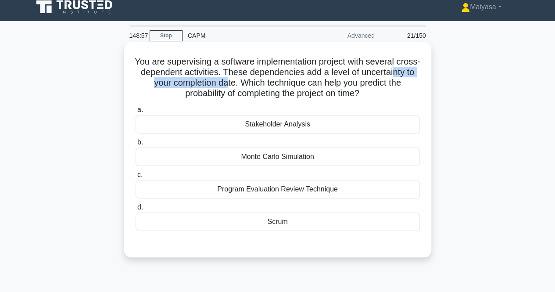
drag, startPoint x: 176, startPoint y: 86, endPoint x: 277, endPoint y: 87, distance: 101.0
click at [277, 87] on h5 "You are supervising a software implementation project with several cross-depend…" at bounding box center [278, 77] width 286 height 43
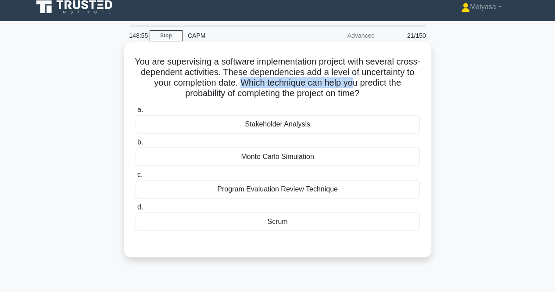
drag, startPoint x: 294, startPoint y: 80, endPoint x: 406, endPoint y: 82, distance: 111.5
click at [406, 82] on h5 "You are supervising a software implementation project with several cross-depend…" at bounding box center [278, 77] width 286 height 43
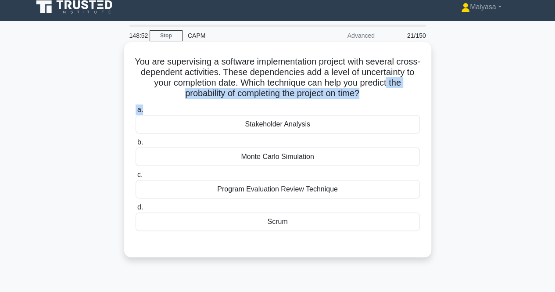
drag, startPoint x: 185, startPoint y: 94, endPoint x: 255, endPoint y: 101, distance: 70.2
click at [255, 101] on div "You are supervising a software implementation project with several cross-depend…" at bounding box center [278, 150] width 300 height 208
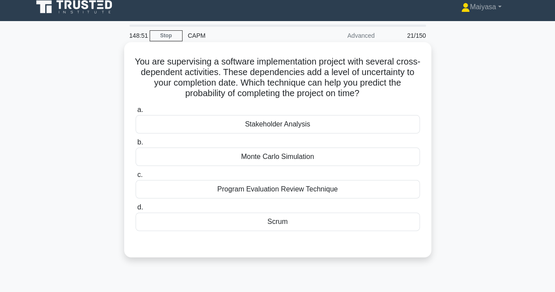
click at [260, 67] on h5 "You are supervising a software implementation project with several cross-depend…" at bounding box center [278, 77] width 286 height 43
drag, startPoint x: 107, startPoint y: 155, endPoint x: 330, endPoint y: 166, distance: 223.7
click at [330, 166] on div "You are supervising a software implementation project with several cross-depend…" at bounding box center [278, 157] width 500 height 226
copy div "Monte Carlo Simulation"
click at [290, 72] on h5 "You are supervising a software implementation project with several cross-depend…" at bounding box center [278, 77] width 286 height 43
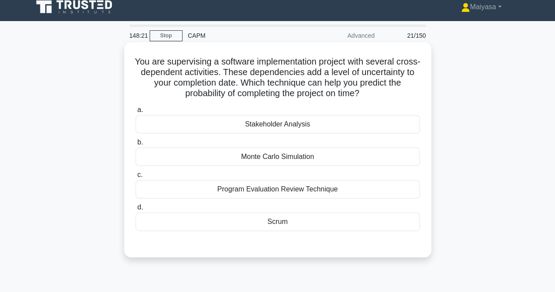
click at [220, 91] on h5 "You are supervising a software implementation project with several cross-depend…" at bounding box center [278, 77] width 286 height 43
click at [292, 153] on div "Monte Carlo Simulation" at bounding box center [278, 157] width 284 height 18
click at [136, 145] on input "b. Monte Carlo Simulation" at bounding box center [136, 143] width 0 height 6
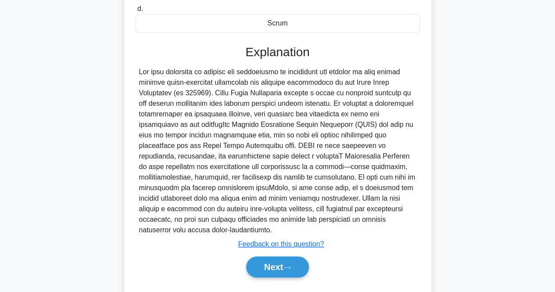
scroll to position [227, 0]
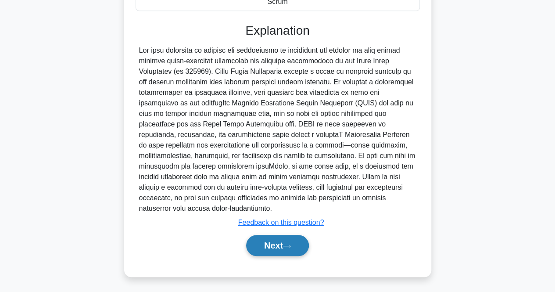
click at [277, 248] on button "Next" at bounding box center [277, 245] width 63 height 21
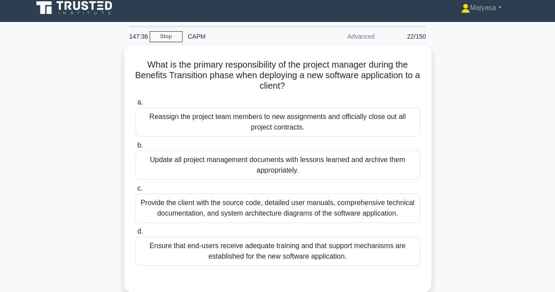
scroll to position [0, 0]
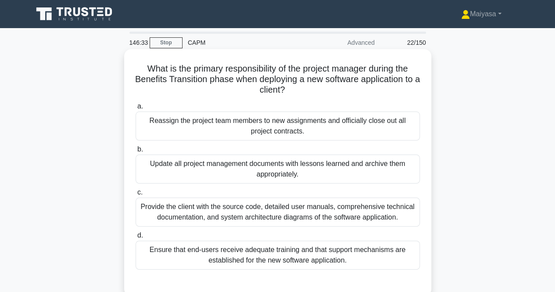
click at [226, 77] on h5 "What is the primary responsibility of the project manager during the Benefits T…" at bounding box center [278, 79] width 286 height 32
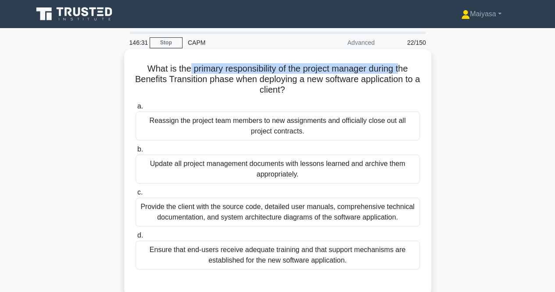
drag, startPoint x: 186, startPoint y: 68, endPoint x: 403, endPoint y: 65, distance: 217.3
click at [403, 65] on h5 "What is the primary responsibility of the project manager during the Benefits T…" at bounding box center [278, 79] width 286 height 32
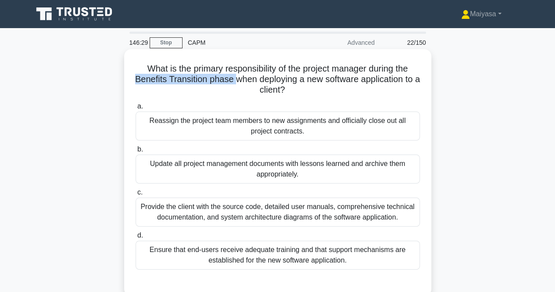
drag, startPoint x: 131, startPoint y: 79, endPoint x: 237, endPoint y: 80, distance: 106.3
click at [237, 80] on div "What is the primary responsibility of the project manager during the Benefits T…" at bounding box center [278, 173] width 300 height 240
copy h5 "Benefits Transition phase"
click at [234, 251] on div "Ensure that end-users receive adequate training and that support mechanisms are…" at bounding box center [278, 255] width 284 height 29
click at [136, 238] on input "d. Ensure that end-users receive adequate training and that support mechanisms …" at bounding box center [136, 236] width 0 height 6
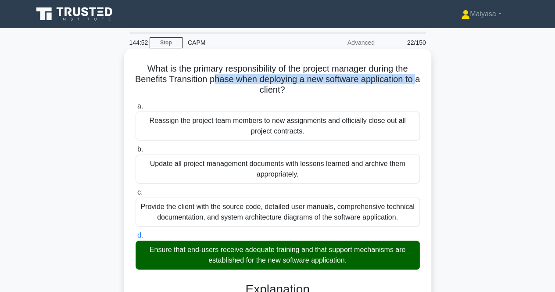
drag, startPoint x: 153, startPoint y: 87, endPoint x: 216, endPoint y: 84, distance: 63.3
click at [217, 84] on h5 "What is the primary responsibility of the project manager during the Benefits T…" at bounding box center [278, 79] width 286 height 32
click at [214, 85] on h5 "What is the primary responsibility of the project manager during the Benefits T…" at bounding box center [278, 79] width 286 height 32
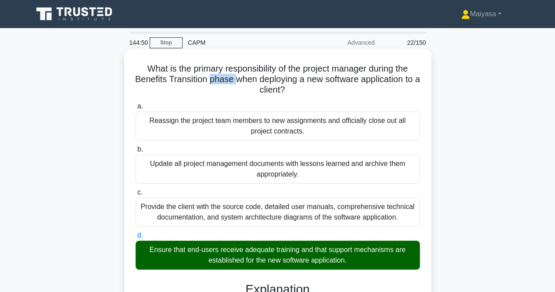
click at [215, 85] on h5 "What is the primary responsibility of the project manager during the Benefits T…" at bounding box center [278, 79] width 286 height 32
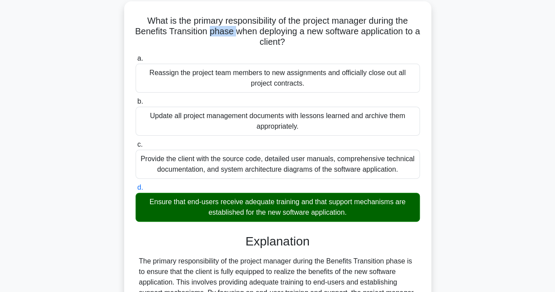
scroll to position [182, 0]
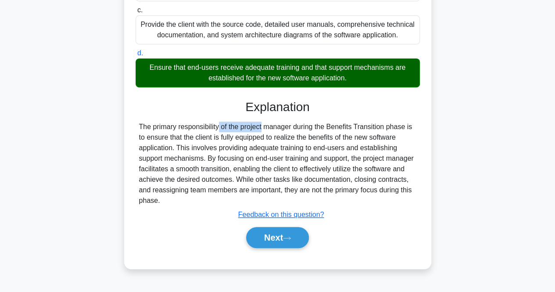
drag, startPoint x: 170, startPoint y: 129, endPoint x: 213, endPoint y: 123, distance: 43.3
click at [213, 123] on div "The primary responsibility of the project manager during the Benefits Transitio…" at bounding box center [277, 164] width 277 height 84
drag, startPoint x: 240, startPoint y: 123, endPoint x: 306, endPoint y: 123, distance: 65.9
click at [306, 123] on div "The primary responsibility of the project manager during the Benefits Transitio…" at bounding box center [277, 164] width 277 height 84
drag, startPoint x: 350, startPoint y: 122, endPoint x: 425, endPoint y: 130, distance: 75.4
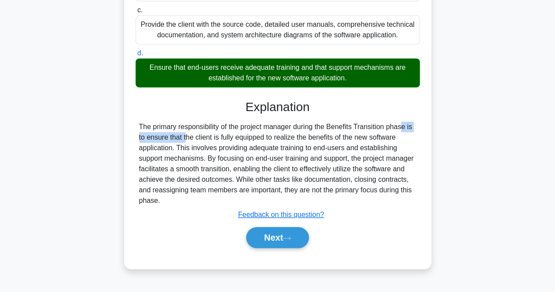
click at [425, 130] on div "What is the primary responsibility of the project manager during the Benefits T…" at bounding box center [278, 67] width 300 height 395
drag, startPoint x: 195, startPoint y: 137, endPoint x: 246, endPoint y: 138, distance: 50.9
click at [246, 138] on div "The primary responsibility of the project manager during the Benefits Transitio…" at bounding box center [277, 164] width 277 height 84
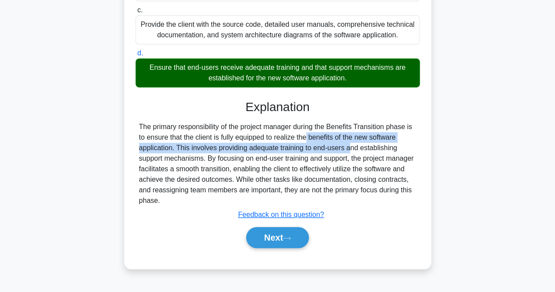
drag, startPoint x: 256, startPoint y: 137, endPoint x: 297, endPoint y: 142, distance: 40.7
click at [297, 142] on div "The primary responsibility of the project manager during the Benefits Transitio…" at bounding box center [277, 164] width 277 height 84
click at [281, 234] on button "Next" at bounding box center [277, 237] width 63 height 21
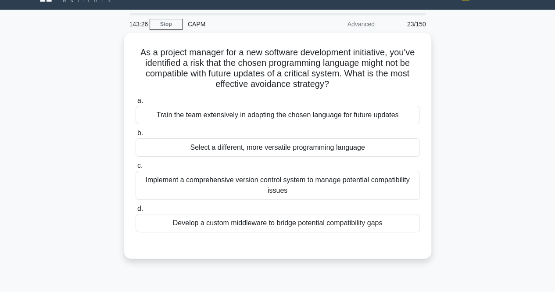
scroll to position [18, 0]
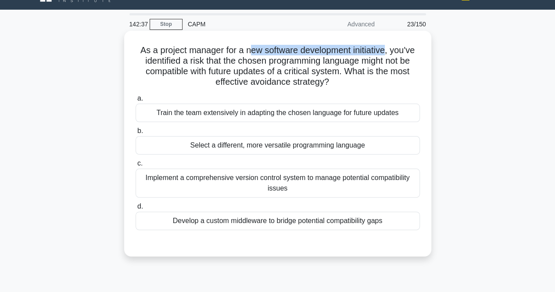
drag, startPoint x: 247, startPoint y: 47, endPoint x: 389, endPoint y: 55, distance: 142.0
click at [389, 55] on h5 "As a project manager for a new software development initiative, you've identifi…" at bounding box center [278, 66] width 286 height 43
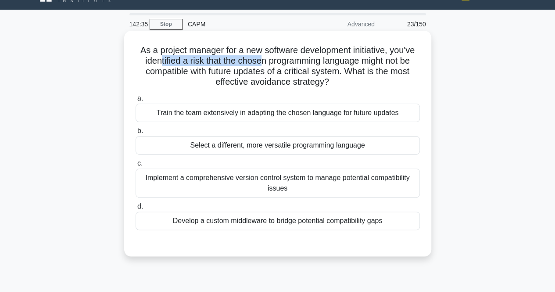
drag, startPoint x: 166, startPoint y: 62, endPoint x: 259, endPoint y: 61, distance: 93.1
click at [259, 61] on h5 "As a project manager for a new software development initiative, you've identifi…" at bounding box center [278, 66] width 286 height 43
click at [291, 62] on h5 "As a project manager for a new software development initiative, you've identifi…" at bounding box center [278, 66] width 286 height 43
drag, startPoint x: 219, startPoint y: 50, endPoint x: 233, endPoint y: 50, distance: 14.0
click at [233, 50] on h5 "As a project manager for a new software development initiative, you've identifi…" at bounding box center [278, 66] width 286 height 43
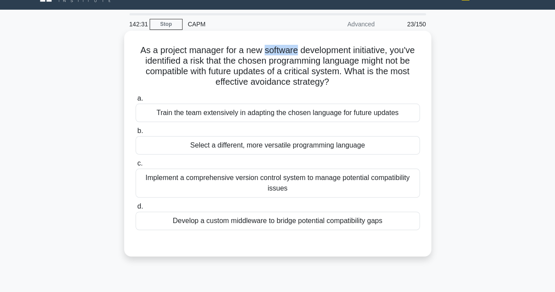
drag, startPoint x: 263, startPoint y: 50, endPoint x: 297, endPoint y: 49, distance: 33.8
click at [297, 49] on h5 "As a project manager for a new software development initiative, you've identifi…" at bounding box center [278, 66] width 286 height 43
drag, startPoint x: 327, startPoint y: 47, endPoint x: 385, endPoint y: 47, distance: 57.1
click at [385, 47] on h5 "As a project manager for a new software development initiative, you've identifi…" at bounding box center [278, 66] width 286 height 43
drag, startPoint x: 169, startPoint y: 61, endPoint x: 213, endPoint y: 59, distance: 44.0
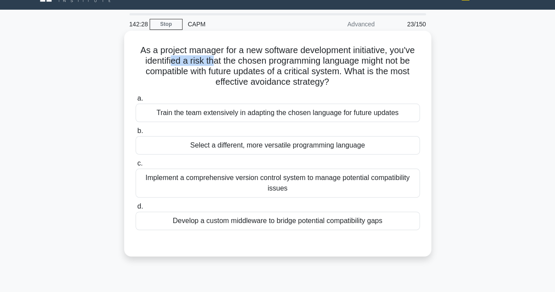
click at [213, 59] on h5 "As a project manager for a new software development initiative, you've identifi…" at bounding box center [278, 66] width 286 height 43
drag, startPoint x: 267, startPoint y: 60, endPoint x: 305, endPoint y: 61, distance: 37.8
click at [305, 61] on h5 "As a project manager for a new software development initiative, you've identifi…" at bounding box center [278, 66] width 286 height 43
click at [255, 46] on h5 "As a project manager for a new software development initiative, you've identifi…" at bounding box center [278, 66] width 286 height 43
click at [239, 180] on div "Implement a comprehensive version control system to manage potential compatibil…" at bounding box center [278, 183] width 284 height 29
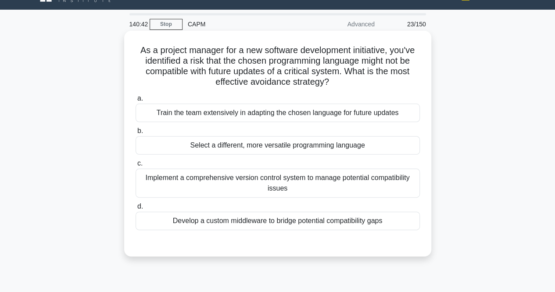
click at [136, 166] on input "c. Implement a comprehensive version control system to manage potential compati…" at bounding box center [136, 164] width 0 height 6
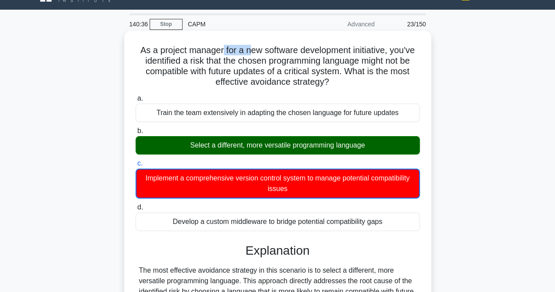
drag, startPoint x: 220, startPoint y: 49, endPoint x: 247, endPoint y: 50, distance: 27.2
click at [247, 50] on h5 "As a project manager for a new software development initiative, you've identifi…" at bounding box center [278, 66] width 286 height 43
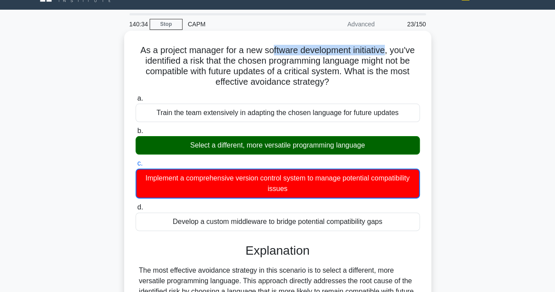
drag, startPoint x: 271, startPoint y: 49, endPoint x: 387, endPoint y: 48, distance: 115.9
click at [387, 48] on h5 "As a project manager for a new software development initiative, you've identifi…" at bounding box center [278, 66] width 286 height 43
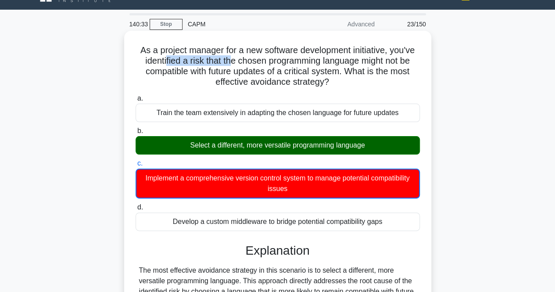
drag, startPoint x: 162, startPoint y: 61, endPoint x: 228, endPoint y: 61, distance: 65.4
click at [228, 61] on h5 "As a project manager for a new software development initiative, you've identifi…" at bounding box center [278, 66] width 286 height 43
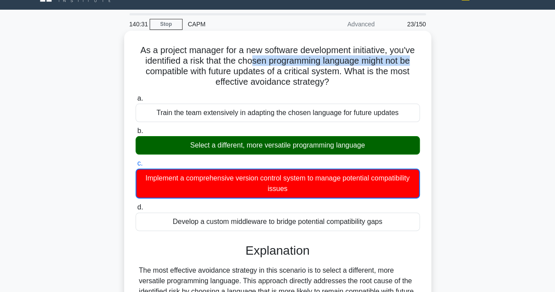
drag, startPoint x: 253, startPoint y: 61, endPoint x: 417, endPoint y: 62, distance: 164.2
click at [417, 62] on h5 "As a project manager for a new software development initiative, you've identifi…" at bounding box center [278, 66] width 286 height 43
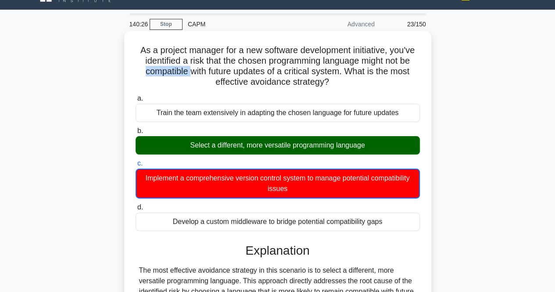
drag, startPoint x: 141, startPoint y: 72, endPoint x: 187, endPoint y: 71, distance: 45.7
click at [187, 71] on h5 "As a project manager for a new software development initiative, you've identifi…" at bounding box center [278, 66] width 286 height 43
drag, startPoint x: 195, startPoint y: 74, endPoint x: 268, endPoint y: 73, distance: 72.9
click at [268, 73] on h5 "As a project manager for a new software development initiative, you've identifi…" at bounding box center [278, 66] width 286 height 43
drag, startPoint x: 220, startPoint y: 86, endPoint x: 336, endPoint y: 86, distance: 116.8
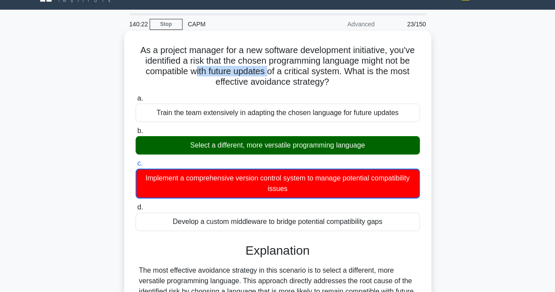
click at [336, 86] on h5 "As a project manager for a new software development initiative, you've identifi…" at bounding box center [278, 66] width 286 height 43
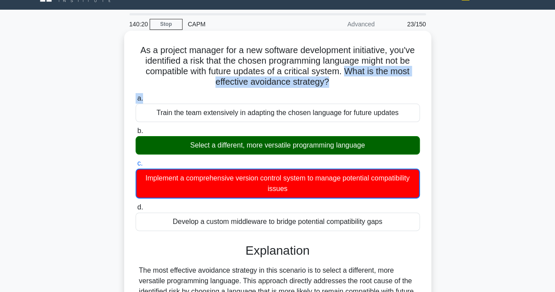
drag, startPoint x: 349, startPoint y: 69, endPoint x: 413, endPoint y: 91, distance: 67.1
drag, startPoint x: 183, startPoint y: 144, endPoint x: 367, endPoint y: 148, distance: 184.4
click at [367, 148] on div "Select a different, more versatile programming language" at bounding box center [278, 145] width 284 height 18
drag, startPoint x: 138, startPoint y: 53, endPoint x: 389, endPoint y: 227, distance: 305.4
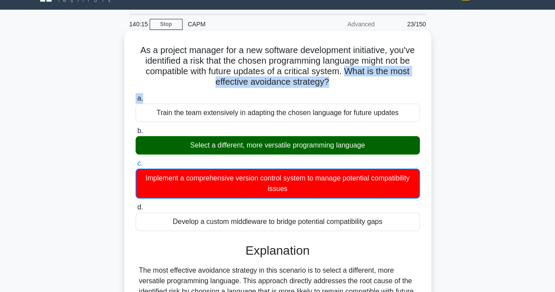
copy div "As a project manager for a new software development initiative, you've identifi…"
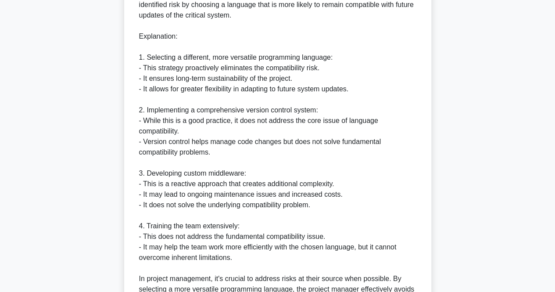
scroll to position [407, 0]
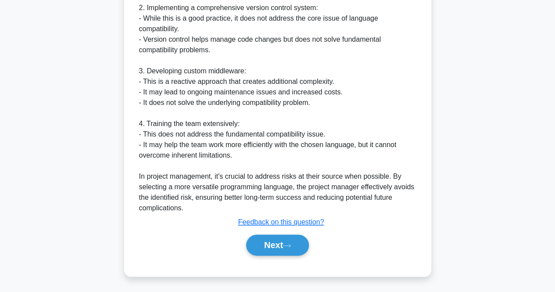
click at [187, 126] on div "The most effective avoidance strategy in this scenario is to select a different…" at bounding box center [277, 44] width 277 height 337
click at [208, 65] on div "The most effective avoidance strategy in this scenario is to select a different…" at bounding box center [277, 44] width 277 height 337
click at [267, 244] on button "Next" at bounding box center [277, 245] width 63 height 21
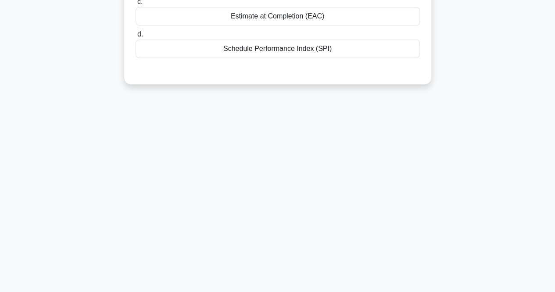
scroll to position [0, 0]
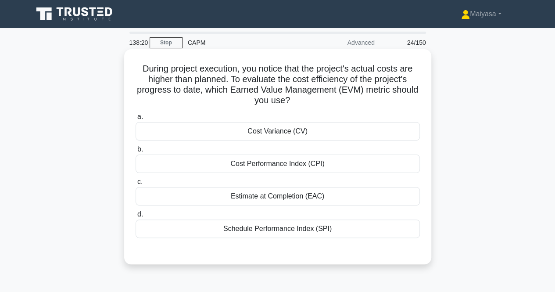
click at [296, 168] on div "Cost Performance Index (CPI)" at bounding box center [278, 164] width 284 height 18
click at [136, 152] on input "b. Cost Performance Index (CPI)" at bounding box center [136, 150] width 0 height 6
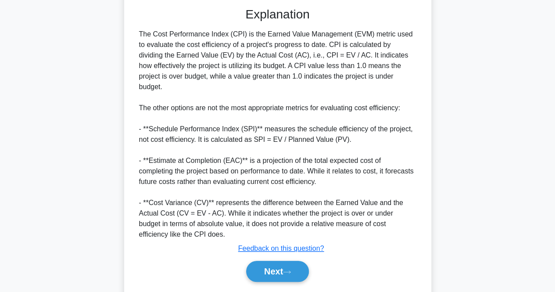
scroll to position [258, 0]
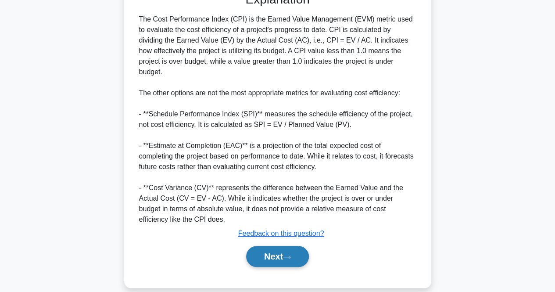
click at [295, 246] on button "Next" at bounding box center [277, 256] width 63 height 21
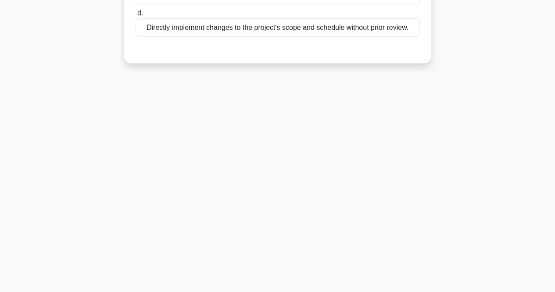
scroll to position [0, 0]
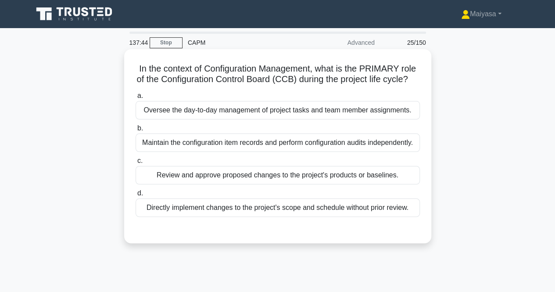
click at [392, 184] on div "Review and approve proposed changes to the project's products or baselines." at bounding box center [278, 175] width 284 height 18
click at [136, 164] on input "c. Review and approve proposed changes to the project's products or baselines." at bounding box center [136, 161] width 0 height 6
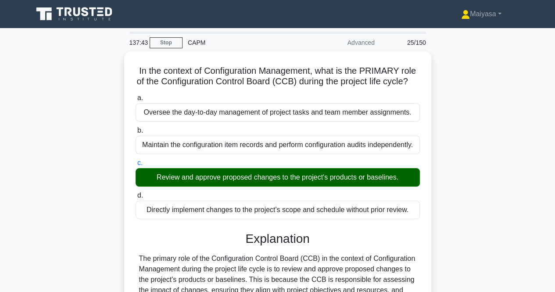
scroll to position [182, 0]
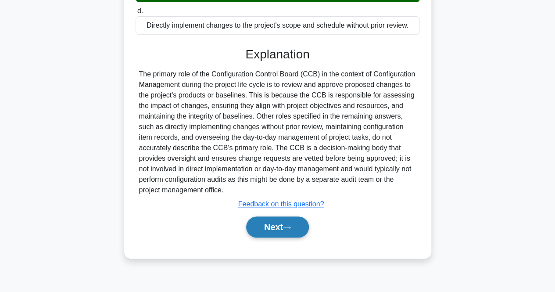
click at [295, 234] on button "Next" at bounding box center [277, 226] width 63 height 21
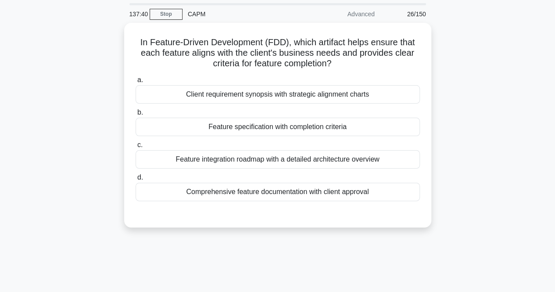
scroll to position [13, 0]
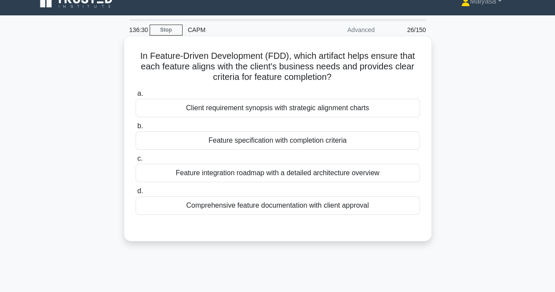
drag, startPoint x: 198, startPoint y: 76, endPoint x: 382, endPoint y: 81, distance: 183.6
click at [382, 81] on h5 "In Feature-Driven Development (FDD), which artifact helps ensure that each feat…" at bounding box center [278, 66] width 286 height 32
click at [270, 54] on h5 "In Feature-Driven Development (FDD), which artifact helps ensure that each feat…" at bounding box center [278, 66] width 286 height 32
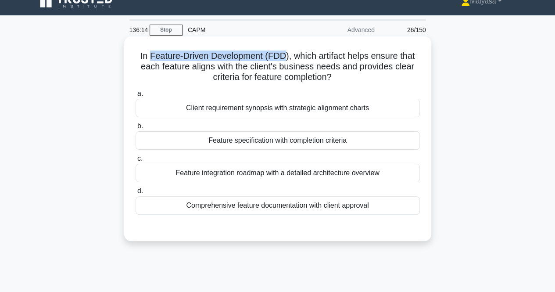
drag, startPoint x: 148, startPoint y: 54, endPoint x: 286, endPoint y: 49, distance: 137.9
click at [286, 49] on div "In Feature-Driven Development (FDD), which artifact helps ensure that each feat…" at bounding box center [278, 139] width 300 height 198
copy h5 "Feature-Driven Development (FDD"
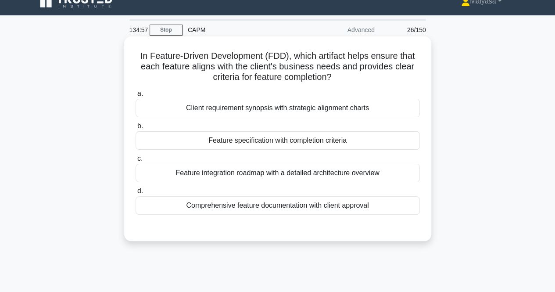
click at [336, 203] on div "Comprehensive feature documentation with client approval" at bounding box center [278, 205] width 284 height 18
click at [136, 194] on input "d. Comprehensive feature documentation with client approval" at bounding box center [136, 191] width 0 height 6
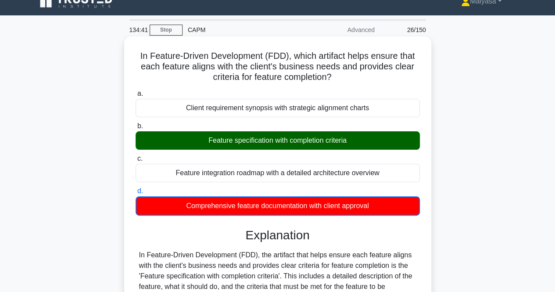
drag, startPoint x: 213, startPoint y: 139, endPoint x: 349, endPoint y: 140, distance: 136.1
click at [349, 140] on div "Feature specification with completion criteria" at bounding box center [278, 140] width 284 height 18
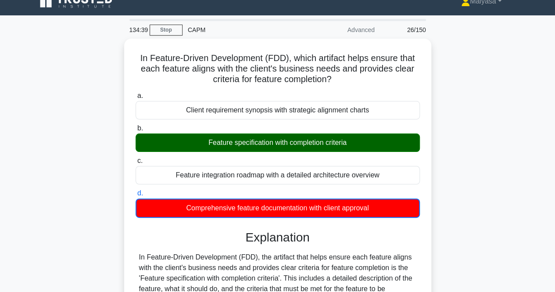
click at [469, 137] on div "In Feature-Driven Development (FDD), which artifact helps ensure that each feat…" at bounding box center [278, 261] width 500 height 445
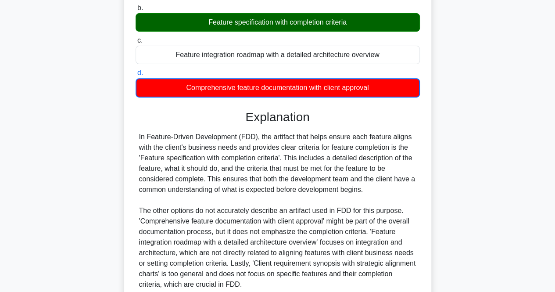
scroll to position [207, 0]
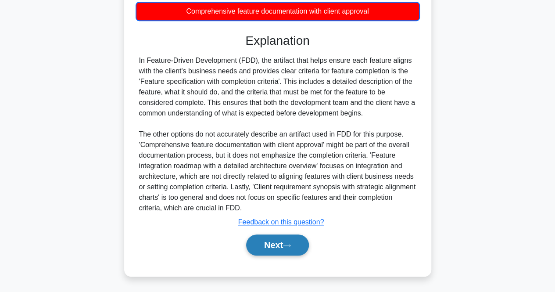
click at [280, 243] on button "Next" at bounding box center [277, 244] width 63 height 21
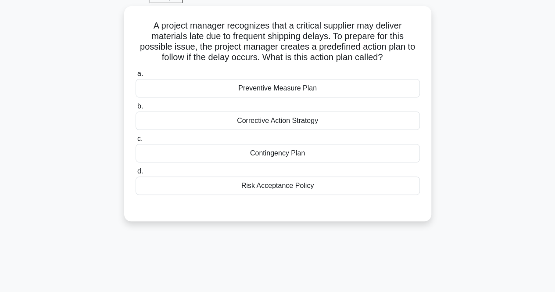
scroll to position [40, 0]
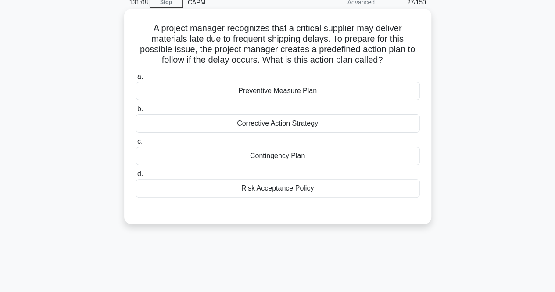
click at [329, 144] on label "c. Contingency Plan" at bounding box center [278, 150] width 284 height 29
click at [136, 144] on input "c. Contingency Plan" at bounding box center [136, 142] width 0 height 6
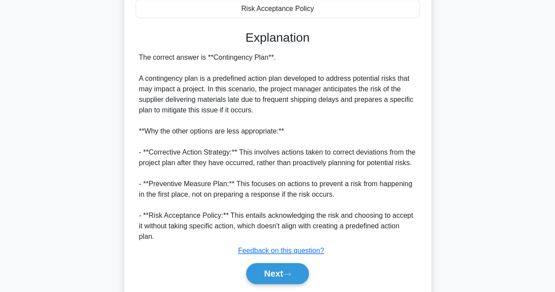
scroll to position [248, 0]
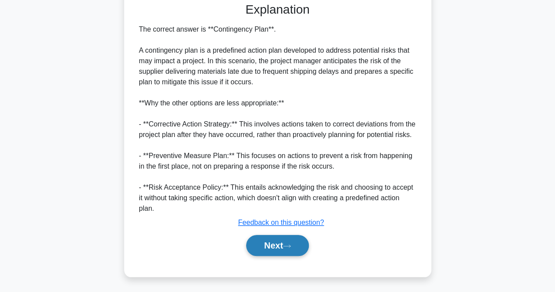
click at [271, 237] on button "Next" at bounding box center [277, 245] width 63 height 21
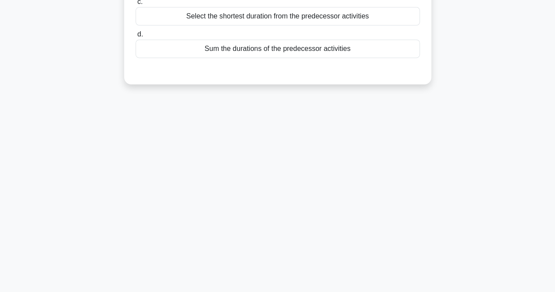
scroll to position [182, 0]
drag, startPoint x: 561, startPoint y: 118, endPoint x: 561, endPoint y: 16, distance: 102.3
click at [555, 16] on html "Maiyasa Profile Settings Profile" at bounding box center [277, 55] width 555 height 474
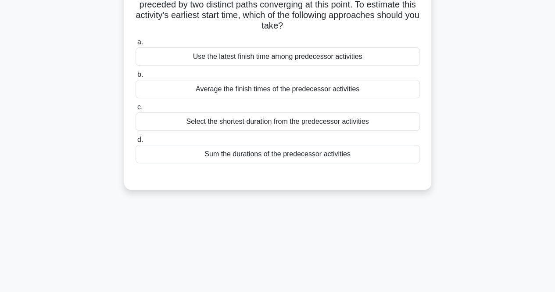
scroll to position [0, 0]
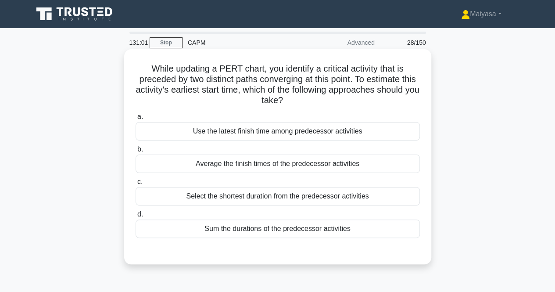
click at [217, 92] on h5 "While updating a PERT chart, you identify a critical activity that is preceded …" at bounding box center [278, 84] width 286 height 43
click at [264, 66] on h5 "While updating a PERT chart, you identify a critical activity that is preceded …" at bounding box center [278, 84] width 286 height 43
drag, startPoint x: 239, startPoint y: 90, endPoint x: 263, endPoint y: 88, distance: 24.7
click at [263, 88] on h5 "While updating a PERT chart, you identify a critical activity that is preceded …" at bounding box center [278, 84] width 286 height 43
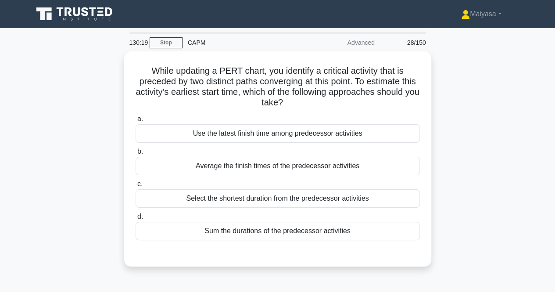
drag, startPoint x: 257, startPoint y: 97, endPoint x: 489, endPoint y: 79, distance: 232.5
click at [491, 78] on div "While updating a PERT chart, you identify a critical activity that is preceded …" at bounding box center [278, 164] width 500 height 226
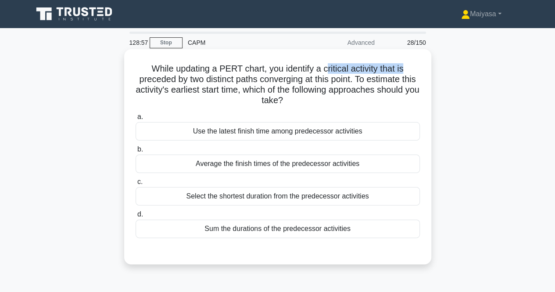
drag, startPoint x: 328, startPoint y: 68, endPoint x: 295, endPoint y: 64, distance: 33.6
click at [410, 62] on div "While updating a PERT chart, you identify a critical activity that is preceded …" at bounding box center [278, 157] width 300 height 208
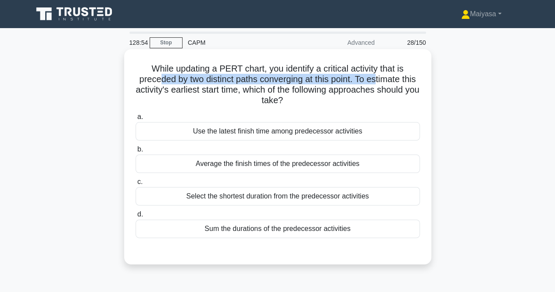
drag, startPoint x: 162, startPoint y: 80, endPoint x: 386, endPoint y: 79, distance: 223.9
click at [386, 79] on h5 "While updating a PERT chart, you identify a critical activity that is preceded …" at bounding box center [278, 84] width 286 height 43
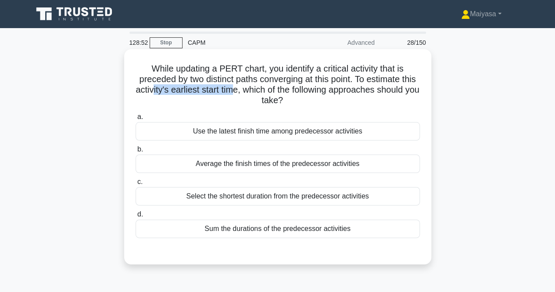
drag, startPoint x: 179, startPoint y: 89, endPoint x: 263, endPoint y: 88, distance: 84.3
click at [263, 88] on h5 "While updating a PERT chart, you identify a critical activity that is preceded …" at bounding box center [278, 84] width 286 height 43
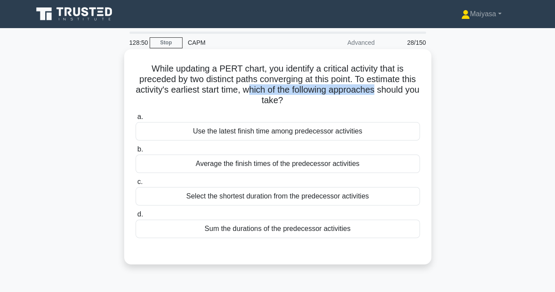
drag, startPoint x: 281, startPoint y: 91, endPoint x: 412, endPoint y: 89, distance: 130.8
click at [412, 89] on h5 "While updating a PERT chart, you identify a critical activity that is preceded …" at bounding box center [278, 84] width 286 height 43
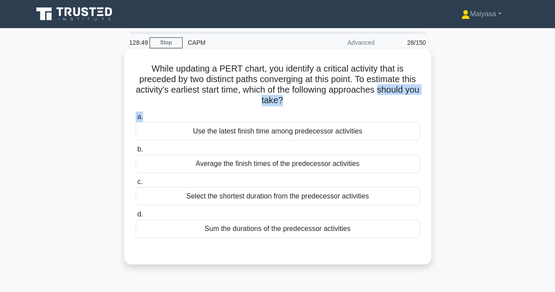
drag, startPoint x: 230, startPoint y: 102, endPoint x: 309, endPoint y: 109, distance: 79.8
click at [309, 109] on div "While updating a PERT chart, you identify a critical activity that is preceded …" at bounding box center [278, 157] width 300 height 208
click at [325, 135] on div "Use the latest finish time among predecessor activities" at bounding box center [278, 131] width 284 height 18
click at [136, 120] on input "a. Use the latest finish time among predecessor activities" at bounding box center [136, 117] width 0 height 6
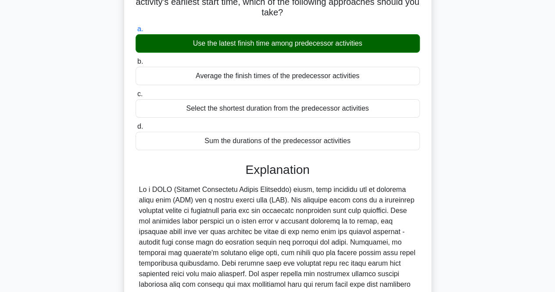
scroll to position [195, 0]
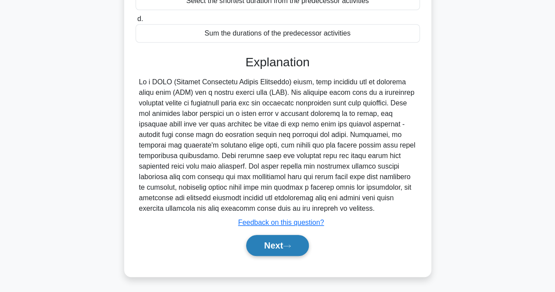
click at [294, 241] on button "Next" at bounding box center [277, 245] width 63 height 21
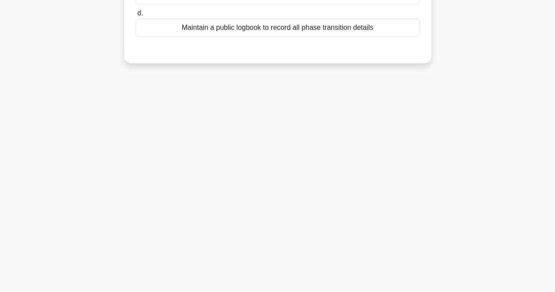
scroll to position [182, 0]
drag, startPoint x: 551, startPoint y: 209, endPoint x: 561, endPoint y: 68, distance: 141.3
click at [555, 69] on html "Maiyasa Profile Settings Profile" at bounding box center [277, 55] width 555 height 474
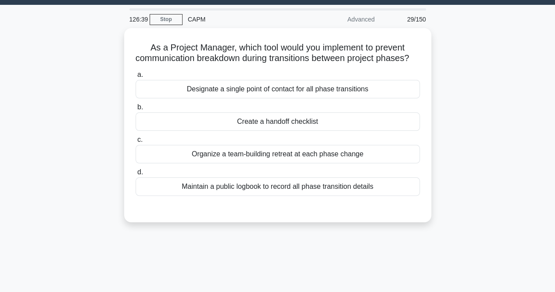
scroll to position [16, 0]
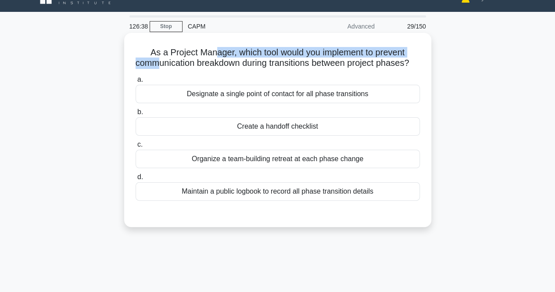
drag, startPoint x: 158, startPoint y: 58, endPoint x: 214, endPoint y: 55, distance: 56.3
click at [214, 55] on h5 "As a Project Manager, which tool would you implement to prevent communication b…" at bounding box center [278, 58] width 286 height 22
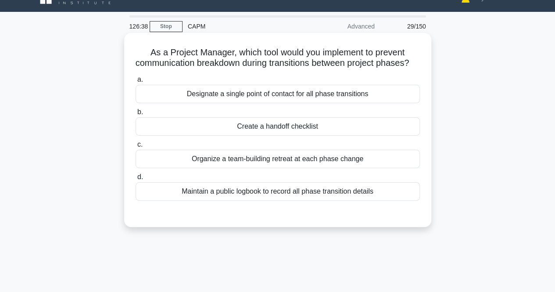
click at [212, 68] on h5 "As a Project Manager, which tool would you implement to prevent communication b…" at bounding box center [278, 58] width 286 height 22
drag, startPoint x: 235, startPoint y: 51, endPoint x: 403, endPoint y: 57, distance: 167.8
click at [403, 57] on h5 "As a Project Manager, which tool would you implement to prevent communication b…" at bounding box center [278, 58] width 286 height 22
click at [241, 167] on div "Organize a team-building retreat at each phase change" at bounding box center [278, 159] width 284 height 18
click at [136, 148] on input "c. Organize a team-building retreat at each phase change" at bounding box center [136, 145] width 0 height 6
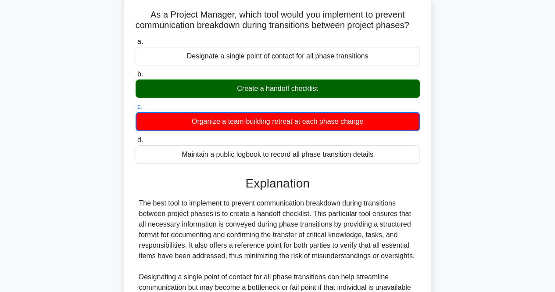
scroll to position [281, 0]
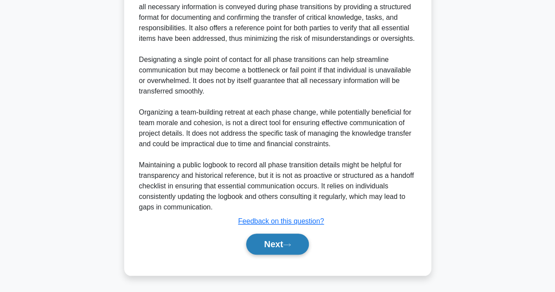
click at [262, 246] on button "Next" at bounding box center [277, 244] width 63 height 21
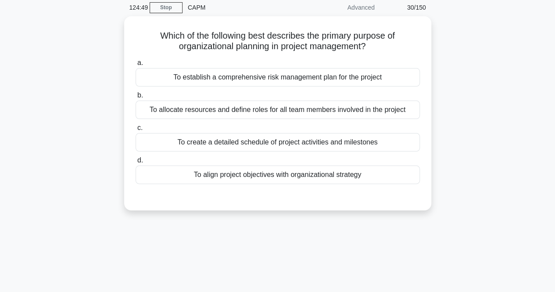
scroll to position [0, 0]
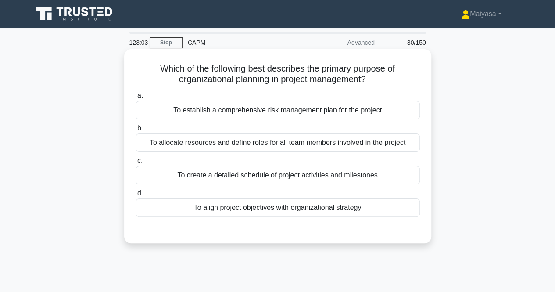
click at [359, 211] on div "To align project objectives with organizational strategy" at bounding box center [278, 207] width 284 height 18
click at [136, 196] on input "d. To align project objectives with organizational strategy" at bounding box center [136, 194] width 0 height 6
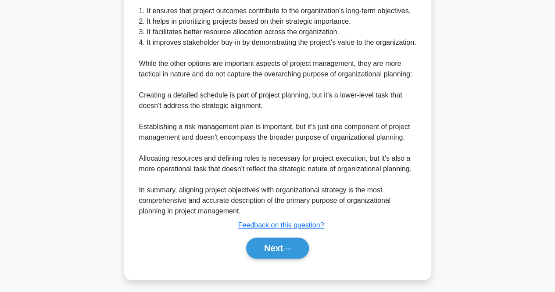
scroll to position [343, 0]
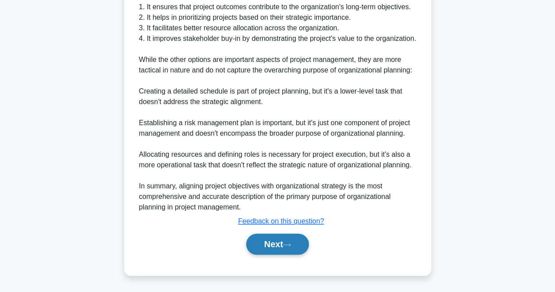
click at [300, 237] on button "Next" at bounding box center [277, 244] width 63 height 21
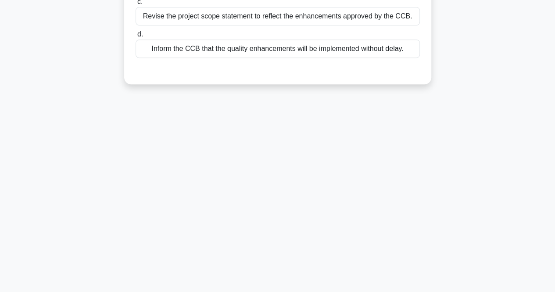
scroll to position [0, 0]
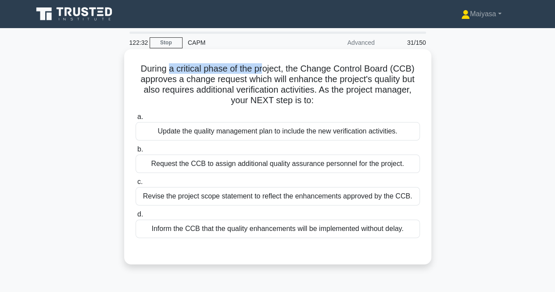
drag, startPoint x: 170, startPoint y: 63, endPoint x: 264, endPoint y: 62, distance: 94.4
click at [264, 62] on div "During a critical phase of the project, the Change Control Board (CCB) approves…" at bounding box center [278, 157] width 300 height 208
click at [291, 87] on h5 "During a critical phase of the project, the Change Control Board (CCB) approves…" at bounding box center [278, 84] width 286 height 43
drag, startPoint x: 230, startPoint y: 102, endPoint x: 337, endPoint y: 102, distance: 106.7
click at [337, 102] on h5 "During a critical phase of the project, the Change Control Board (CCB) approves…" at bounding box center [278, 84] width 286 height 43
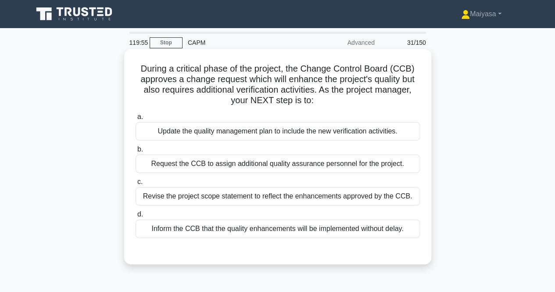
click at [214, 193] on div "Revise the project scope statement to reflect the enhancements approved by the …" at bounding box center [278, 196] width 284 height 18
click at [136, 185] on input "c. Revise the project scope statement to reflect the enhancements approved by t…" at bounding box center [136, 182] width 0 height 6
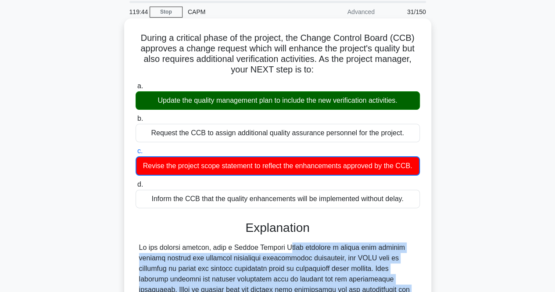
scroll to position [57, 0]
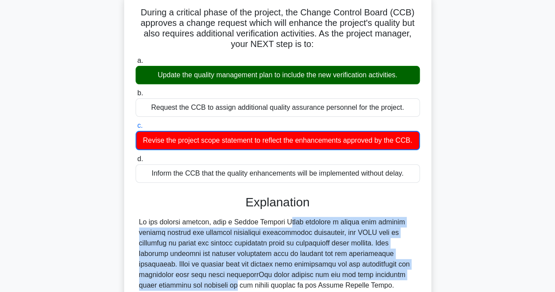
drag, startPoint x: 237, startPoint y: 272, endPoint x: 385, endPoint y: 288, distance: 149.3
click at [385, 288] on div "Explanation Submit feedback Feedback on this question? Next" at bounding box center [278, 297] width 284 height 205
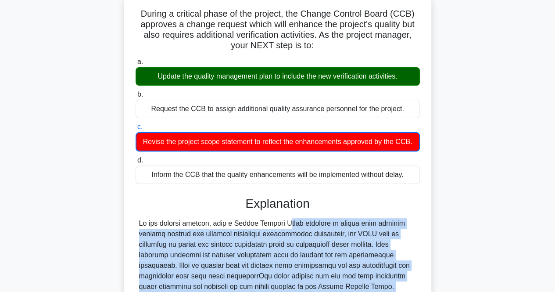
scroll to position [197, 0]
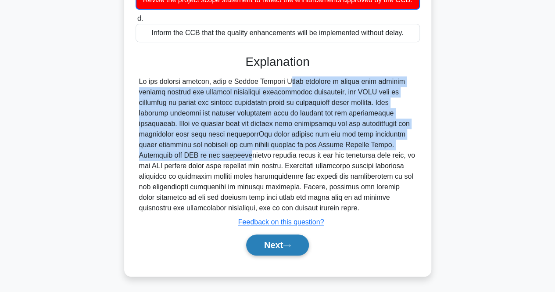
click at [284, 239] on button "Next" at bounding box center [277, 244] width 63 height 21
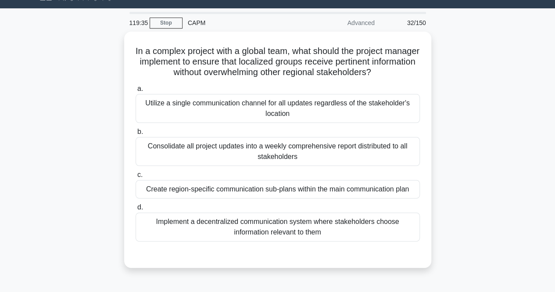
scroll to position [4, 0]
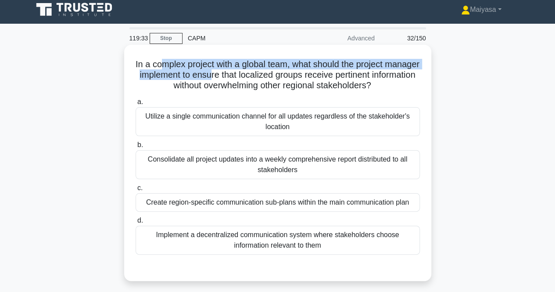
drag, startPoint x: 175, startPoint y: 69, endPoint x: 253, endPoint y: 71, distance: 78.2
click at [253, 71] on h5 "In a complex project with a global team, what should the project manager implem…" at bounding box center [278, 75] width 286 height 32
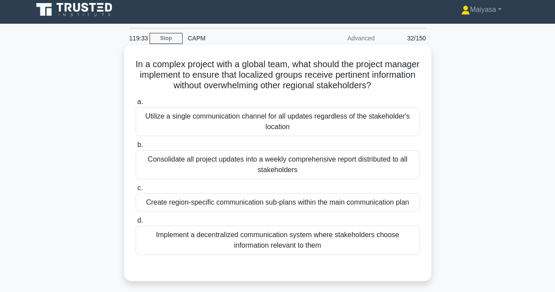
click at [298, 74] on h5 "In a complex project with a global team, what should the project manager implem…" at bounding box center [278, 75] width 286 height 32
click at [296, 76] on h5 "In a complex project with a global team, what should the project manager implem…" at bounding box center [278, 75] width 286 height 32
drag, startPoint x: 162, startPoint y: 71, endPoint x: 312, endPoint y: 76, distance: 150.7
click at [305, 76] on h5 "In a complex project with a global team, what should the project manager implem…" at bounding box center [278, 75] width 286 height 32
click at [335, 76] on h5 "In a complex project with a global team, what should the project manager implem…" at bounding box center [278, 75] width 286 height 32
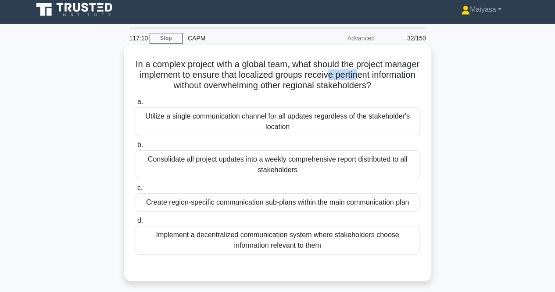
drag, startPoint x: 370, startPoint y: 76, endPoint x: 405, endPoint y: 73, distance: 34.8
click at [405, 73] on h5 "In a complex project with a global team, what should the project manager implem…" at bounding box center [278, 75] width 286 height 32
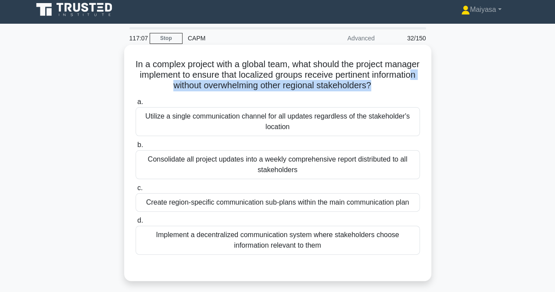
drag, startPoint x: 183, startPoint y: 89, endPoint x: 399, endPoint y: 85, distance: 216.5
click at [399, 85] on h5 "In a complex project with a global team, what should the project manager implem…" at bounding box center [278, 75] width 286 height 32
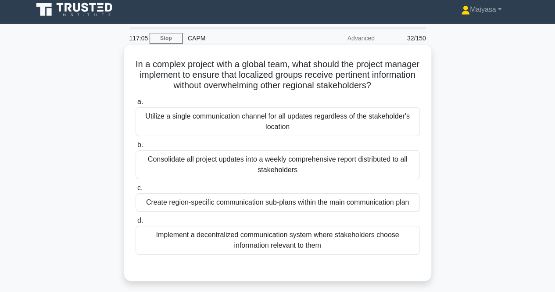
click at [358, 76] on h5 "In a complex project with a global team, what should the project manager implem…" at bounding box center [278, 75] width 286 height 32
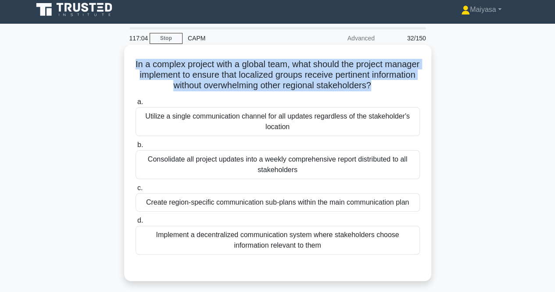
click at [358, 76] on h5 "In a complex project with a global team, what should the project manager implem…" at bounding box center [278, 75] width 286 height 32
drag, startPoint x: 358, startPoint y: 76, endPoint x: 276, endPoint y: 78, distance: 81.7
click at [292, 78] on h5 "In a complex project with a global team, what should the project manager implem…" at bounding box center [278, 75] width 286 height 32
click at [165, 67] on h5 "In a complex project with a global team, what should the project manager implem…" at bounding box center [278, 75] width 286 height 32
click at [151, 64] on h5 "In a complex project with a global team, what should the project manager implem…" at bounding box center [278, 75] width 286 height 32
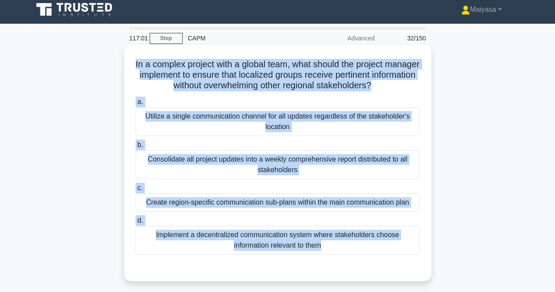
drag, startPoint x: 148, startPoint y: 64, endPoint x: 356, endPoint y: 257, distance: 284.2
click at [356, 257] on div "In a complex project with a global team, what should the project manager implem…" at bounding box center [278, 162] width 300 height 229
copy div "In a complex project with a global team, what should the project manager implem…"
click at [292, 101] on label "a. Utilize a single communication channel for all updates regardless of the sta…" at bounding box center [278, 117] width 284 height 40
click at [136, 101] on input "a. Utilize a single communication channel for all updates regardless of the sta…" at bounding box center [136, 102] width 0 height 6
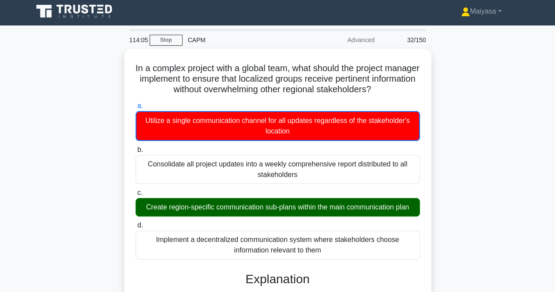
scroll to position [0, 0]
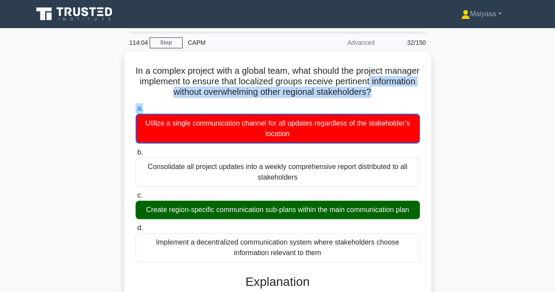
drag, startPoint x: 554, startPoint y: 81, endPoint x: 557, endPoint y: 103, distance: 22.1
click at [555, 103] on html "Maiyasa Profile Settings Profile" at bounding box center [277, 281] width 555 height 563
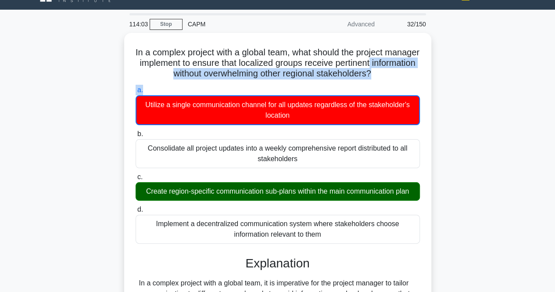
scroll to position [36, 0]
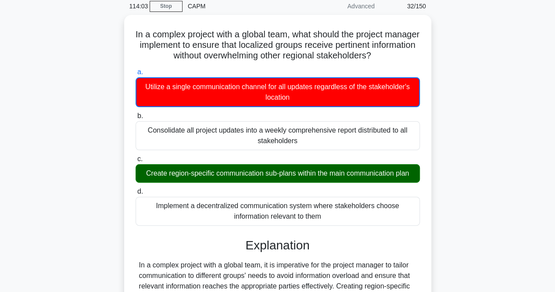
click at [489, 119] on div "In a complex project with a global team, what should the project manager implem…" at bounding box center [278, 269] width 500 height 508
click at [493, 155] on div "In a complex project with a global team, what should the project manager implem…" at bounding box center [278, 269] width 500 height 508
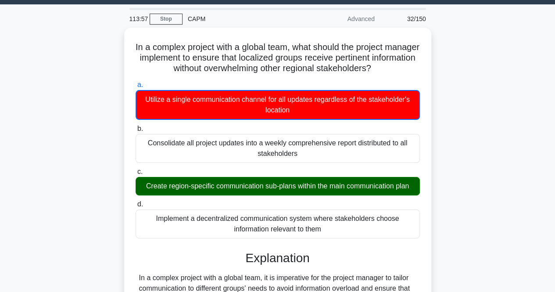
scroll to position [270, 0]
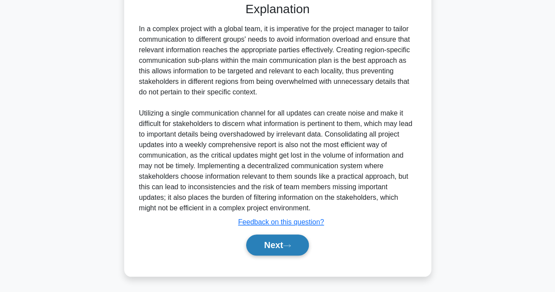
click at [297, 242] on button "Next" at bounding box center [277, 244] width 63 height 21
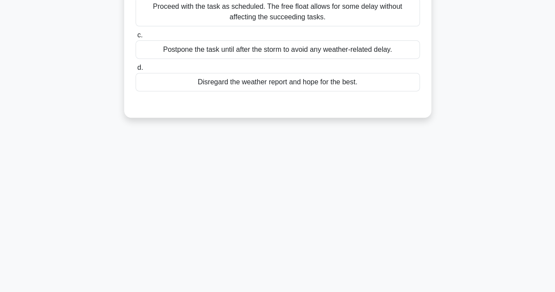
scroll to position [0, 0]
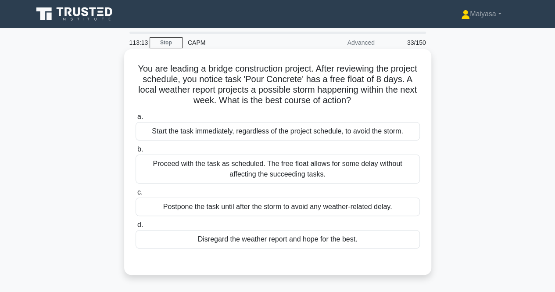
click at [329, 170] on div "Proceed with the task as scheduled. The free float allows for some delay withou…" at bounding box center [278, 169] width 284 height 29
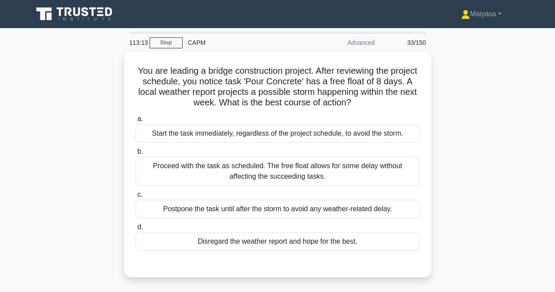
click at [444, 180] on div "You are leading a bridge construction project. After reviewing the project sche…" at bounding box center [278, 169] width 500 height 236
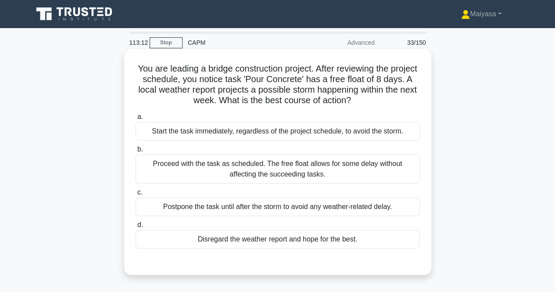
click at [378, 169] on div "Proceed with the task as scheduled. The free float allows for some delay withou…" at bounding box center [278, 169] width 284 height 29
click at [136, 152] on input "b. Proceed with the task as scheduled. The free float allows for some delay wit…" at bounding box center [136, 150] width 0 height 6
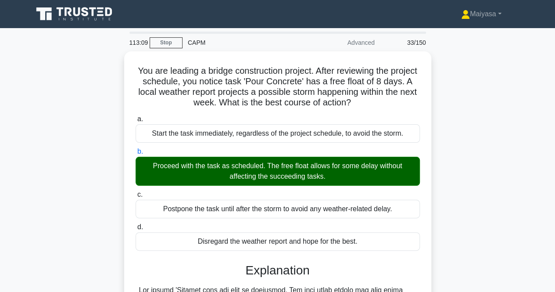
scroll to position [216, 0]
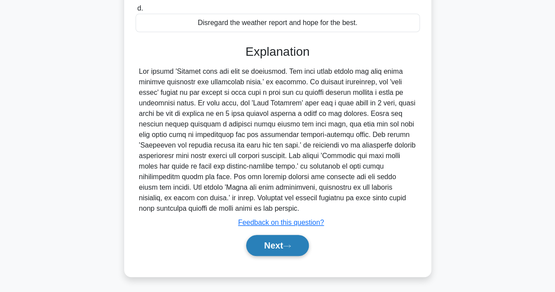
click at [288, 247] on icon at bounding box center [287, 246] width 8 height 5
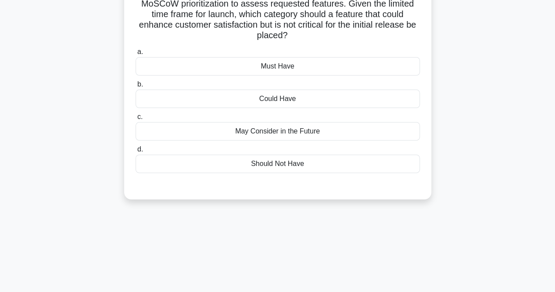
scroll to position [4, 0]
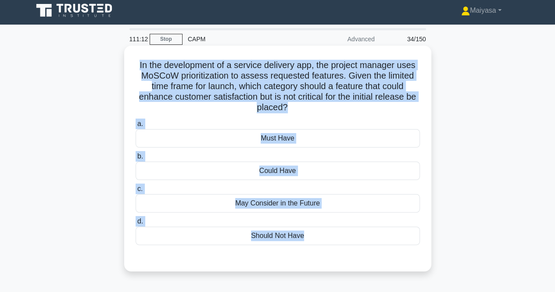
drag, startPoint x: 136, startPoint y: 67, endPoint x: 333, endPoint y: 246, distance: 266.3
click at [333, 246] on div "In the development of a service delivery app, the project manager uses MoSCoW p…" at bounding box center [278, 158] width 300 height 219
copy div "In the development of a service delivery app, the project manager uses MoSCoW p…"
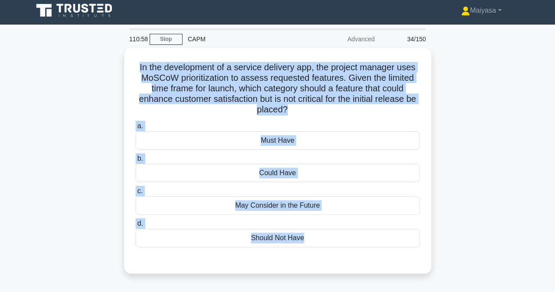
click at [500, 128] on div "In the development of a service delivery app, the project manager uses MoSCoW p…" at bounding box center [278, 166] width 500 height 236
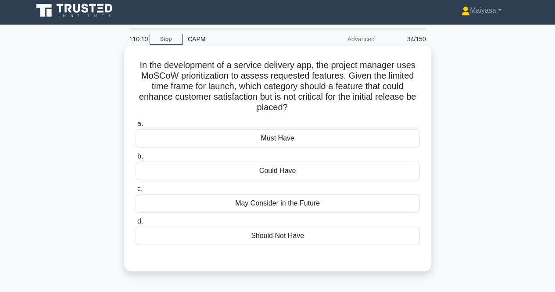
click at [275, 167] on div "Could Have" at bounding box center [278, 171] width 284 height 18
click at [136, 159] on input "b. Could Have" at bounding box center [136, 157] width 0 height 6
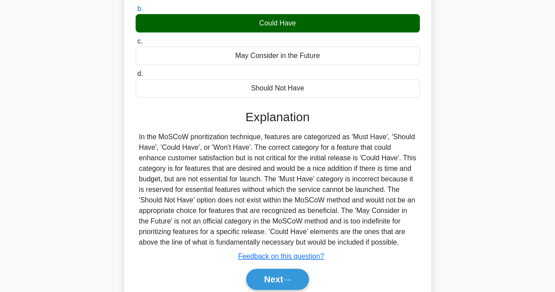
scroll to position [158, 0]
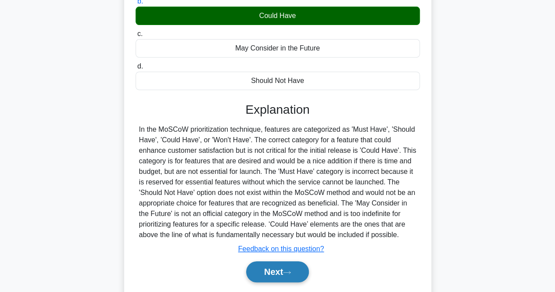
click at [264, 273] on button "Next" at bounding box center [277, 271] width 63 height 21
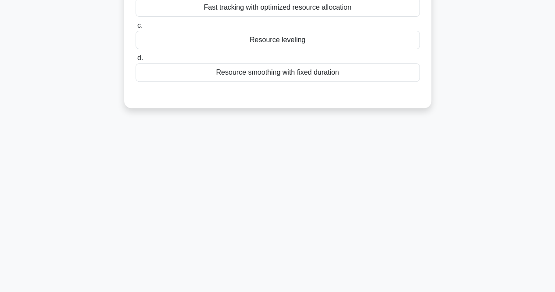
scroll to position [0, 0]
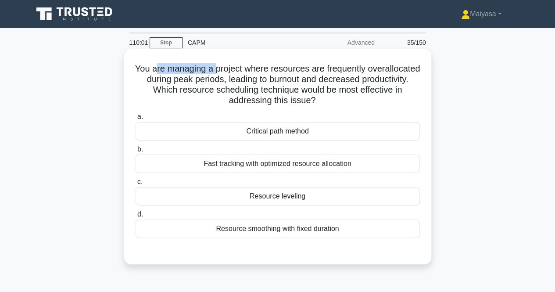
drag, startPoint x: 181, startPoint y: 68, endPoint x: 241, endPoint y: 68, distance: 60.6
click at [241, 68] on h5 "You are managing a project where resources are frequently overallocated during …" at bounding box center [278, 84] width 286 height 43
click at [263, 79] on h5 "You are managing a project where resources are frequently overallocated during …" at bounding box center [278, 84] width 286 height 43
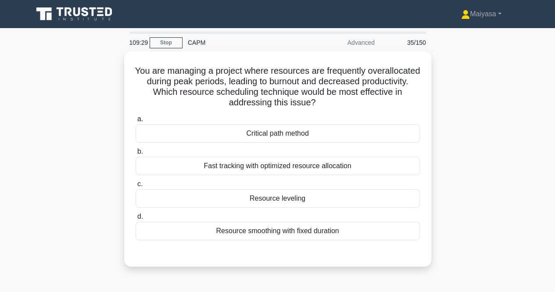
click at [464, 114] on div "You are managing a project where resources are frequently overallocated during …" at bounding box center [278, 164] width 500 height 226
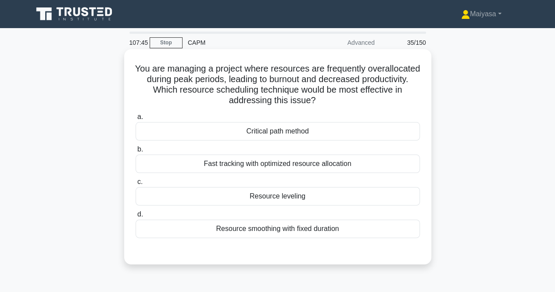
click at [412, 205] on div "a. Critical path method b. Fast tracking with optimized resource allocation c. …" at bounding box center [277, 175] width 295 height 130
click at [411, 200] on div "Resource leveling" at bounding box center [278, 196] width 284 height 18
click at [136, 185] on input "c. Resource leveling" at bounding box center [136, 182] width 0 height 6
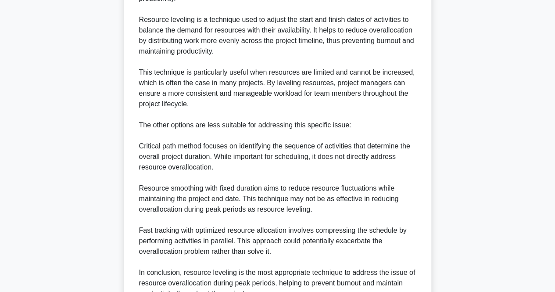
scroll to position [385, 0]
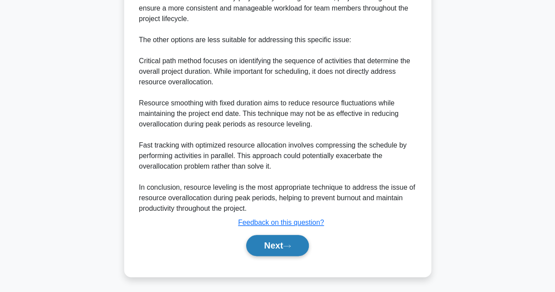
click at [268, 241] on button "Next" at bounding box center [277, 245] width 63 height 21
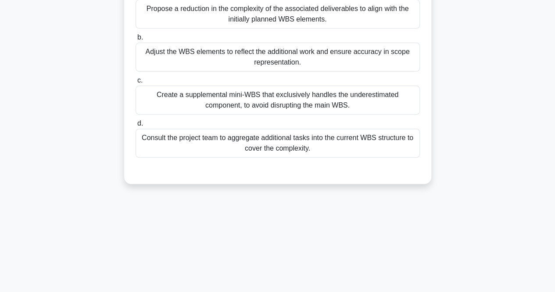
scroll to position [0, 0]
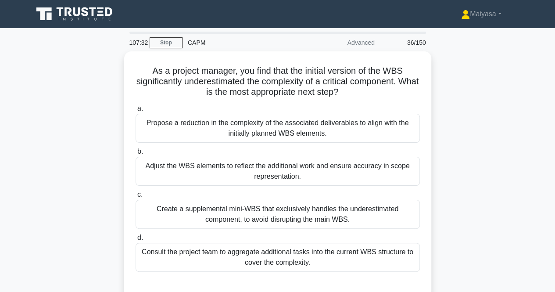
click at [496, 112] on div "As a project manager, you find that the initial version of the WBS significantl…" at bounding box center [278, 179] width 500 height 257
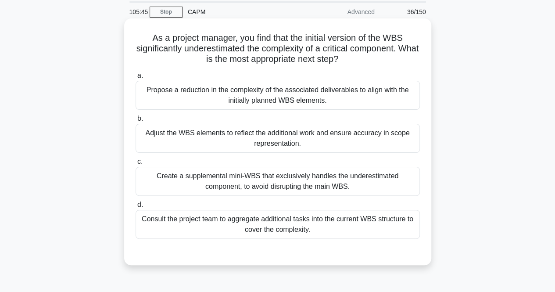
scroll to position [32, 0]
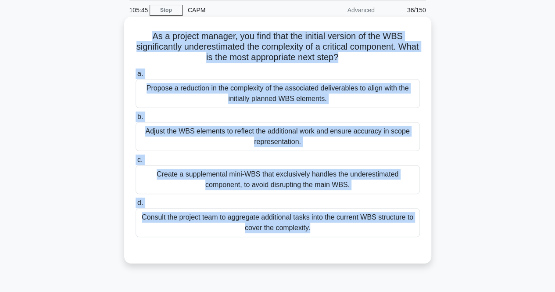
drag, startPoint x: 333, startPoint y: 188, endPoint x: 135, endPoint y: 33, distance: 251.1
click at [135, 33] on div "As a project manager, you find that the initial version of the WBS significantl…" at bounding box center [278, 140] width 300 height 240
click at [304, 135] on div "Adjust the WBS elements to reflect the additional work and ensure accuracy in s…" at bounding box center [278, 136] width 284 height 29
click at [136, 120] on input "b. Adjust the WBS elements to reflect the additional work and ensure accuracy i…" at bounding box center [136, 117] width 0 height 6
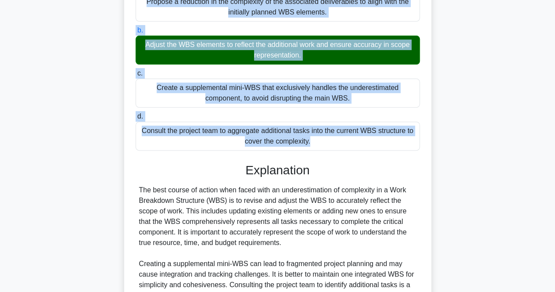
scroll to position [248, 0]
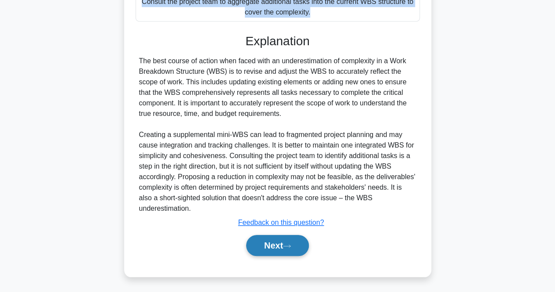
click at [276, 238] on button "Next" at bounding box center [277, 245] width 63 height 21
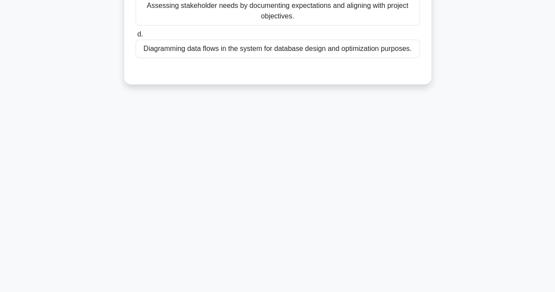
scroll to position [0, 0]
